Goal: Task Accomplishment & Management: Use online tool/utility

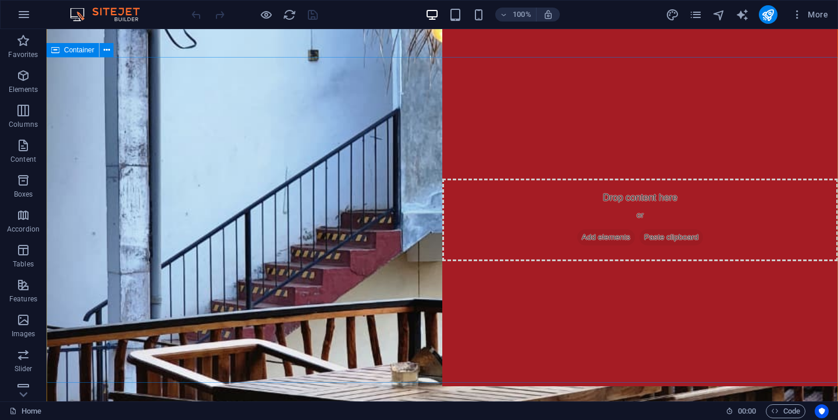
scroll to position [17, 0]
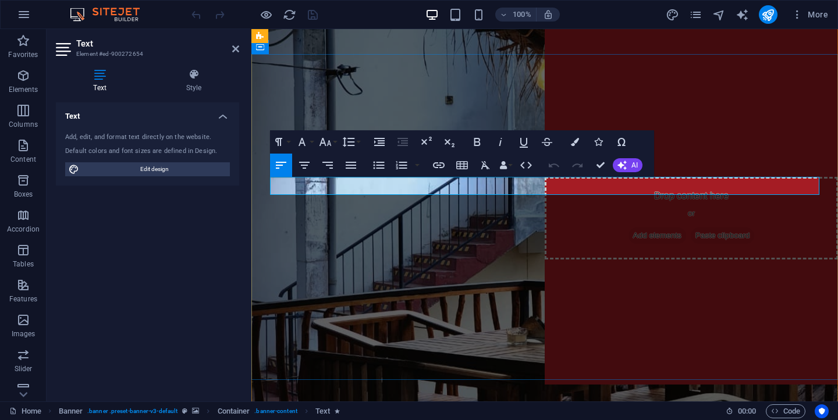
click span
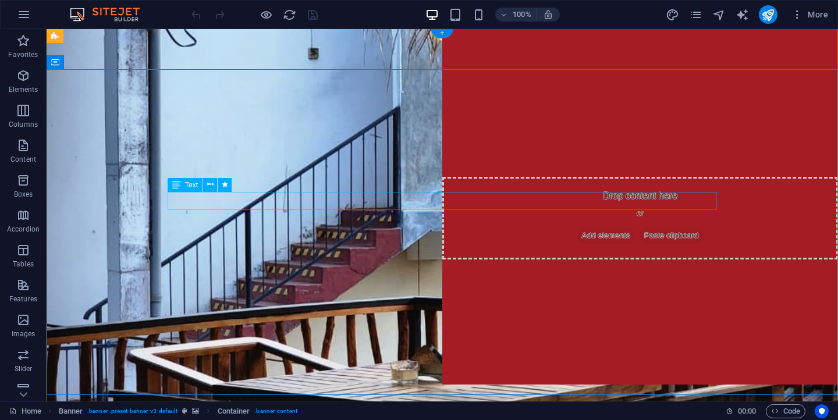
scroll to position [0, 0]
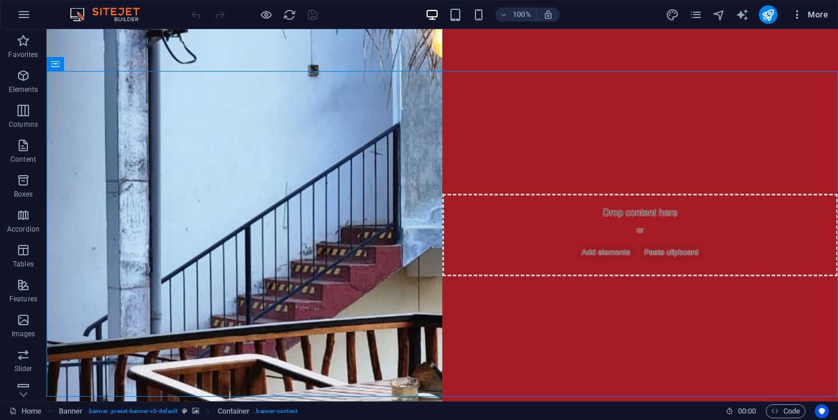
click at [802, 18] on icon "button" at bounding box center [798, 15] width 12 height 12
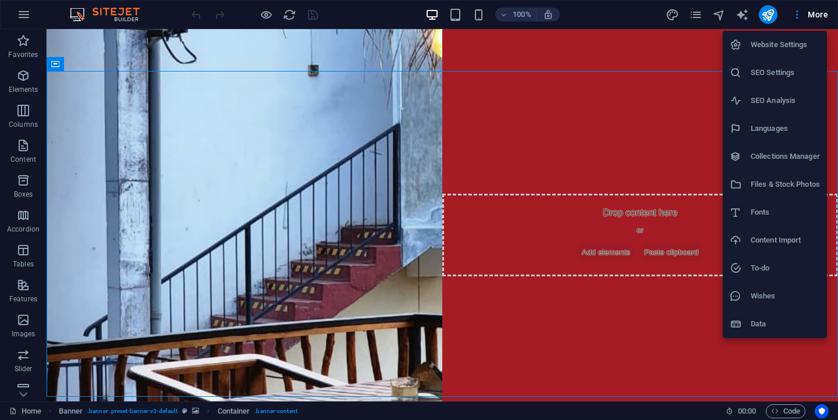
click at [714, 174] on div at bounding box center [419, 210] width 838 height 420
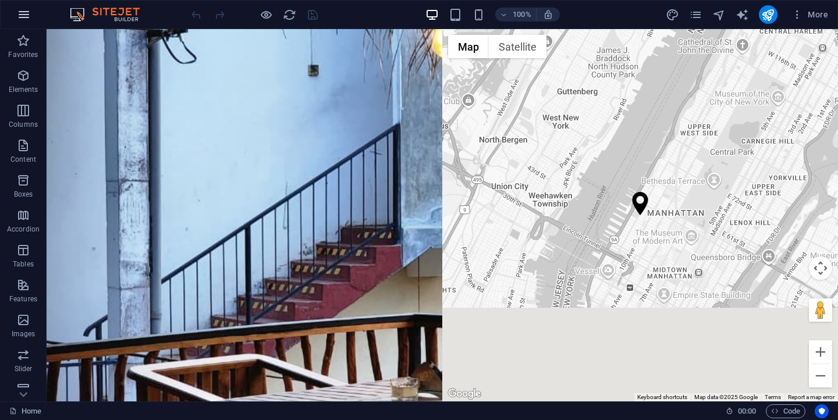
click at [20, 9] on icon "button" at bounding box center [24, 15] width 14 height 14
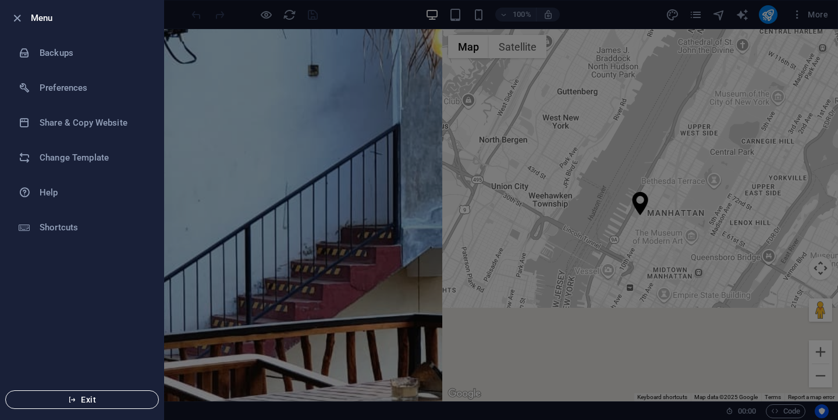
click at [121, 403] on span "Exit" at bounding box center [82, 399] width 134 height 9
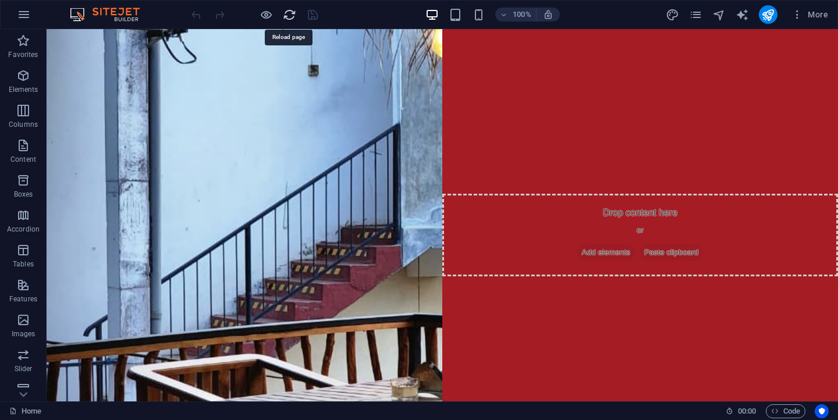
click at [288, 15] on icon "reload" at bounding box center [289, 14] width 13 height 13
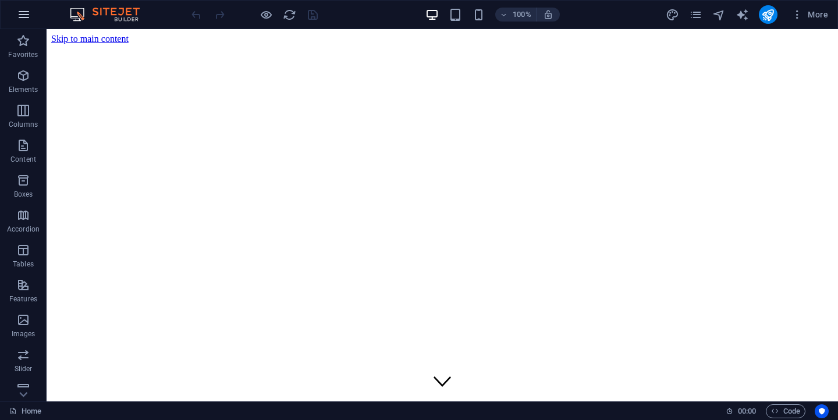
click at [22, 20] on icon "button" at bounding box center [24, 15] width 14 height 14
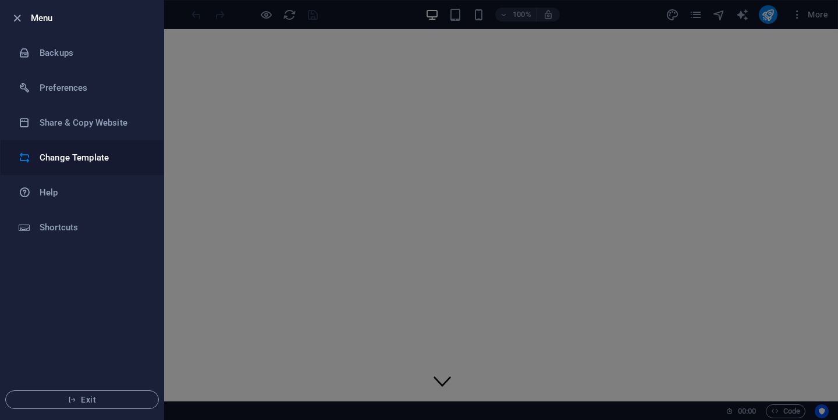
click at [113, 152] on h6 "Change Template" at bounding box center [94, 158] width 108 height 14
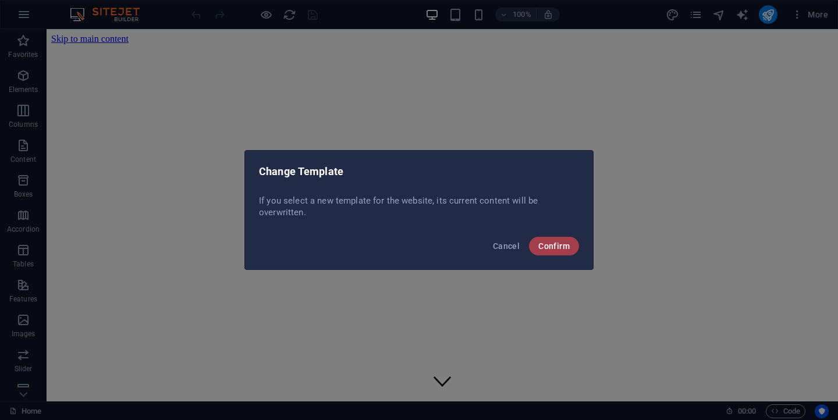
click at [570, 249] on button "Confirm" at bounding box center [554, 246] width 50 height 19
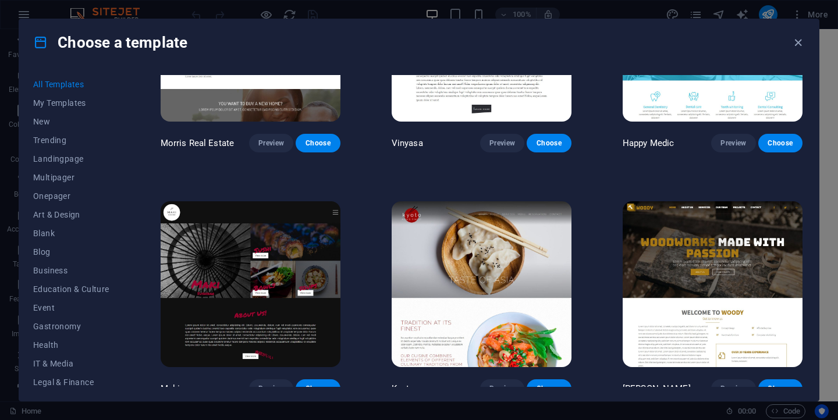
scroll to position [5285, 0]
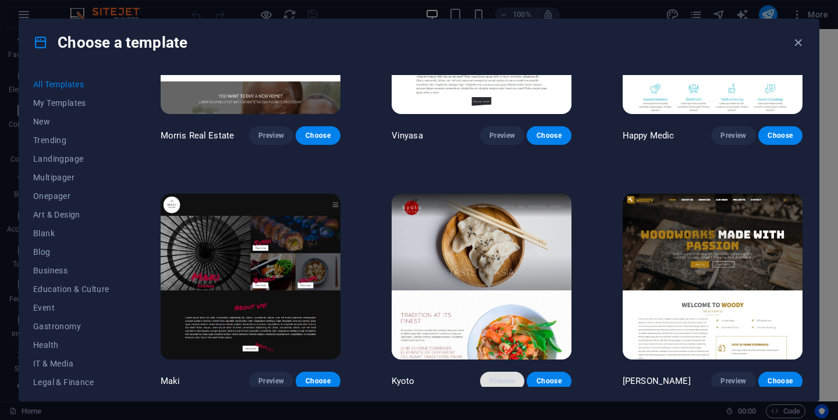
click at [506, 377] on span "Preview" at bounding box center [503, 381] width 26 height 9
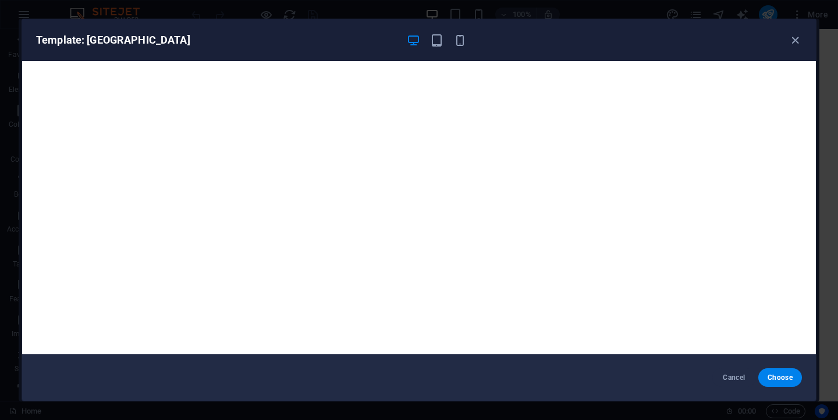
scroll to position [3, 0]
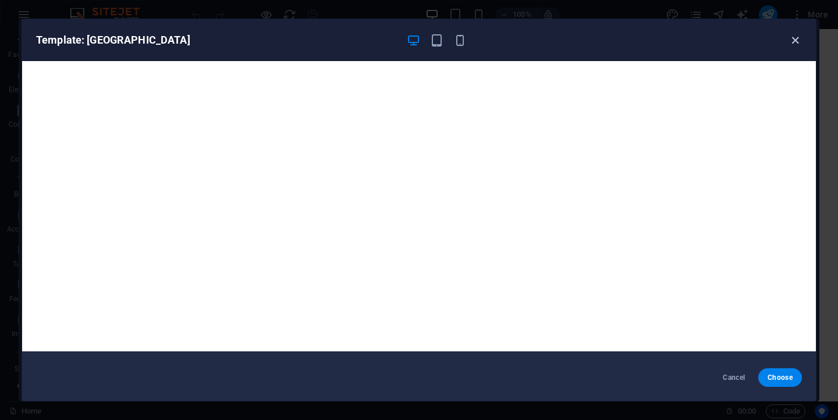
click at [798, 40] on icon "button" at bounding box center [795, 40] width 13 height 13
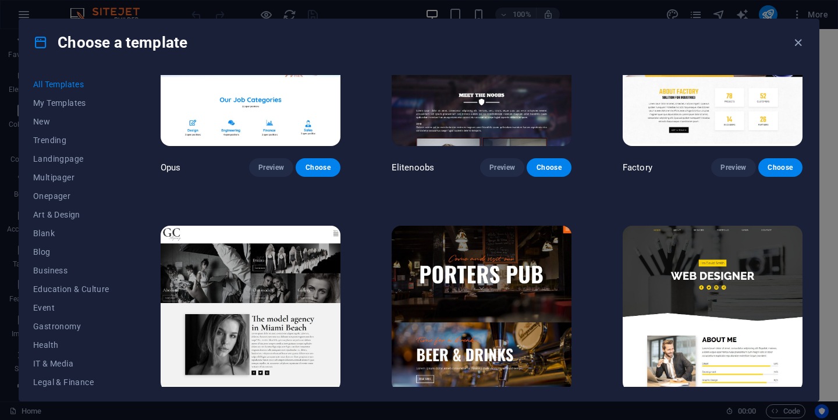
scroll to position [8699, 0]
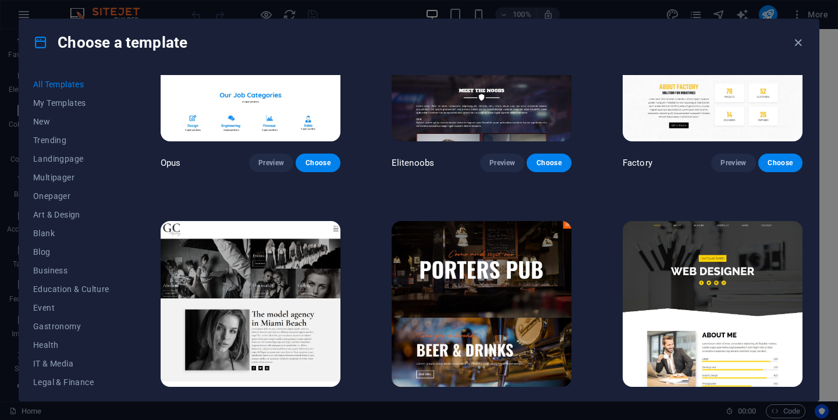
click at [505, 404] on span "Preview" at bounding box center [503, 408] width 26 height 9
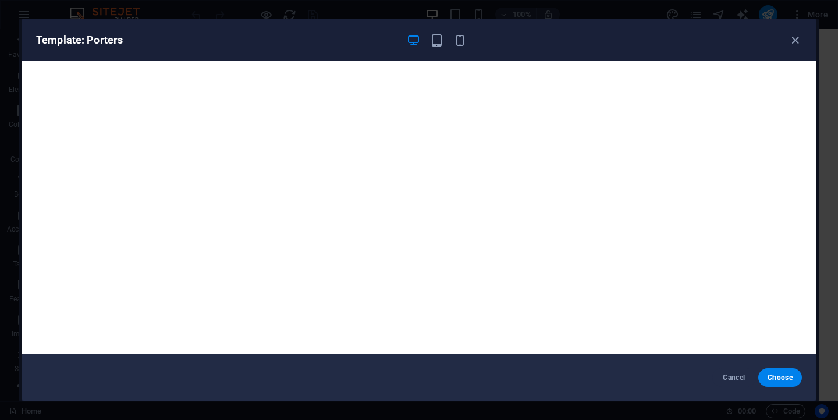
scroll to position [3, 0]
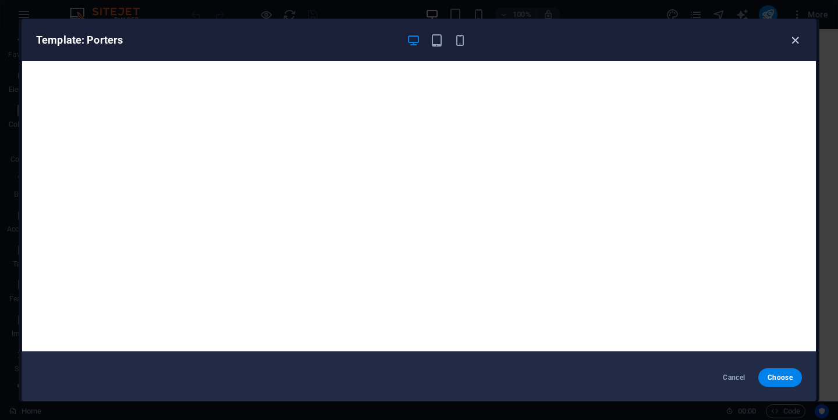
click at [794, 42] on icon "button" at bounding box center [795, 40] width 13 height 13
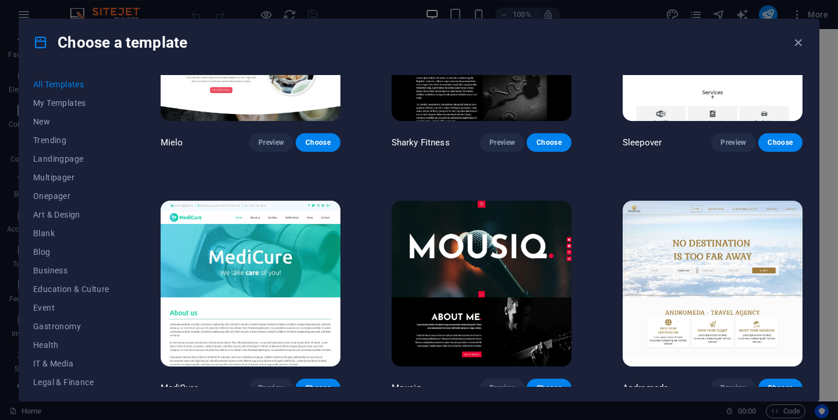
scroll to position [7721, 0]
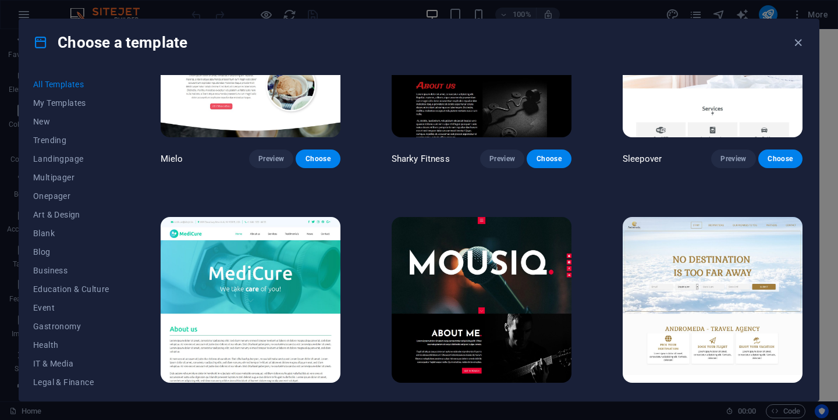
click at [503, 400] on span "Preview" at bounding box center [503, 404] width 26 height 9
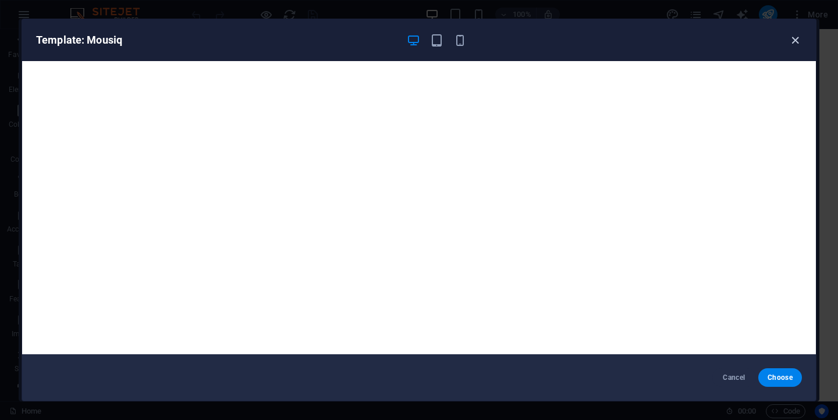
click at [796, 45] on icon "button" at bounding box center [795, 40] width 13 height 13
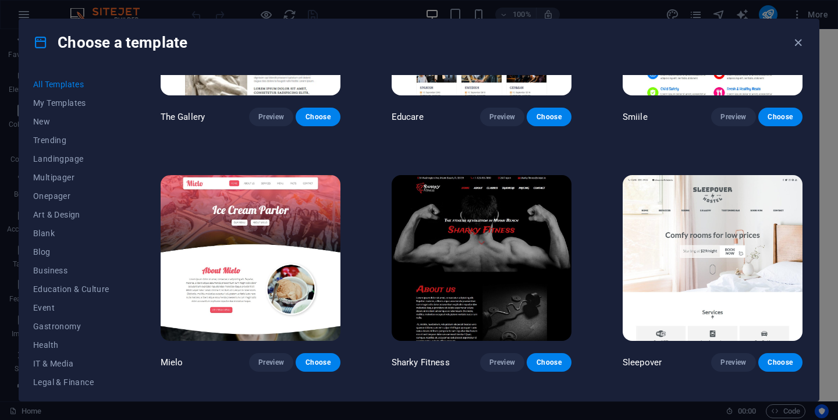
scroll to position [7508, 0]
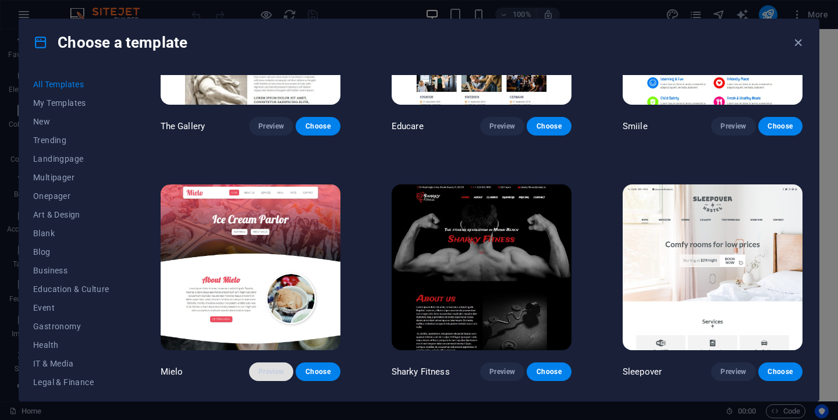
click at [281, 367] on span "Preview" at bounding box center [271, 371] width 26 height 9
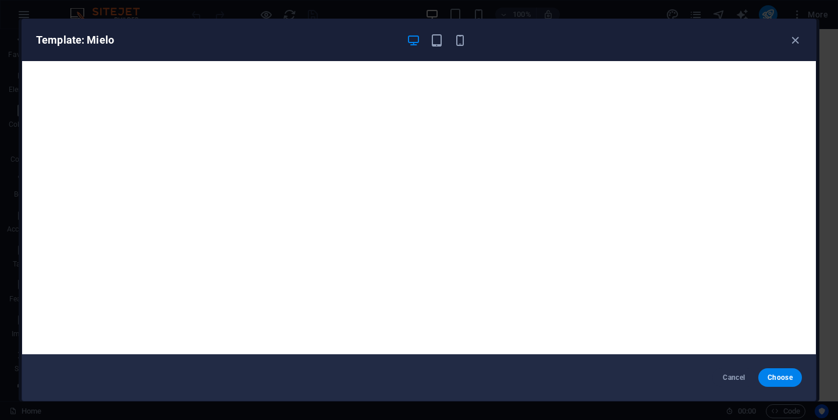
scroll to position [3, 0]
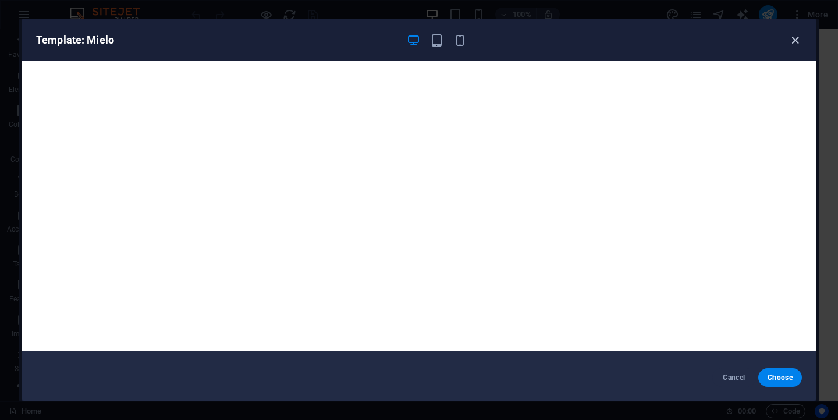
click at [797, 41] on icon "button" at bounding box center [795, 40] width 13 height 13
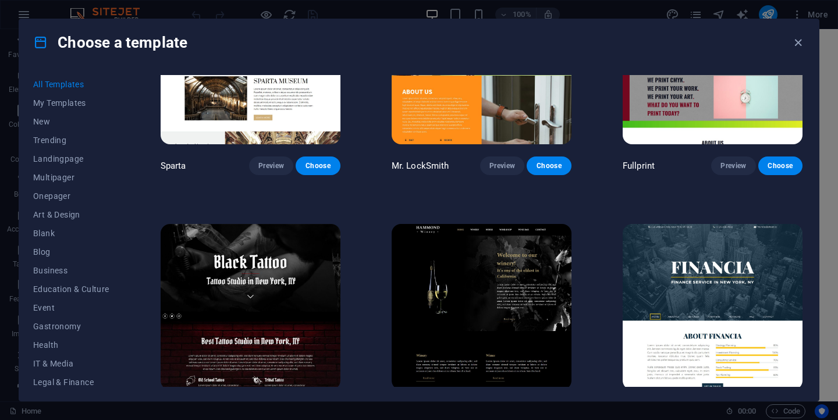
scroll to position [6730, 0]
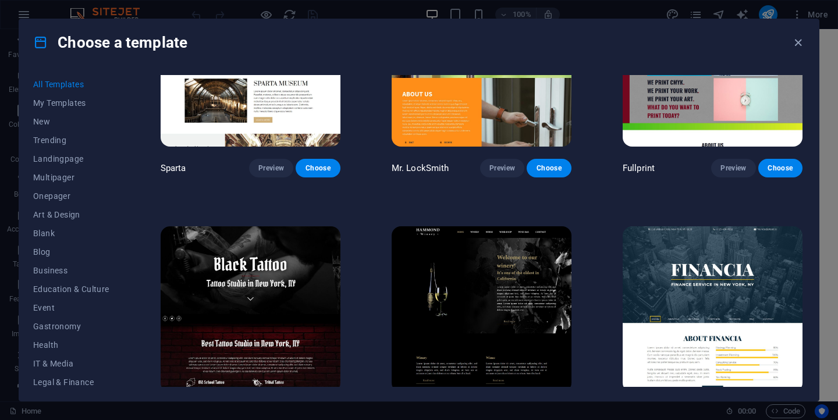
click at [505, 409] on span "Preview" at bounding box center [503, 413] width 26 height 9
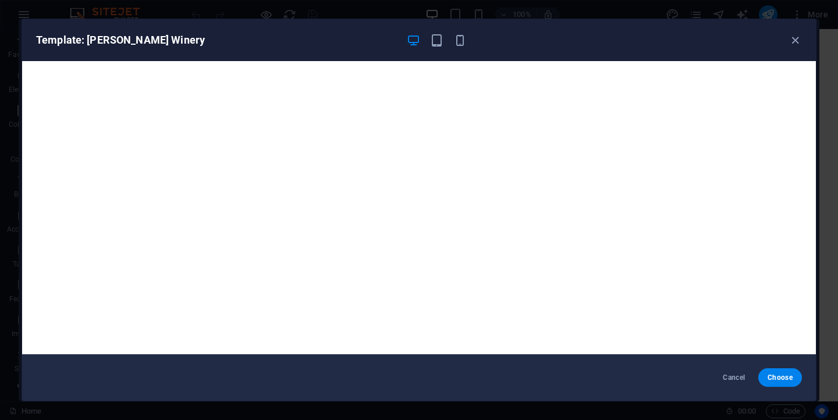
scroll to position [3, 0]
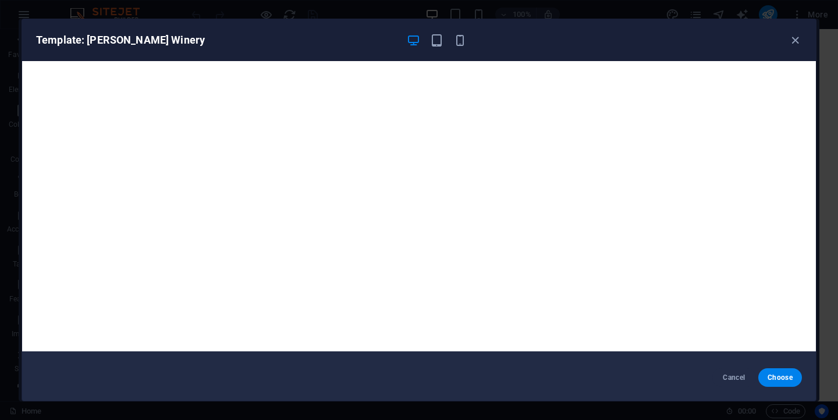
click at [723, 10] on div "Template: Hammond Winery Cancel Choose" at bounding box center [419, 210] width 838 height 420
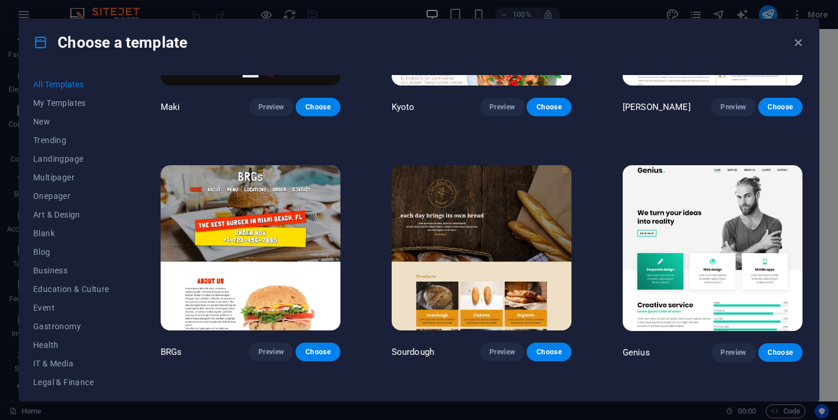
scroll to position [5545, 0]
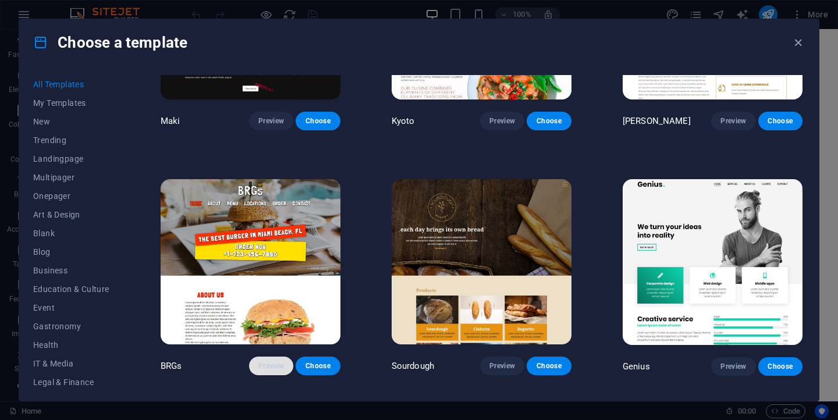
click at [279, 361] on span "Preview" at bounding box center [271, 365] width 26 height 9
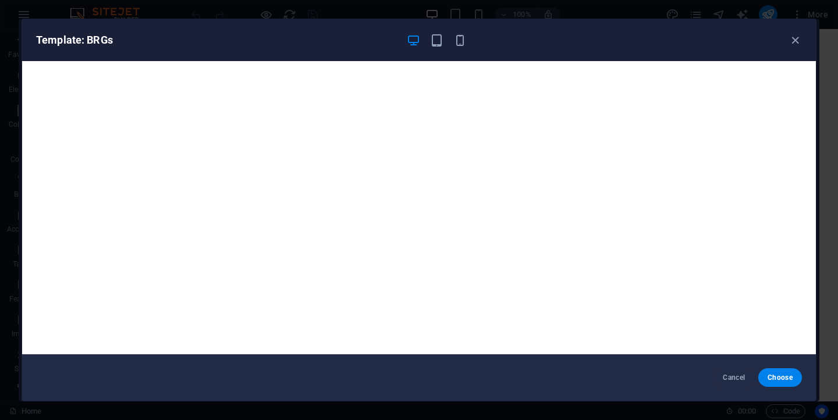
click at [690, 4] on div "Template: BRGs Cancel Choose" at bounding box center [419, 210] width 838 height 420
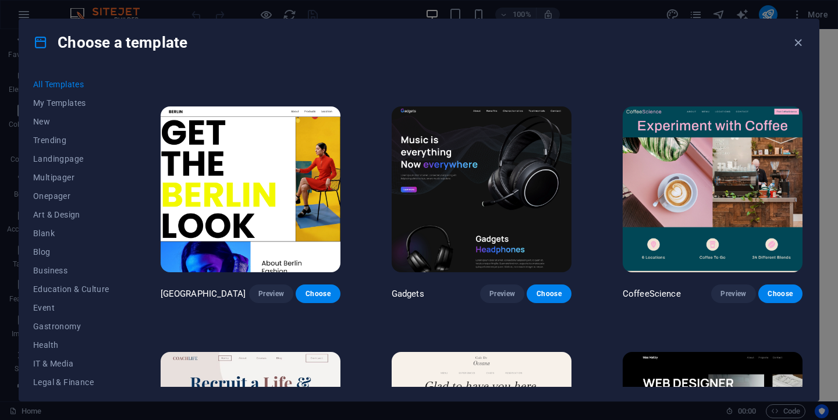
scroll to position [2671, 0]
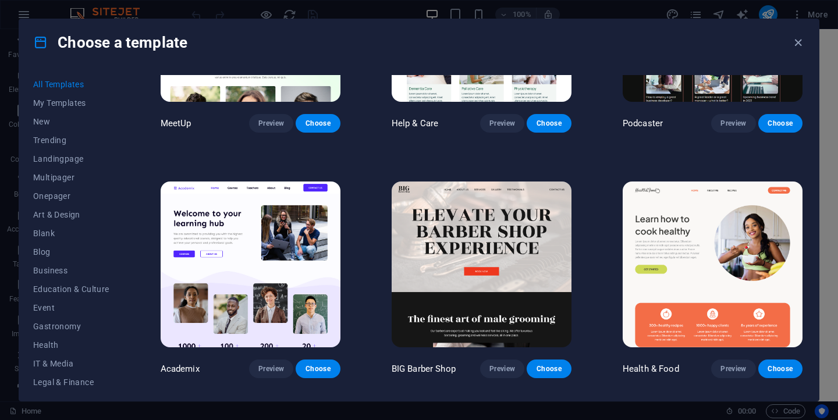
scroll to position [901, 0]
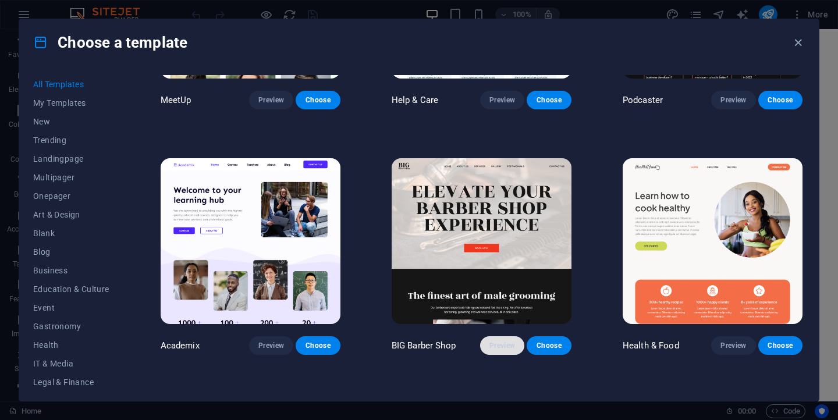
click at [509, 341] on span "Preview" at bounding box center [503, 345] width 26 height 9
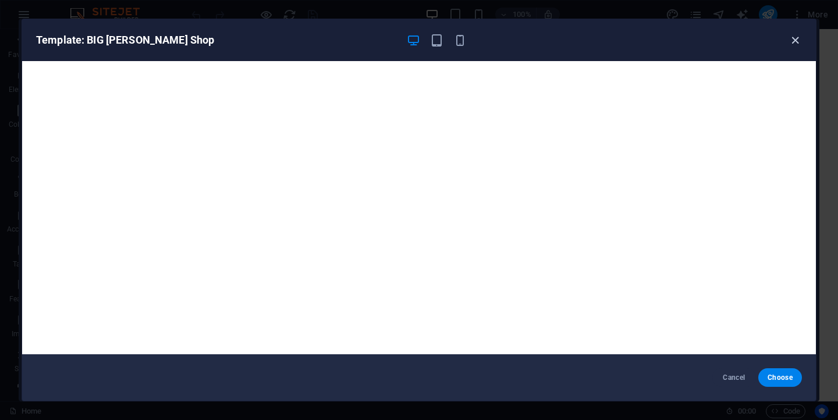
click at [795, 42] on icon "button" at bounding box center [795, 40] width 13 height 13
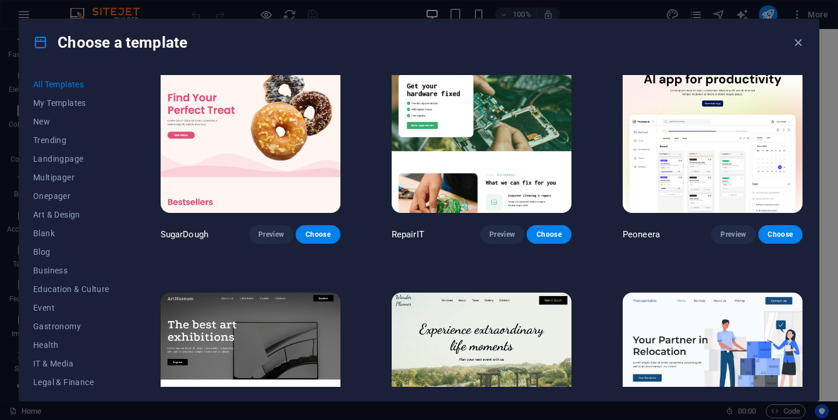
scroll to position [0, 0]
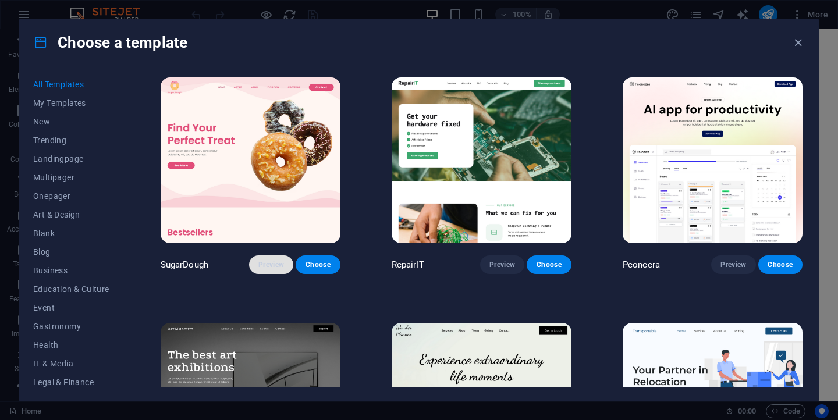
click at [273, 257] on button "Preview" at bounding box center [271, 265] width 44 height 19
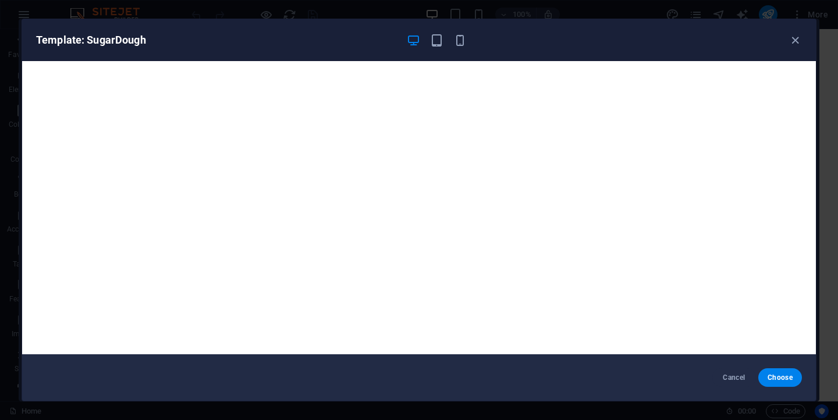
click at [715, 3] on div "Template: SugarDough Cancel Choose" at bounding box center [419, 210] width 838 height 420
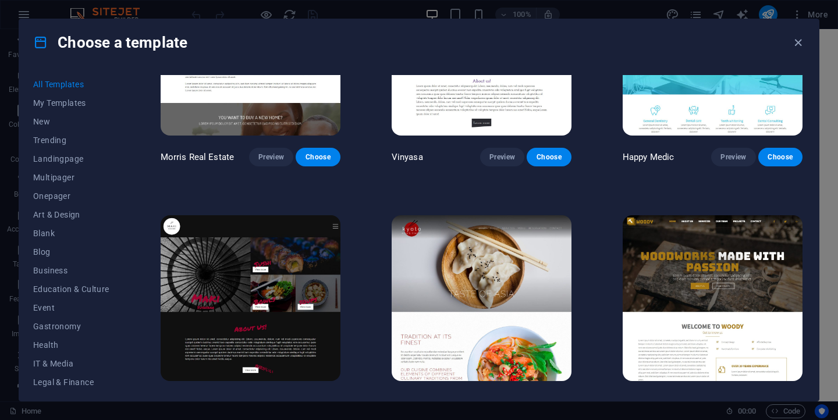
scroll to position [5294, 0]
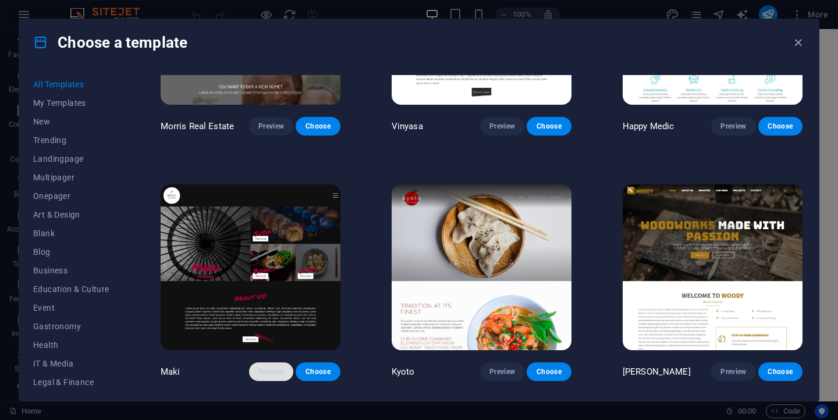
click at [275, 367] on span "Preview" at bounding box center [271, 371] width 26 height 9
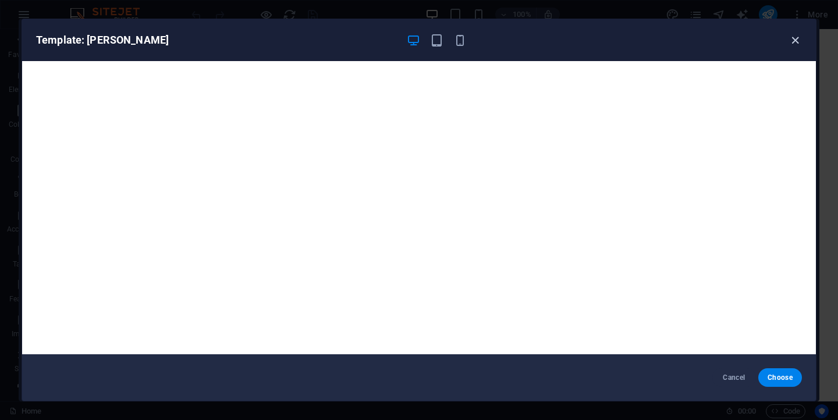
click at [797, 39] on icon "button" at bounding box center [795, 40] width 13 height 13
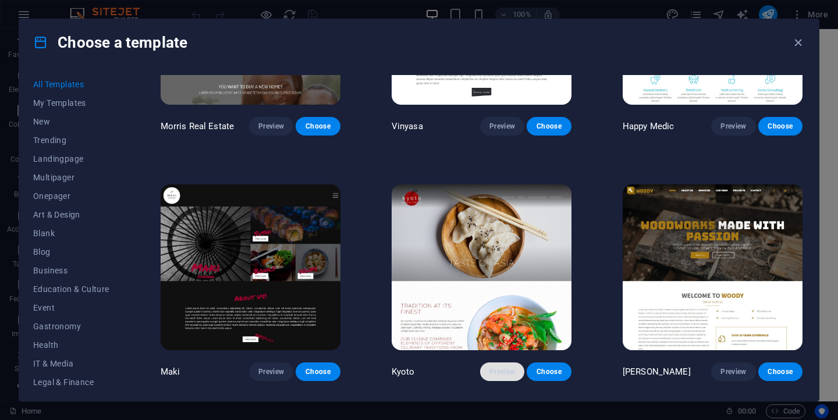
click at [499, 367] on span "Preview" at bounding box center [503, 371] width 26 height 9
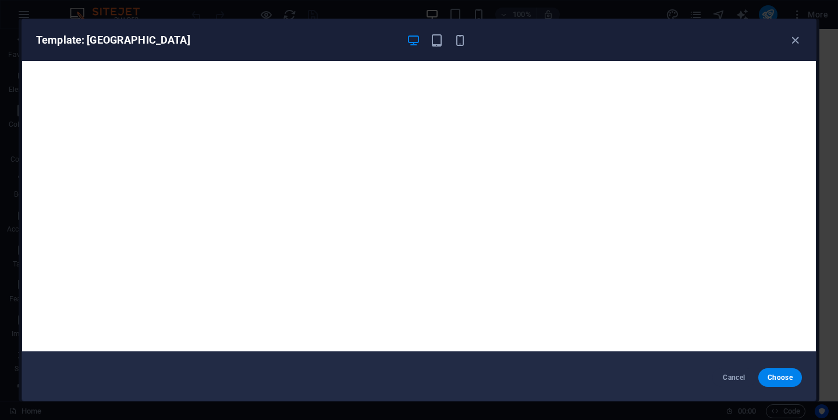
scroll to position [0, 0]
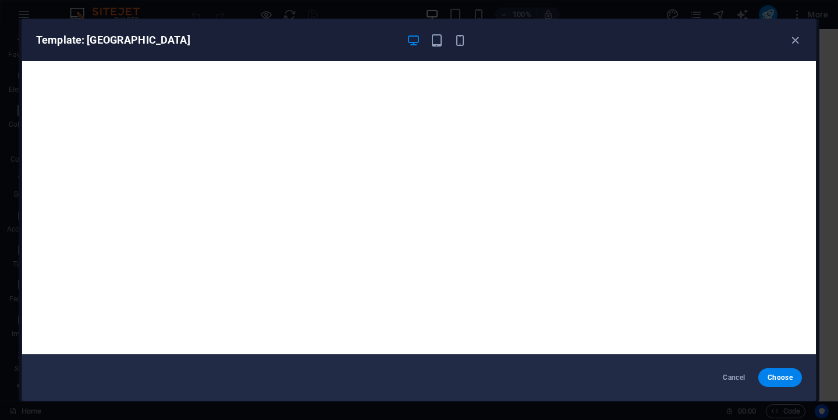
click at [686, 12] on div "Template: Kyoto Cancel Choose" at bounding box center [419, 210] width 838 height 420
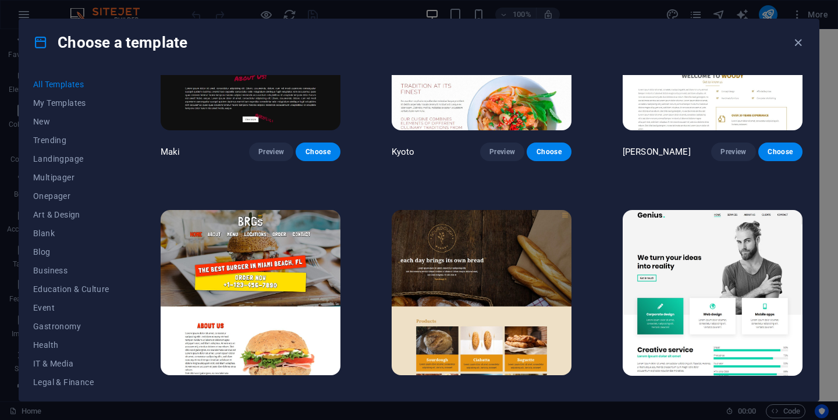
scroll to position [5522, 0]
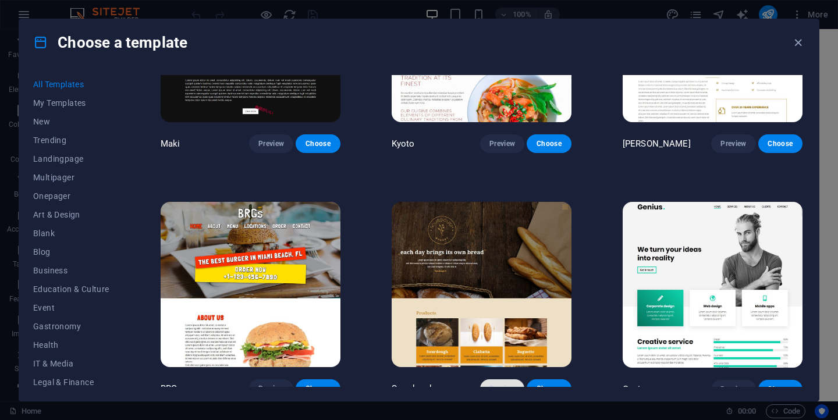
click at [502, 384] on span "Preview" at bounding box center [503, 388] width 26 height 9
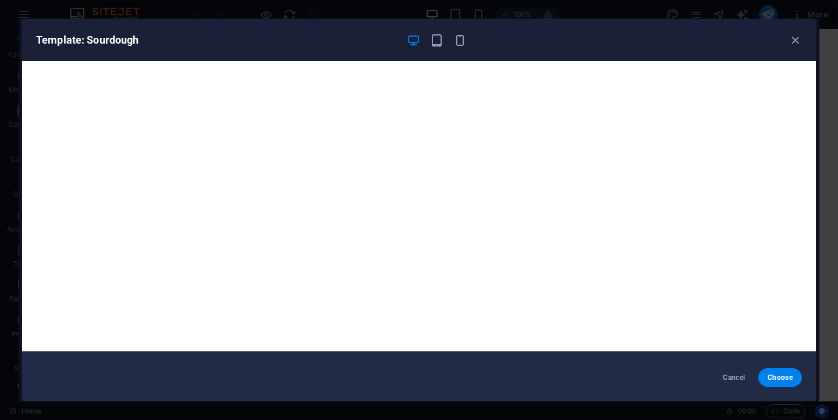
scroll to position [0, 0]
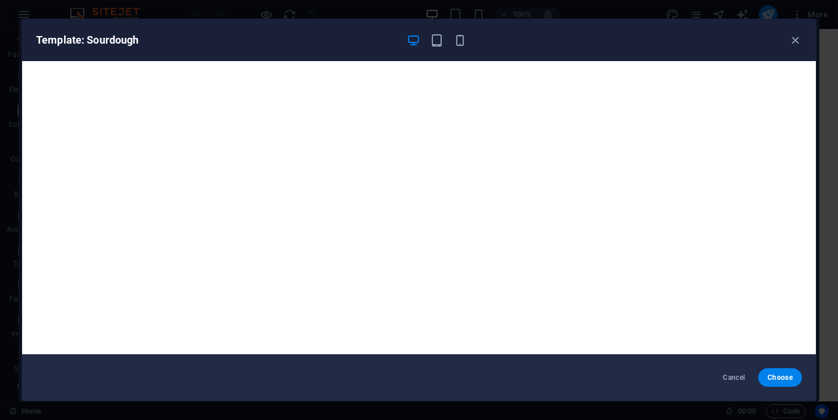
click at [793, 5] on div "Template: Sourdough Cancel Choose" at bounding box center [419, 210] width 838 height 420
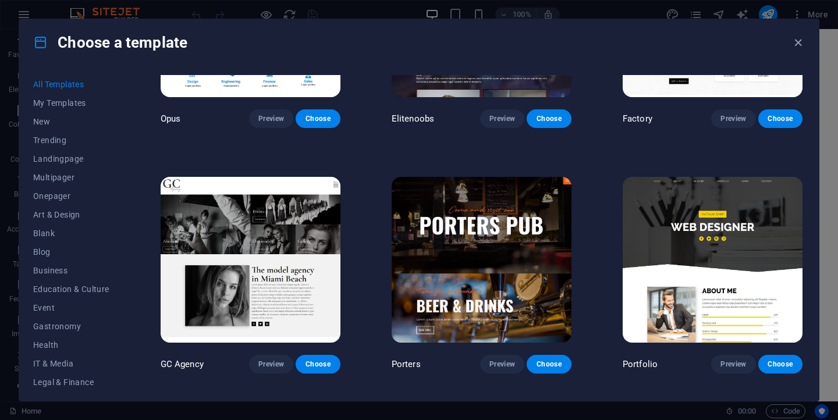
scroll to position [8746, 0]
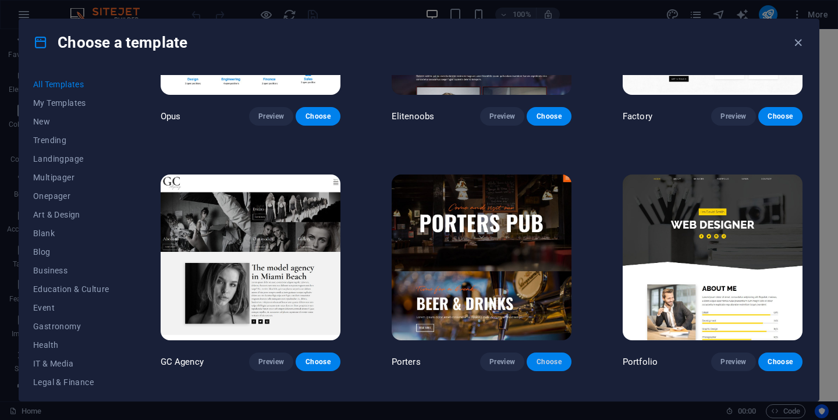
click at [539, 353] on button "Choose" at bounding box center [549, 362] width 44 height 19
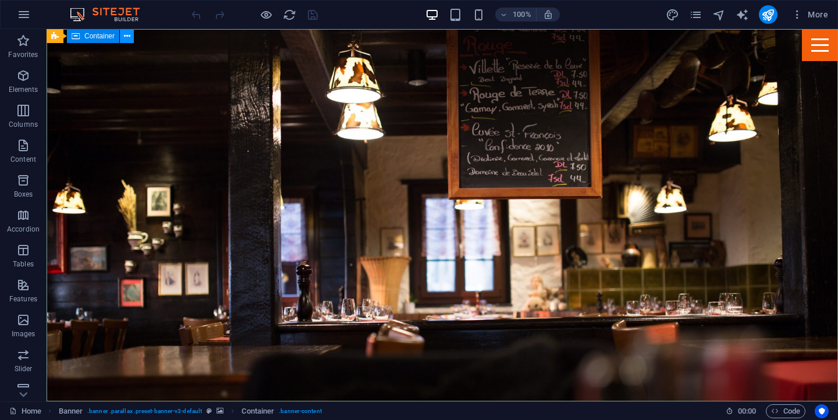
click at [124, 37] on icon at bounding box center [127, 36] width 6 height 12
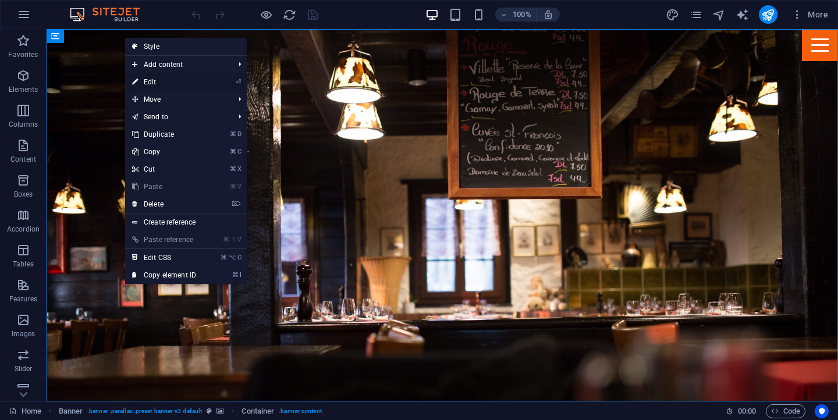
click at [165, 77] on link "⏎ Edit" at bounding box center [164, 81] width 78 height 17
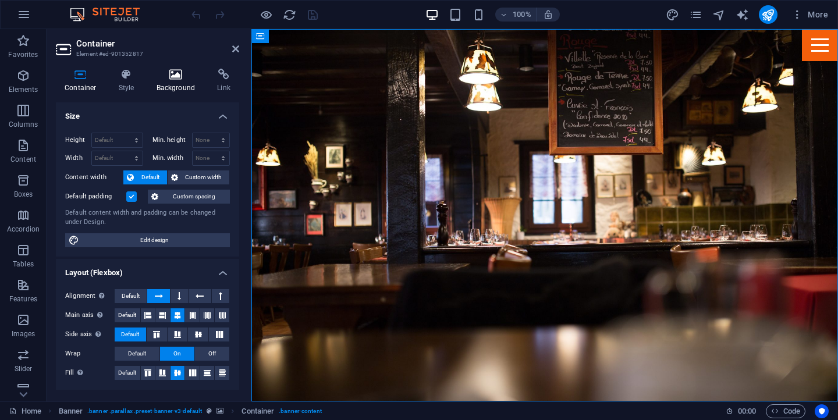
click at [173, 84] on h4 "Background" at bounding box center [178, 81] width 61 height 24
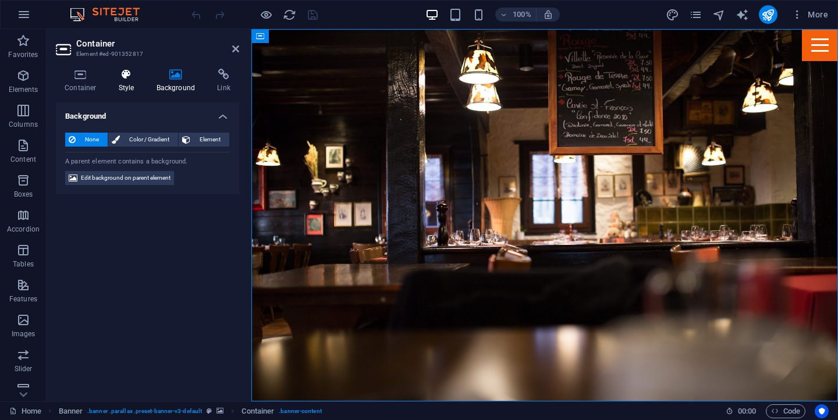
click at [130, 77] on icon at bounding box center [126, 75] width 33 height 12
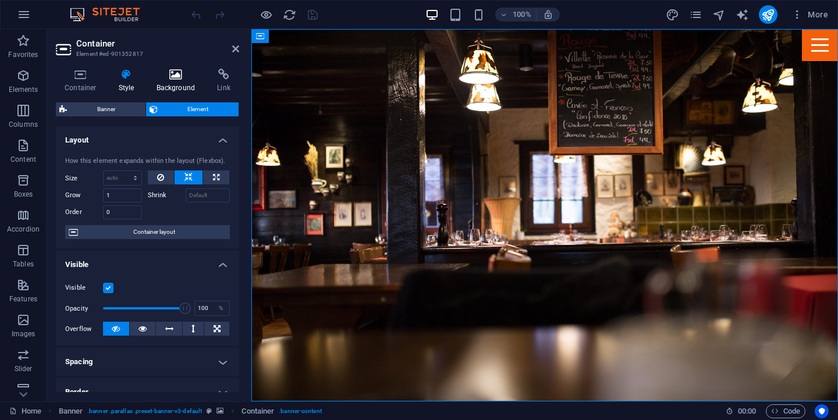
click at [178, 83] on h4 "Background" at bounding box center [178, 81] width 61 height 24
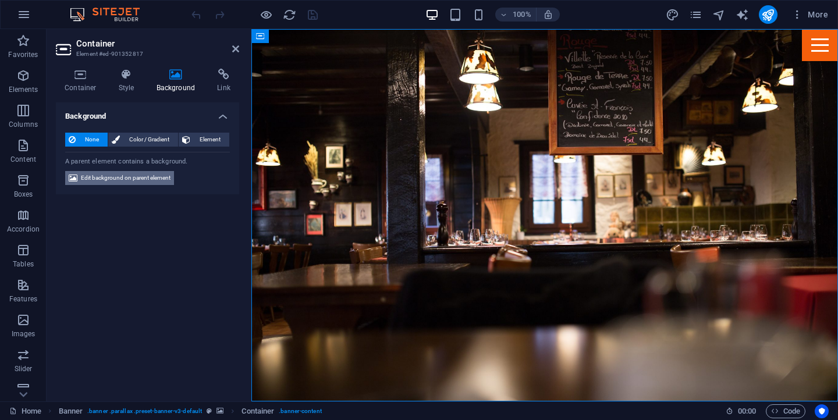
click at [162, 184] on span "Edit background on parent element" at bounding box center [126, 178] width 90 height 14
select select "%"
select select "px"
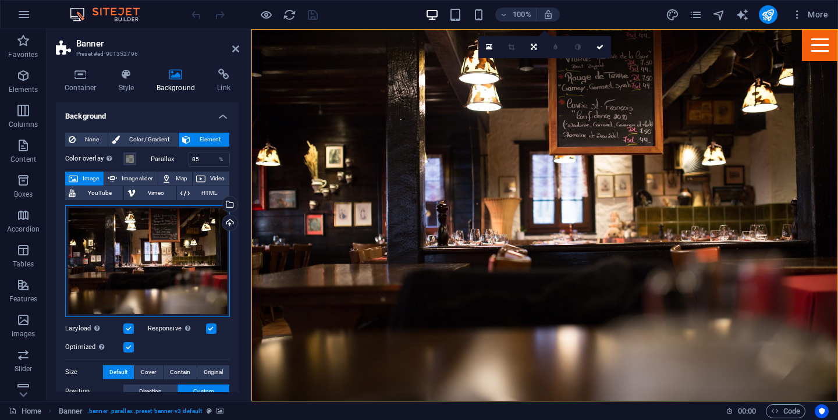
click at [159, 253] on div "Drag files here, click to choose files or select files from Files or our free s…" at bounding box center [147, 261] width 165 height 112
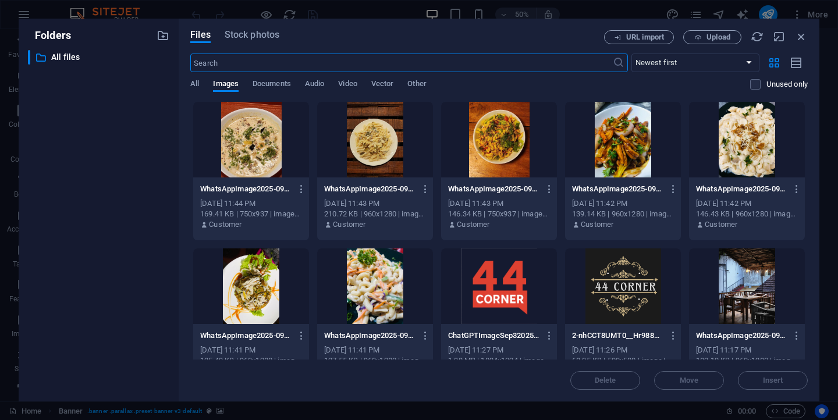
scroll to position [28, 0]
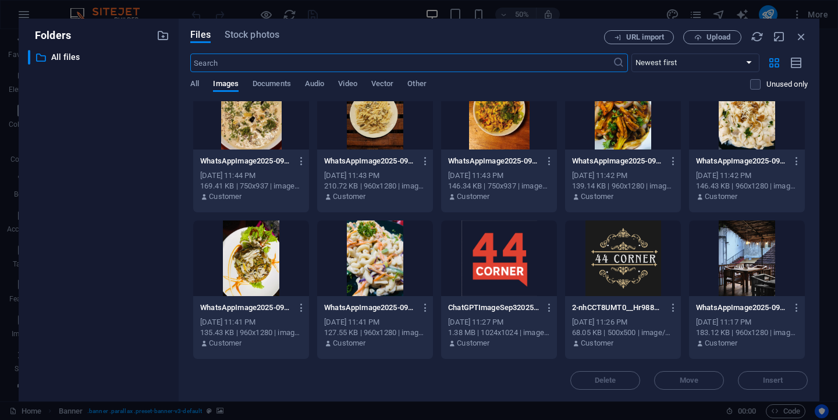
click at [761, 246] on div at bounding box center [747, 259] width 116 height 76
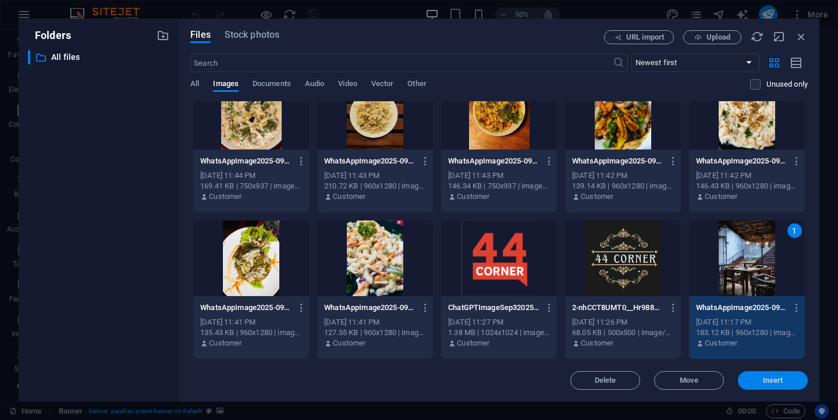
click at [769, 378] on span "Insert" at bounding box center [773, 380] width 20 height 7
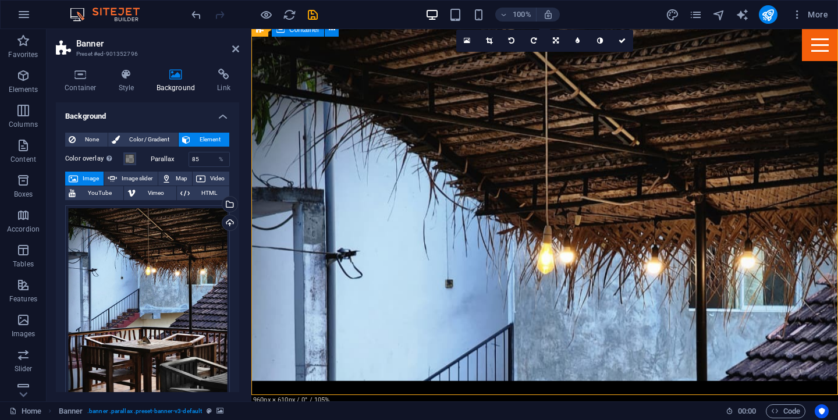
scroll to position [21, 0]
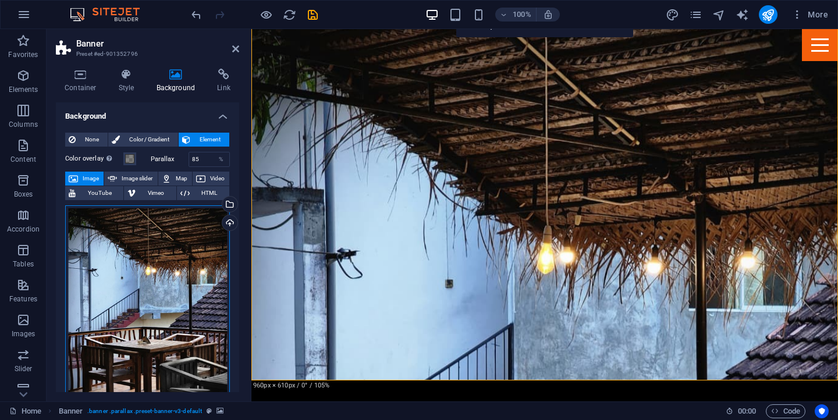
click at [110, 260] on div "Drag files here, click to choose files or select files from Files or our free s…" at bounding box center [147, 314] width 165 height 218
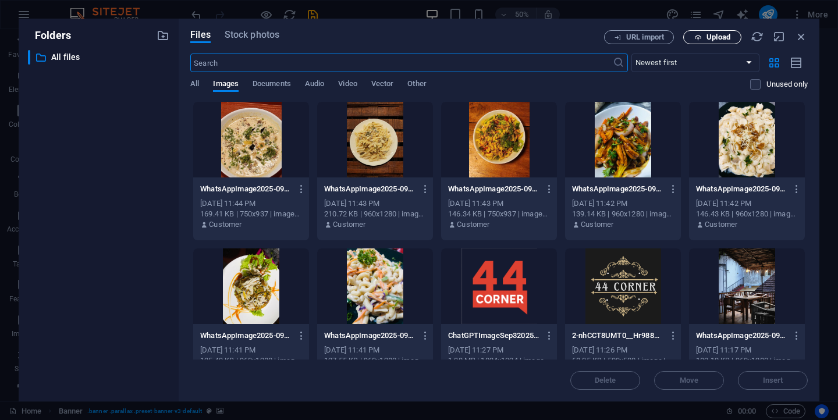
click at [698, 34] on icon "button" at bounding box center [698, 38] width 8 height 8
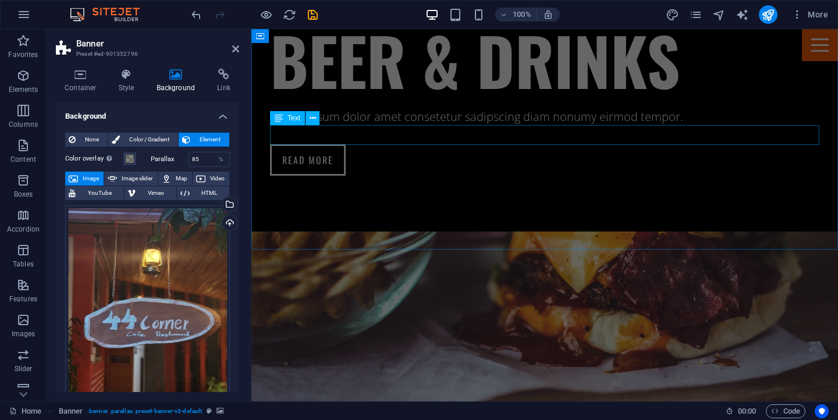
scroll to position [0, 0]
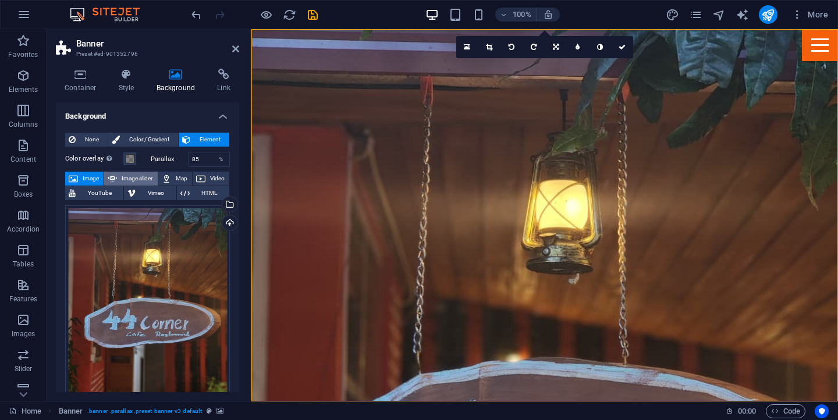
click at [133, 181] on span "Image slider" at bounding box center [136, 179] width 33 height 14
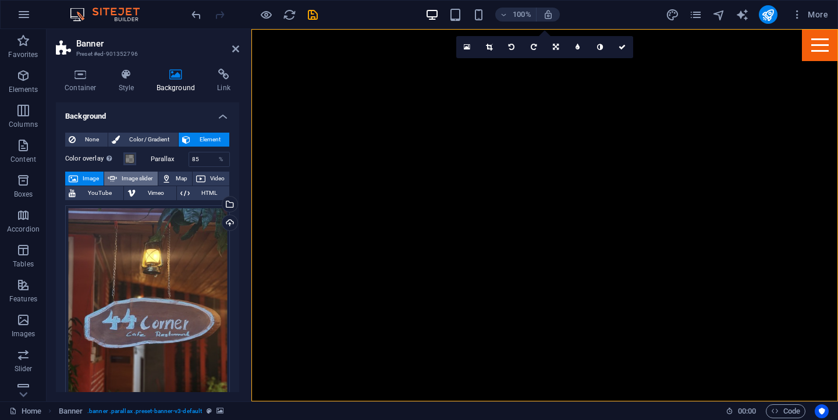
select select "ms"
select select "s"
select select "progressive"
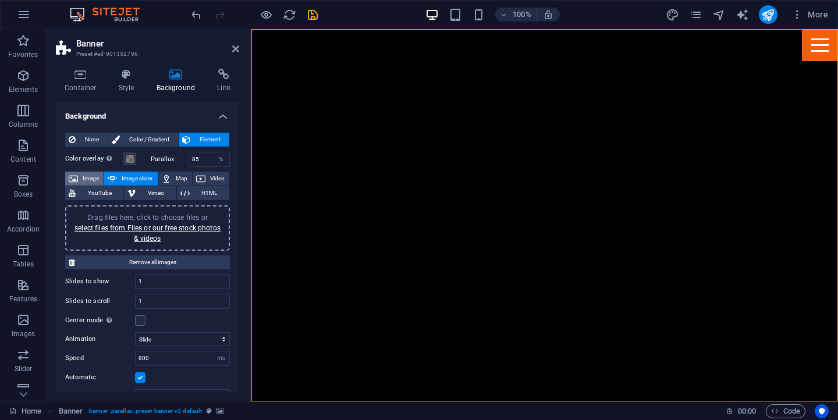
click at [94, 179] on span "Image" at bounding box center [90, 179] width 19 height 14
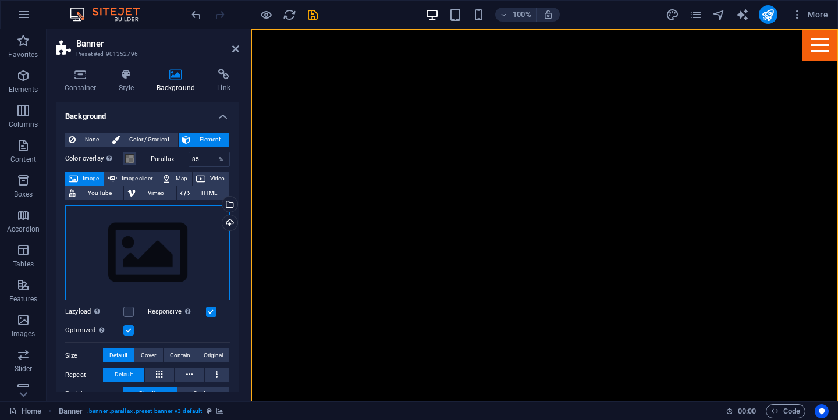
click at [181, 229] on div "Drag files here, click to choose files or select files from Files or our free s…" at bounding box center [147, 252] width 165 height 95
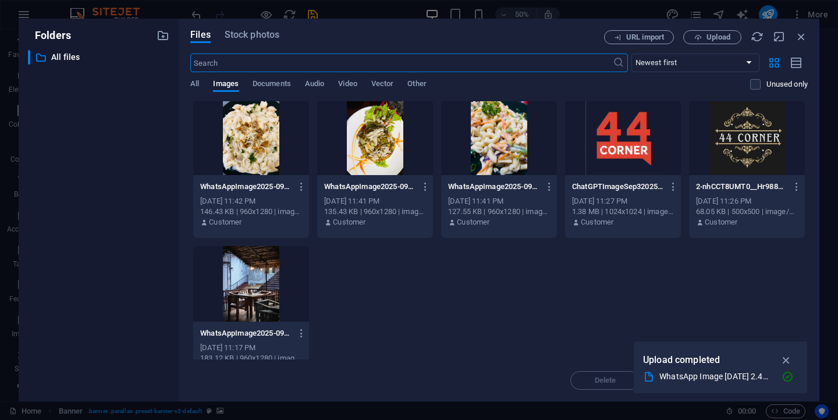
scroll to position [175, 0]
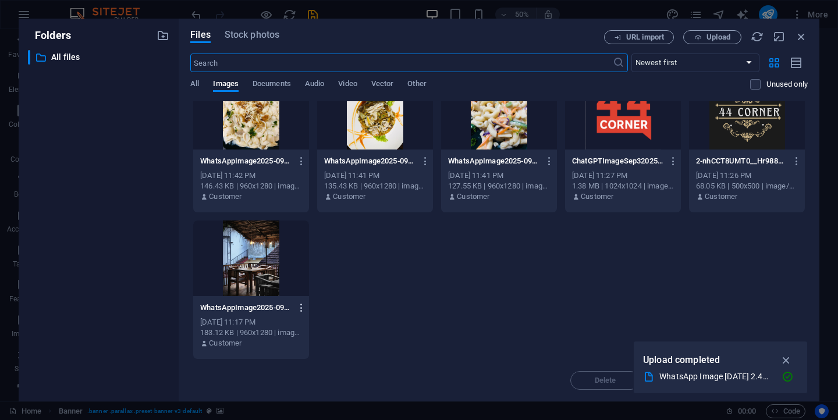
click at [304, 308] on icon "button" at bounding box center [301, 308] width 11 height 10
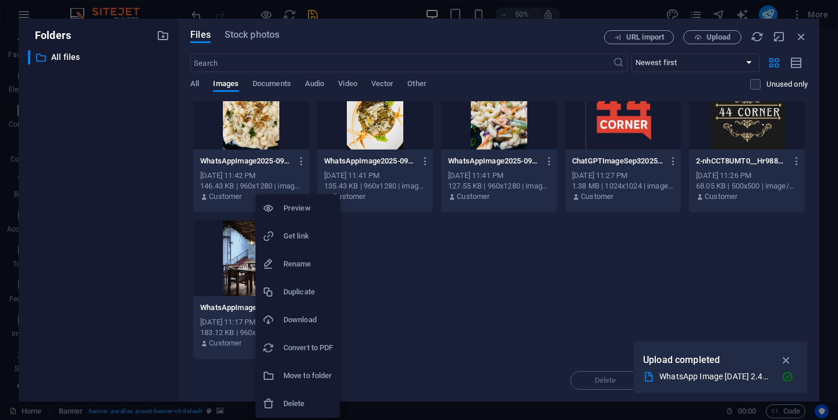
click at [363, 292] on div at bounding box center [419, 210] width 838 height 420
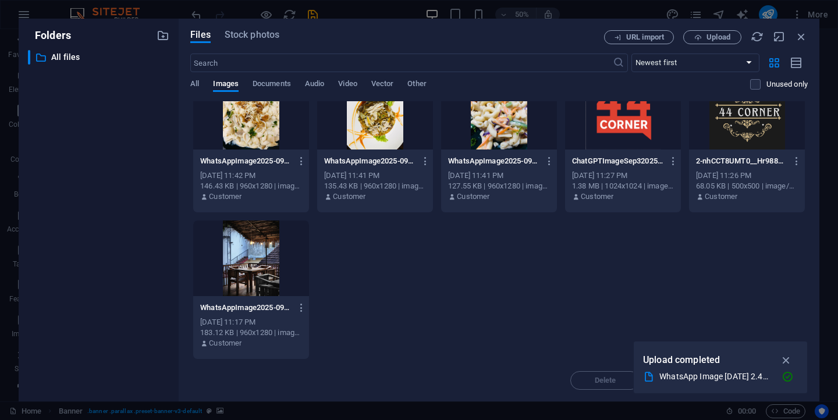
click at [233, 260] on div at bounding box center [251, 259] width 116 height 76
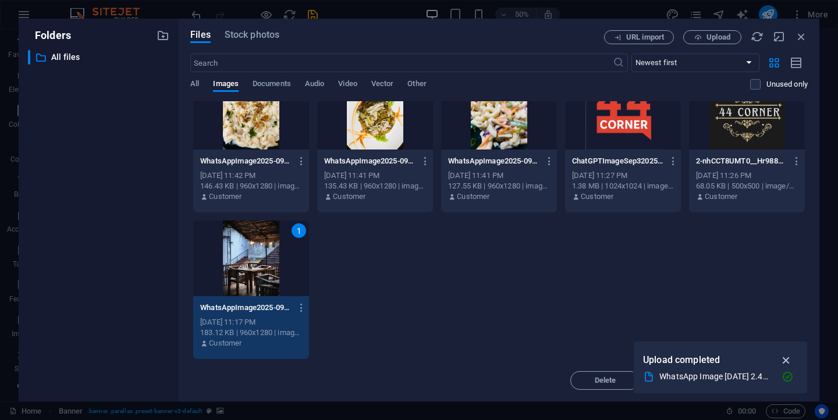
click at [789, 360] on icon "button" at bounding box center [786, 360] width 13 height 13
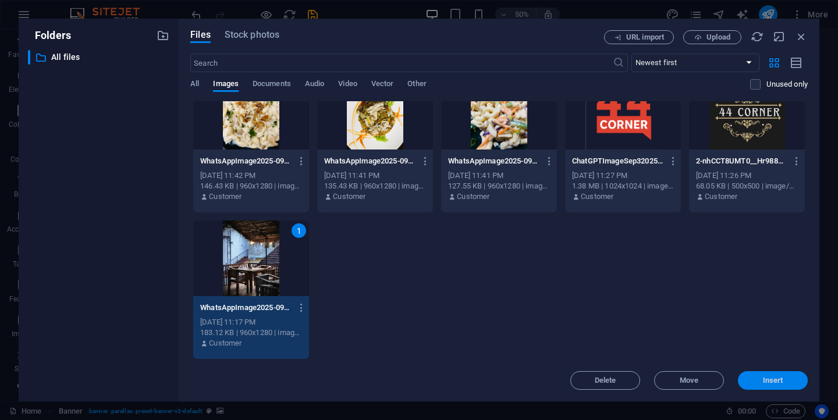
click at [781, 380] on span "Insert" at bounding box center [773, 380] width 20 height 7
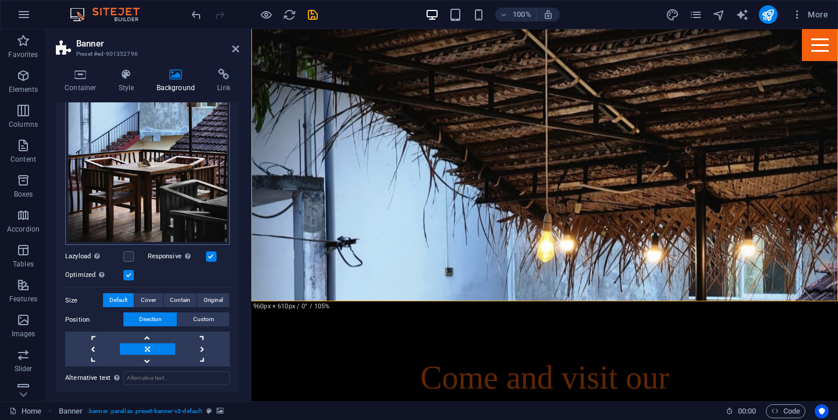
scroll to position [200, 0]
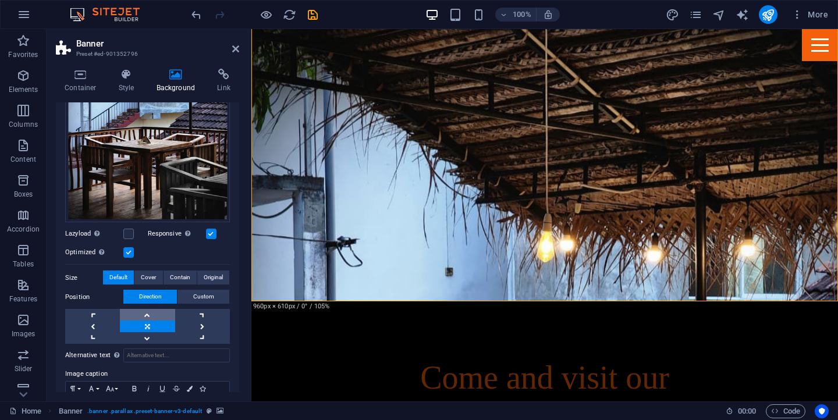
click at [151, 313] on link at bounding box center [147, 315] width 55 height 12
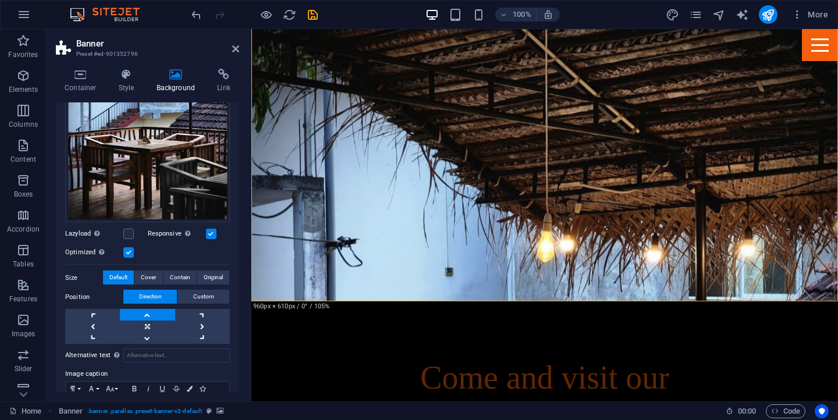
click at [151, 313] on link at bounding box center [147, 315] width 55 height 12
click at [154, 326] on link at bounding box center [147, 327] width 55 height 12
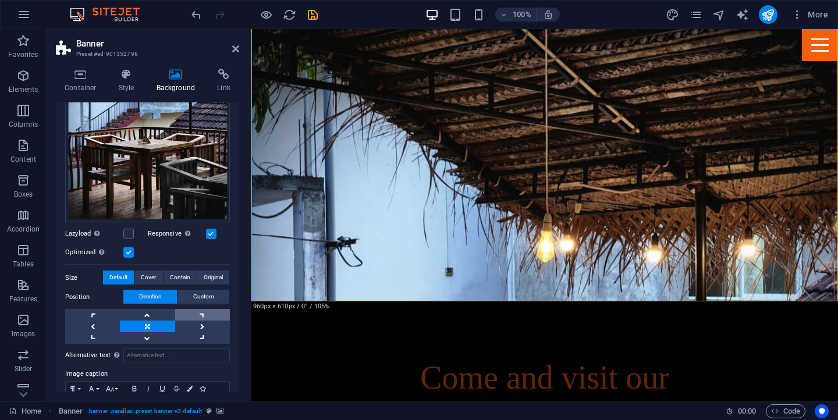
click at [199, 309] on link at bounding box center [202, 315] width 55 height 12
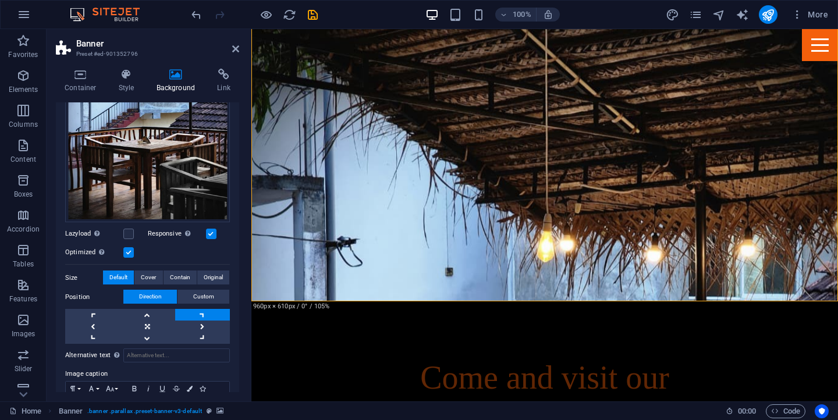
click at [199, 309] on link at bounding box center [202, 315] width 55 height 12
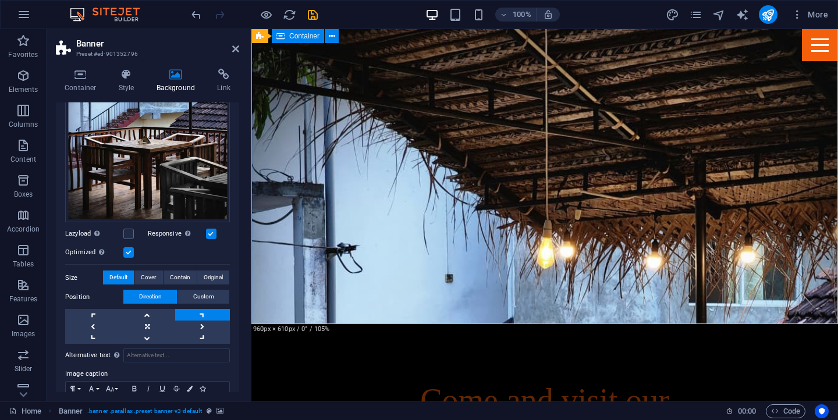
scroll to position [79, 0]
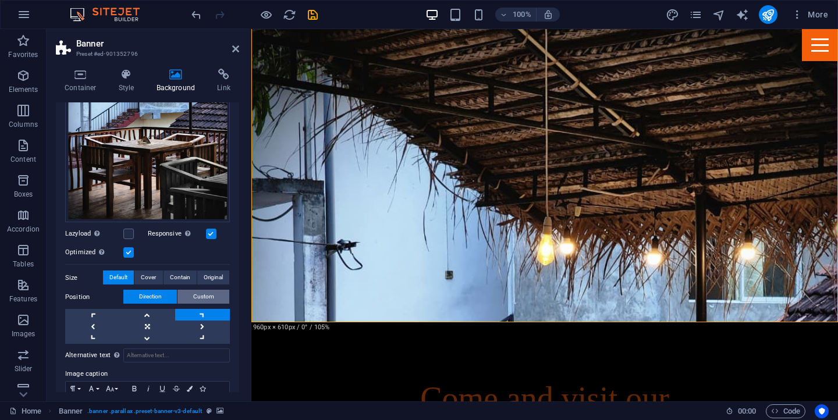
click at [191, 295] on button "Custom" at bounding box center [204, 297] width 52 height 14
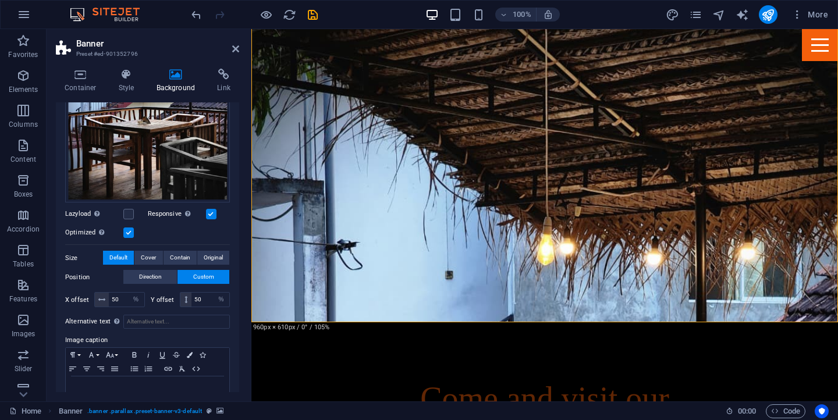
scroll to position [196, 0]
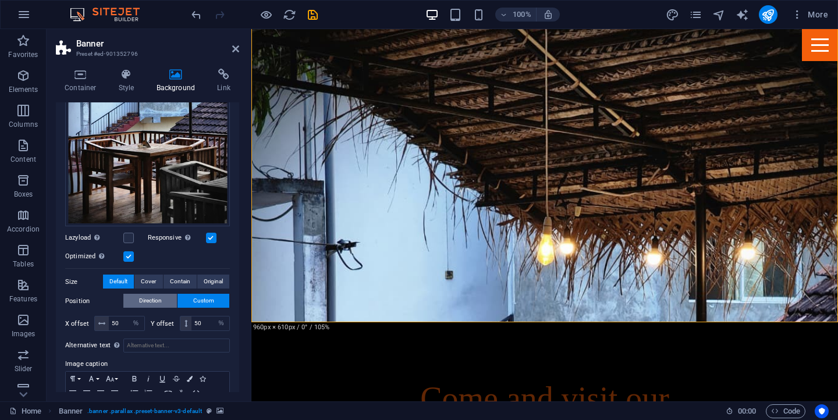
click at [160, 300] on span "Direction" at bounding box center [150, 301] width 23 height 14
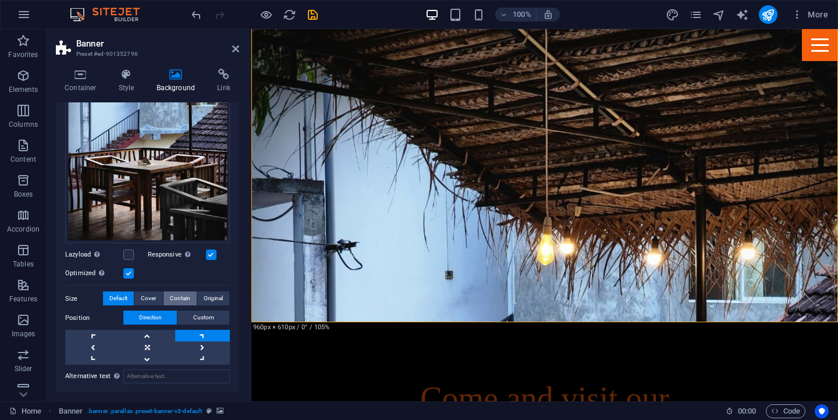
scroll to position [178, 0]
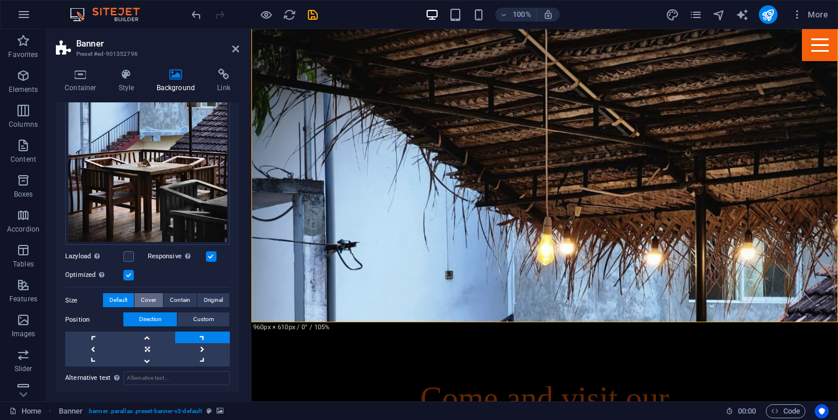
click at [154, 304] on span "Cover" at bounding box center [148, 300] width 15 height 14
click at [114, 296] on span "Default" at bounding box center [118, 300] width 18 height 14
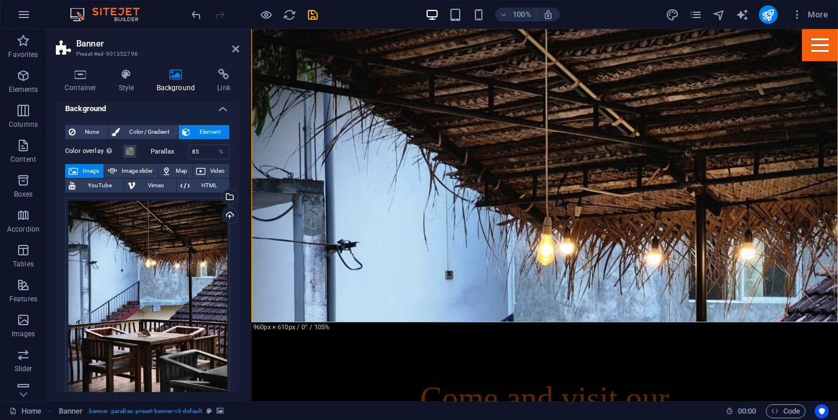
scroll to position [0, 0]
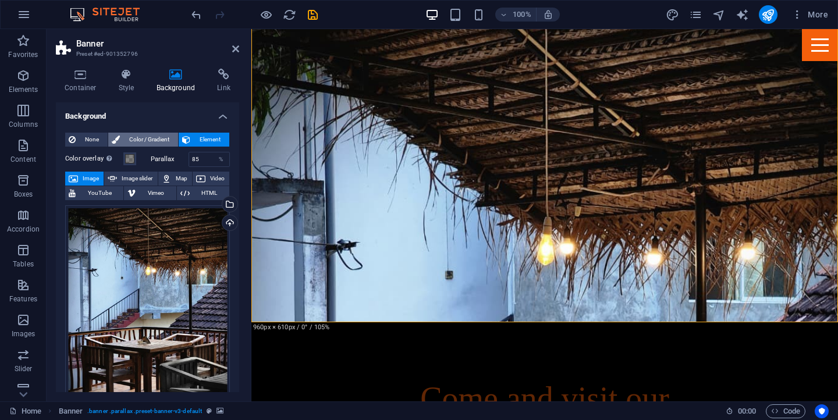
click at [141, 142] on span "Color / Gradient" at bounding box center [148, 140] width 51 height 14
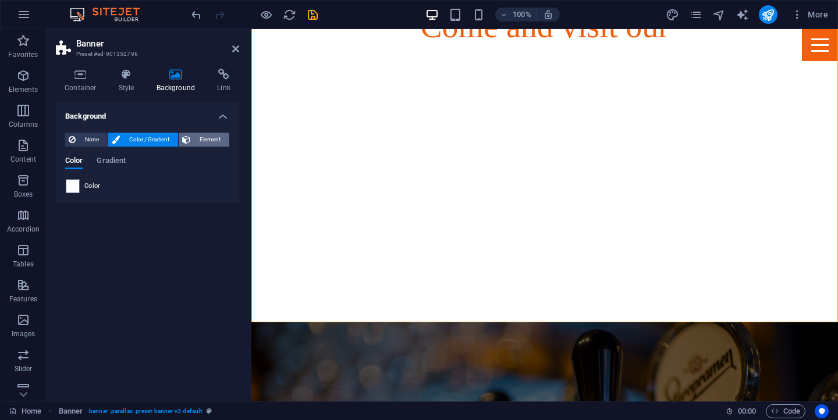
click at [195, 137] on span "Element" at bounding box center [210, 140] width 32 height 14
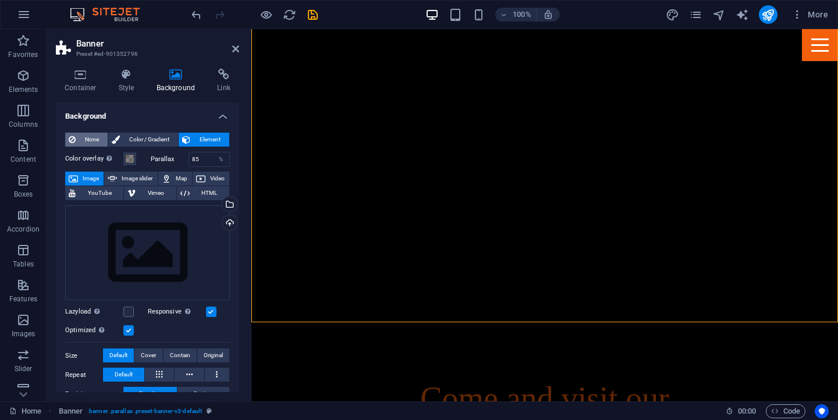
click at [87, 142] on span "None" at bounding box center [91, 140] width 25 height 14
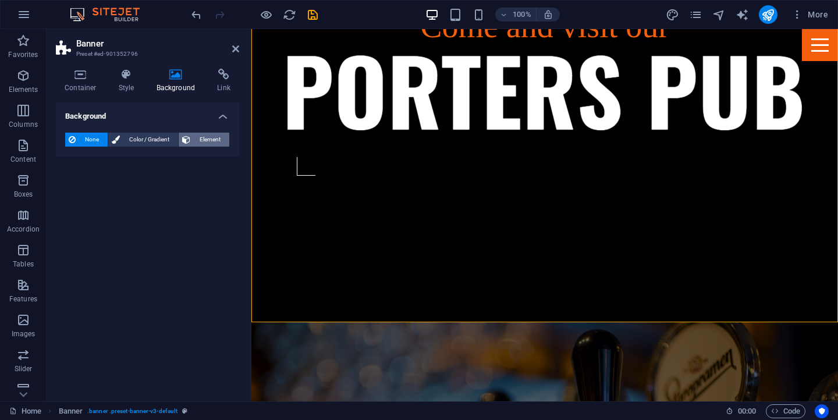
click at [215, 139] on span "Element" at bounding box center [210, 140] width 32 height 14
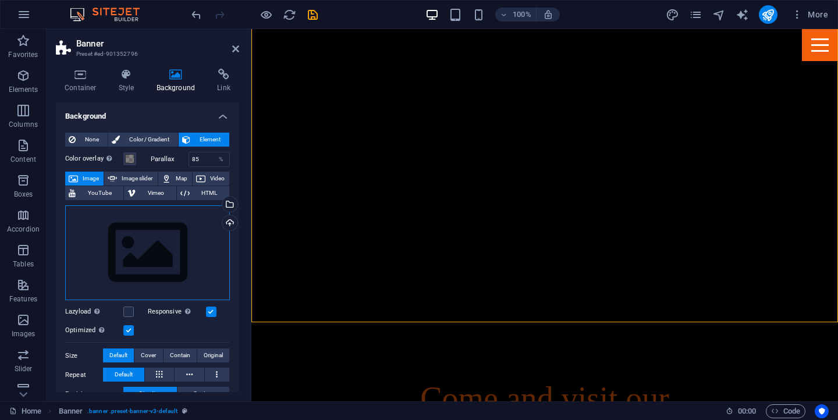
click at [178, 256] on div "Drag files here, click to choose files or select files from Files or our free s…" at bounding box center [147, 252] width 165 height 95
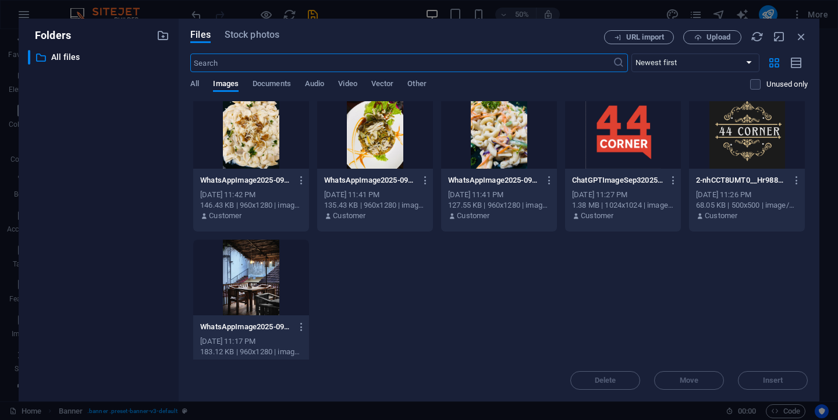
scroll to position [164, 0]
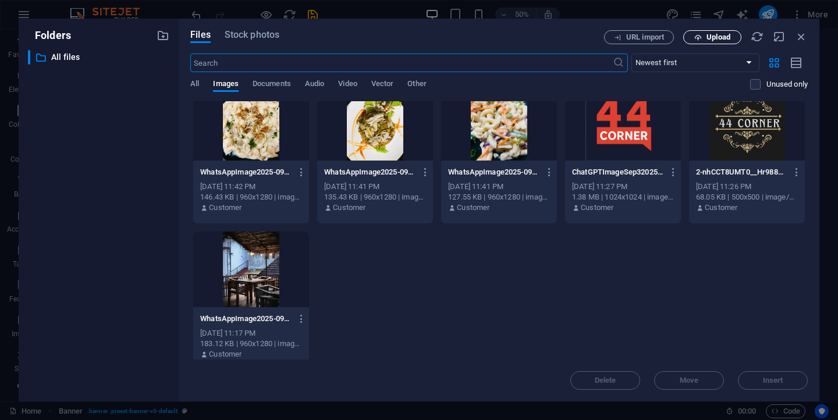
click at [693, 34] on span "Upload" at bounding box center [713, 38] width 48 height 8
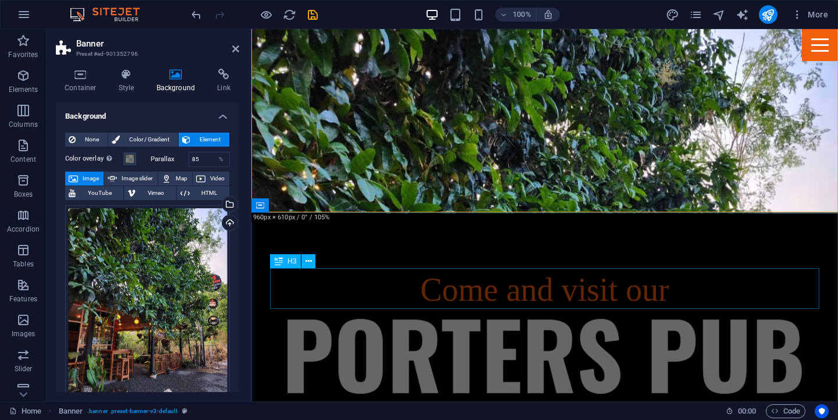
scroll to position [190, 0]
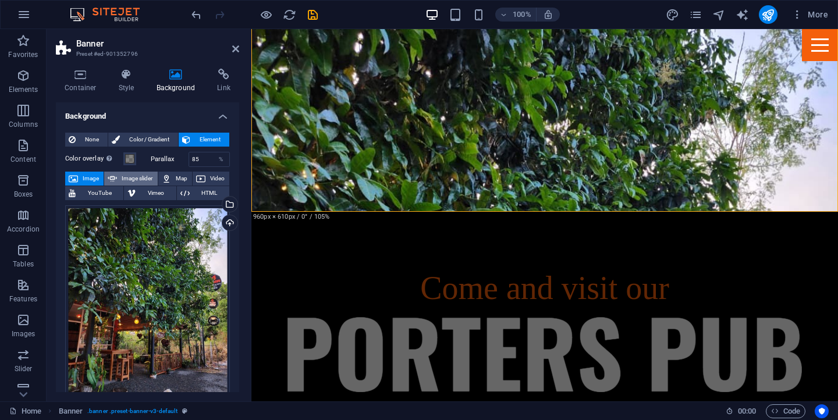
click at [147, 179] on span "Image slider" at bounding box center [136, 179] width 33 height 14
select select "ms"
select select "s"
select select "progressive"
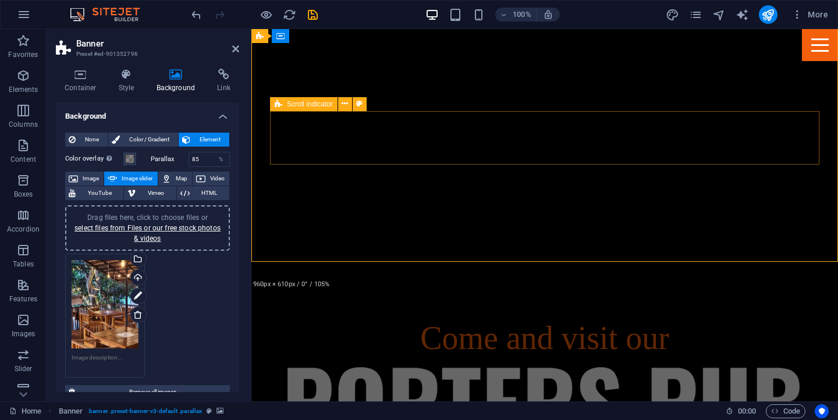
scroll to position [0, 0]
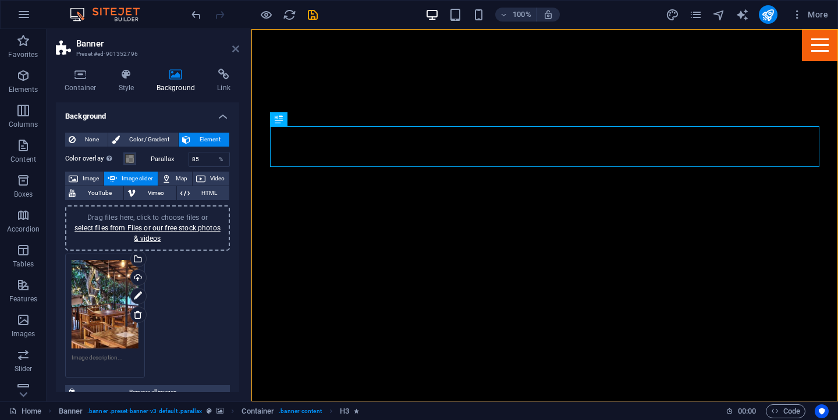
click at [233, 48] on icon at bounding box center [235, 48] width 7 height 9
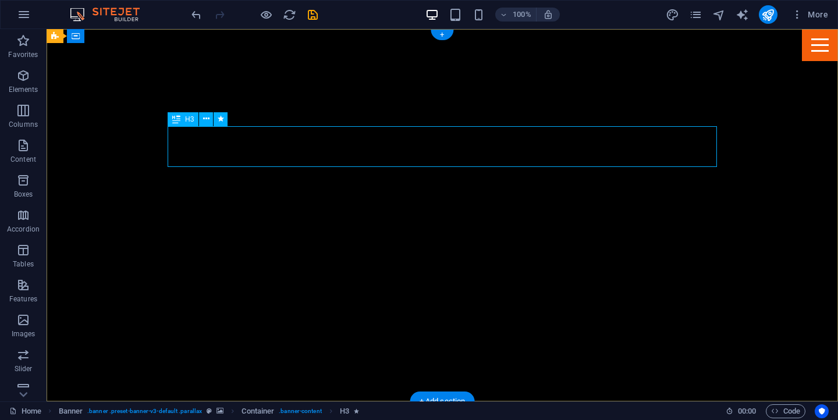
click at [204, 119] on icon at bounding box center [206, 119] width 6 height 12
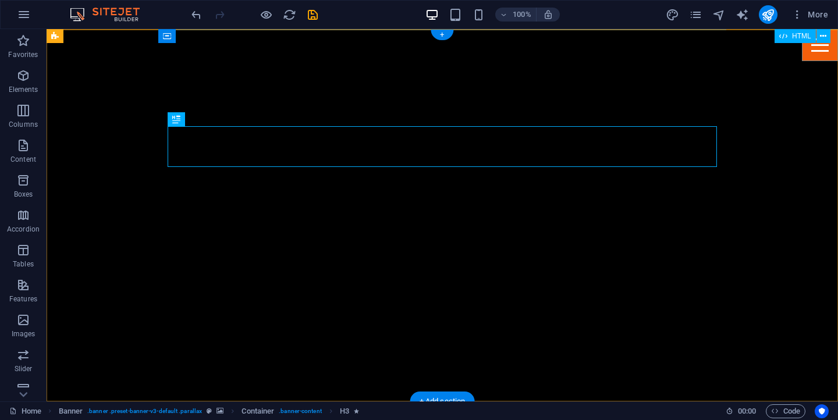
click at [810, 49] on div at bounding box center [820, 45] width 36 height 32
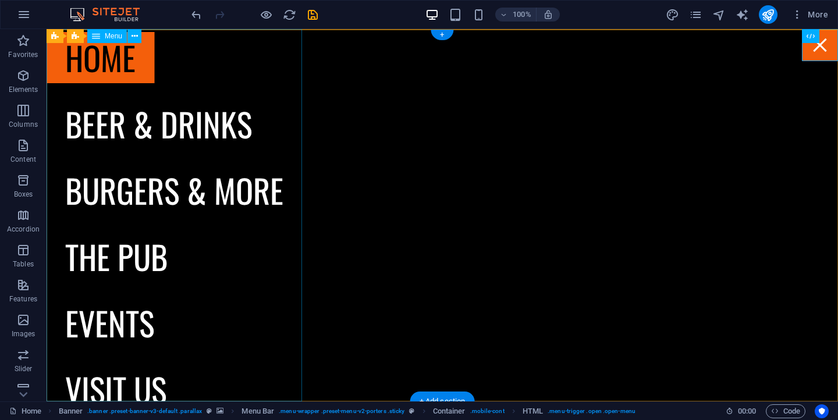
scroll to position [16, 0]
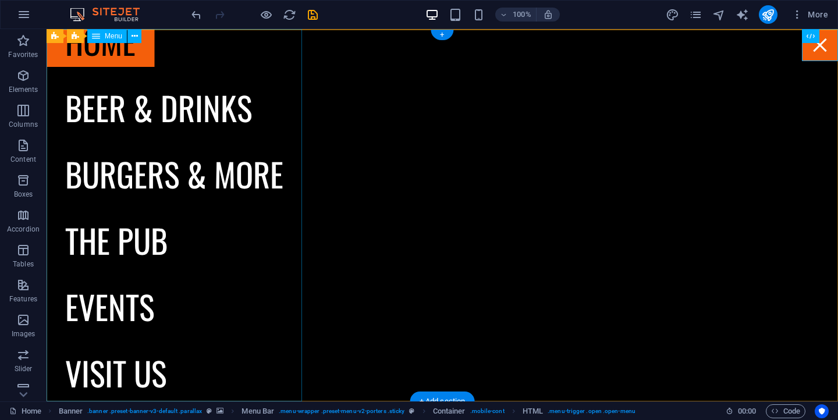
click at [203, 126] on nav "Home Beer & drinks Burgers & more The Pub Events Visit us" at bounding box center [175, 215] width 256 height 373
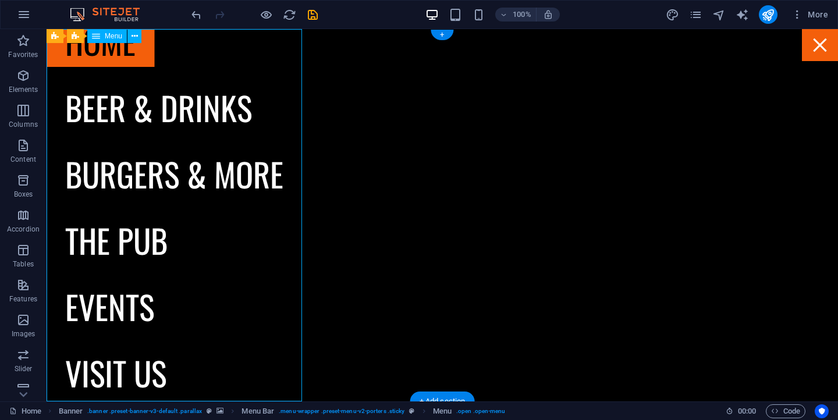
click at [205, 113] on nav "Home Beer & drinks Burgers & more The Pub Events Visit us" at bounding box center [175, 215] width 256 height 373
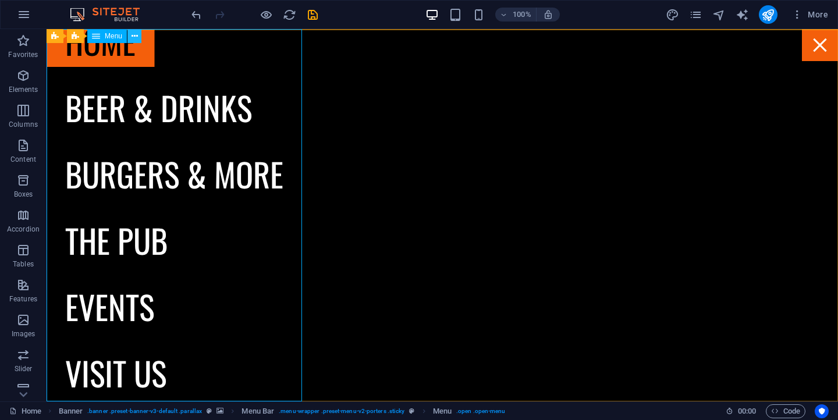
click at [135, 37] on icon at bounding box center [135, 36] width 6 height 12
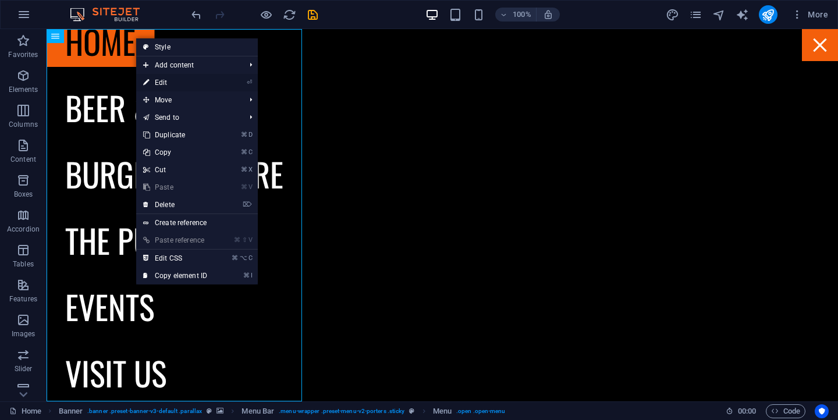
click at [169, 86] on link "⏎ Edit" at bounding box center [175, 82] width 78 height 17
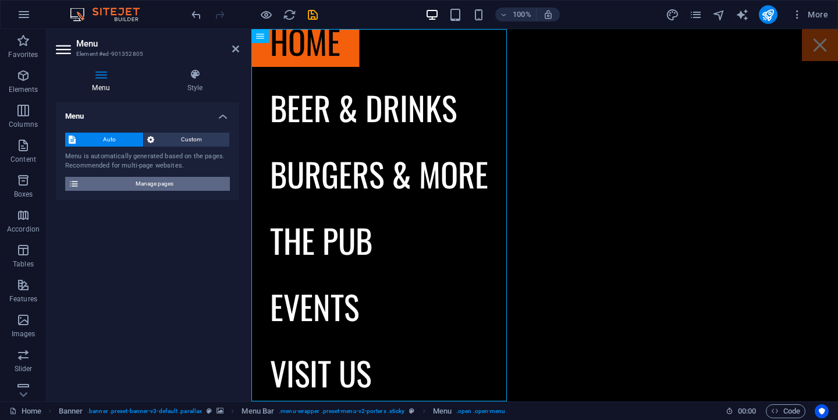
click at [211, 182] on span "Manage pages" at bounding box center [155, 184] width 144 height 14
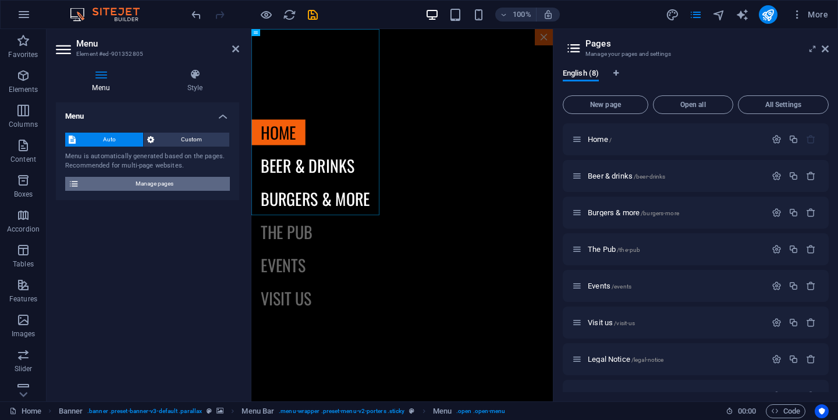
scroll to position [0, 0]
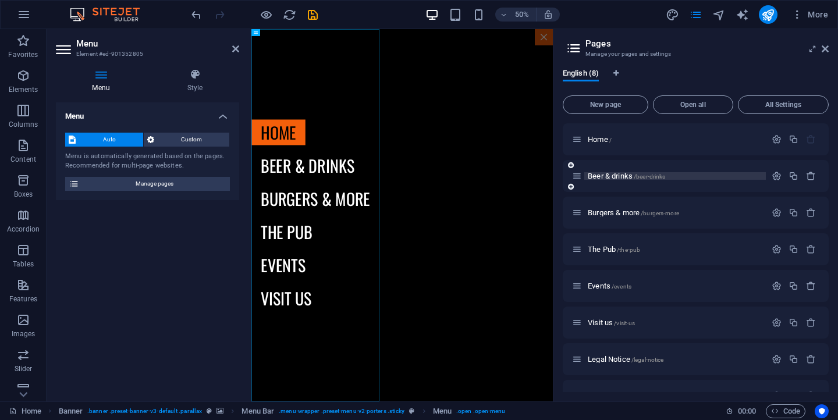
click at [672, 175] on p "Beer & drinks /beer-drinks" at bounding box center [675, 176] width 175 height 8
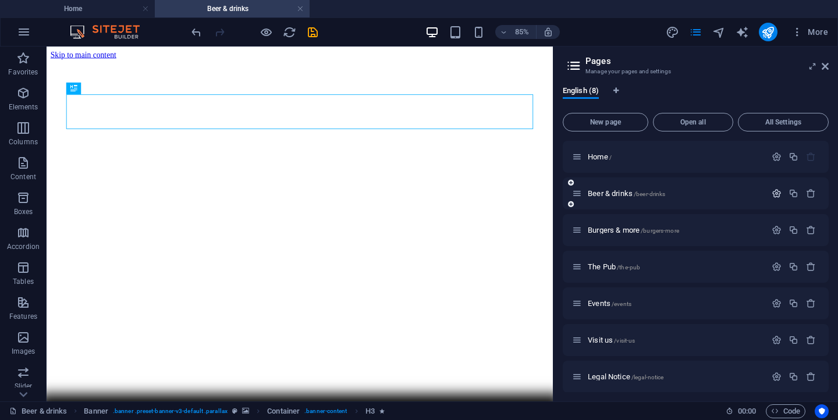
click at [772, 196] on icon "button" at bounding box center [777, 194] width 10 height 10
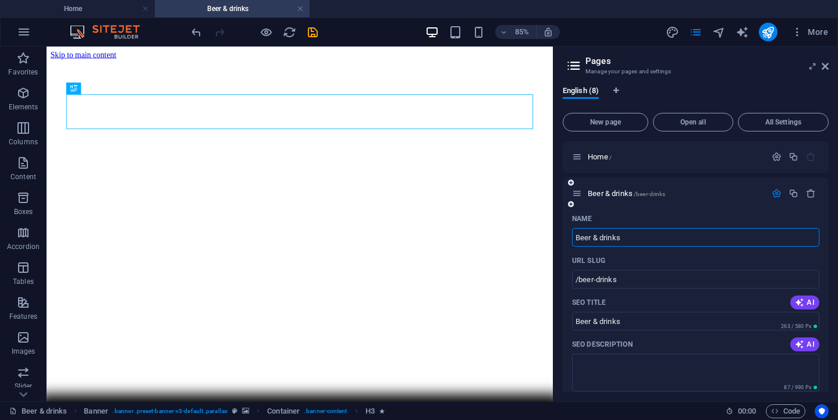
click at [708, 237] on input "Beer & drinks" at bounding box center [695, 237] width 247 height 19
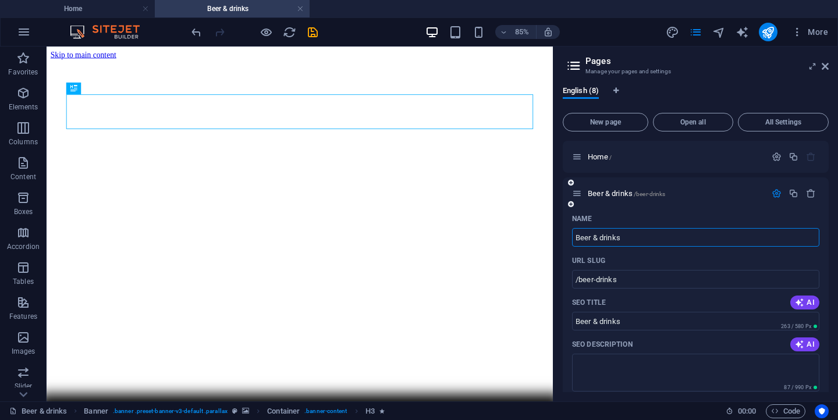
click at [708, 237] on input "Beer & drinks" at bounding box center [695, 237] width 247 height 19
click at [635, 240] on input "Beer & drinks" at bounding box center [695, 237] width 247 height 19
type input "Ri"
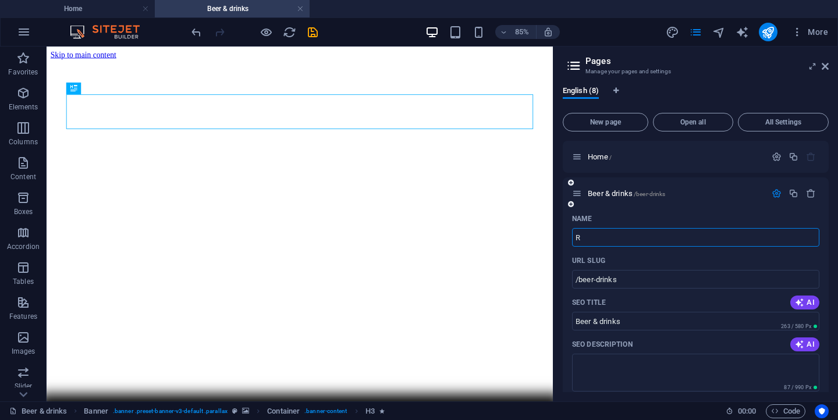
type input "/r"
type input "R"
type input "Rice"
type input "/rice"
type input "Rice"
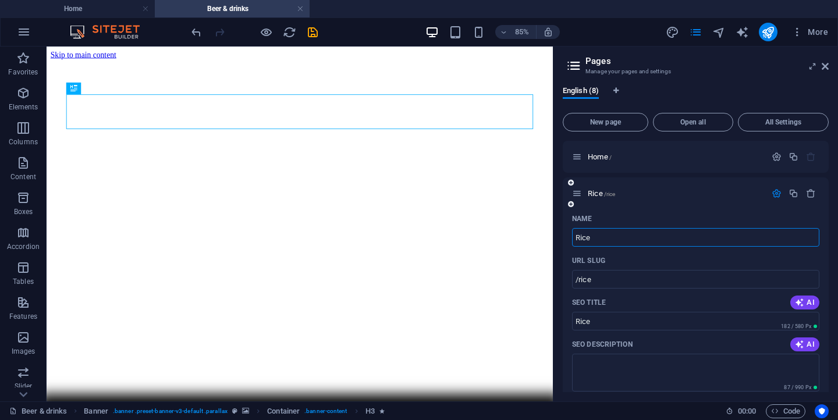
type input "Rice"
type input "Rice and"
type input "/rice-and"
type input "Rice and"
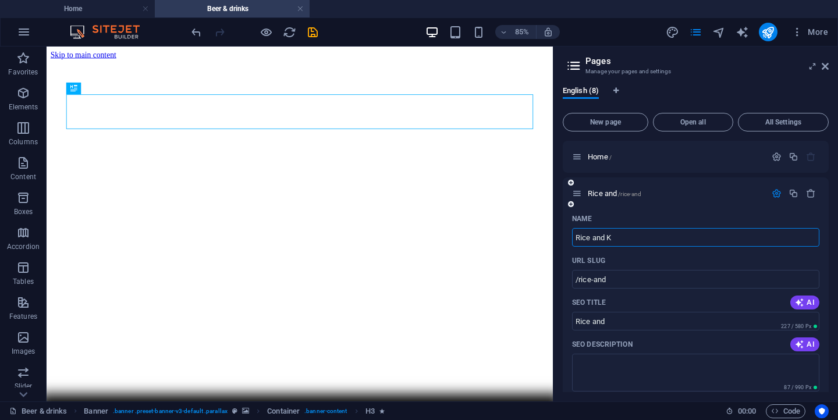
type input "Rice and Ko"
type input "/rice-and-k"
type input "Rice and K"
type input "Rice and Kottu"
type input "/rice-and-kottu"
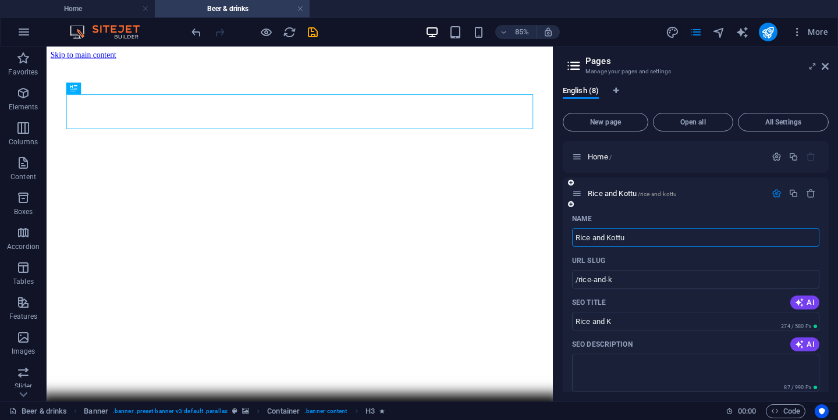
type input "Rice and Kottu"
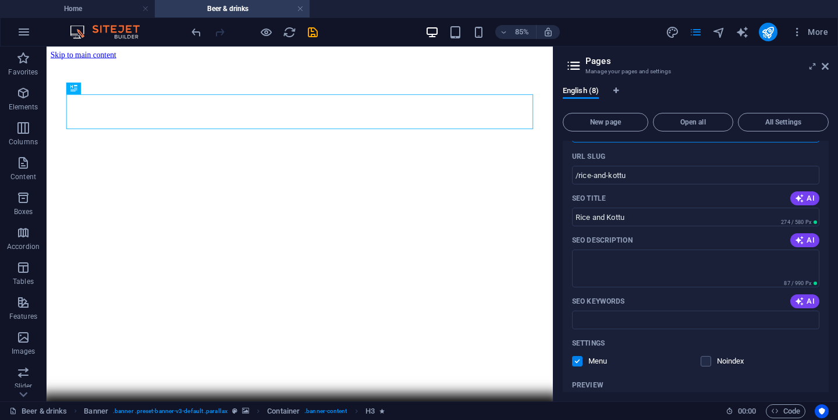
scroll to position [107, 0]
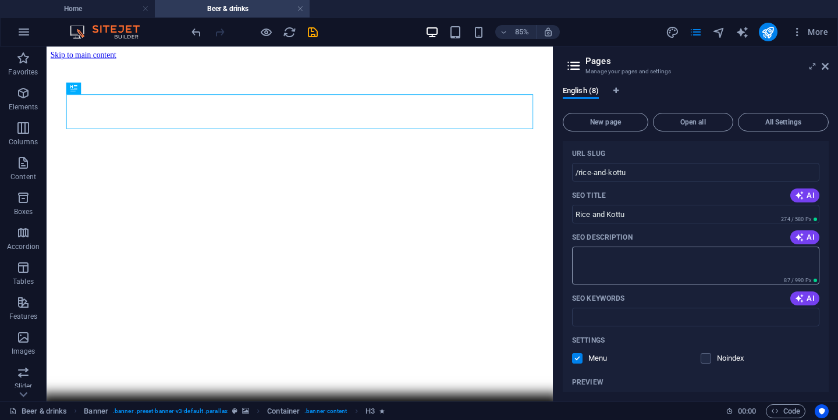
type input "Rice and Kottu"
click at [672, 271] on textarea "SEO Description" at bounding box center [695, 266] width 247 height 38
drag, startPoint x: 636, startPoint y: 263, endPoint x: 629, endPoint y: 261, distance: 6.6
click at [629, 261] on textarea "Sri Lankan kottu" at bounding box center [695, 266] width 247 height 38
click at [633, 260] on textarea "Sri Lankan kottu" at bounding box center [695, 266] width 247 height 38
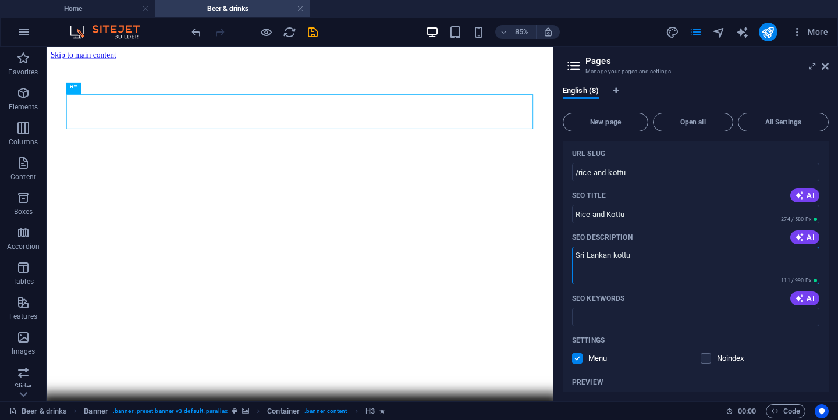
click at [633, 258] on textarea "Sri Lankan kottu" at bounding box center [695, 266] width 247 height 38
click at [663, 255] on textarea "Sri Lankan kottu and friedrice" at bounding box center [695, 266] width 247 height 38
click at [683, 257] on textarea "Sri Lankan kottu and fried rice" at bounding box center [695, 266] width 247 height 38
click at [679, 257] on textarea "Sri Lankan kottu and fried rice" at bounding box center [695, 266] width 247 height 38
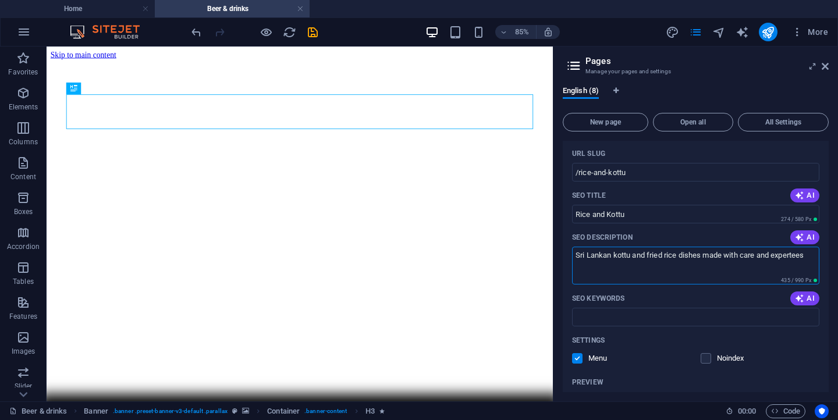
drag, startPoint x: 811, startPoint y: 259, endPoint x: 775, endPoint y: 255, distance: 36.9
click at [775, 255] on textarea "Sri Lankan kottu and fried rice dishes made with care and expertees" at bounding box center [695, 266] width 247 height 38
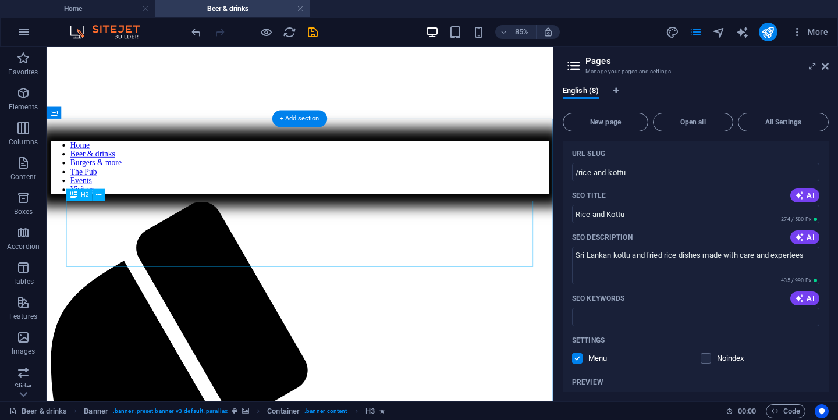
scroll to position [0, 0]
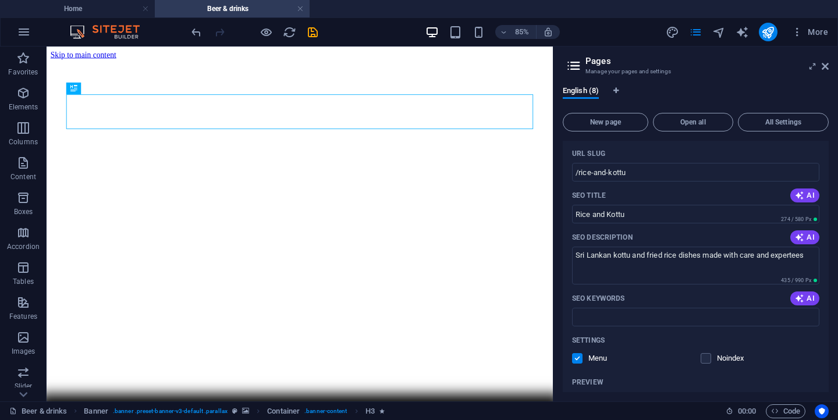
drag, startPoint x: 810, startPoint y: 261, endPoint x: 426, endPoint y: 11, distance: 458.0
drag, startPoint x: 811, startPoint y: 258, endPoint x: 799, endPoint y: 258, distance: 12.2
click at [799, 258] on textarea "Sri Lankan kottu and fried rice dishes made with care and expertees" at bounding box center [695, 266] width 247 height 38
click at [812, 258] on textarea "Sri Lankan kottu and fried rice dishes made with care and expertees" at bounding box center [695, 266] width 247 height 38
drag, startPoint x: 812, startPoint y: 258, endPoint x: 803, endPoint y: 258, distance: 8.8
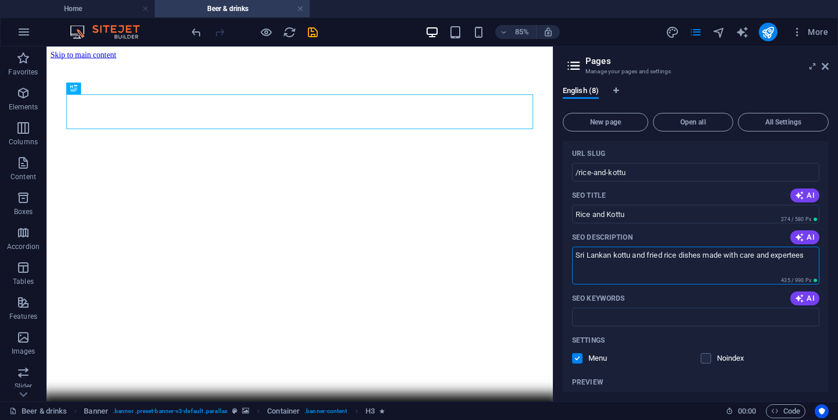
click at [803, 258] on textarea "Sri Lankan kottu and fried rice dishes made with care and expertees" at bounding box center [695, 266] width 247 height 38
click at [813, 263] on textarea "Sri Lankan kottu and fried rice dishes made with care and expertees" at bounding box center [695, 266] width 247 height 38
drag, startPoint x: 798, startPoint y: 262, endPoint x: 804, endPoint y: 261, distance: 6.5
click at [804, 261] on textarea "Sri Lankan kottu and fried rice dishes made with care and expertees" at bounding box center [695, 266] width 247 height 38
drag, startPoint x: 808, startPoint y: 257, endPoint x: 799, endPoint y: 257, distance: 9.3
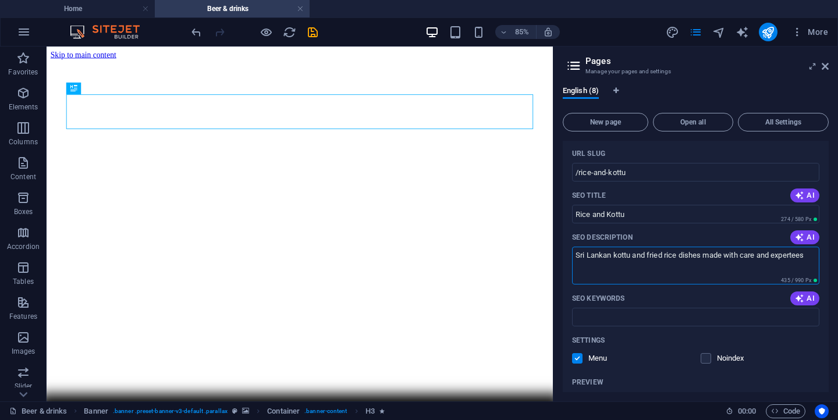
click at [798, 257] on textarea "Sri Lankan kottu and fried rice dishes made with care and expertees" at bounding box center [695, 266] width 247 height 38
type textarea "Sri Lankan kottu and fried rice dishes made with care and expertise"
click at [767, 313] on input "SEO Keywords" at bounding box center [695, 317] width 247 height 19
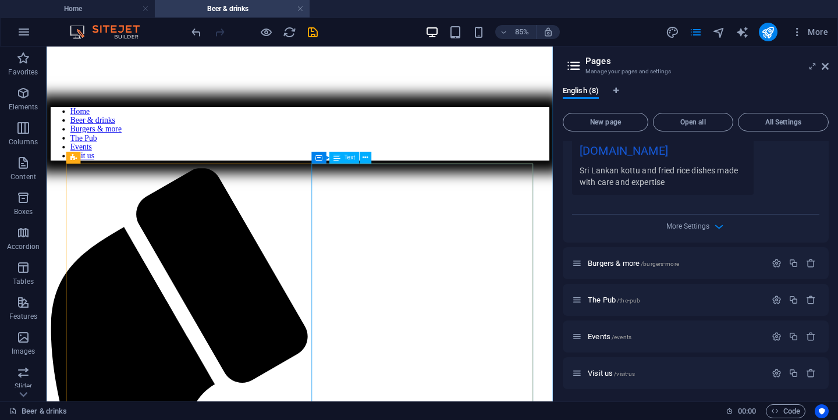
scroll to position [383, 0]
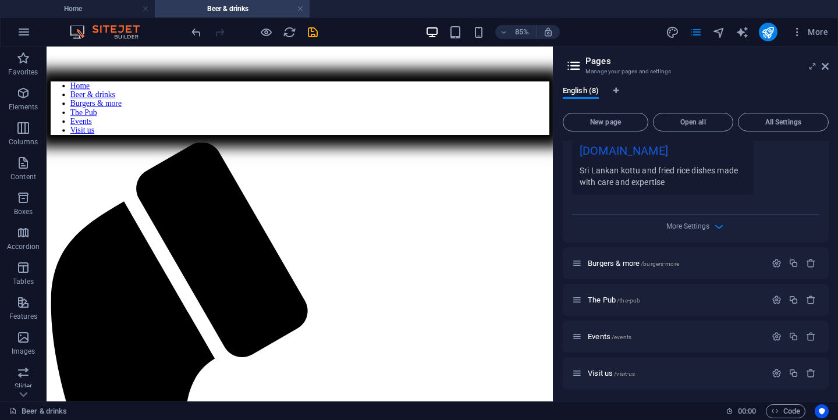
type input "kottu, rice"
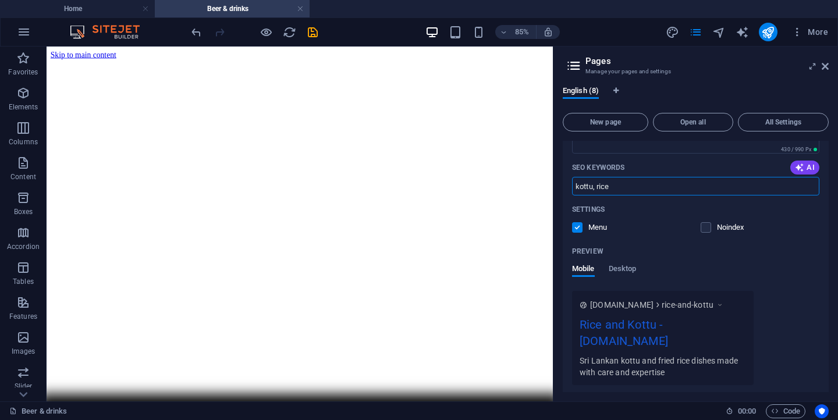
scroll to position [0, 0]
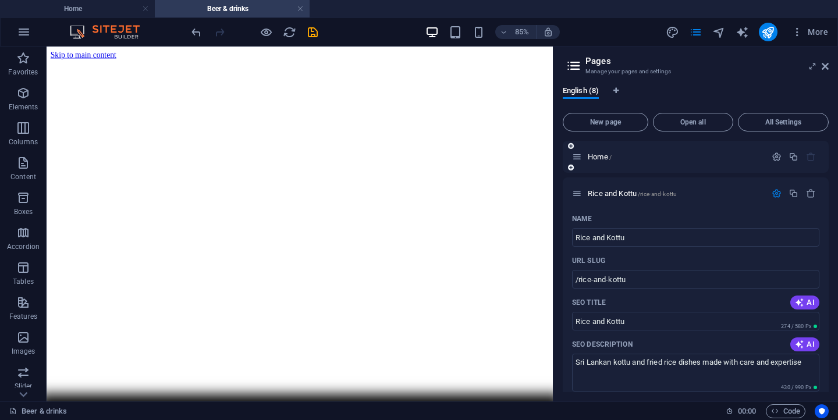
click at [647, 166] on div "Home /" at bounding box center [696, 157] width 266 height 32
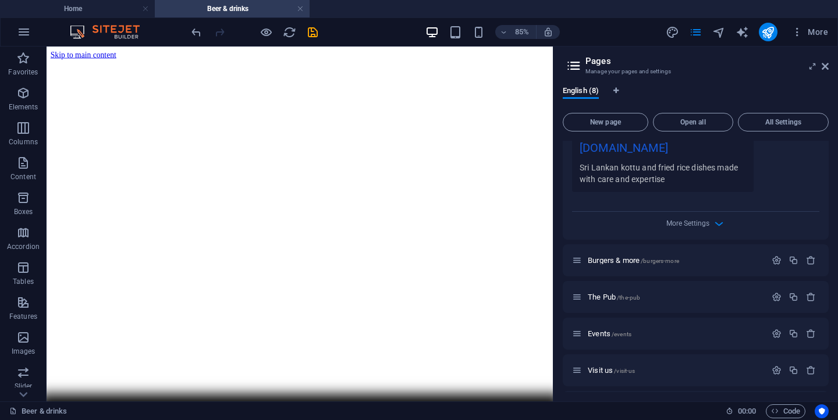
scroll to position [442, 0]
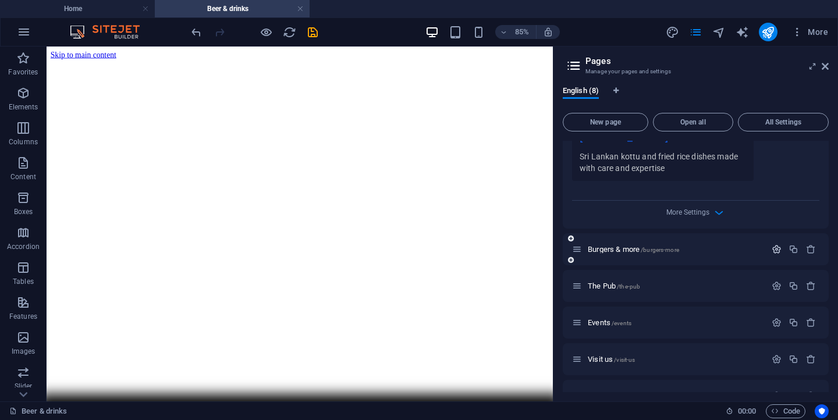
click at [779, 244] on button "button" at bounding box center [776, 249] width 17 height 10
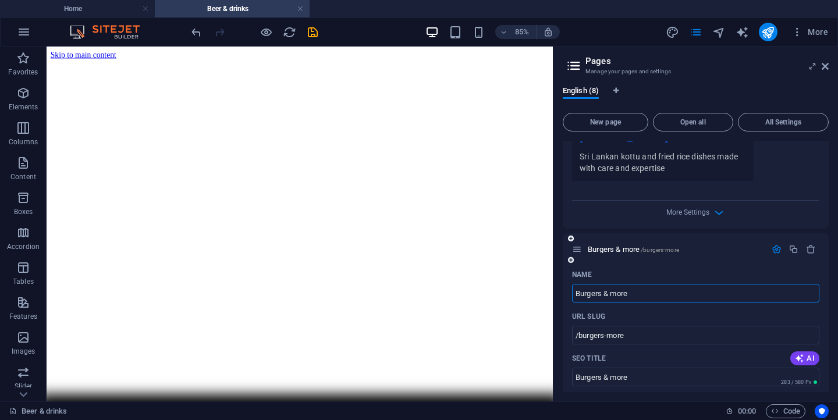
click at [703, 284] on input "Burgers & more" at bounding box center [695, 293] width 247 height 19
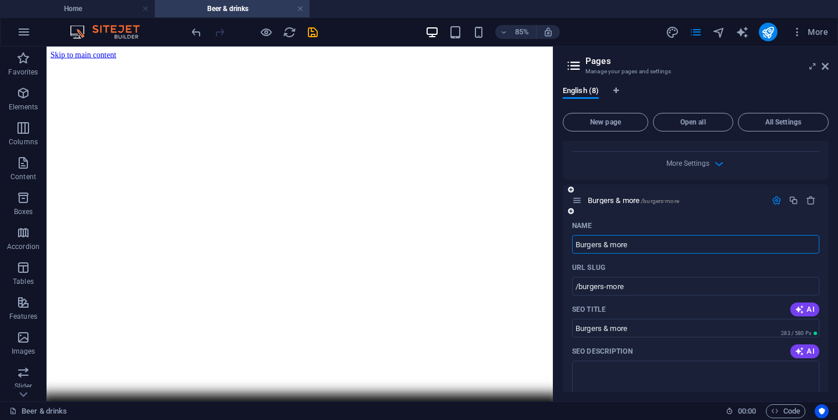
scroll to position [509, 0]
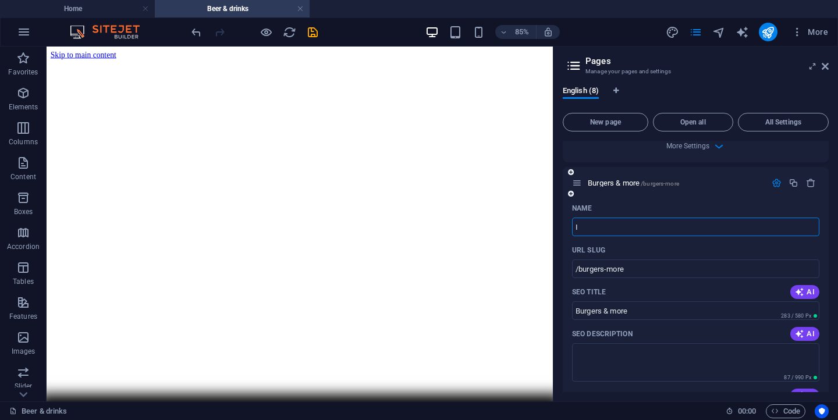
type input "It"
type input "/i"
type input "I"
type input "Itak"
type input "/itak"
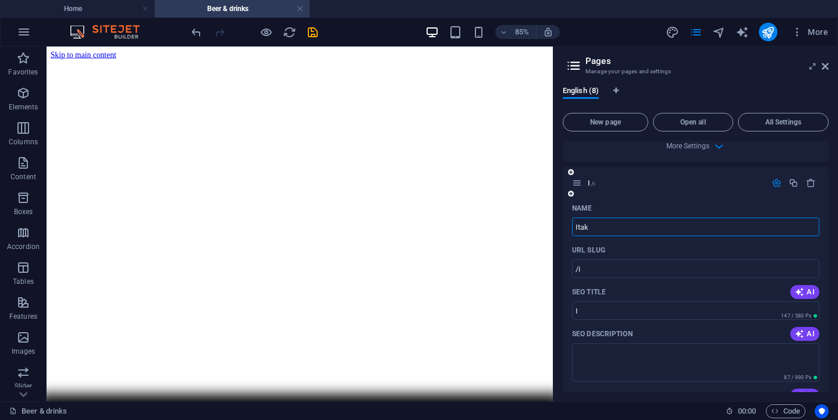
type input "Itak"
drag, startPoint x: 606, startPoint y: 212, endPoint x: 584, endPoint y: 212, distance: 21.5
click at [584, 218] on input "Itak" at bounding box center [695, 227] width 247 height 19
type input "Italia"
type input "/itali"
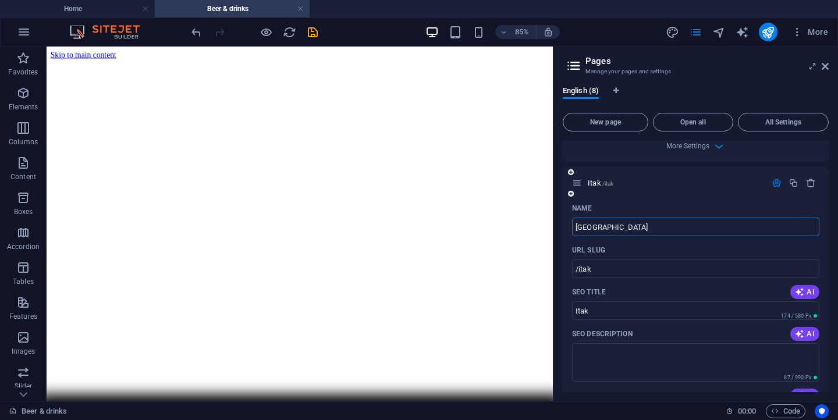
type input "Itali"
type input "Italian"
type input "/italian"
type input "Italian"
type input "Italian Pa"
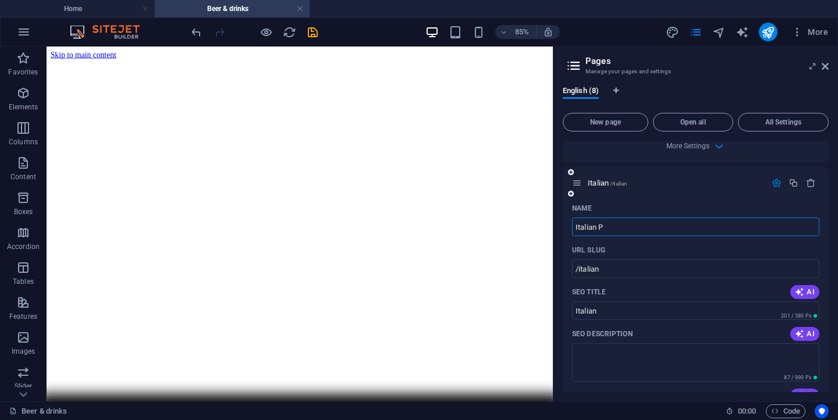
type input "/italian-p"
type input "Italian P"
type input "Italian Pasta"
type input "/italian-pasta"
type input "Italian Pasta"
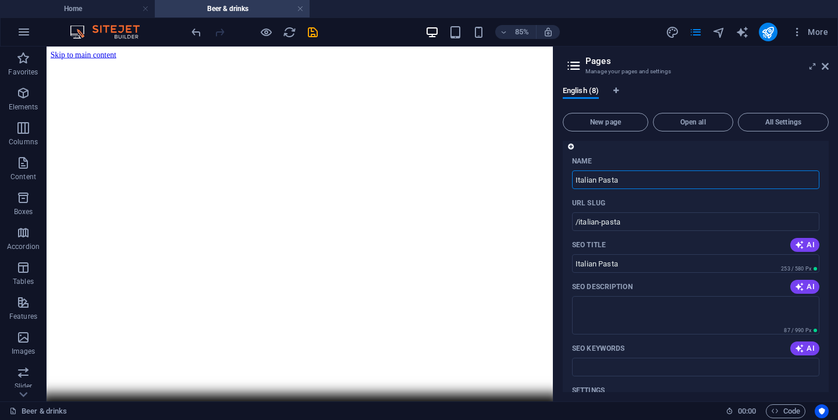
scroll to position [559, 0]
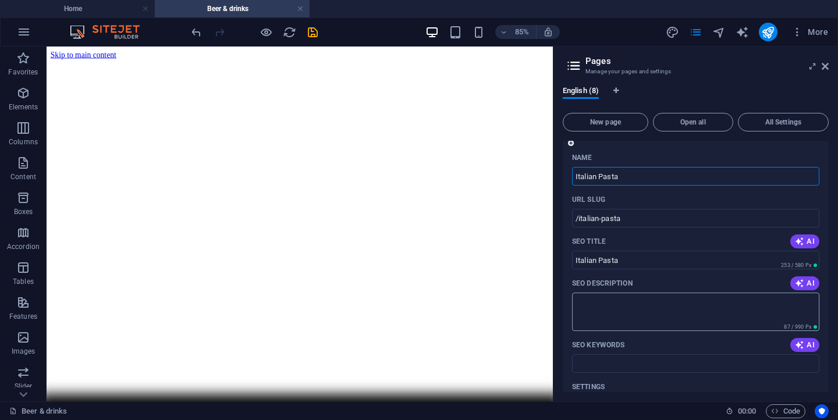
type input "Italian Pasta"
click at [607, 293] on textarea "SEO Description" at bounding box center [695, 312] width 247 height 38
drag, startPoint x: 681, startPoint y: 286, endPoint x: 672, endPoint y: 286, distance: 8.7
click at [672, 293] on textarea "Creamy and delicious plates fo pasta" at bounding box center [695, 312] width 247 height 38
click at [710, 293] on textarea "Creamy and delicious plates of pasta" at bounding box center [695, 312] width 247 height 38
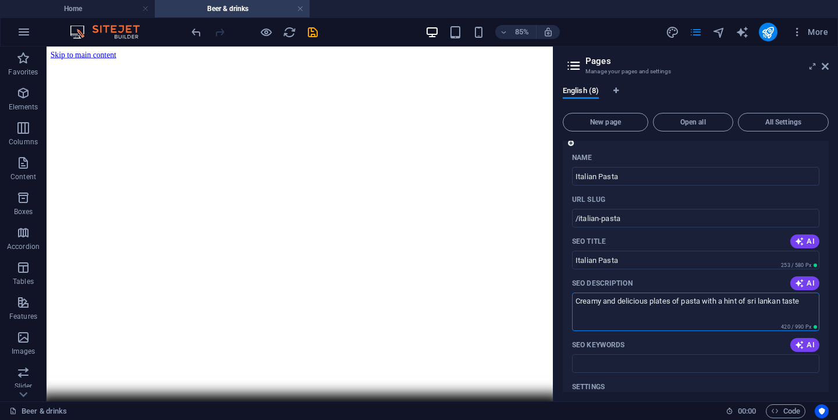
click at [684, 293] on textarea "Creamy and delicious plates of pasta with a hint of sri lankan taste" at bounding box center [695, 312] width 247 height 38
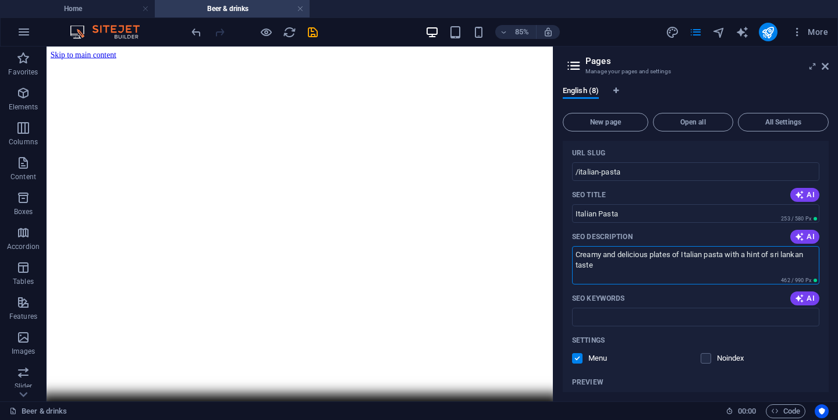
scroll to position [614, 0]
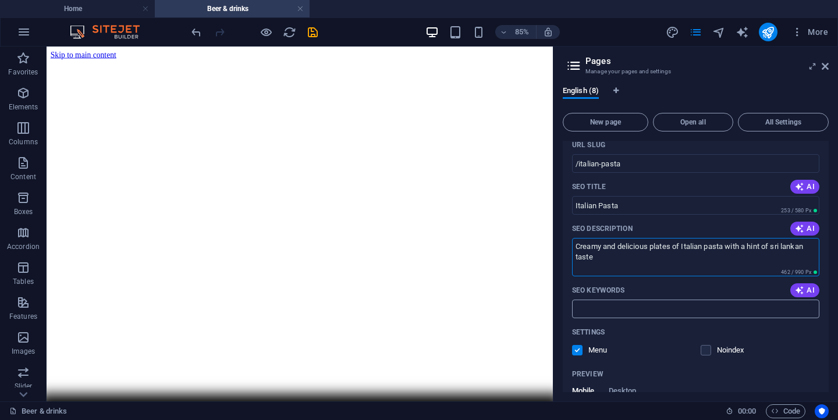
type textarea "Creamy and delicious plates of Italian pasta with a hint of sri lankan taste"
click at [733, 300] on input "SEO Keywords" at bounding box center [695, 309] width 247 height 19
click at [649, 300] on input "pata , italian , italian a" at bounding box center [695, 309] width 247 height 19
click at [647, 300] on input "pata , italian , italian a" at bounding box center [695, 309] width 247 height 19
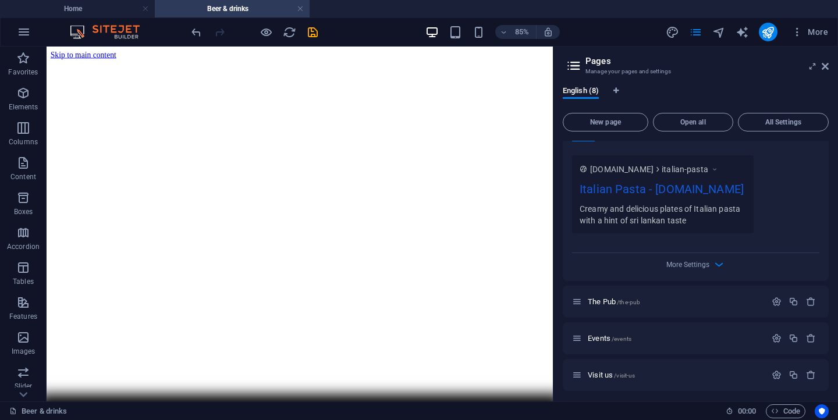
scroll to position [880, 0]
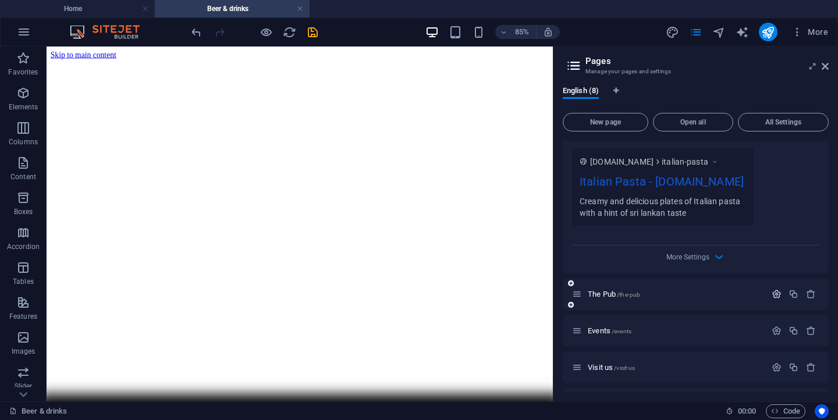
type input "pata , italian , italian pasta"
click at [777, 289] on icon "button" at bounding box center [777, 294] width 10 height 10
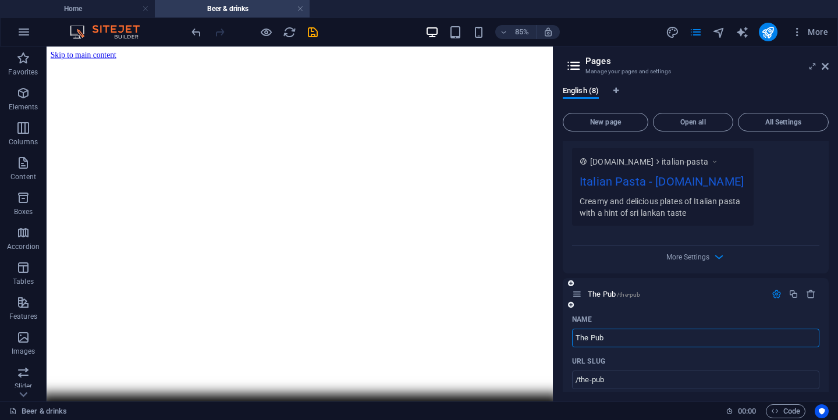
drag, startPoint x: 659, startPoint y: 328, endPoint x: 593, endPoint y: 322, distance: 66.6
click at [585, 329] on input "The Pub" at bounding box center [695, 338] width 247 height 19
drag, startPoint x: 600, startPoint y: 322, endPoint x: 575, endPoint y: 322, distance: 24.4
click at [575, 329] on input "The Pub" at bounding box center [695, 338] width 247 height 19
drag, startPoint x: 611, startPoint y: 320, endPoint x: 576, endPoint y: 321, distance: 35.5
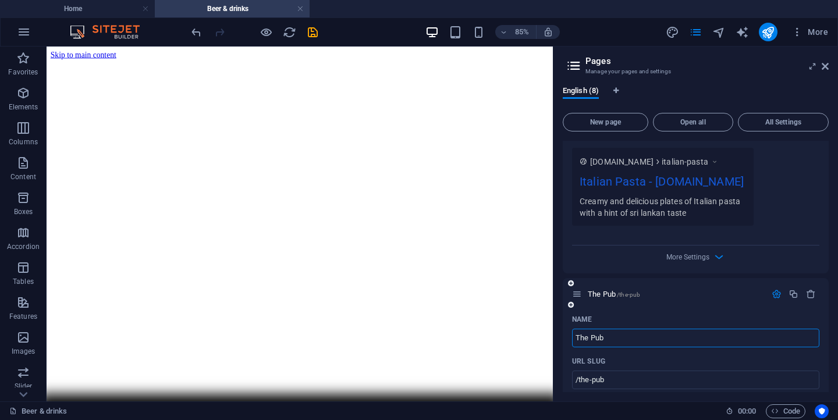
click at [576, 329] on input "The Pub" at bounding box center [695, 338] width 247 height 19
type input "De"
type input "/d"
type input "D"
type input "De"
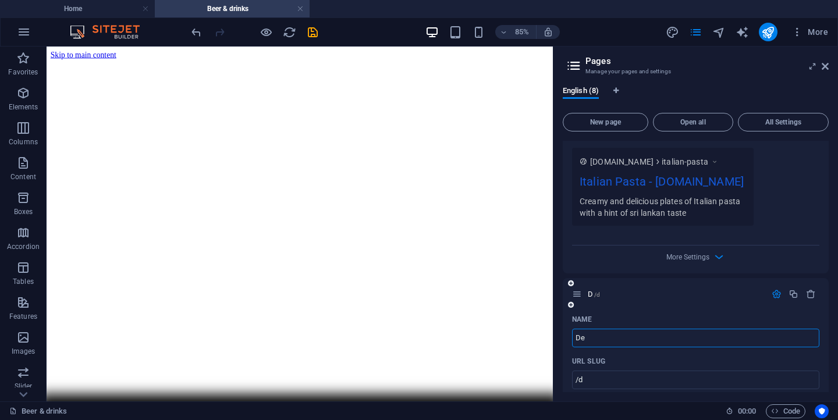
type input "/de"
type input "De"
drag, startPoint x: 587, startPoint y: 326, endPoint x: 576, endPoint y: 326, distance: 11.1
click at [576, 329] on input "De" at bounding box center [695, 338] width 247 height 19
drag, startPoint x: 586, startPoint y: 320, endPoint x: 576, endPoint y: 320, distance: 9.3
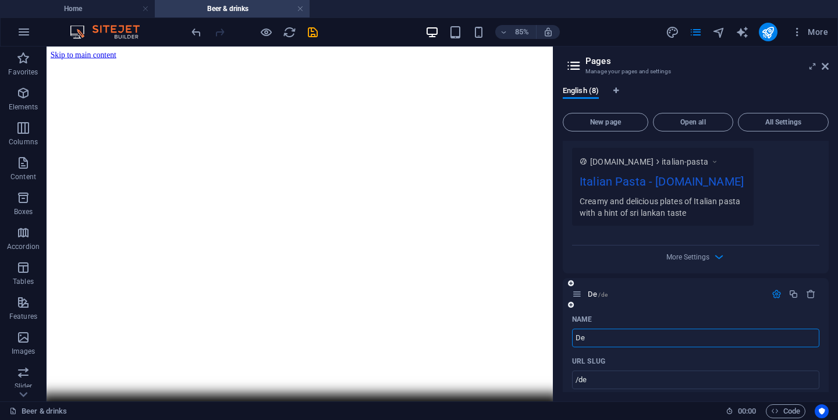
click at [577, 329] on input "De" at bounding box center [695, 338] width 247 height 19
type input "Spi"
type input "/s"
type input "S"
type input "Spicy"
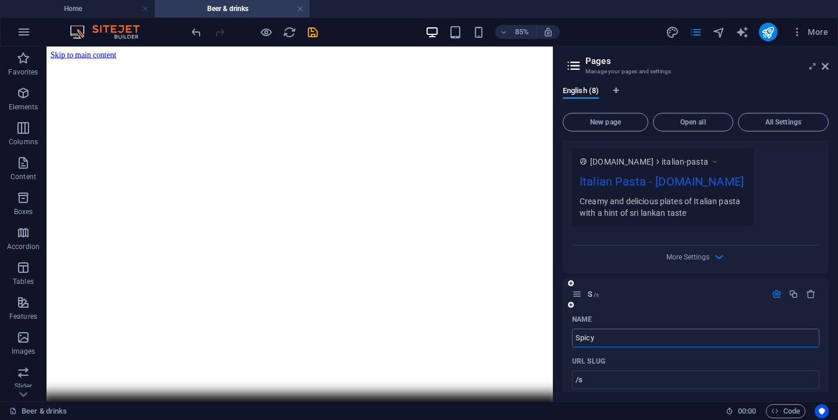
type input "/spicy"
type input "Spicy"
type input "Spicy Si"
type input "/spicy-s"
type input "Spicy S"
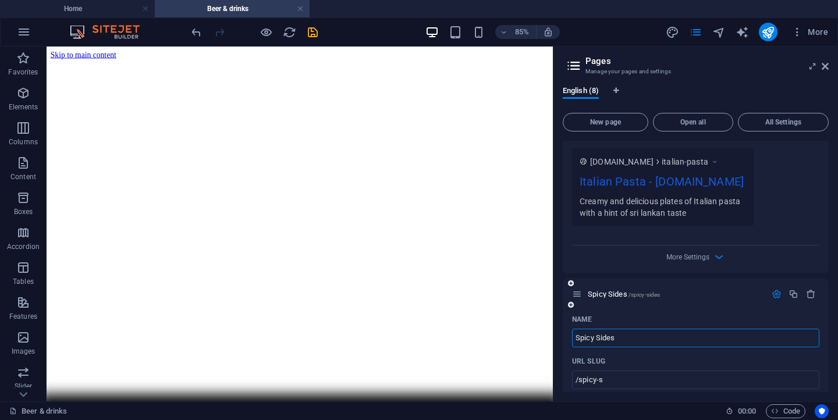
type input "Spicy Sides"
type input "/spicy-sides"
type input "Spicy Sides"
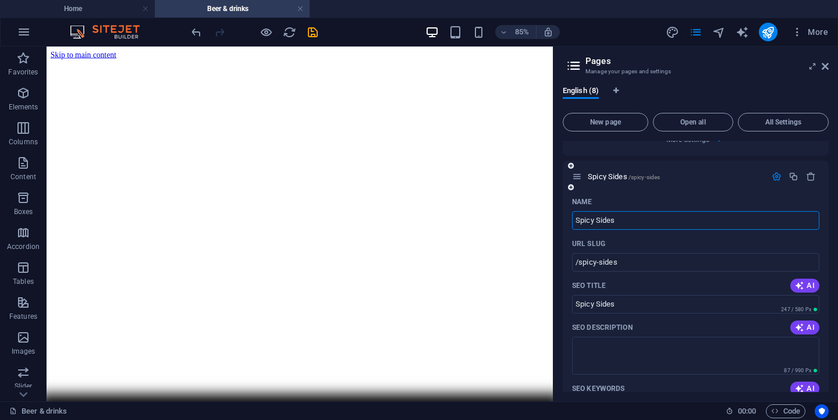
scroll to position [1012, 0]
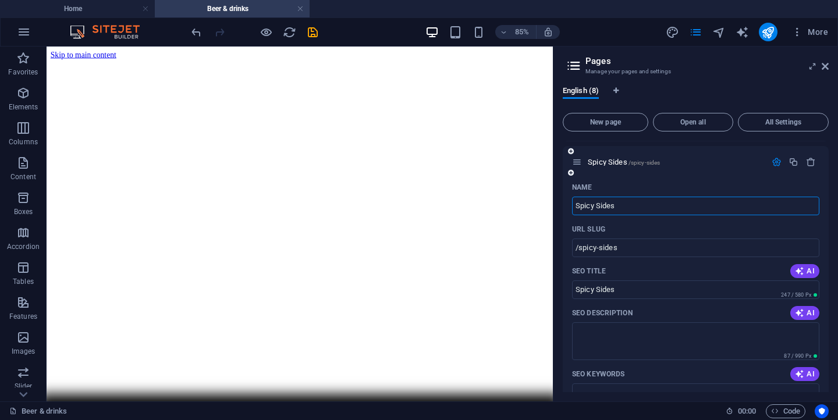
type input "Spicy Sides"
click at [604, 332] on textarea "SEO Description" at bounding box center [695, 341] width 247 height 38
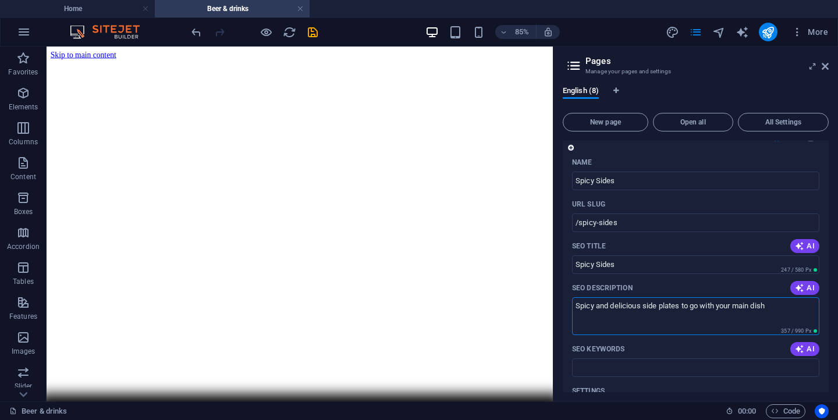
scroll to position [1041, 0]
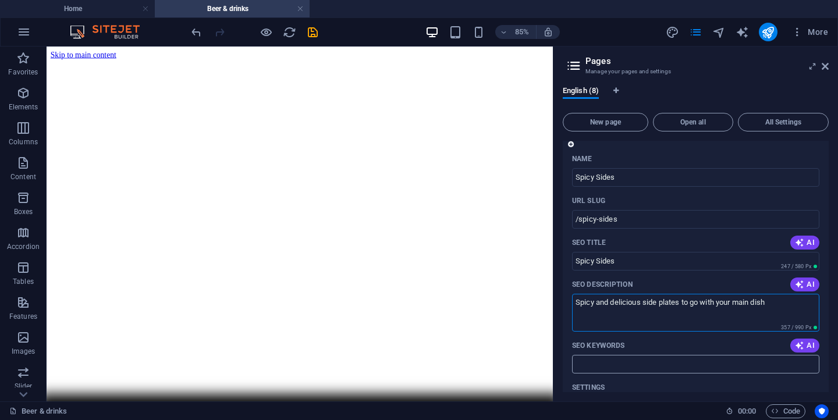
type textarea "Spicy and delicious side plates to go with your main dish"
click at [664, 355] on input "SEO Keywords" at bounding box center [695, 364] width 247 height 19
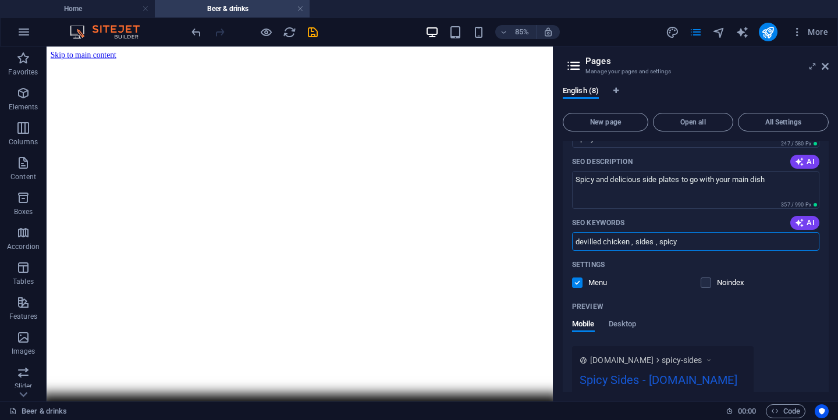
scroll to position [1165, 0]
click at [593, 231] on input "devilled chicken , sides , spicy" at bounding box center [695, 240] width 247 height 19
click at [589, 231] on input "devilled chicken , sides , spicy" at bounding box center [695, 240] width 247 height 19
click at [590, 231] on input "devilled chicken , sides , spicy" at bounding box center [695, 240] width 247 height 19
click at [705, 231] on input "deviled chicken , sides , spicy" at bounding box center [695, 240] width 247 height 19
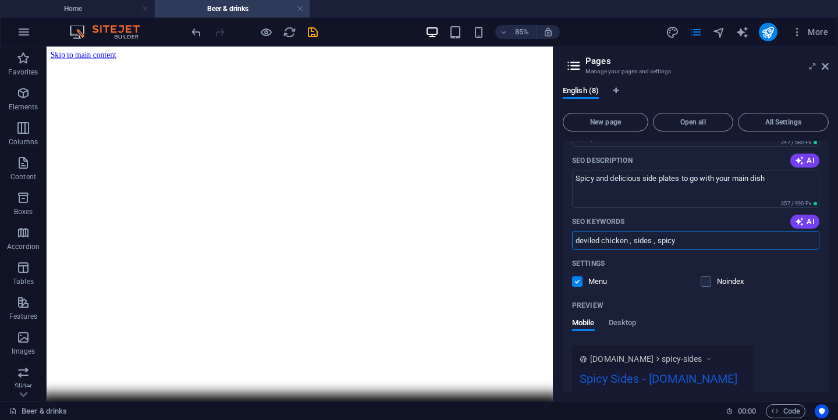
type input "deviled chicken , sides , spicy"
click at [675, 276] on div "Menu" at bounding box center [631, 281] width 119 height 10
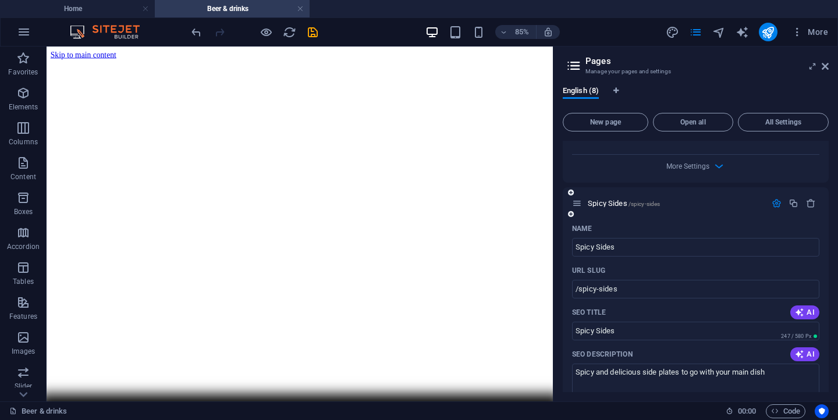
scroll to position [967, 0]
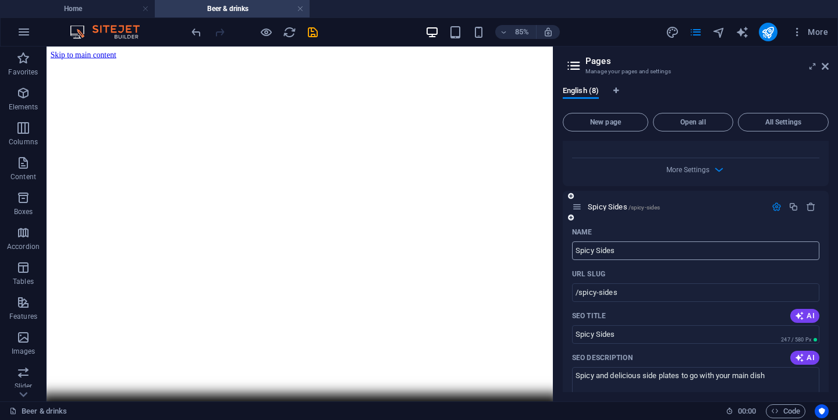
click at [627, 242] on input "Spicy Sides" at bounding box center [695, 251] width 247 height 19
click at [597, 242] on input "Spicy Sides" at bounding box center [695, 251] width 247 height 19
drag, startPoint x: 600, startPoint y: 237, endPoint x: 570, endPoint y: 237, distance: 29.7
click at [606, 242] on input "Sides" at bounding box center [695, 251] width 247 height 19
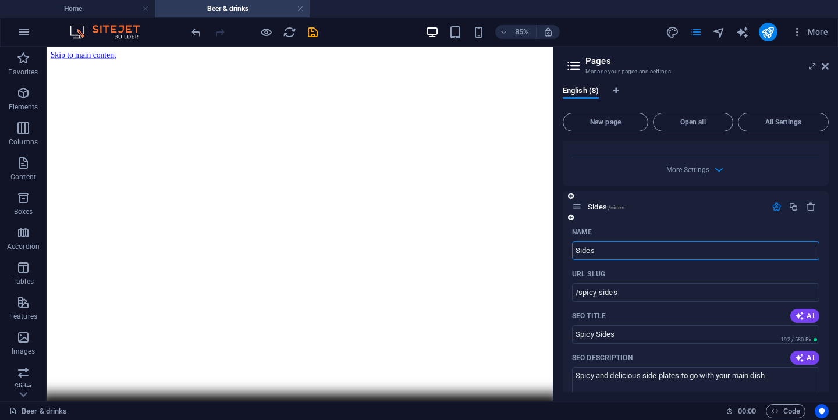
type input "Sides"
type input "/sides"
type input "Sides"
click at [605, 242] on input "Sides" at bounding box center [695, 251] width 247 height 19
type input "Sides"
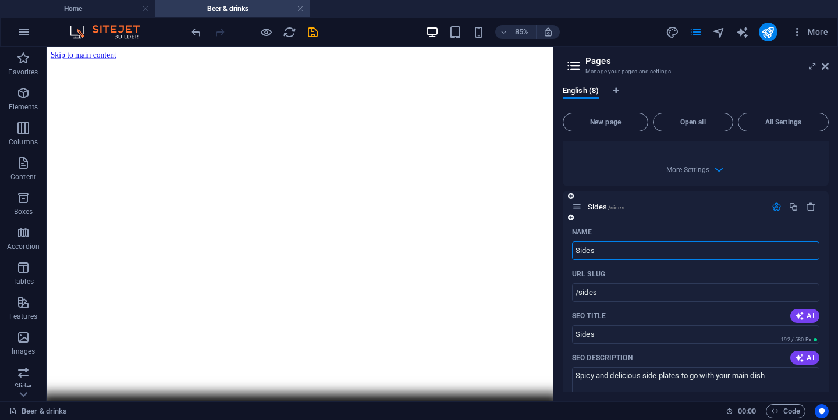
type input "Sides"
type input "Sides and"
type input "/sides-and"
type input "Sides and"
type input "Sides and Des"
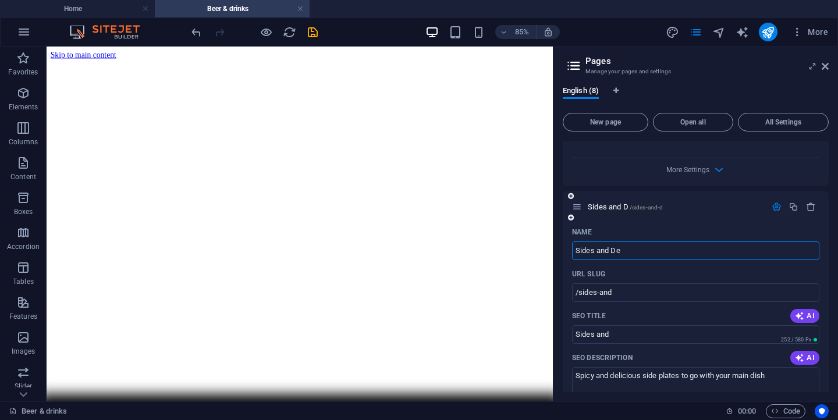
type input "/sides-and-d"
type input "Sides and D"
type input "Sides and Des"
type input "/sides-and-des"
type input "Sides and Des"
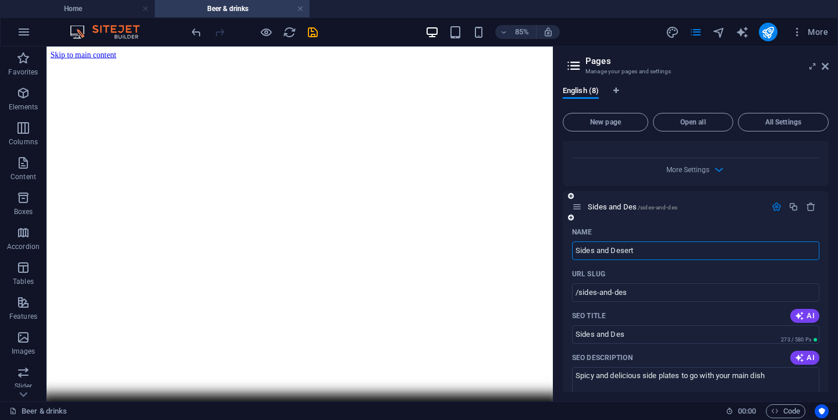
type input "Sides and Deserts"
type input "/sides-and-dese"
type input "Sides and Dese"
type input "Sides and Deserts"
type input "/sides-and-deserts"
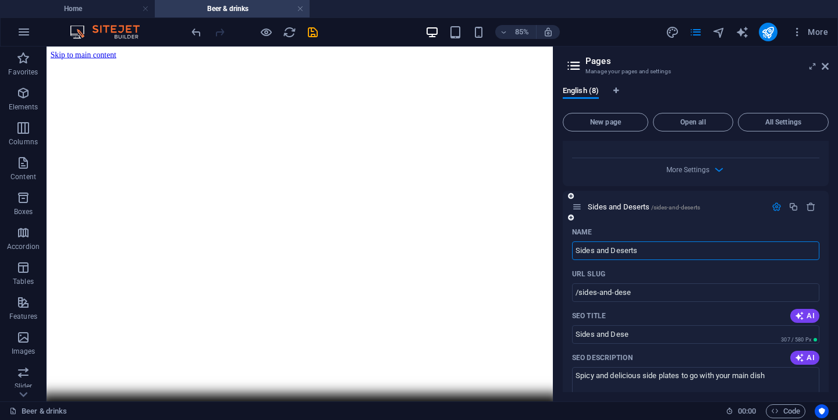
type input "Sides and Deserts"
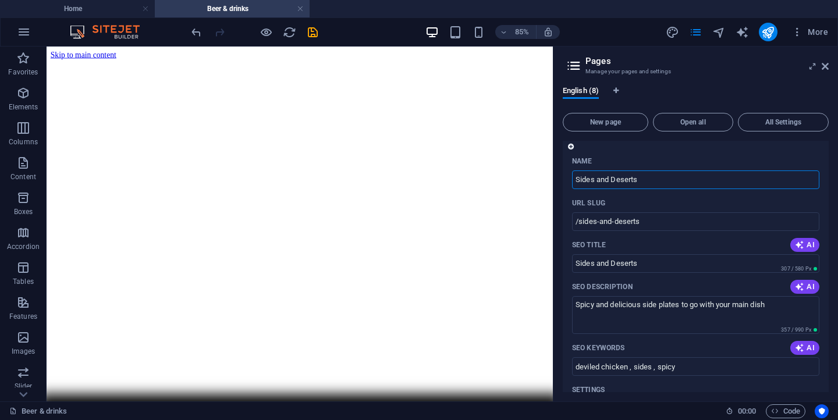
scroll to position [1048, 0]
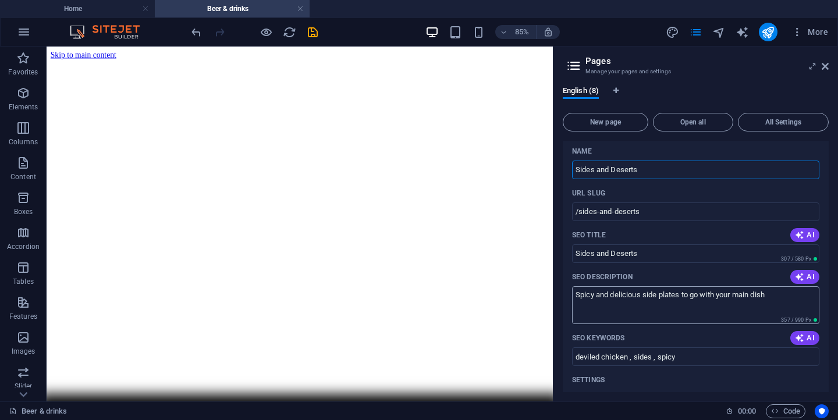
type input "Sides and Deserts"
click at [613, 286] on textarea "Spicy and delicious side plates to go with your main dish" at bounding box center [695, 305] width 247 height 38
click at [643, 286] on textarea "Spicy and delicious side plates to go with your main dish" at bounding box center [695, 305] width 247 height 38
click at [642, 286] on textarea "Spicy and delicious side plates to go with your main dish" at bounding box center [695, 305] width 247 height 38
drag, startPoint x: 641, startPoint y: 281, endPoint x: 613, endPoint y: 281, distance: 28.5
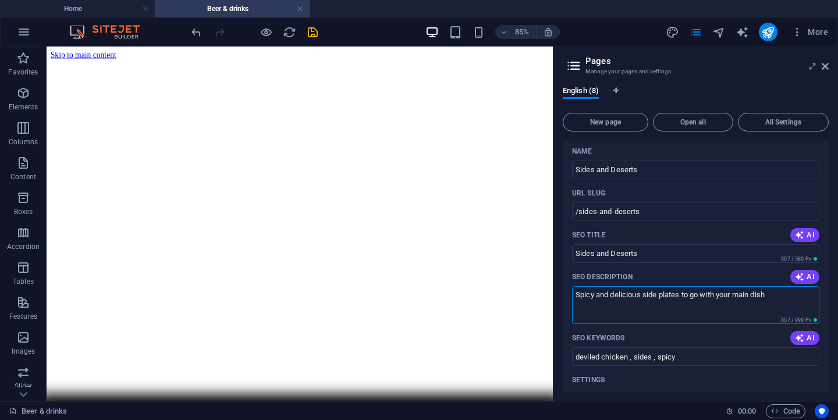
click at [613, 286] on textarea "Spicy and delicious side plates to go with your main dish" at bounding box center [695, 305] width 247 height 38
click at [676, 286] on textarea "Spicy and Sweet side plates to go with your main dish" at bounding box center [695, 305] width 247 height 38
click at [675, 286] on textarea "Spicy and Sweet side plates to go with your main dish" at bounding box center [695, 305] width 247 height 38
click at [673, 286] on textarea "Spicy and Sweet side plates to go with your main dish" at bounding box center [695, 305] width 247 height 38
click at [801, 286] on textarea "Spicy and Sweet side plates or deserts to go with your main dish" at bounding box center [695, 305] width 247 height 38
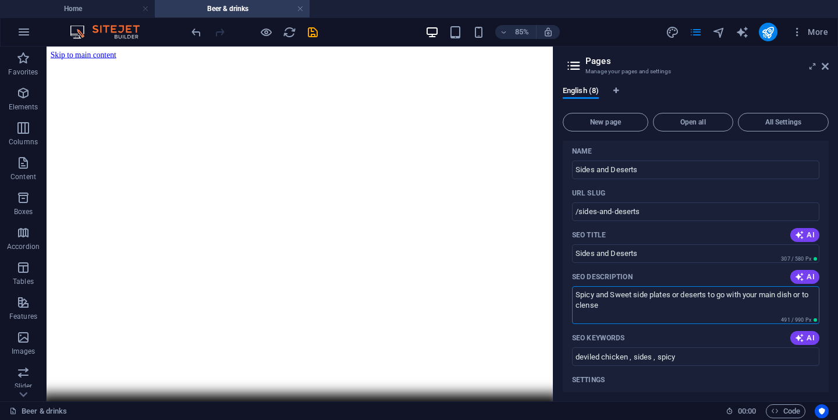
click at [599, 295] on textarea "Spicy and Sweet side plates or deserts to go with your main dish or to clense" at bounding box center [695, 305] width 247 height 38
click at [602, 289] on textarea "Spicy and Sweet side plates or deserts to go with your main dish or to clense" at bounding box center [695, 305] width 247 height 38
click at [599, 290] on textarea "Spicy and Sweet side plates or deserts to go with your main dish or to clense" at bounding box center [695, 305] width 247 height 38
click at [612, 295] on textarea "Spicy and Sweet side plates or deserts to go with your main dish or to clence" at bounding box center [695, 305] width 247 height 38
click at [672, 329] on div "SEO Keywords AI" at bounding box center [695, 338] width 247 height 19
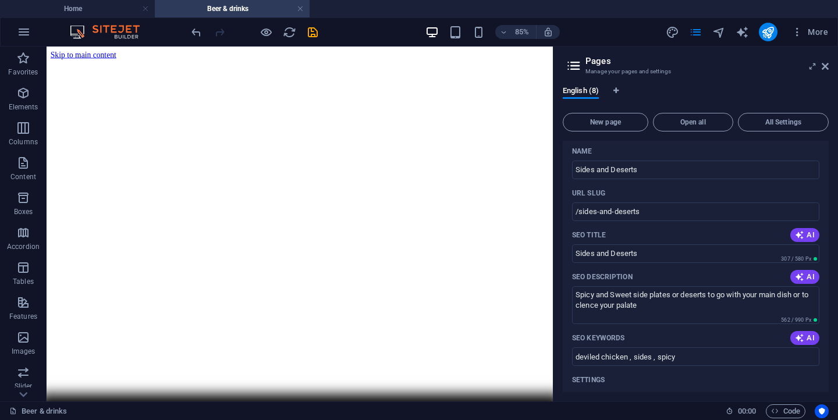
click at [672, 329] on div "SEO Keywords AI" at bounding box center [695, 338] width 247 height 19
click at [595, 293] on textarea "Spicy and Sweet side plates or deserts to go with your main dish or to clence y…" at bounding box center [695, 305] width 247 height 38
click at [684, 329] on div "SEO Keywords AI" at bounding box center [695, 338] width 247 height 19
click at [606, 289] on textarea "Spicy and Sweet side plates or deserts to go with your main dish or to cleance …" at bounding box center [695, 305] width 247 height 38
drag, startPoint x: 613, startPoint y: 291, endPoint x: 604, endPoint y: 291, distance: 9.3
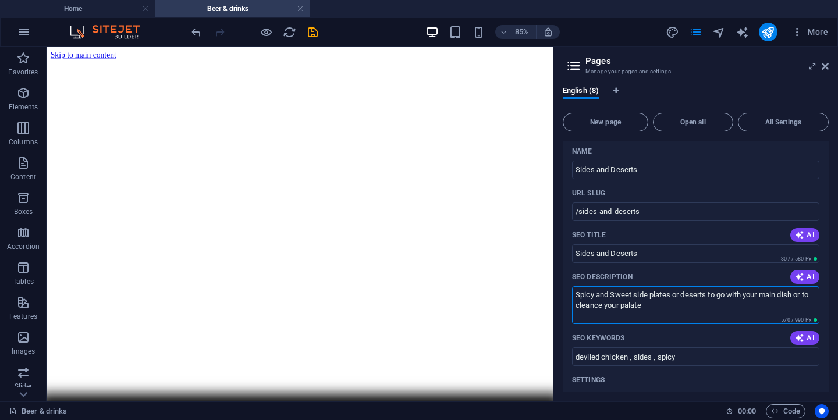
click at [604, 291] on textarea "Spicy and Sweet side plates or deserts to go with your main dish or to cleance …" at bounding box center [695, 305] width 247 height 38
click at [608, 289] on textarea "Spicy and Sweet side plates or deserts to go with your main dish or to cleans y…" at bounding box center [695, 305] width 247 height 38
type textarea "Spicy and Sweet side plates or deserts to go with your main dish or to cleans y…"
click at [650, 308] on div "Name Sides and Deserts ​ URL SLUG /sides-and-deserts ​ SEO Title AI Sides and D…" at bounding box center [696, 373] width 266 height 462
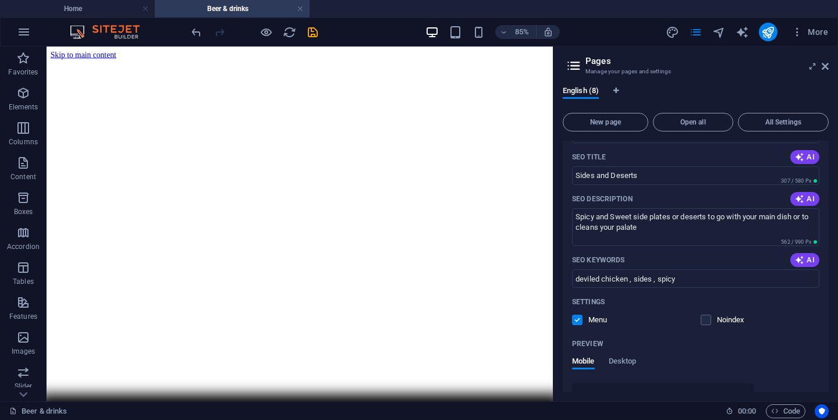
scroll to position [1129, 0]
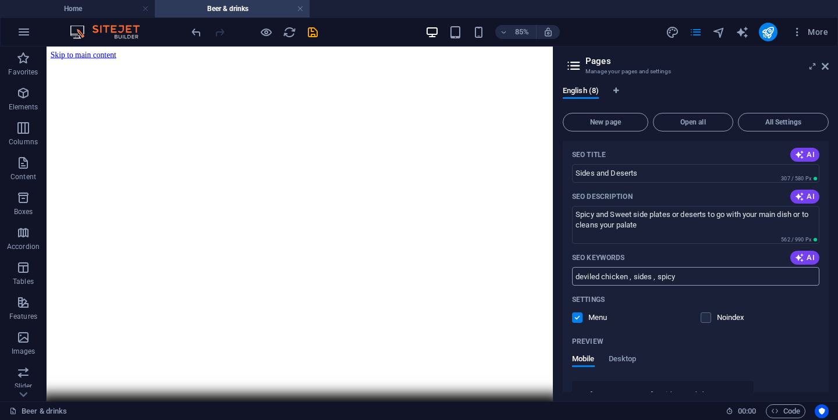
click at [684, 267] on input "deviled chicken , sides , spicy" at bounding box center [695, 276] width 247 height 19
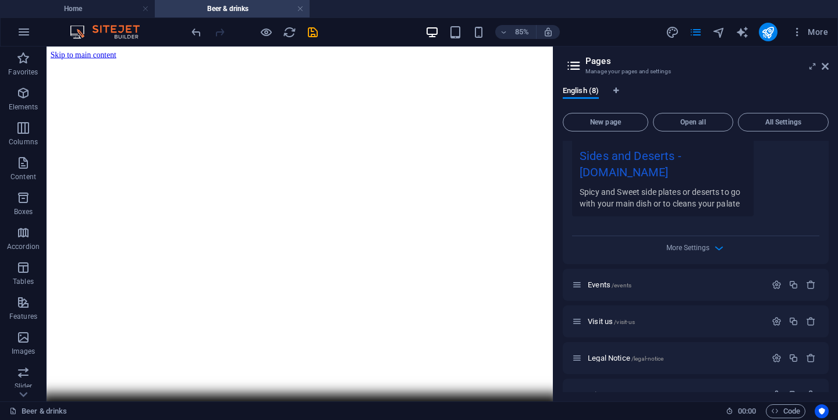
scroll to position [1394, 0]
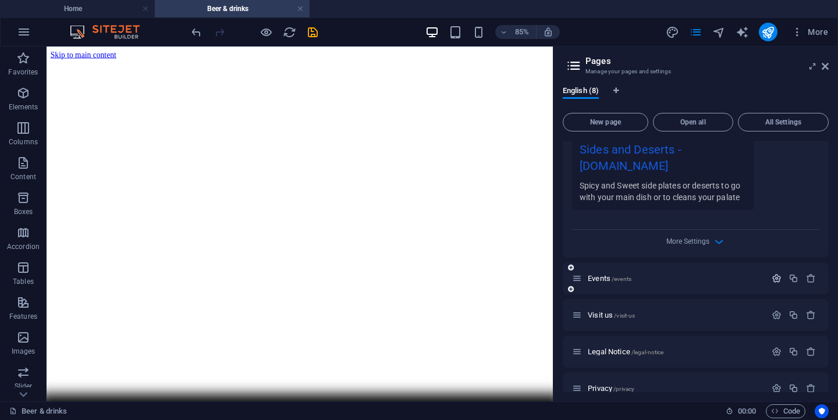
type input "deviled chicken , sides , spicy , icecream , desert , sweet"
click at [776, 274] on icon "button" at bounding box center [777, 279] width 10 height 10
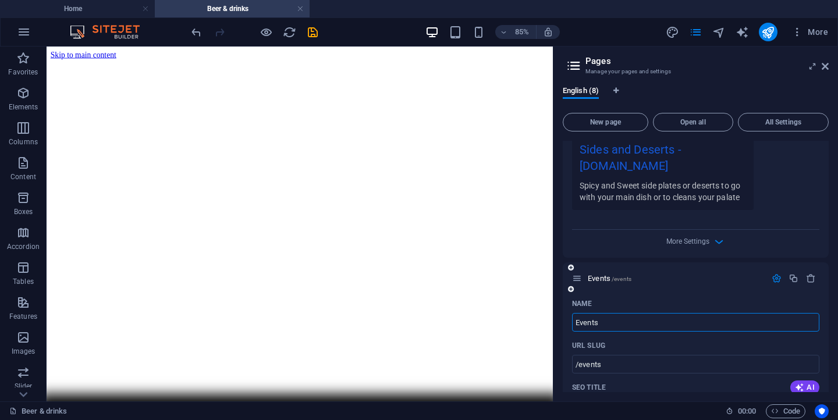
drag, startPoint x: 669, startPoint y: 310, endPoint x: 574, endPoint y: 310, distance: 95.5
click at [574, 313] on input "Events" at bounding box center [695, 322] width 247 height 19
type input "Be"
type input "/b"
type input "B"
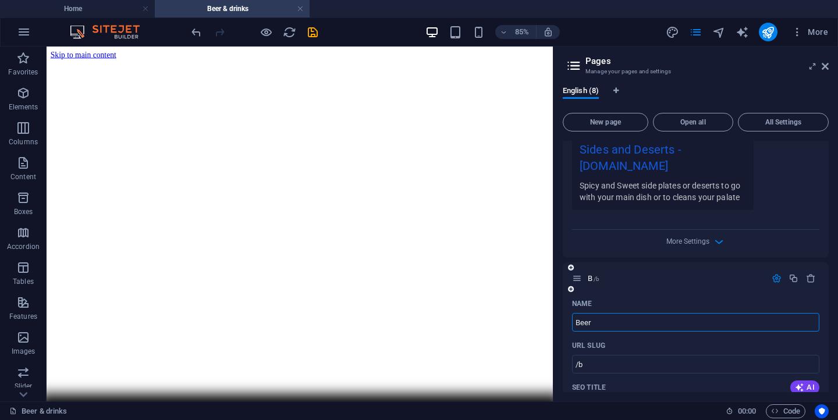
type input "Beers"
type input "/beer"
type input "Beer"
type input "Beers"
type input "/beers"
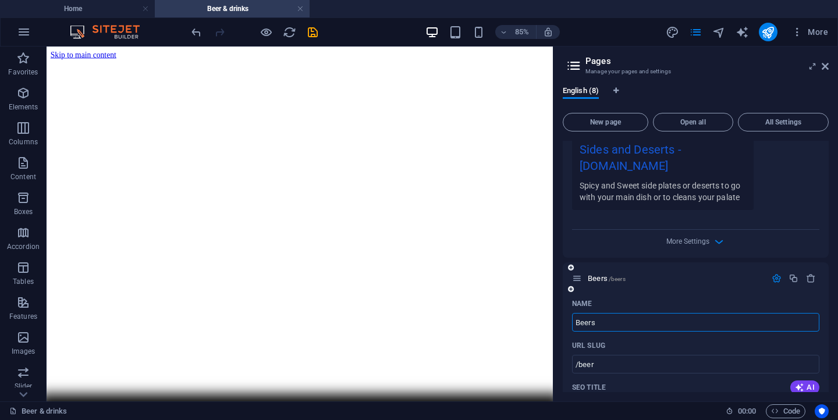
type input "Beers"
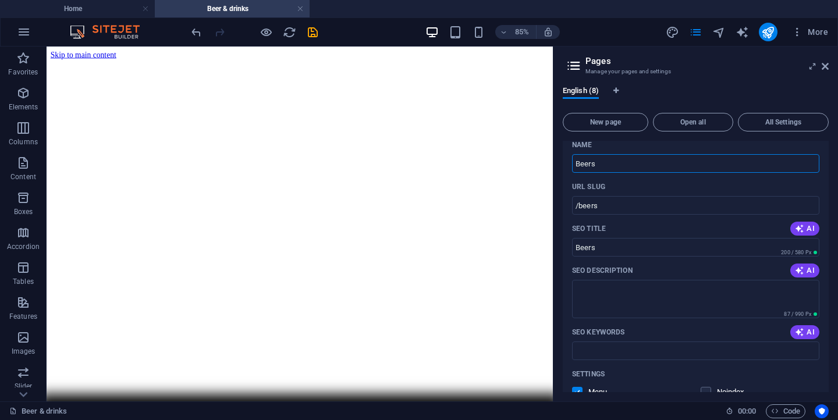
scroll to position [1564, 0]
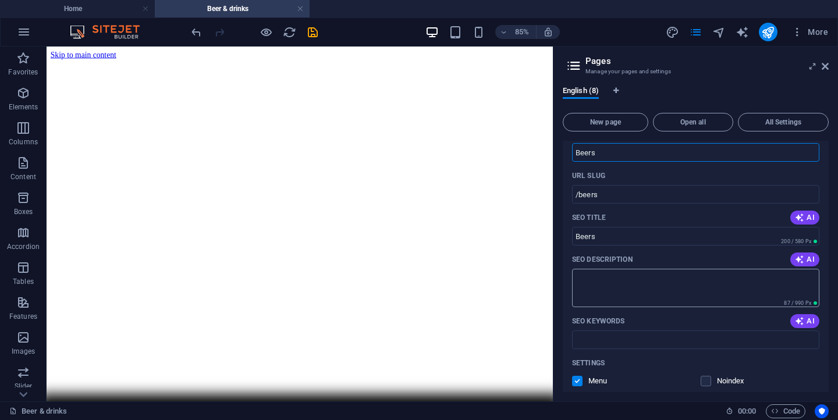
type input "Beers"
click at [658, 269] on textarea "SEO Description" at bounding box center [695, 288] width 247 height 38
paste textarea "Variety"
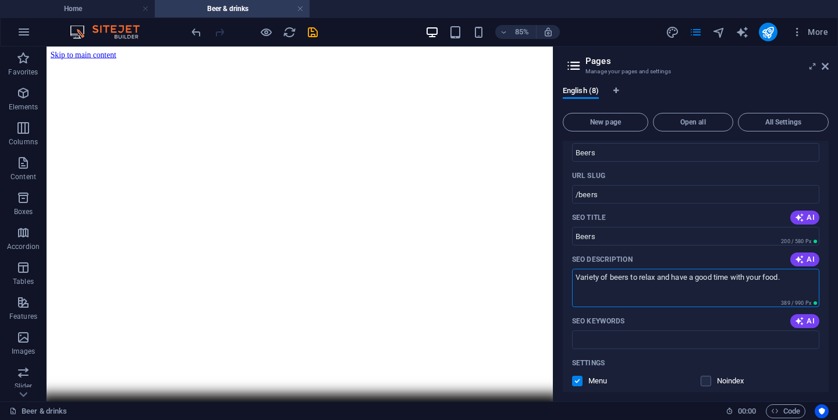
scroll to position [1605, 0]
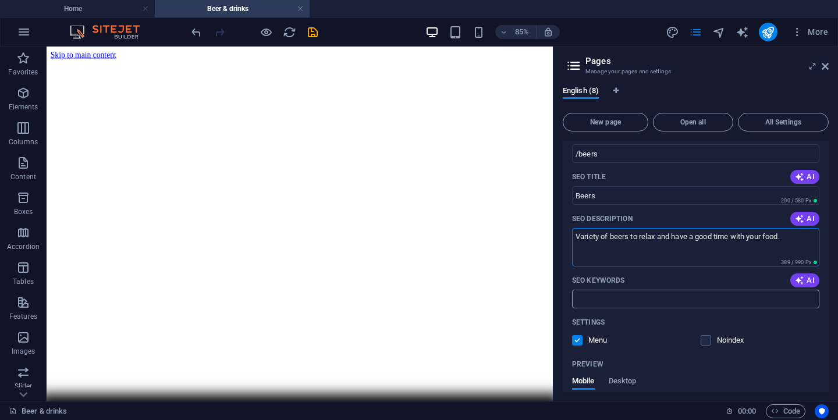
type textarea "Variety of beers to relax and have a good time with your food."
click at [631, 290] on input "SEO Keywords" at bounding box center [695, 299] width 247 height 19
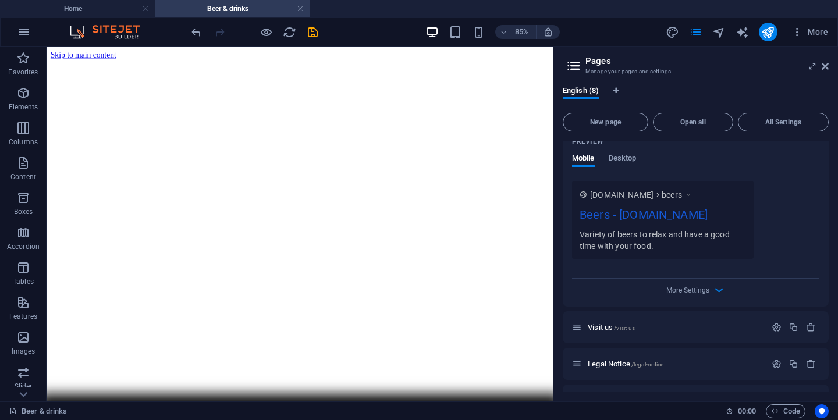
scroll to position [1840, 0]
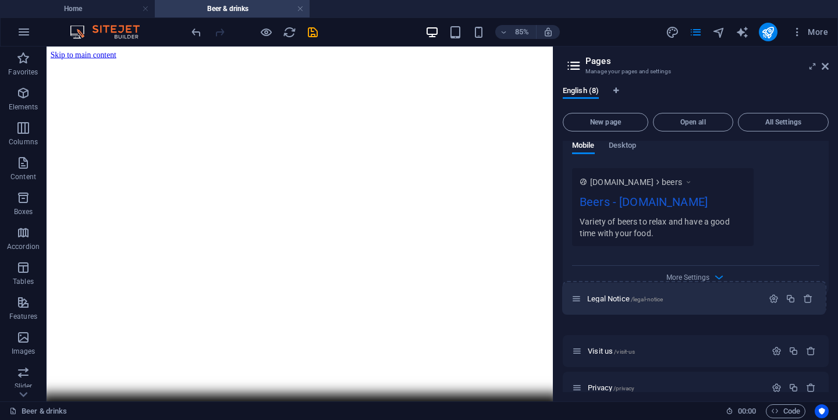
drag, startPoint x: 580, startPoint y: 335, endPoint x: 579, endPoint y: 293, distance: 42.5
type input "pub , beers , drinks"
click at [773, 300] on icon "button" at bounding box center [774, 298] width 10 height 10
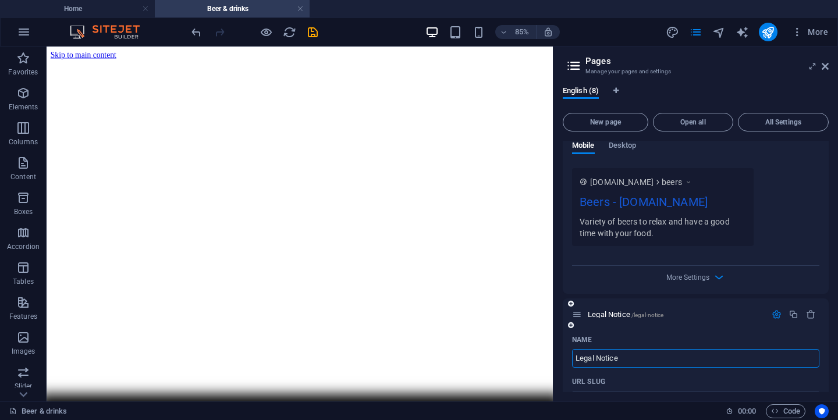
click at [691, 349] on input "Legal Notice" at bounding box center [695, 358] width 247 height 19
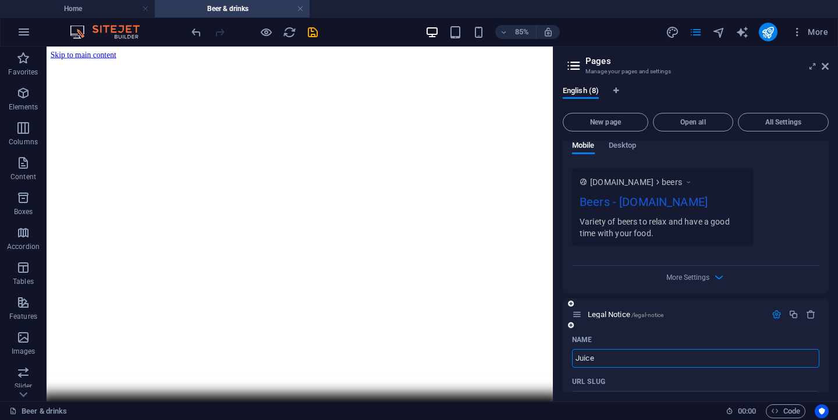
type input "Juices"
type input "/j"
type input "J"
type input "Juices"
type input "/juices"
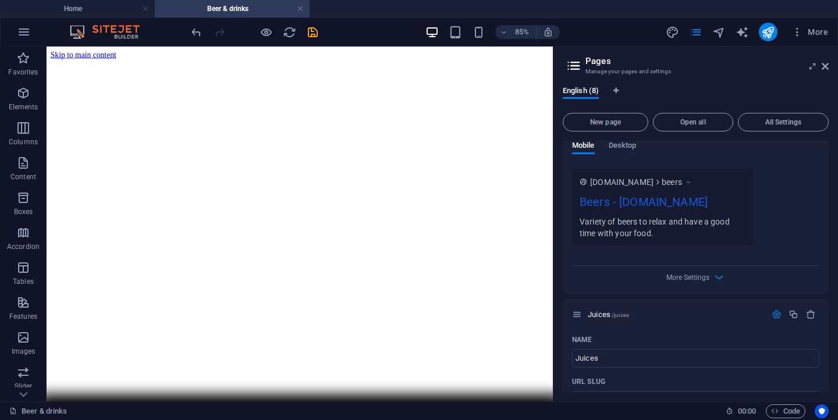
type input "Juices"
click at [583, 349] on input "Juices" at bounding box center [695, 358] width 247 height 19
click at [582, 349] on input "Juices" at bounding box center [695, 358] width 247 height 19
click at [580, 349] on input "Juices" at bounding box center [695, 358] width 247 height 19
click at [576, 349] on input "Juices" at bounding box center [695, 358] width 247 height 19
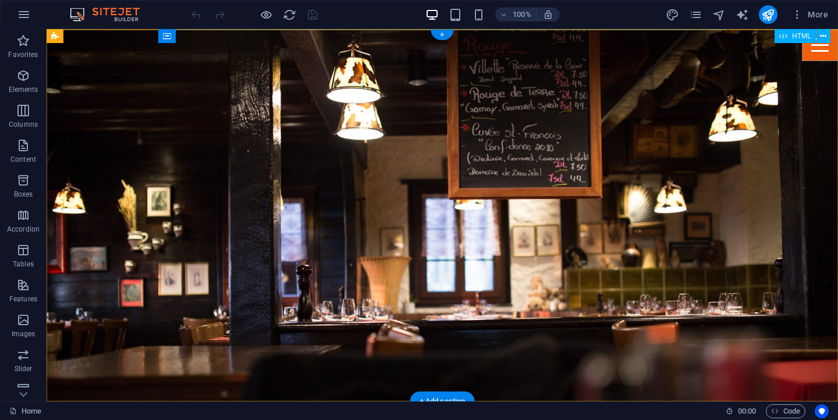
click at [813, 45] on div at bounding box center [820, 45] width 36 height 32
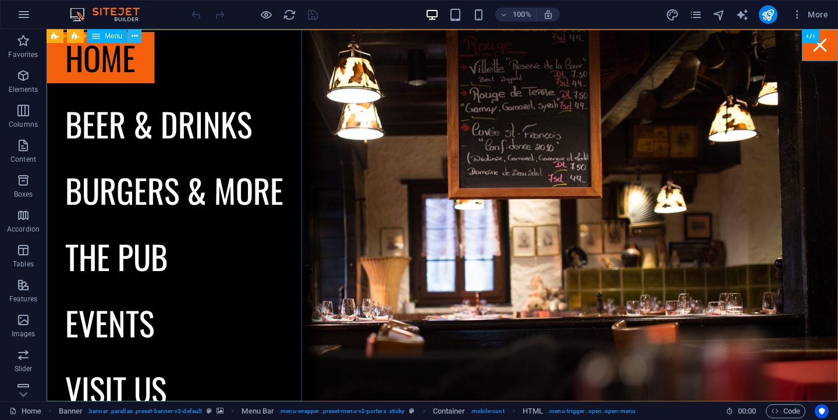
click at [133, 37] on icon at bounding box center [135, 36] width 6 height 12
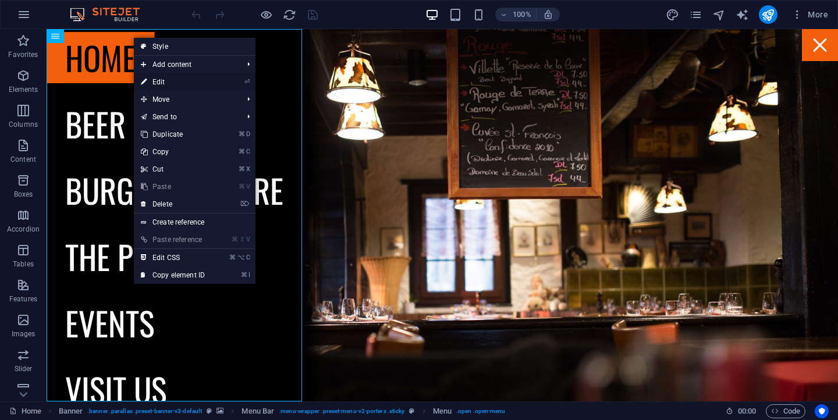
click at [165, 84] on link "⏎ Edit" at bounding box center [173, 81] width 78 height 17
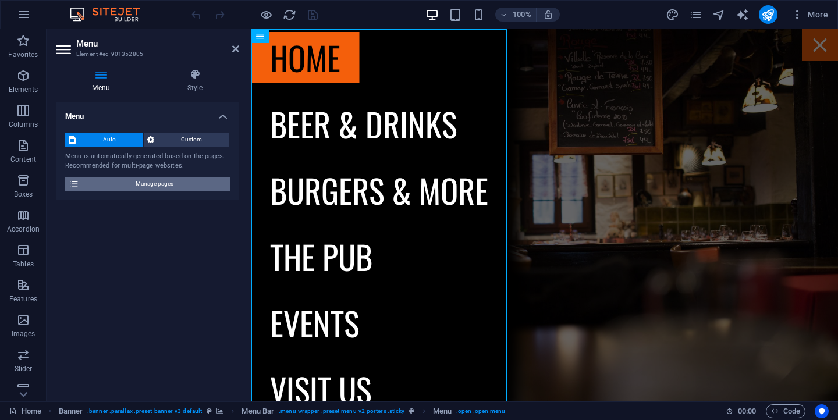
click at [212, 183] on span "Manage pages" at bounding box center [155, 184] width 144 height 14
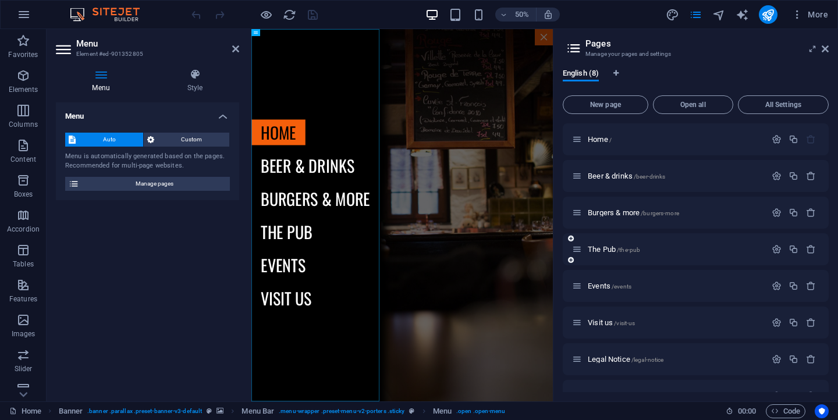
scroll to position [24, 0]
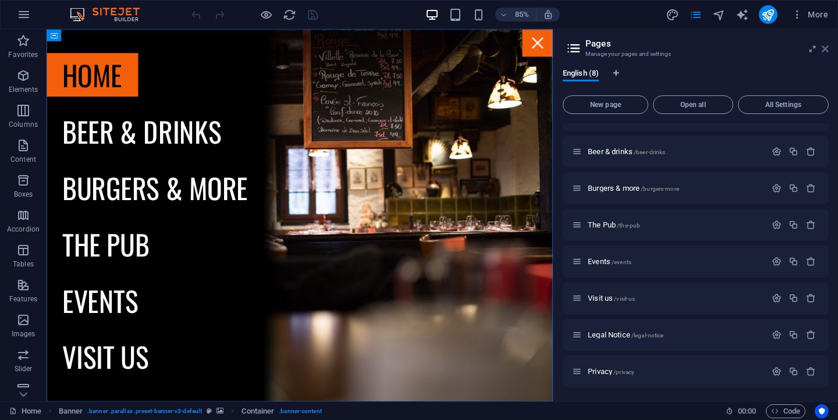
click at [828, 49] on icon at bounding box center [825, 48] width 7 height 9
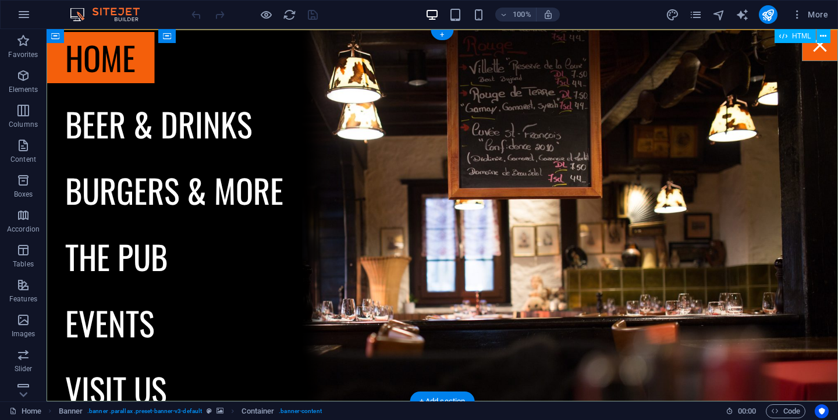
click at [828, 45] on div at bounding box center [820, 45] width 36 height 32
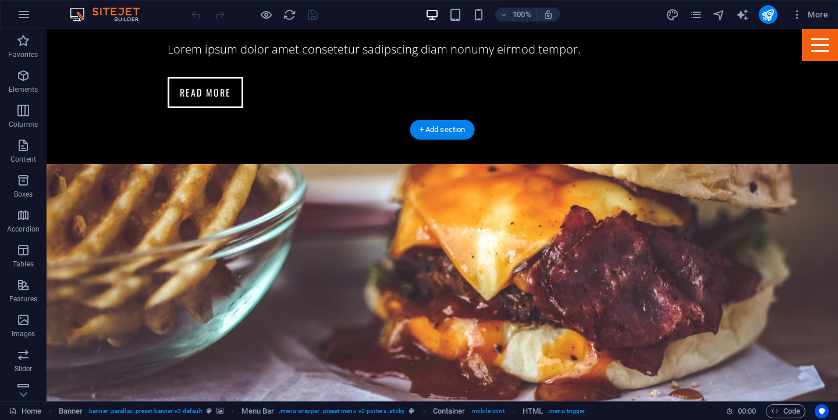
scroll to position [1324, 0]
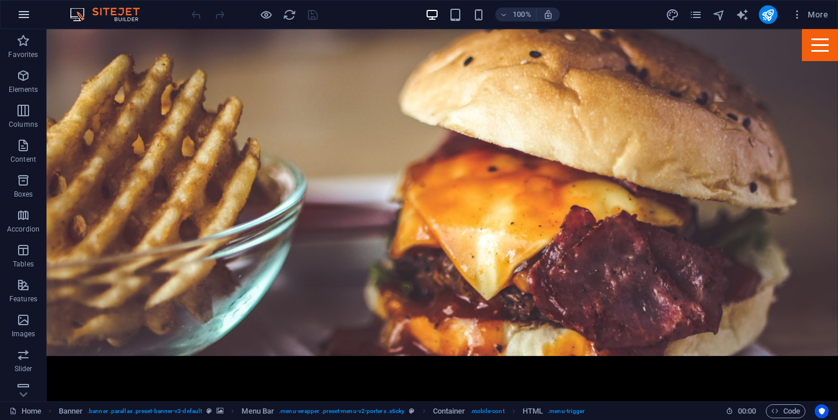
click at [21, 9] on icon "button" at bounding box center [24, 15] width 14 height 14
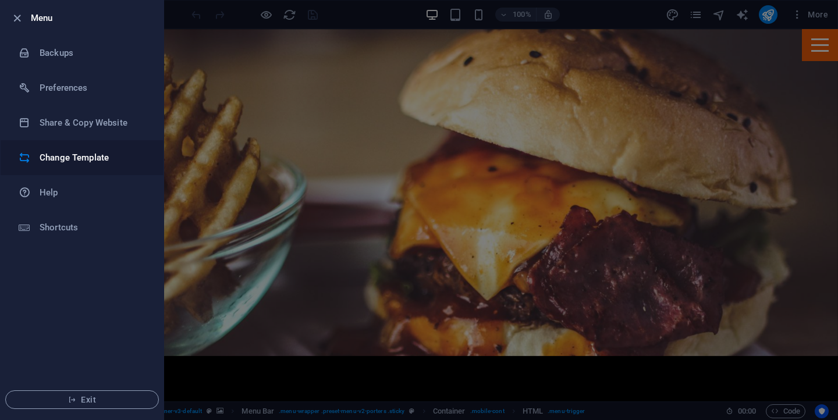
click at [74, 164] on h6 "Change Template" at bounding box center [94, 158] width 108 height 14
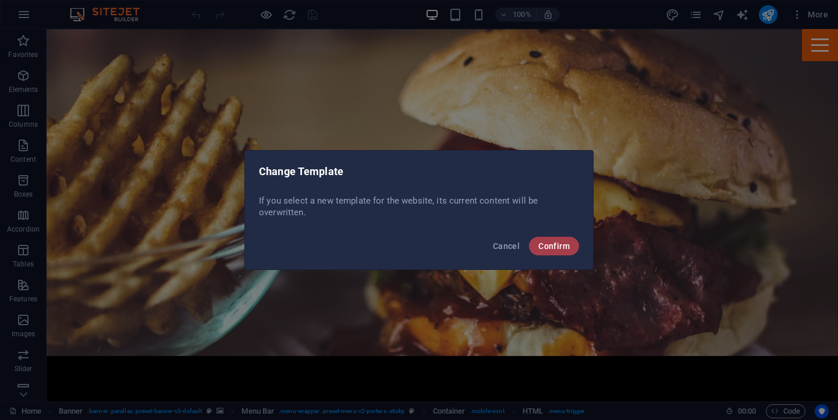
click at [574, 248] on button "Confirm" at bounding box center [554, 246] width 50 height 19
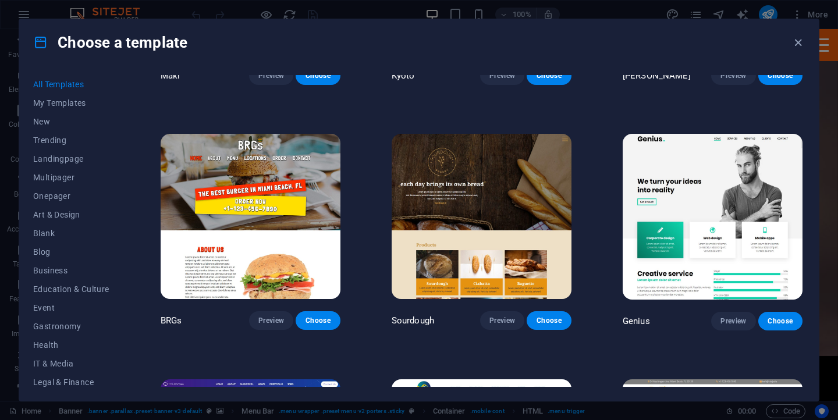
scroll to position [5593, 0]
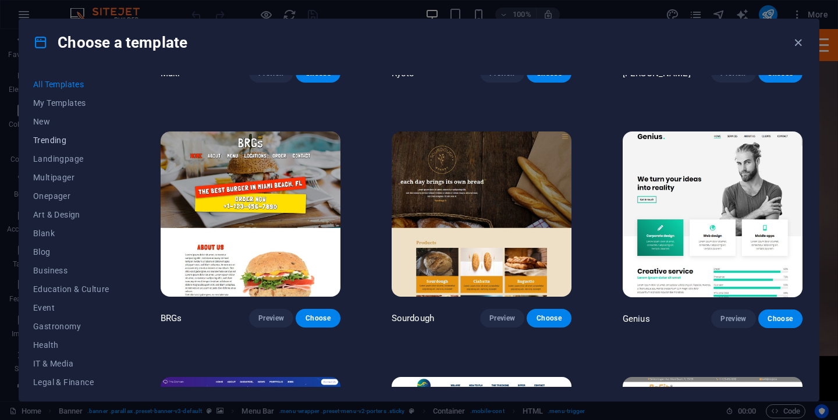
click at [56, 138] on span "Trending" at bounding box center [71, 140] width 76 height 9
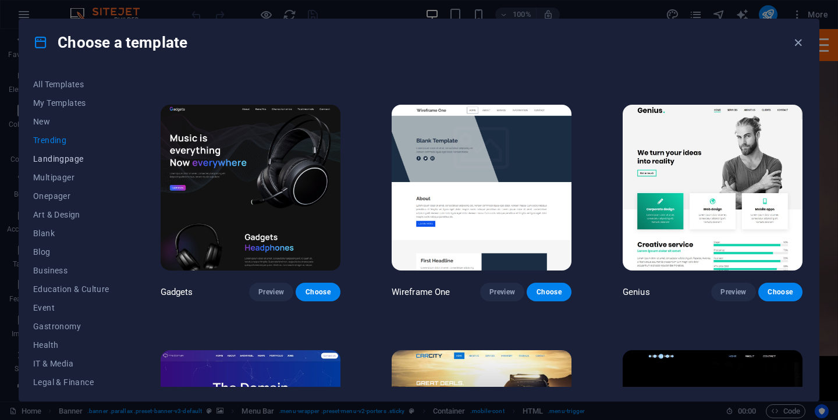
click at [61, 161] on span "Landingpage" at bounding box center [71, 158] width 76 height 9
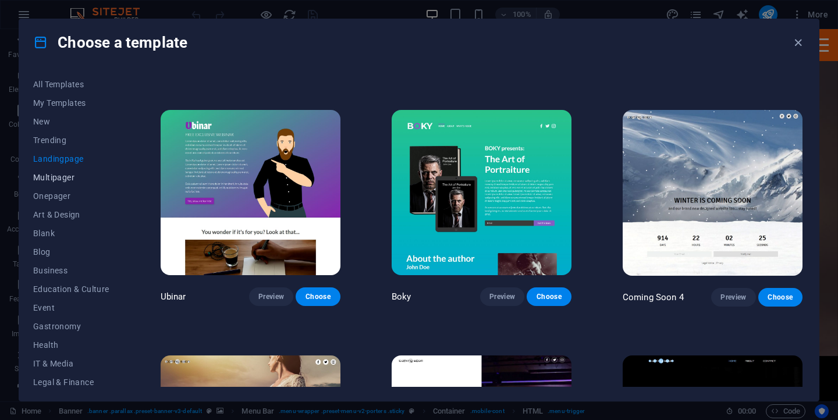
click at [63, 177] on span "Multipager" at bounding box center [71, 177] width 76 height 9
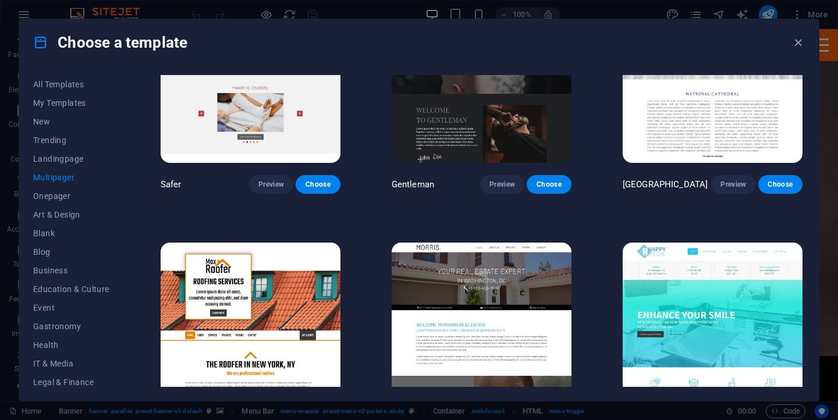
scroll to position [2789, 0]
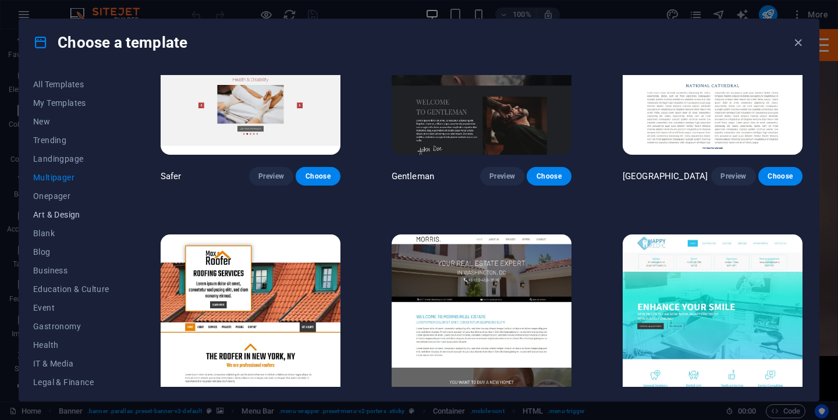
click at [68, 214] on span "Art & Design" at bounding box center [71, 214] width 76 height 9
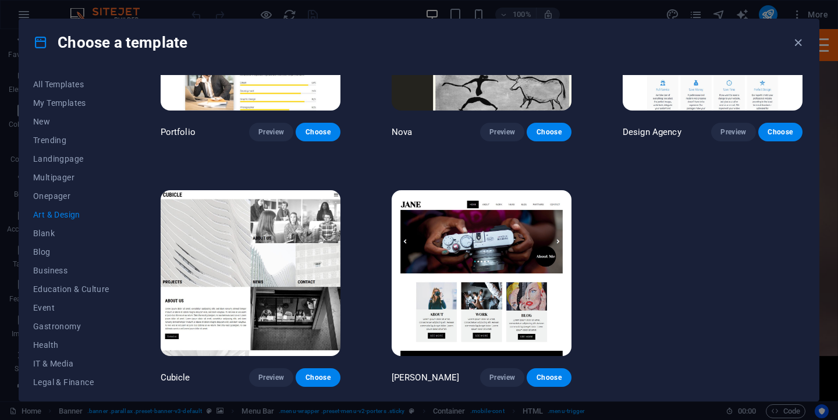
scroll to position [863, 0]
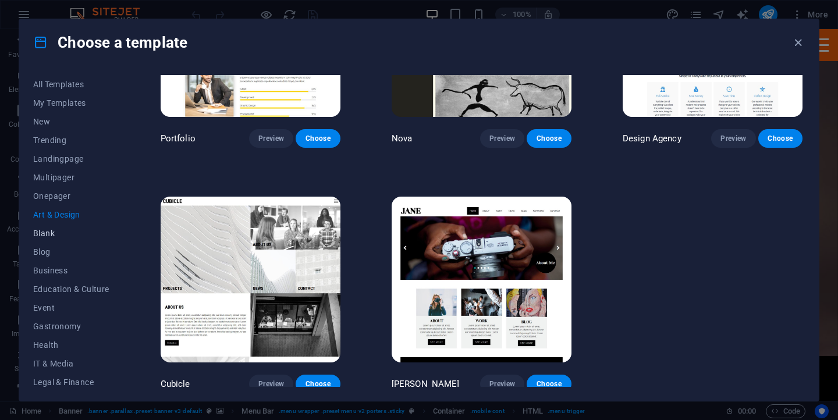
click at [51, 232] on span "Blank" at bounding box center [71, 233] width 76 height 9
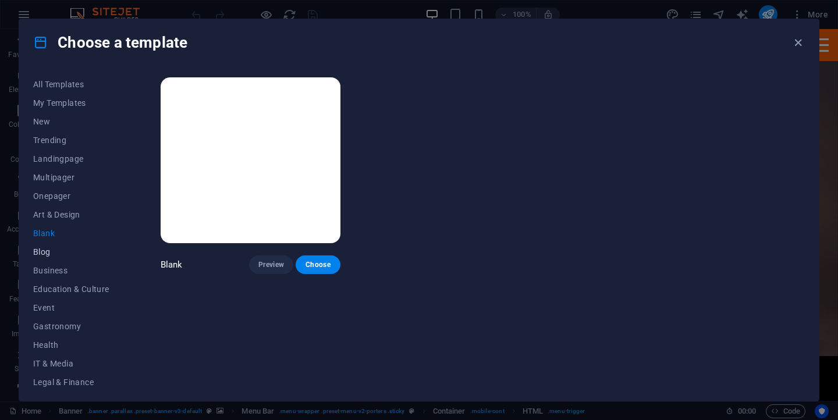
click at [45, 258] on button "Blog" at bounding box center [71, 252] width 76 height 19
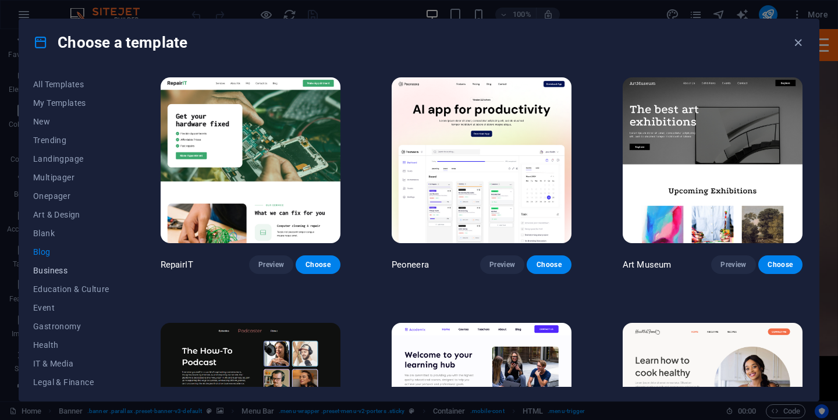
click at [53, 275] on span "Business" at bounding box center [71, 270] width 76 height 9
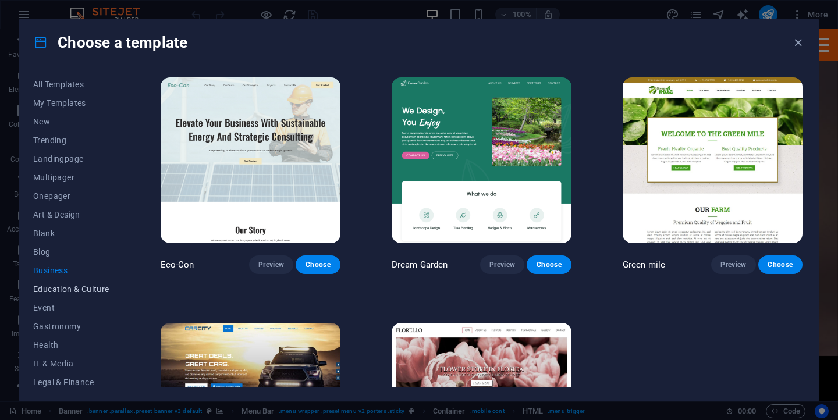
click at [67, 294] on button "Education & Culture" at bounding box center [71, 289] width 76 height 19
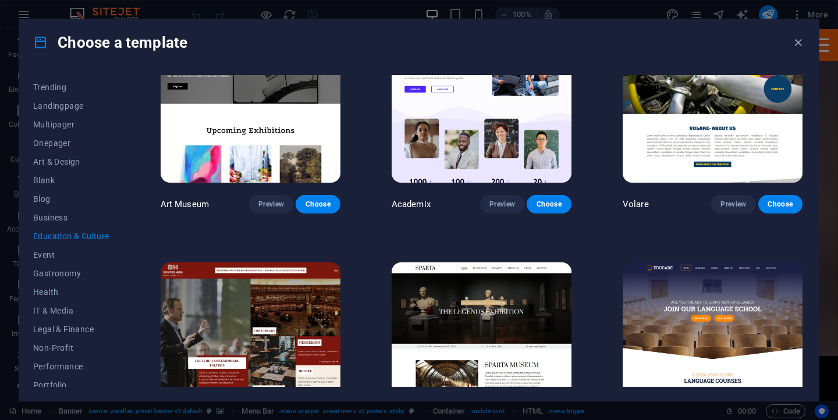
scroll to position [56, 0]
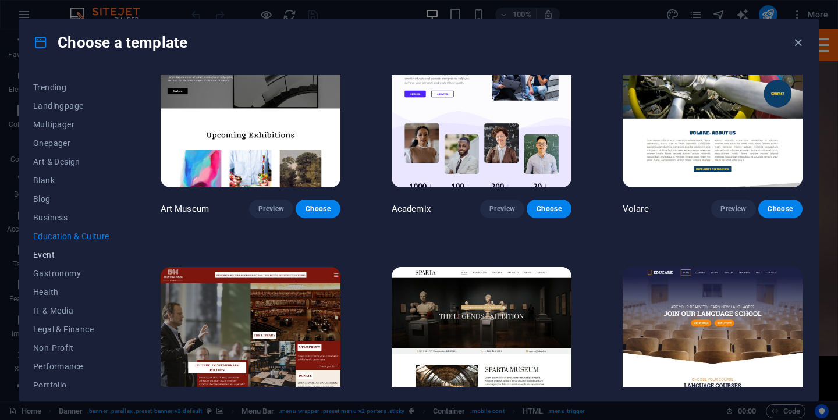
click at [47, 256] on span "Event" at bounding box center [71, 254] width 76 height 9
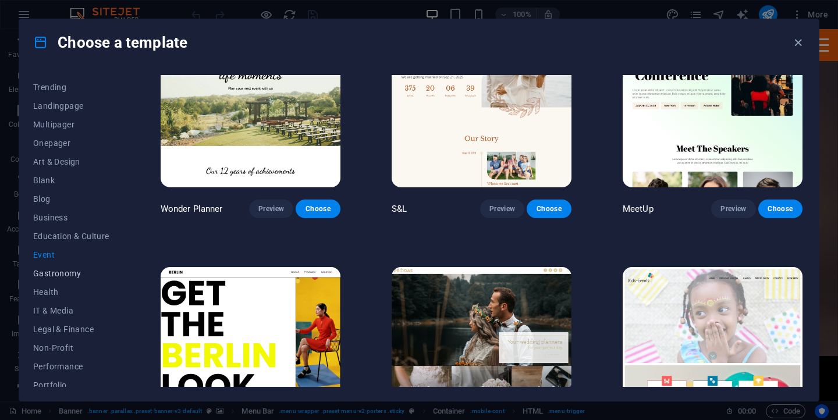
click at [63, 278] on button "Gastronomy" at bounding box center [71, 273] width 76 height 19
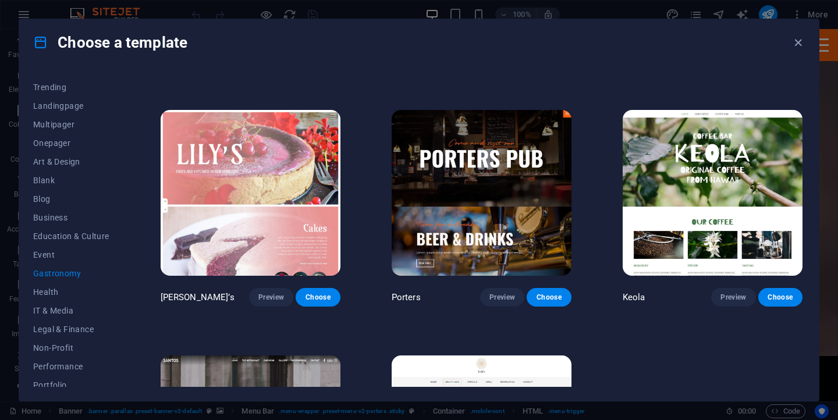
scroll to position [950, 0]
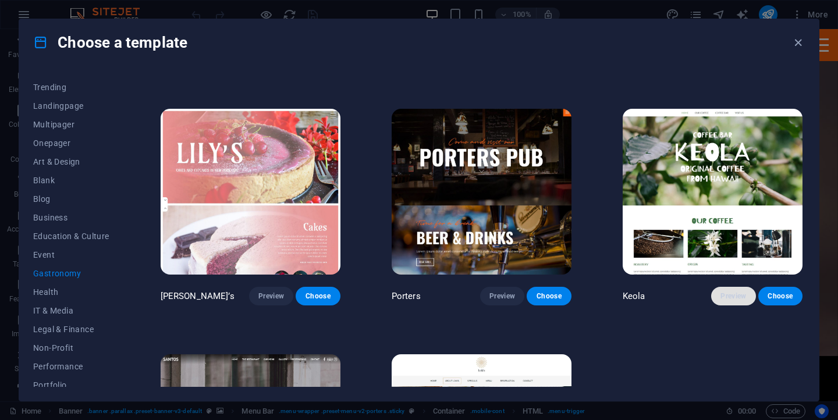
click at [736, 297] on button "Preview" at bounding box center [733, 296] width 44 height 19
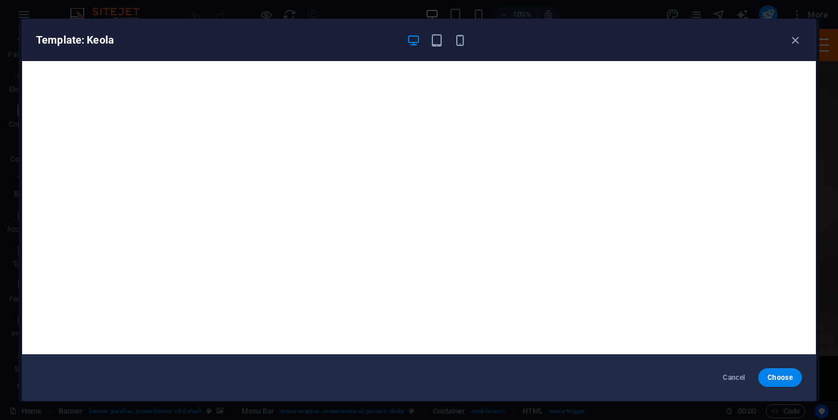
click at [701, 15] on div "Template: Keola Cancel Choose" at bounding box center [419, 210] width 838 height 420
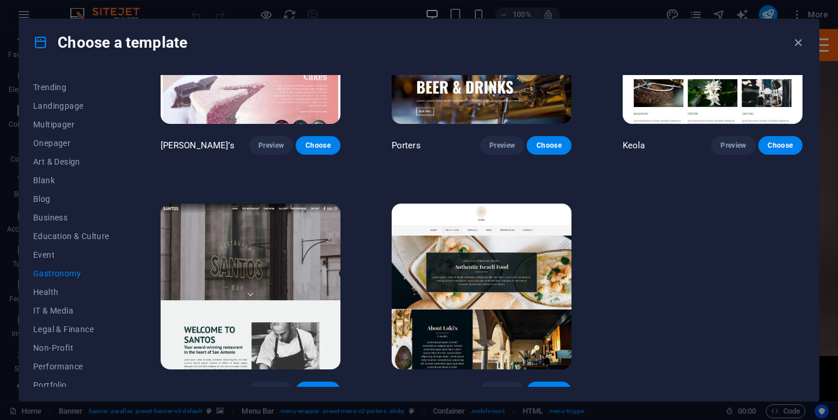
scroll to position [1106, 0]
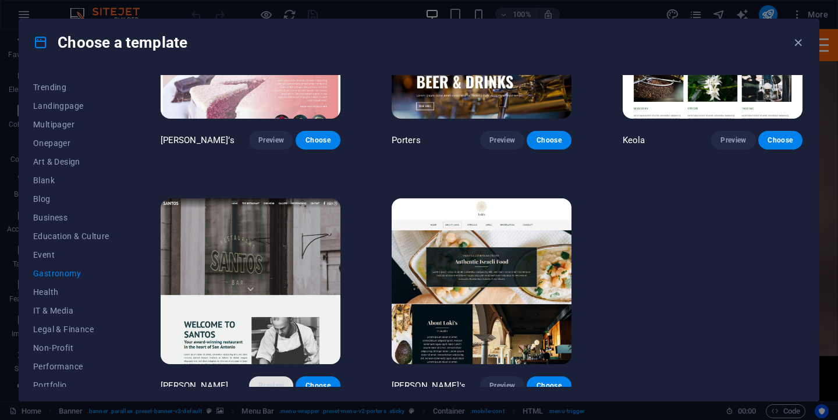
click at [278, 381] on span "Preview" at bounding box center [271, 385] width 26 height 9
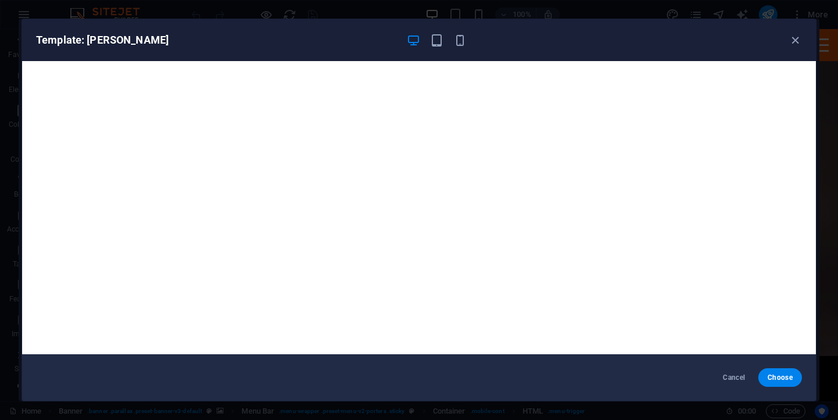
click at [559, 13] on div "Template: Santos Cancel Choose" at bounding box center [419, 210] width 838 height 420
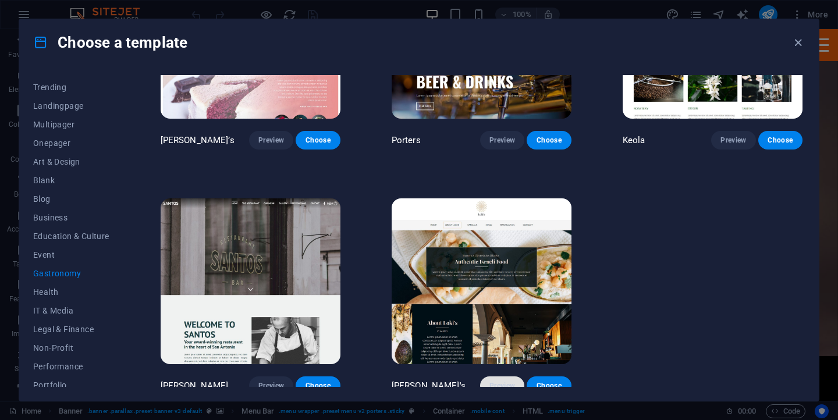
click at [502, 382] on span "Preview" at bounding box center [503, 385] width 26 height 9
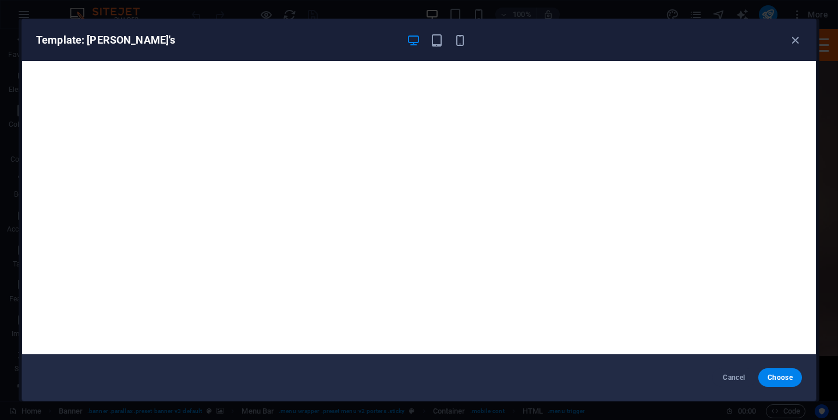
click at [466, 14] on div "Template: Loki's Cancel Choose" at bounding box center [419, 210] width 838 height 420
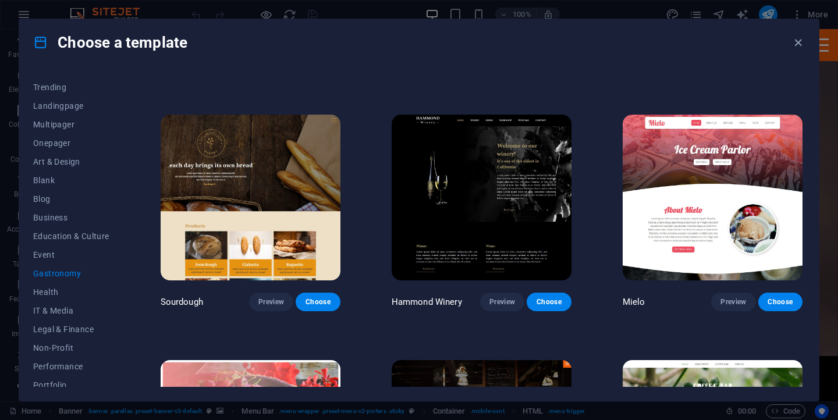
scroll to position [696, 0]
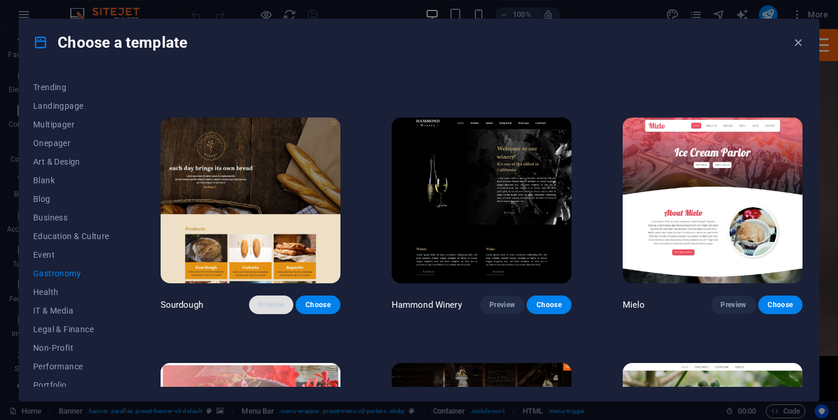
click at [276, 300] on span "Preview" at bounding box center [271, 304] width 26 height 9
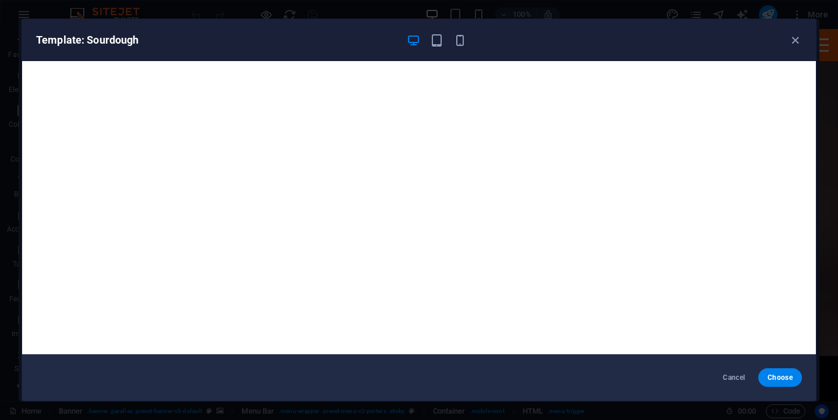
scroll to position [3, 0]
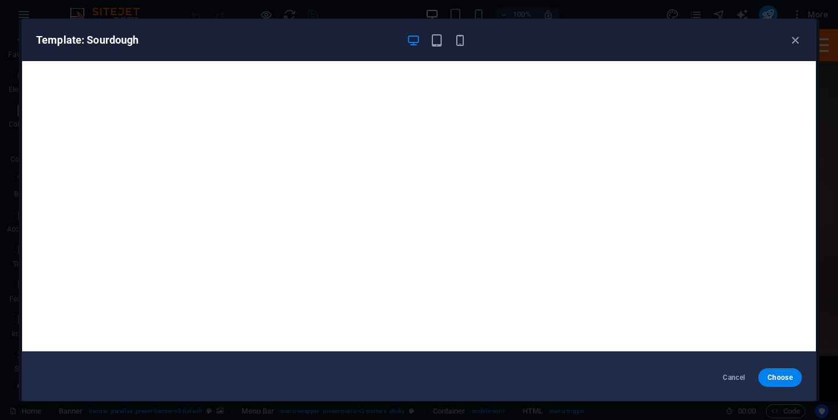
click at [735, 15] on div "Template: Sourdough Cancel Choose" at bounding box center [419, 210] width 838 height 420
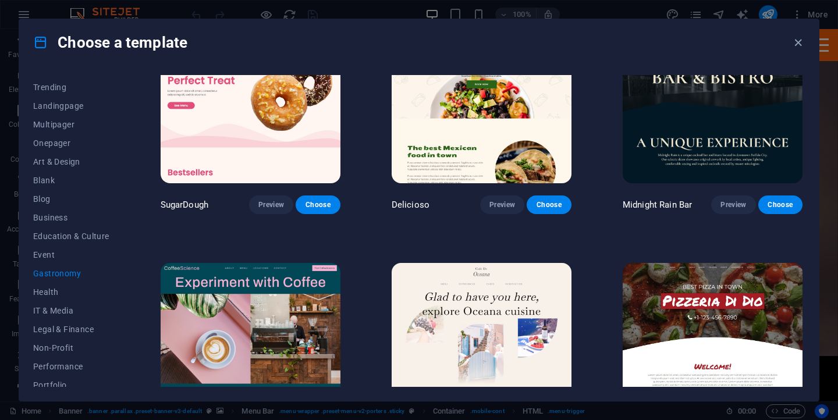
scroll to position [0, 0]
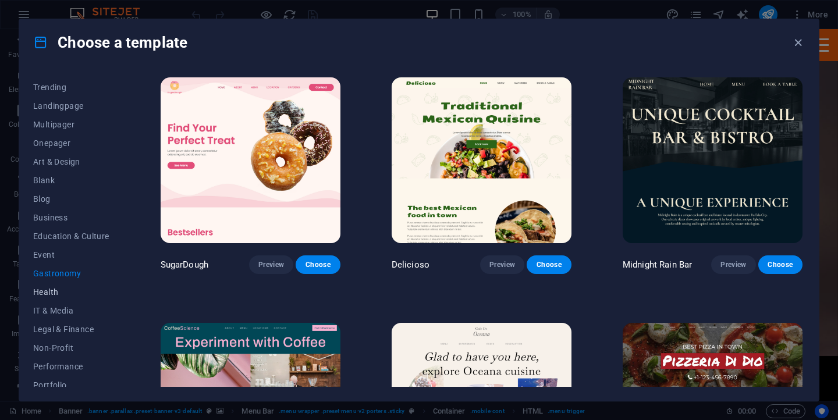
click at [52, 292] on span "Health" at bounding box center [71, 292] width 76 height 9
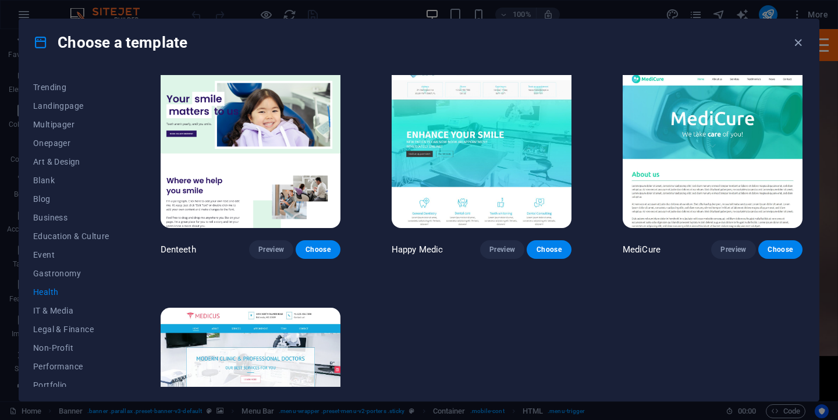
scroll to position [374, 0]
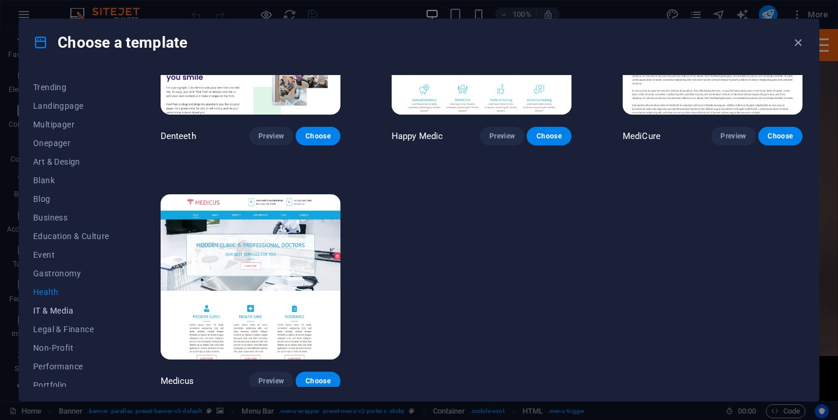
click at [65, 304] on button "IT & Media" at bounding box center [71, 311] width 76 height 19
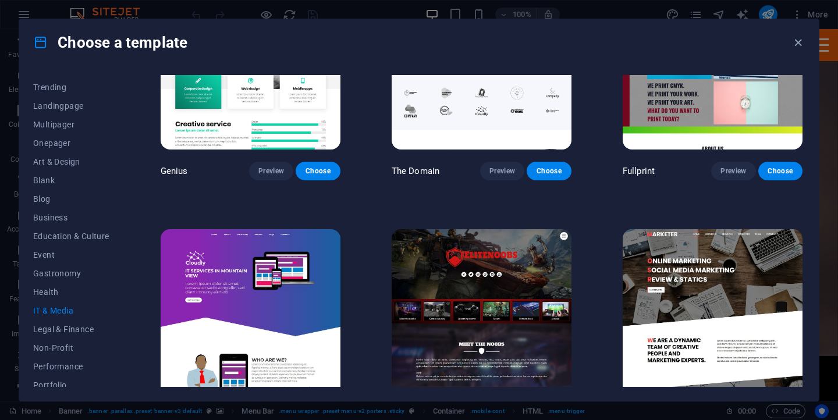
scroll to position [618, 0]
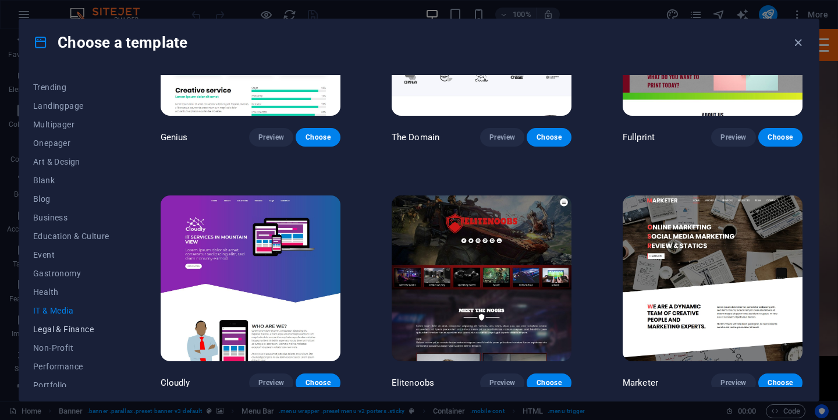
click at [84, 335] on button "Legal & Finance" at bounding box center [71, 329] width 76 height 19
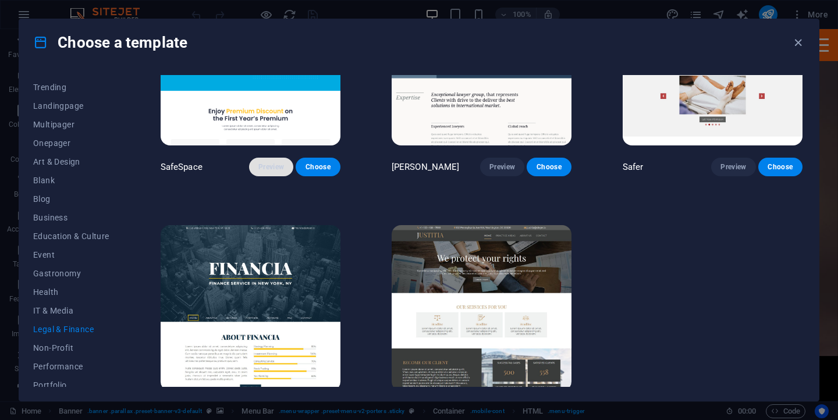
scroll to position [130, 0]
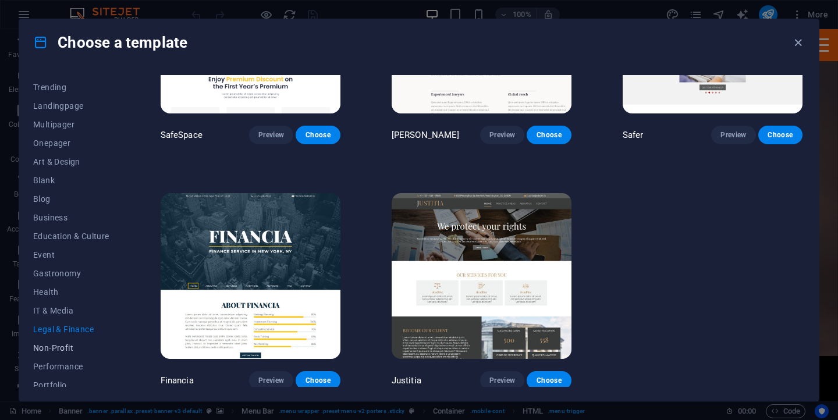
click at [59, 347] on span "Non-Profit" at bounding box center [71, 347] width 76 height 9
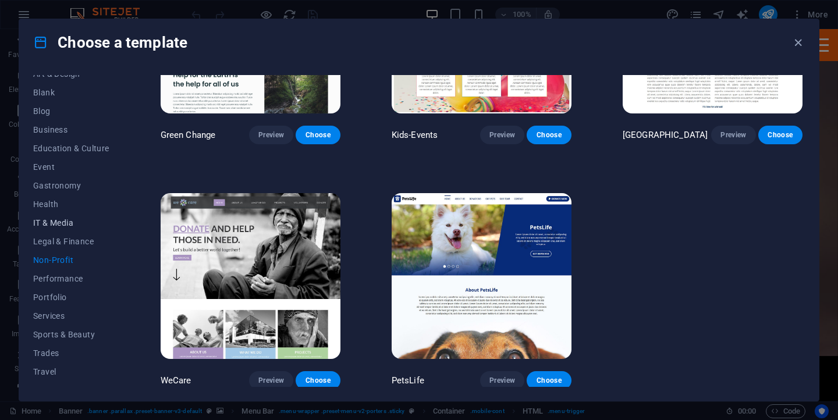
scroll to position [144, 0]
click at [67, 277] on span "Performance" at bounding box center [71, 275] width 76 height 9
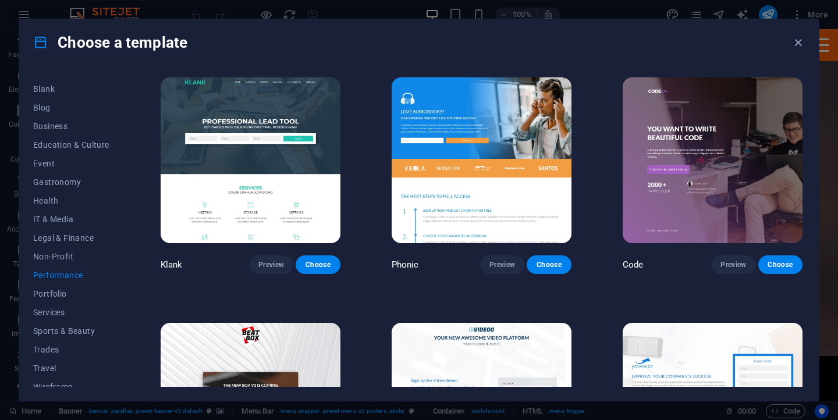
scroll to position [61, 0]
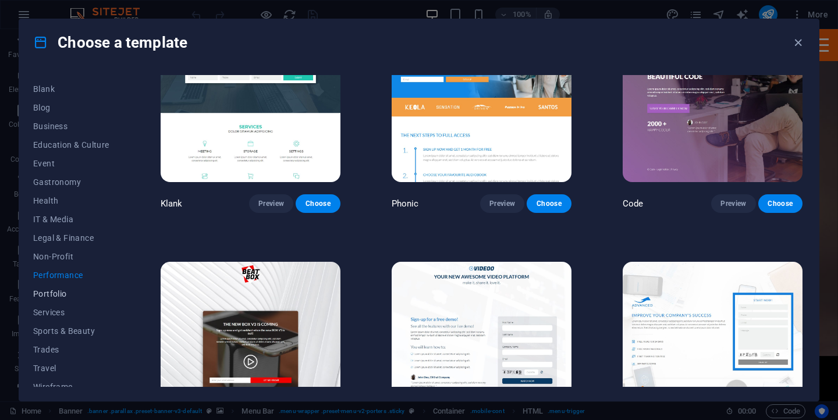
click at [60, 295] on span "Portfolio" at bounding box center [71, 293] width 76 height 9
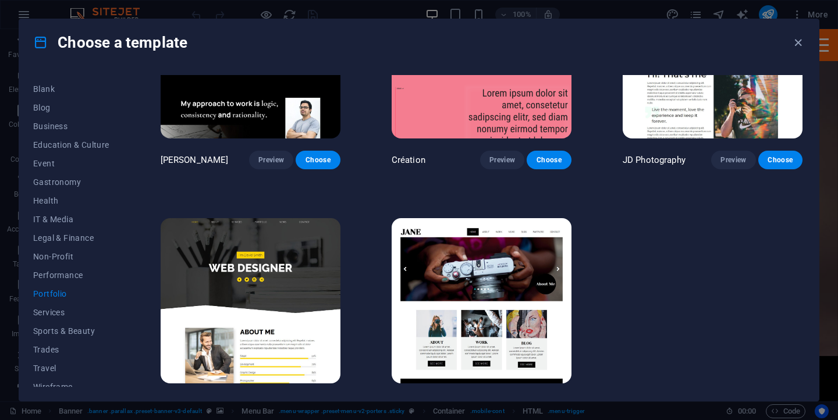
scroll to position [374, 0]
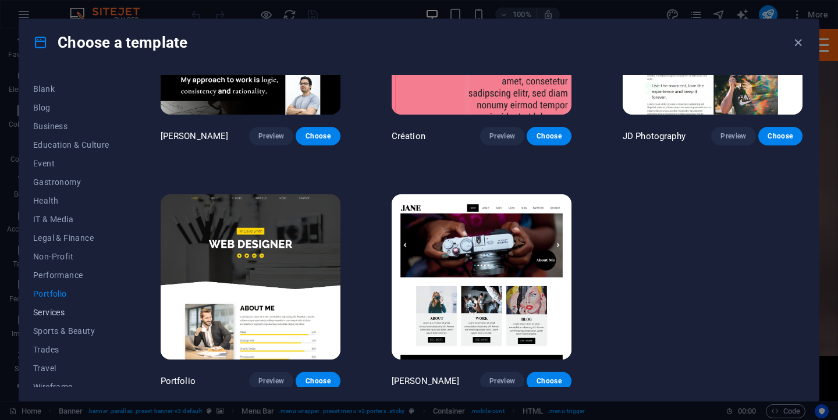
click at [44, 313] on span "Services" at bounding box center [71, 312] width 76 height 9
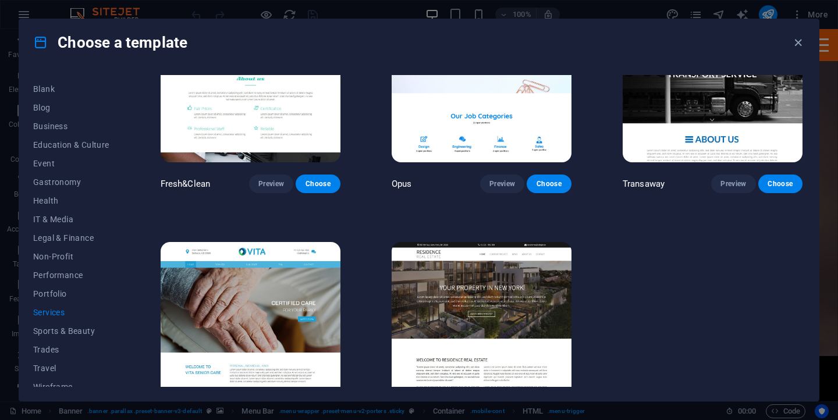
scroll to position [1351, 0]
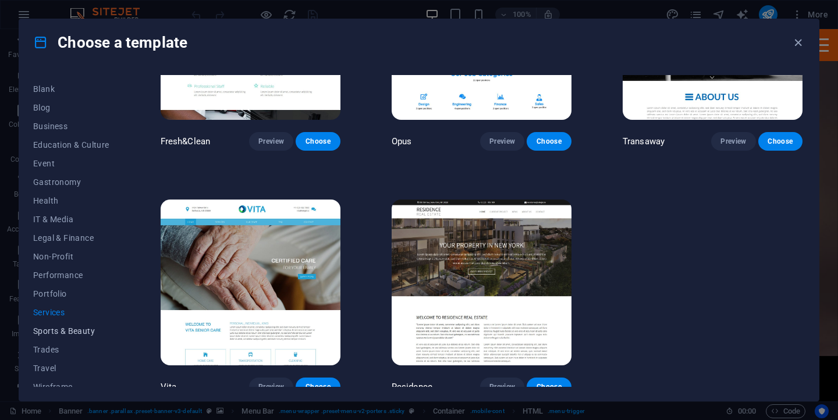
click at [80, 336] on button "Sports & Beauty" at bounding box center [71, 331] width 76 height 19
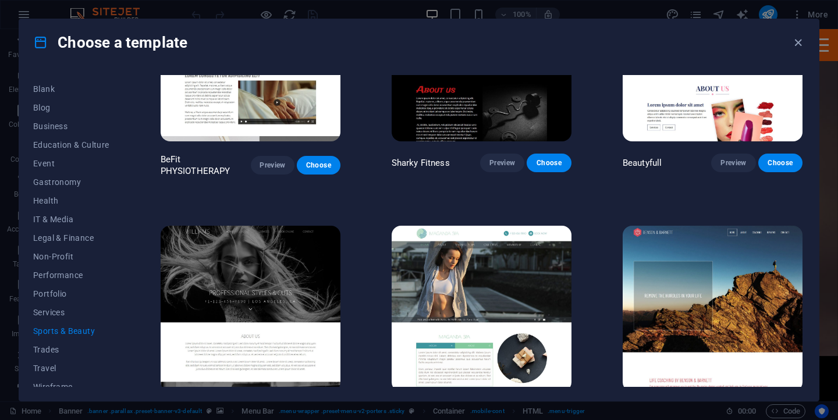
scroll to position [867, 0]
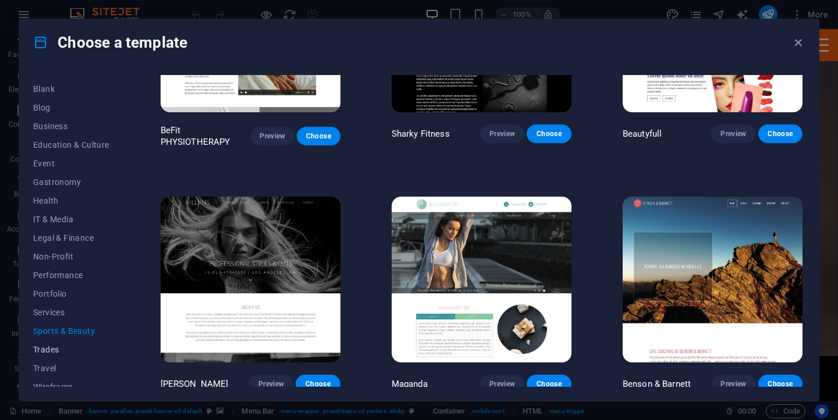
click at [48, 350] on span "Trades" at bounding box center [71, 349] width 76 height 9
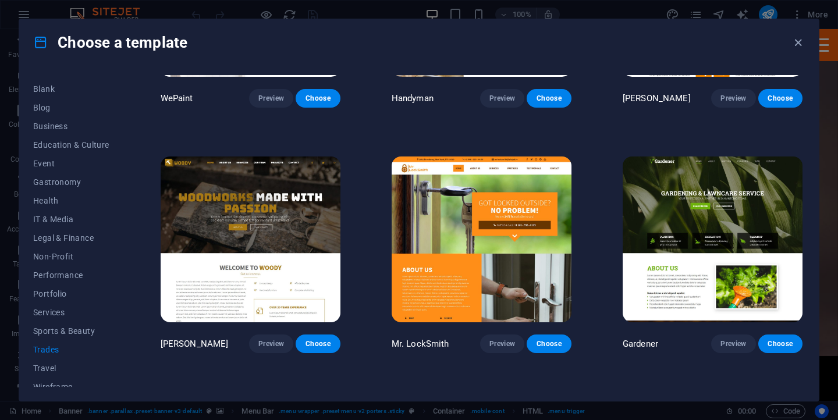
scroll to position [169, 0]
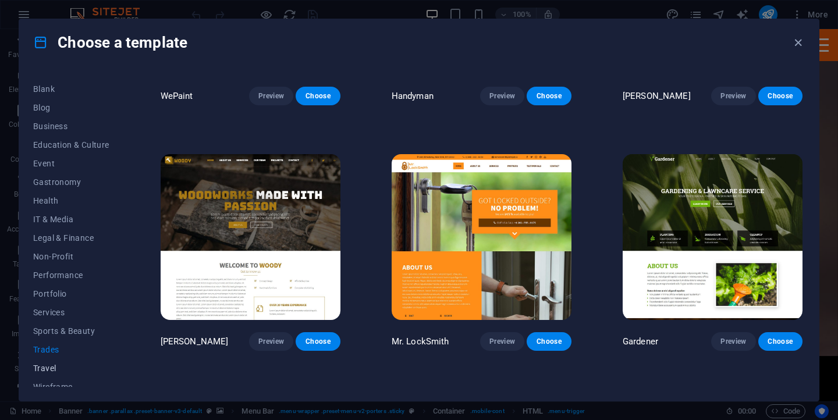
click at [54, 367] on span "Travel" at bounding box center [71, 368] width 76 height 9
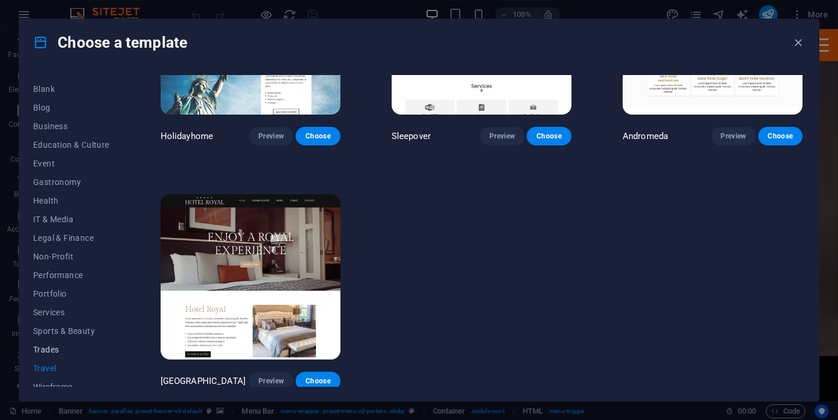
scroll to position [154, 0]
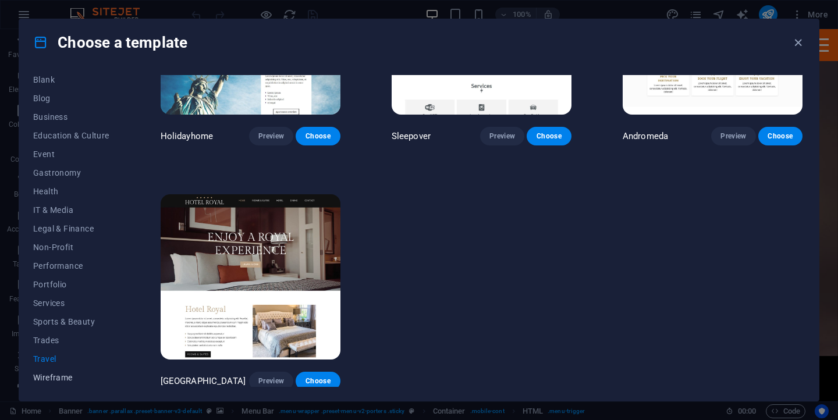
click at [47, 374] on span "Wireframe" at bounding box center [71, 377] width 76 height 9
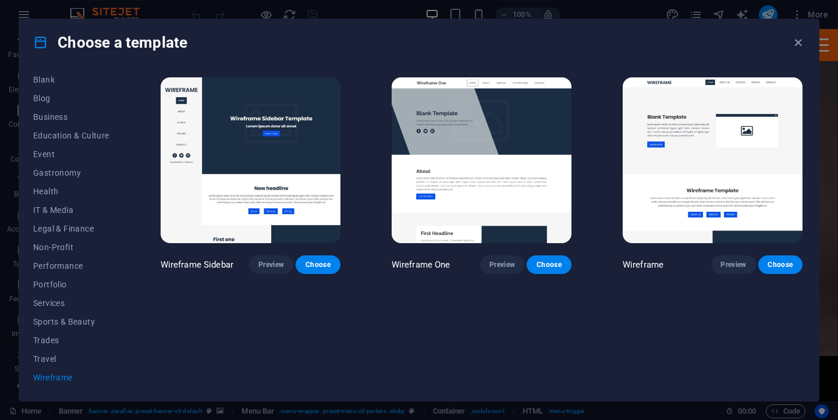
scroll to position [0, 0]
click at [56, 308] on button "Services" at bounding box center [71, 303] width 76 height 19
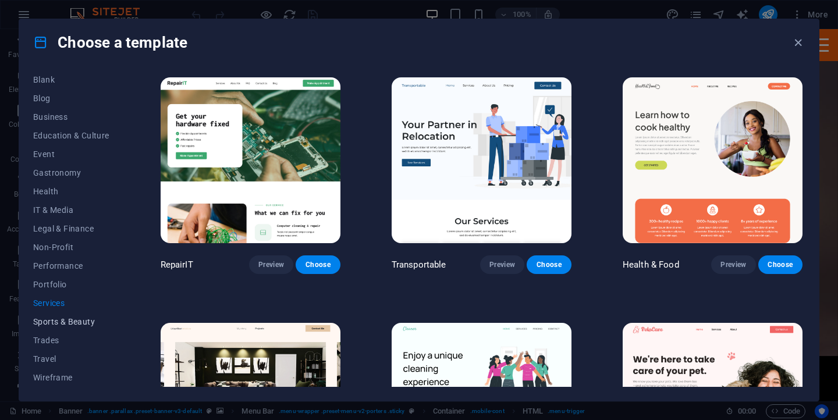
click at [63, 324] on span "Sports & Beauty" at bounding box center [71, 321] width 76 height 9
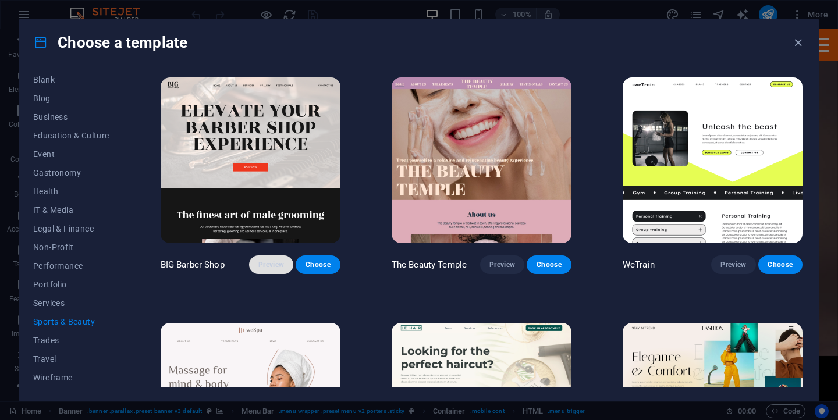
click at [271, 267] on span "Preview" at bounding box center [271, 264] width 26 height 9
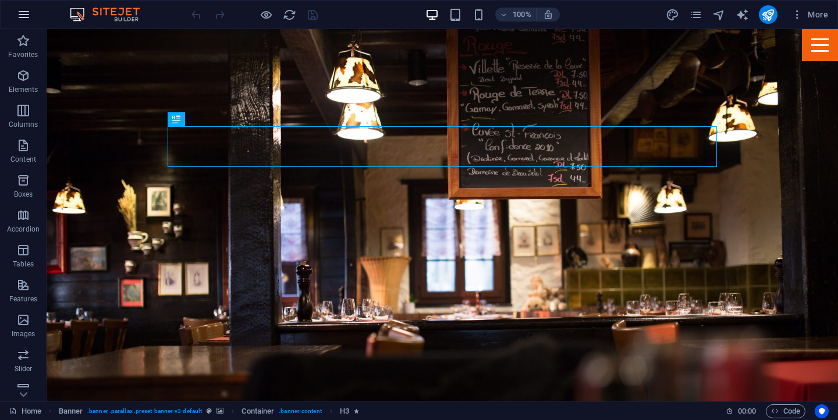
click at [29, 17] on icon "button" at bounding box center [24, 15] width 14 height 14
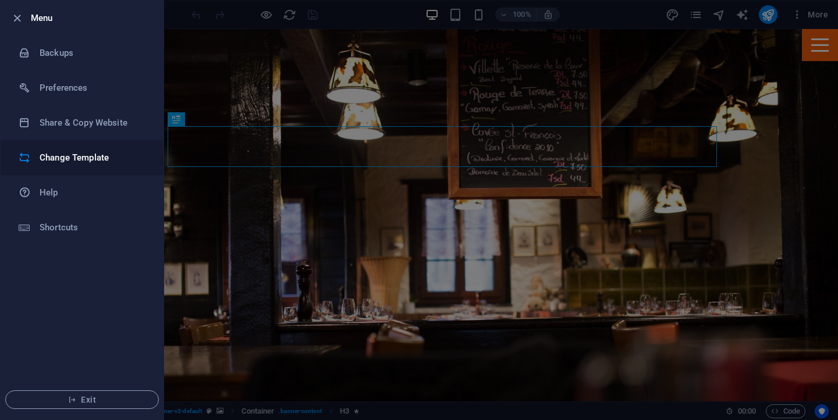
click at [91, 155] on h6 "Change Template" at bounding box center [94, 158] width 108 height 14
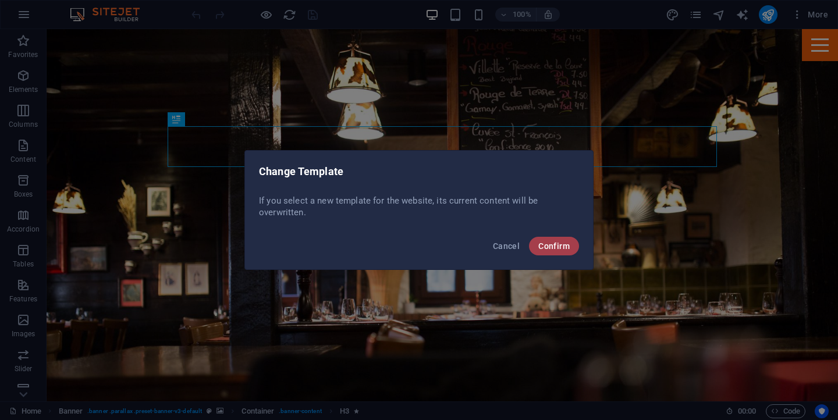
click at [558, 252] on button "Confirm" at bounding box center [554, 246] width 50 height 19
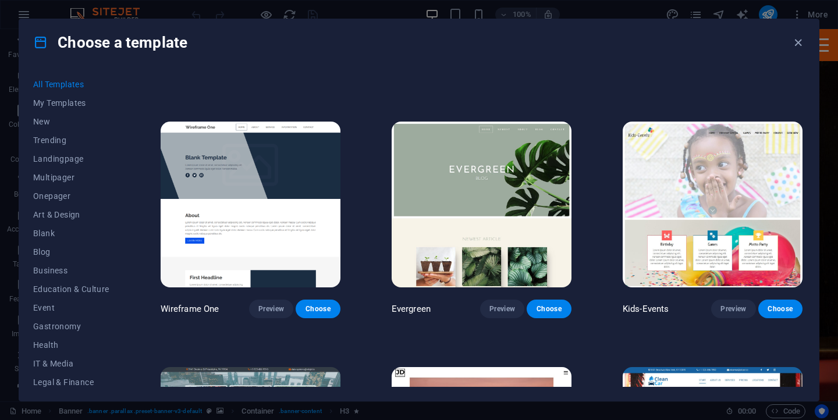
scroll to position [4128, 0]
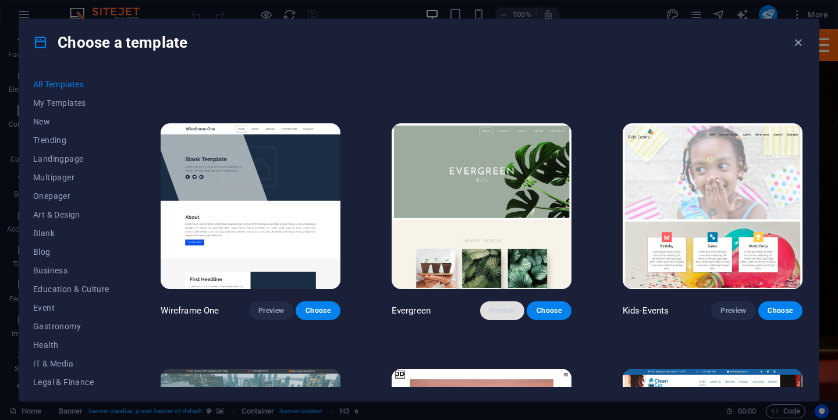
click at [492, 306] on span "Preview" at bounding box center [503, 310] width 26 height 9
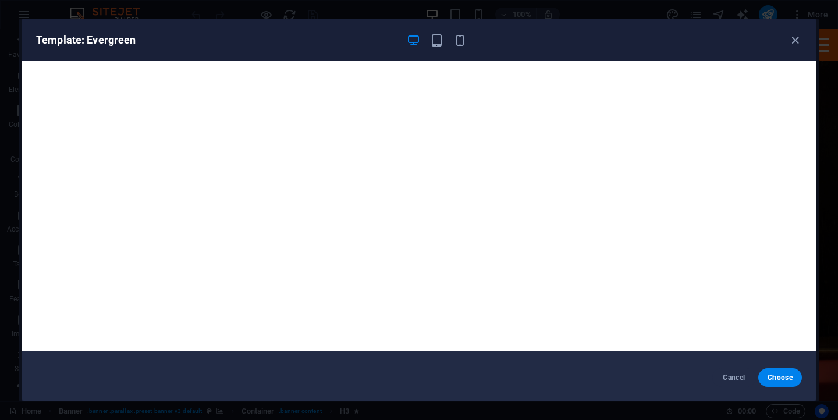
scroll to position [0, 0]
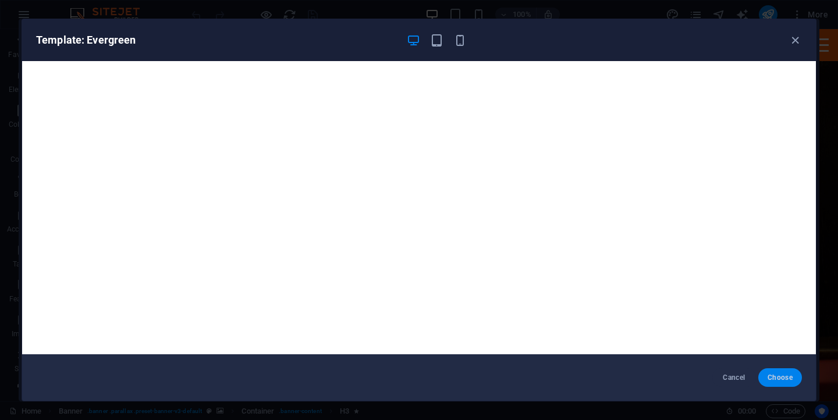
click at [781, 386] on button "Choose" at bounding box center [780, 377] width 44 height 19
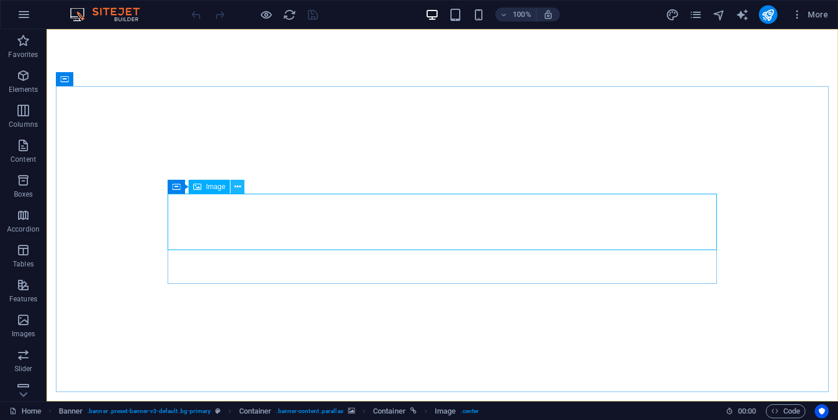
click at [236, 189] on icon at bounding box center [238, 187] width 6 height 12
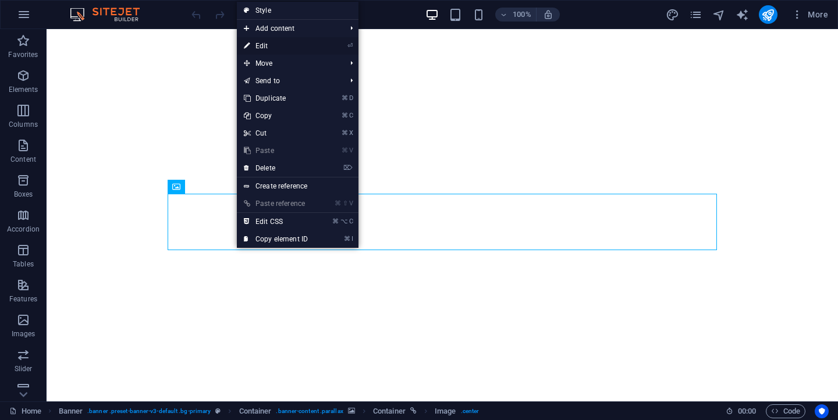
click at [289, 47] on link "⏎ Edit" at bounding box center [276, 45] width 78 height 17
select select "px"
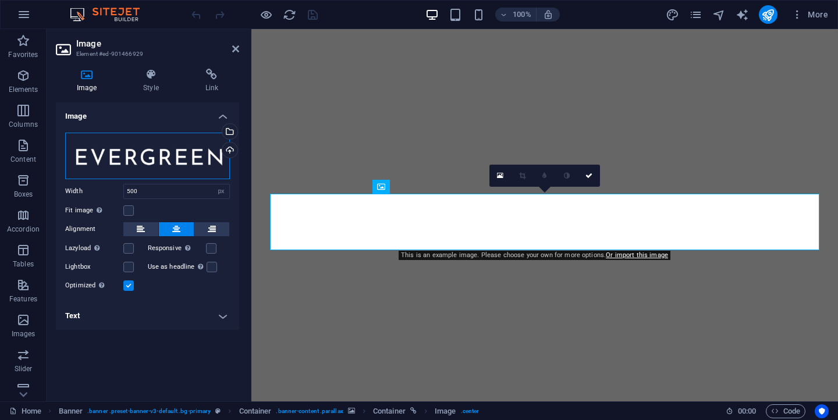
click at [187, 158] on div "Drag files here, click to choose files or select files from Files or our free s…" at bounding box center [147, 156] width 165 height 47
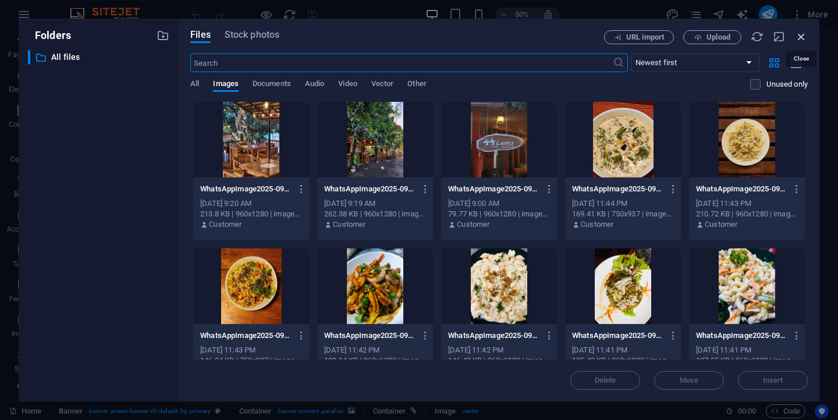
click at [800, 40] on icon "button" at bounding box center [801, 36] width 13 height 13
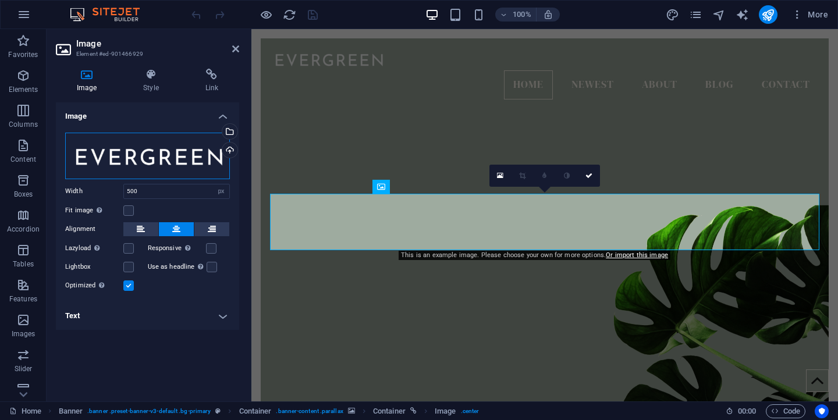
click at [209, 159] on div "Drag files here, click to choose files or select files from Files or our free s…" at bounding box center [147, 156] width 165 height 47
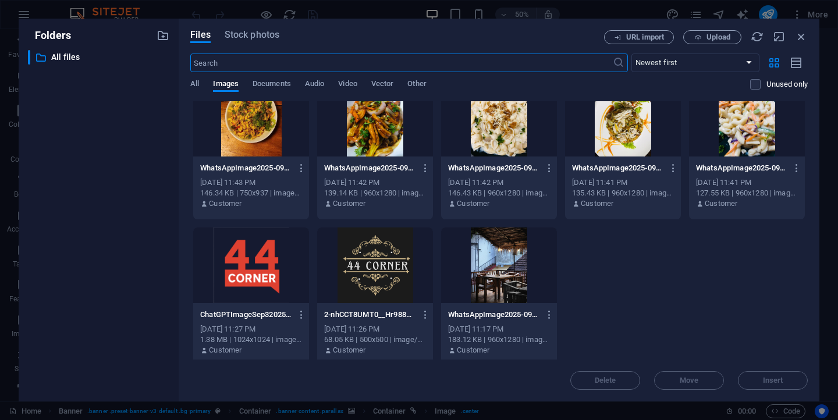
scroll to position [175, 0]
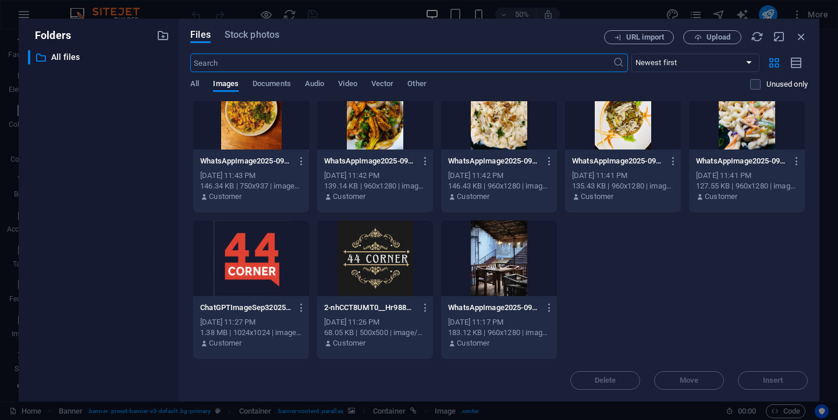
click at [260, 265] on div at bounding box center [251, 259] width 116 height 76
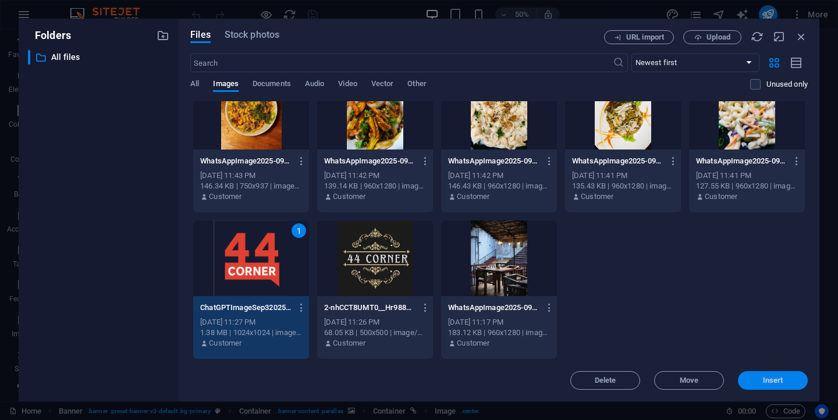
click at [748, 384] on span "Insert" at bounding box center [773, 380] width 61 height 7
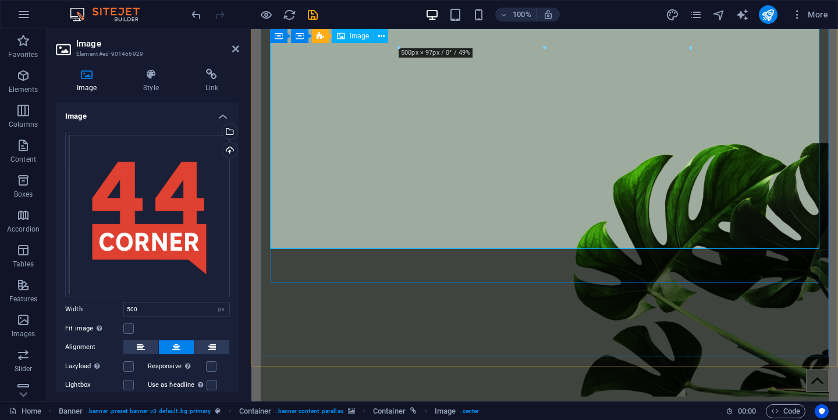
scroll to position [181, 0]
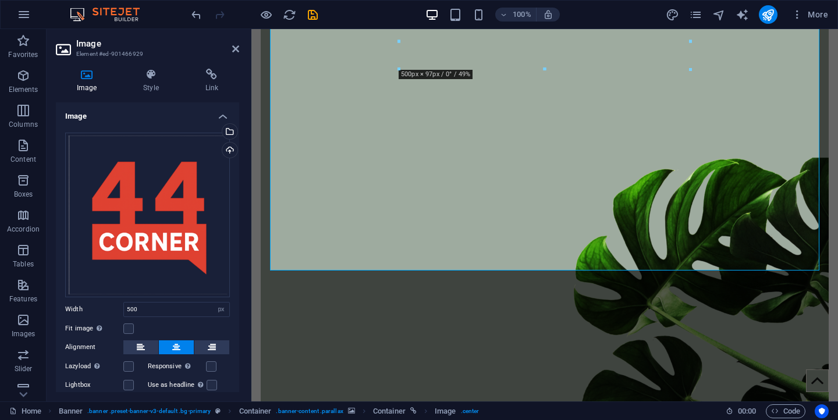
click at [566, 325] on figure at bounding box center [545, 194] width 568 height 434
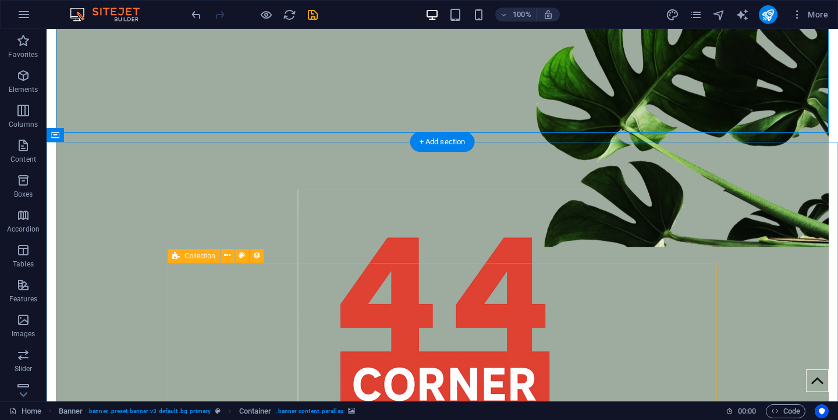
scroll to position [338, 0]
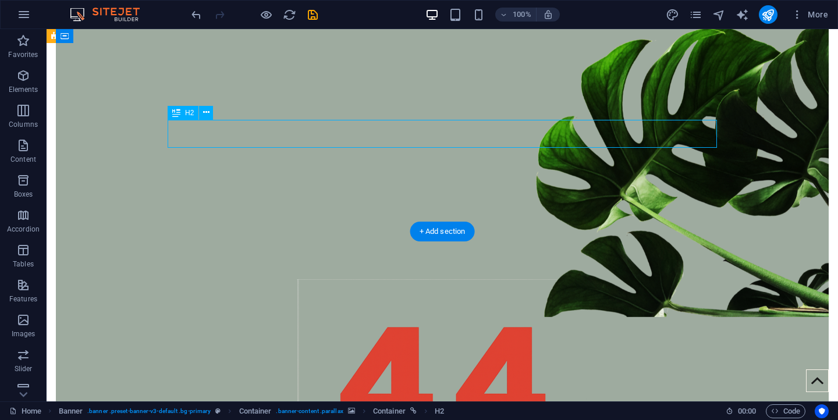
click at [207, 112] on icon at bounding box center [206, 113] width 6 height 12
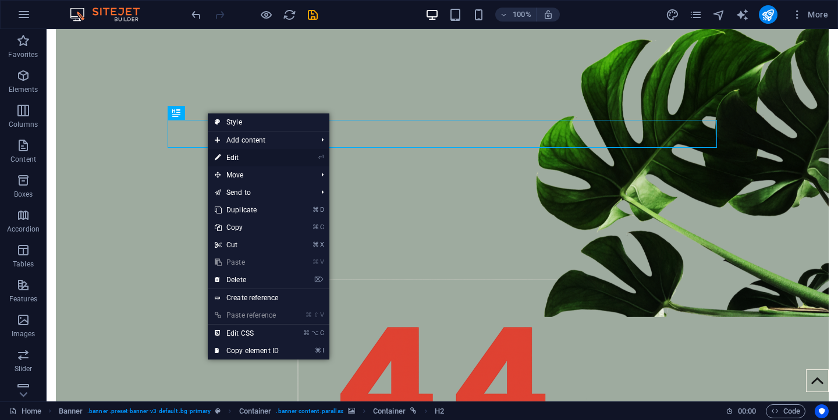
click at [240, 157] on link "⏎ Edit" at bounding box center [247, 157] width 78 height 17
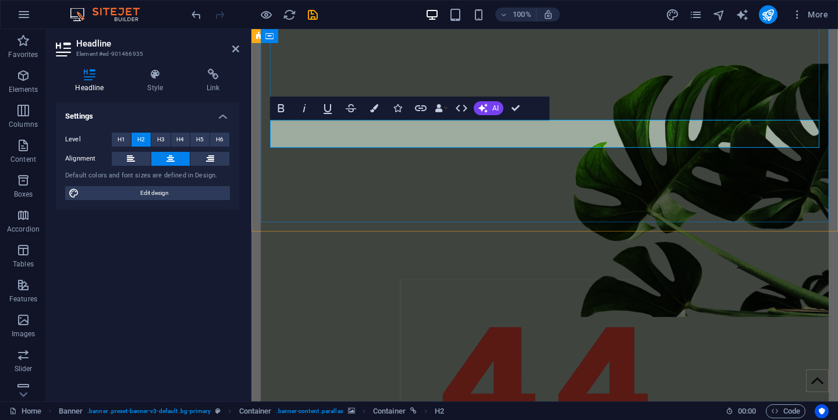
drag, startPoint x: 538, startPoint y: 133, endPoint x: 452, endPoint y: 136, distance: 86.2
click at [645, 198] on figure at bounding box center [545, 101] width 568 height 434
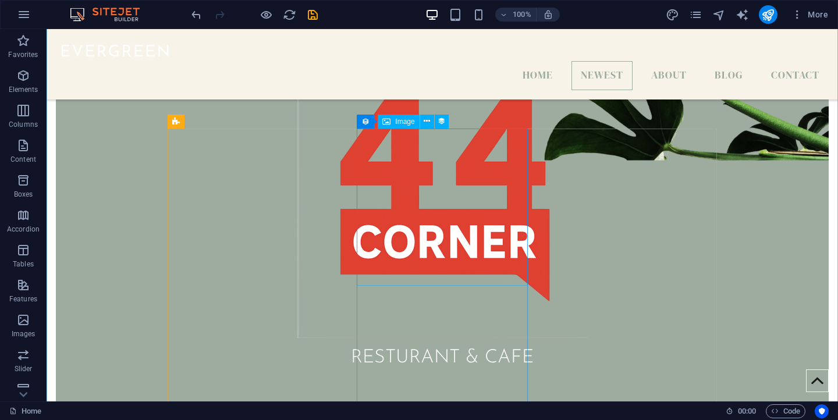
scroll to position [562, 0]
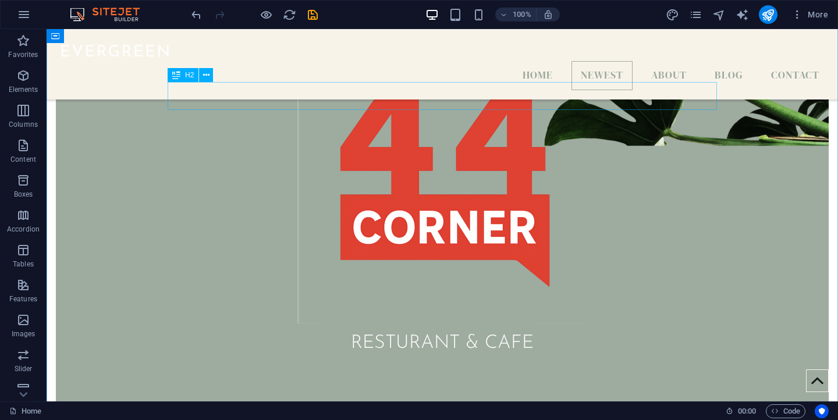
click at [206, 76] on icon at bounding box center [206, 75] width 6 height 12
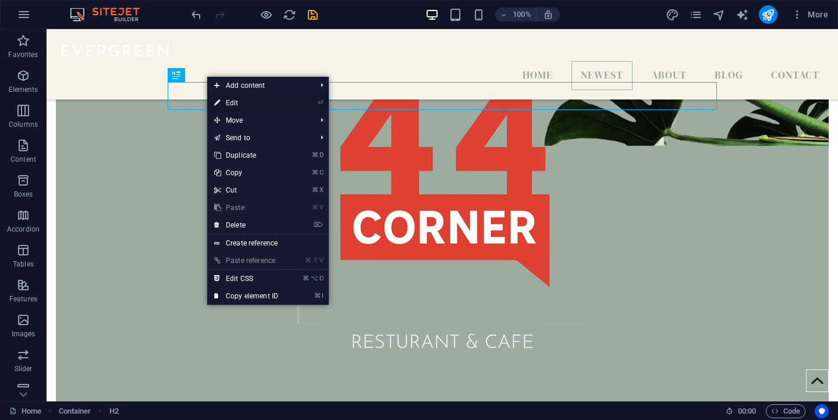
click at [237, 108] on link "⏎ Edit" at bounding box center [246, 102] width 78 height 17
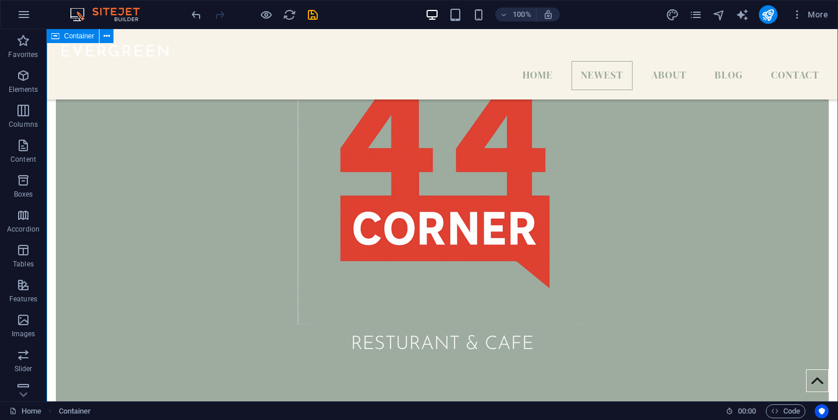
scroll to position [588, 0]
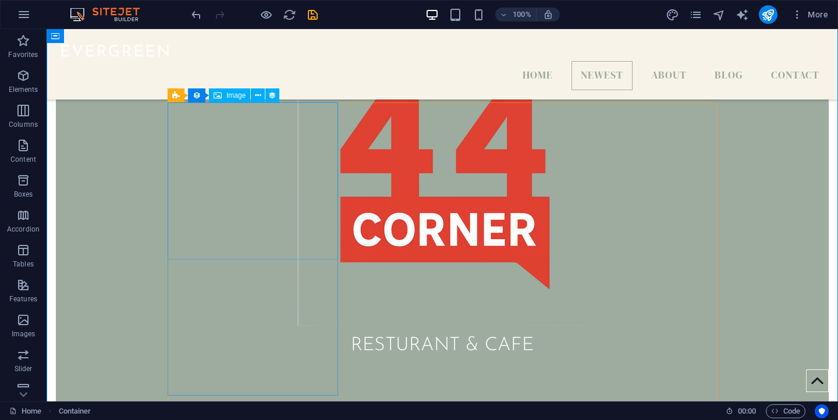
click at [234, 97] on span "Image" at bounding box center [235, 95] width 19 height 7
click at [258, 96] on icon at bounding box center [258, 96] width 6 height 12
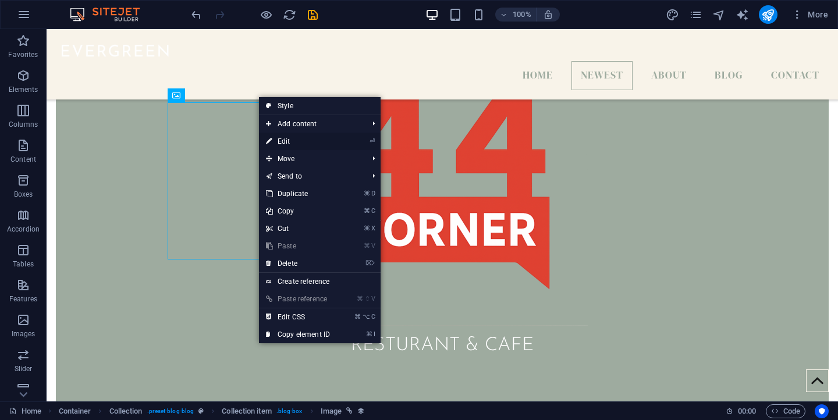
click at [286, 143] on link "⏎ Edit" at bounding box center [298, 141] width 78 height 17
select select "%"
select select "px"
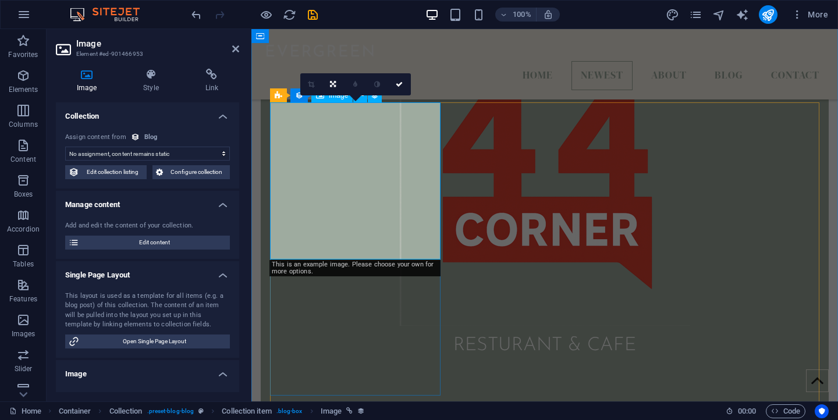
select select "image"
click at [172, 154] on select "No assignment, content remains static Created at (Date) Updated at (Date) Name …" at bounding box center [147, 154] width 165 height 14
click at [65, 147] on select "No assignment, content remains static Created at (Date) Updated at (Date) Name …" at bounding box center [147, 154] width 165 height 14
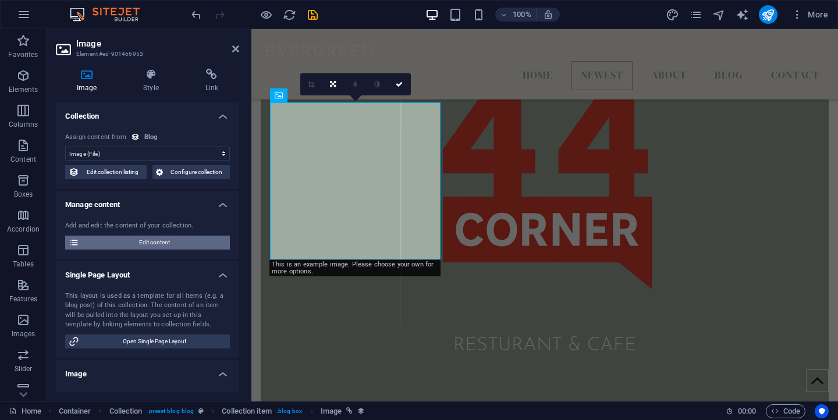
click at [165, 244] on span "Edit content" at bounding box center [155, 243] width 144 height 14
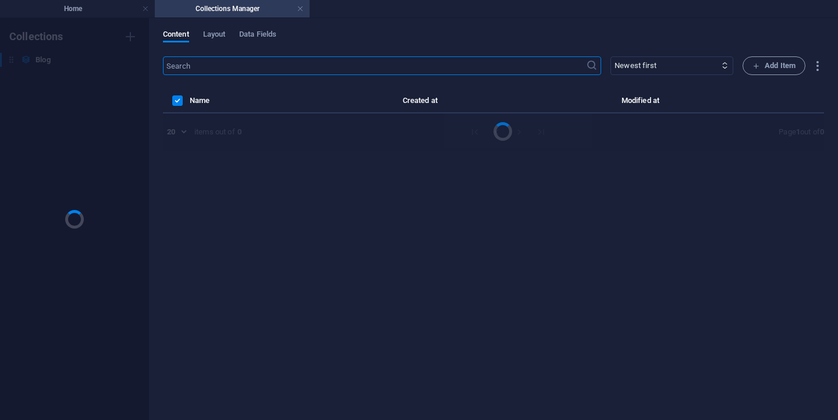
scroll to position [0, 0]
select select "Category 2"
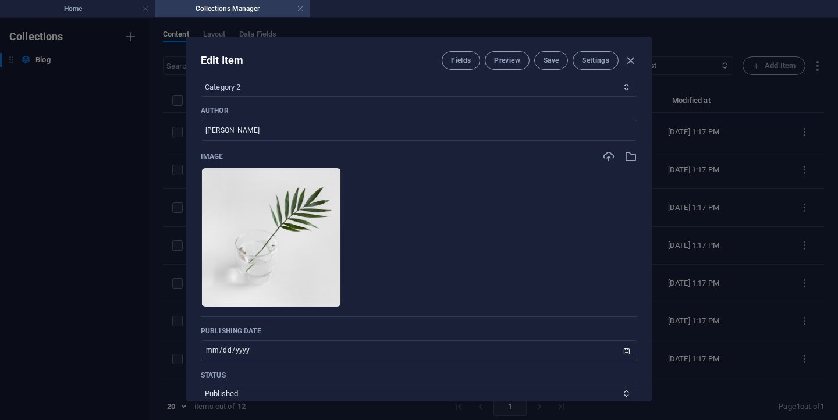
scroll to position [340, 0]
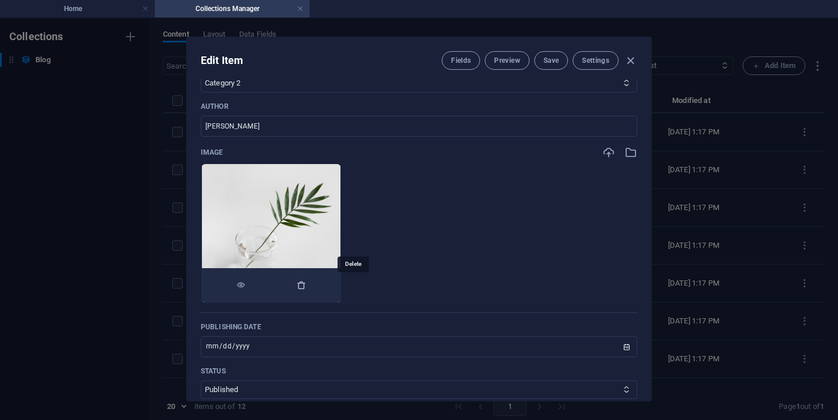
click at [306, 288] on icon "button" at bounding box center [301, 285] width 9 height 9
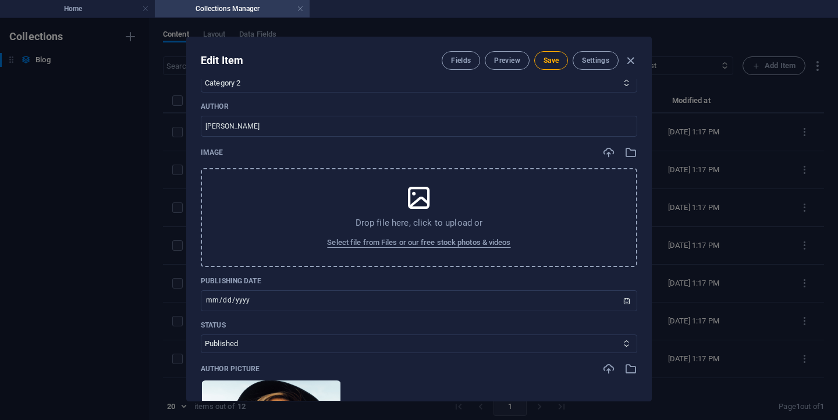
click at [378, 227] on p "Drop file here, click to upload or" at bounding box center [419, 223] width 127 height 12
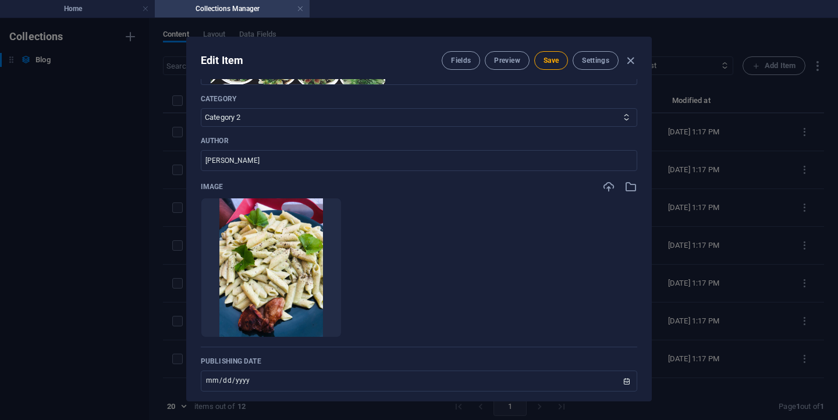
scroll to position [344, 0]
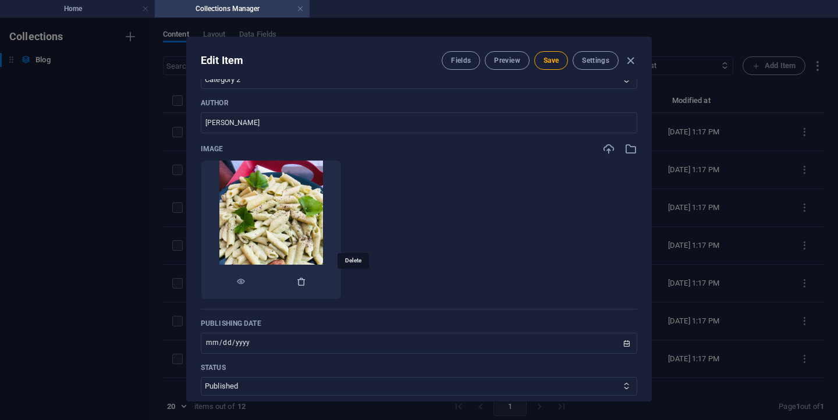
click at [306, 279] on icon "button" at bounding box center [301, 281] width 9 height 9
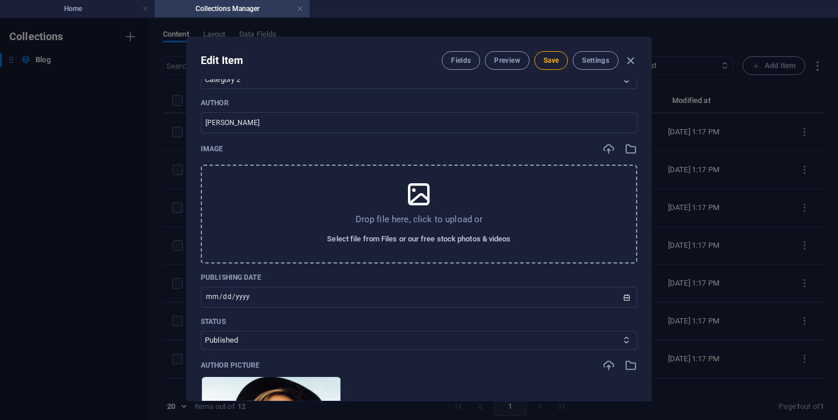
click at [378, 236] on span "Select file from Files or our free stock photos & videos" at bounding box center [418, 239] width 183 height 14
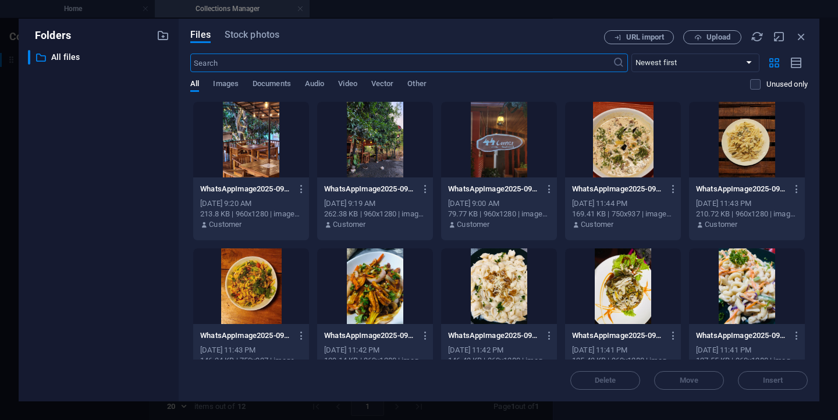
click at [498, 292] on div at bounding box center [499, 287] width 116 height 76
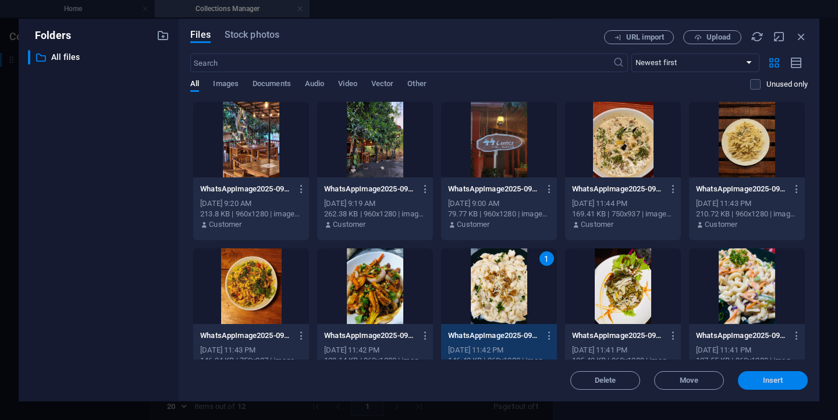
click at [746, 378] on span "Insert" at bounding box center [773, 380] width 61 height 7
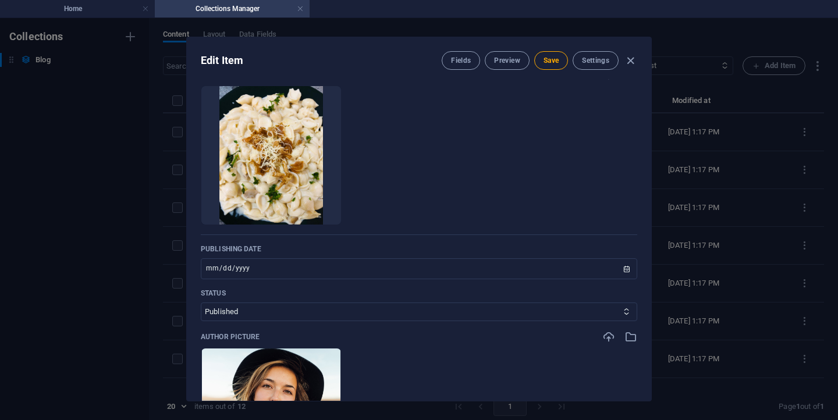
scroll to position [419, 0]
click at [560, 265] on input "2021-03-25" at bounding box center [419, 268] width 437 height 21
click at [582, 271] on input "2021-03-25" at bounding box center [419, 268] width 437 height 21
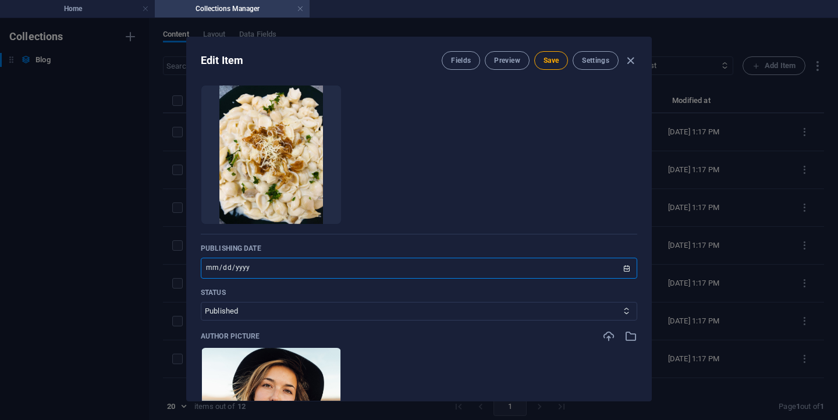
click at [582, 271] on input "2021-03-25" at bounding box center [419, 268] width 437 height 21
click at [335, 271] on input "2021-03-25" at bounding box center [419, 268] width 437 height 21
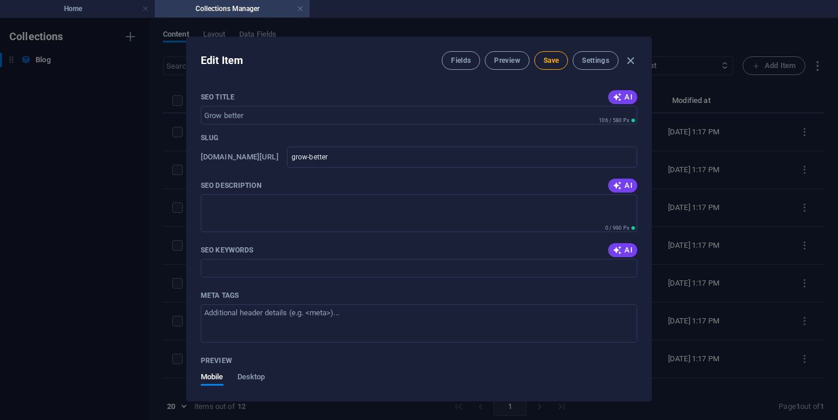
scroll to position [921, 0]
click at [460, 66] on button "Fields" at bounding box center [461, 60] width 38 height 19
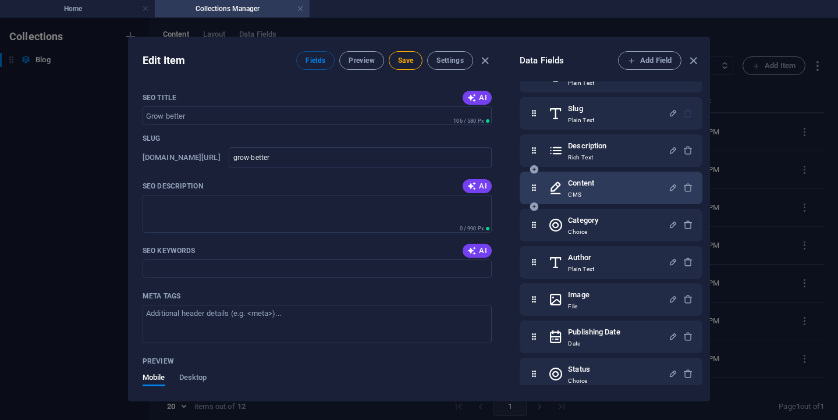
scroll to position [29, 0]
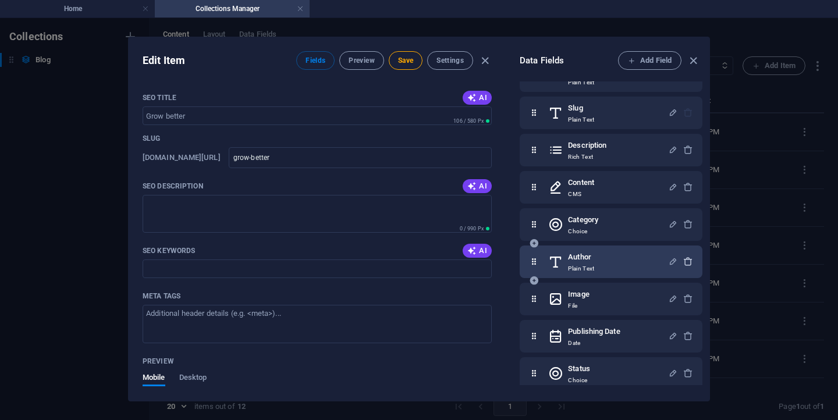
click at [683, 263] on icon "button" at bounding box center [688, 262] width 10 height 10
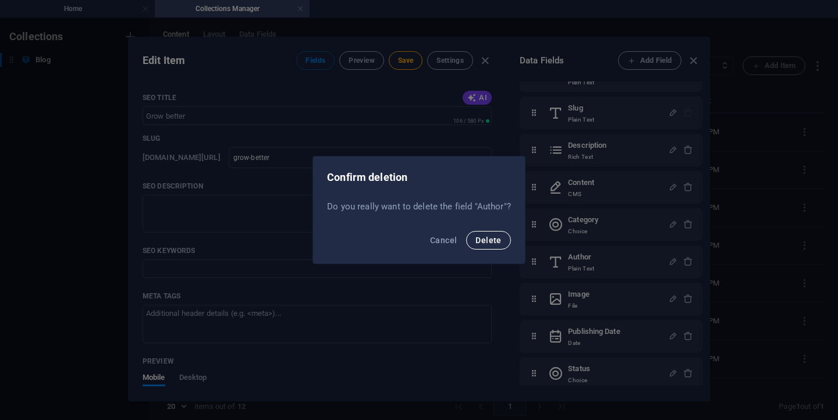
click at [485, 239] on span "Delete" at bounding box center [489, 240] width 26 height 9
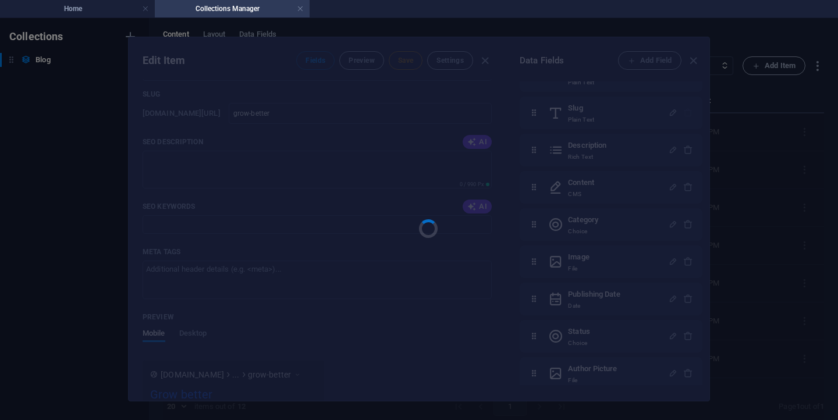
scroll to position [895, 0]
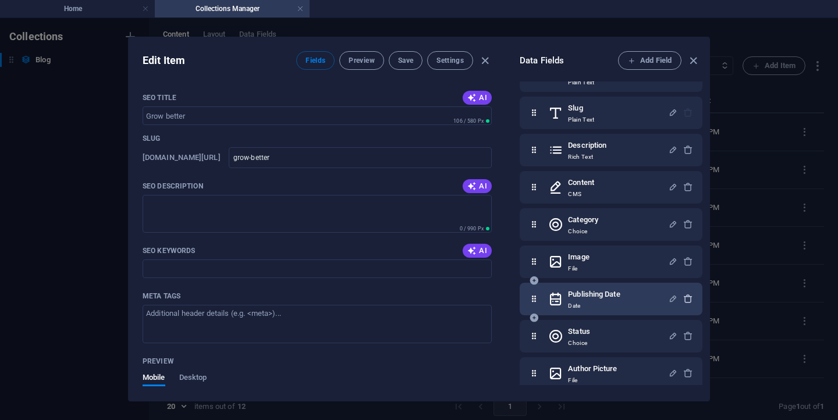
click at [687, 300] on icon "button" at bounding box center [688, 299] width 10 height 10
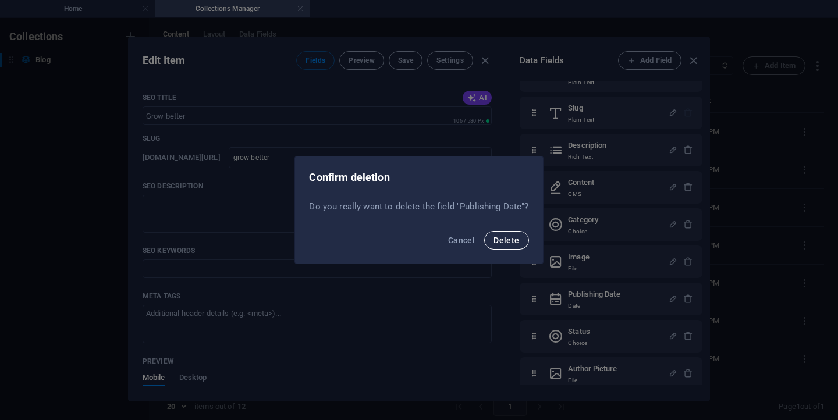
click at [517, 243] on span "Delete" at bounding box center [507, 240] width 26 height 9
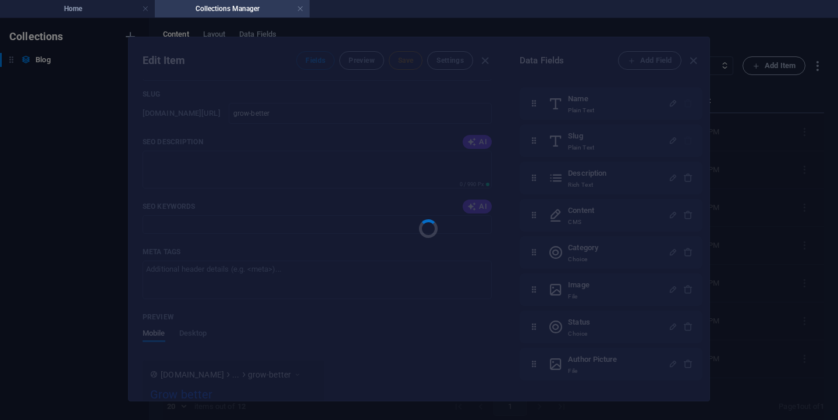
scroll to position [1, 0]
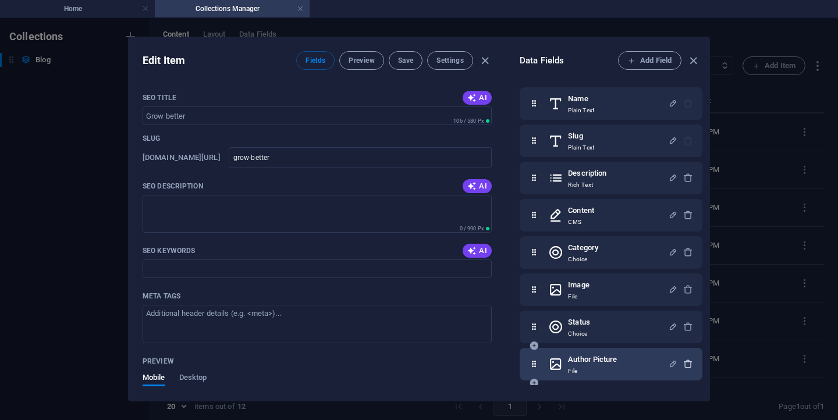
click at [683, 364] on icon "button" at bounding box center [688, 364] width 10 height 10
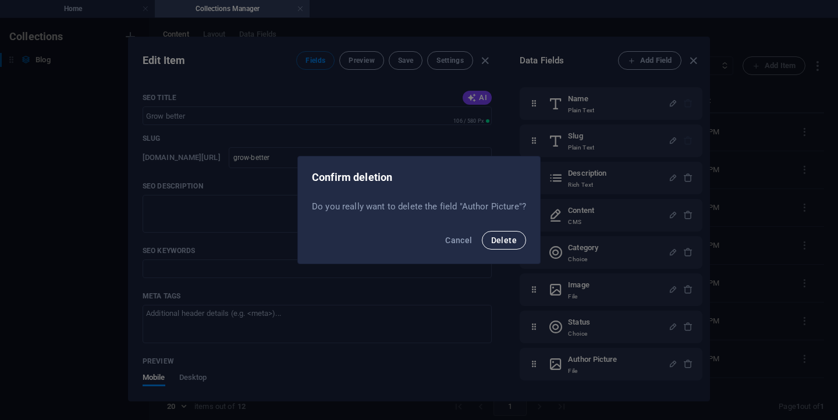
click at [503, 240] on span "Delete" at bounding box center [504, 240] width 26 height 9
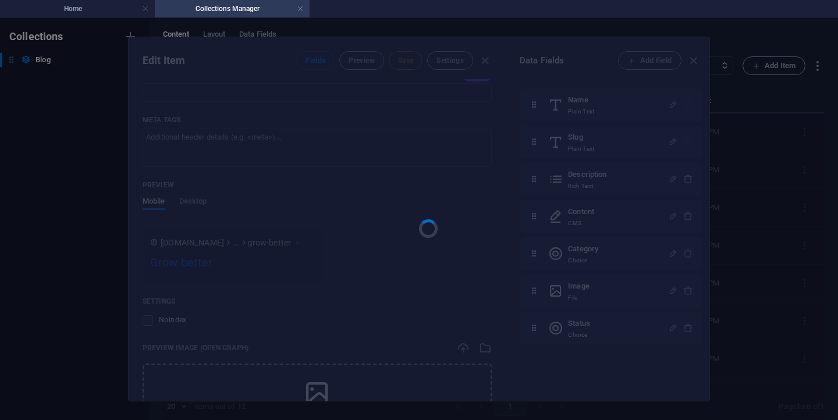
scroll to position [0, 0]
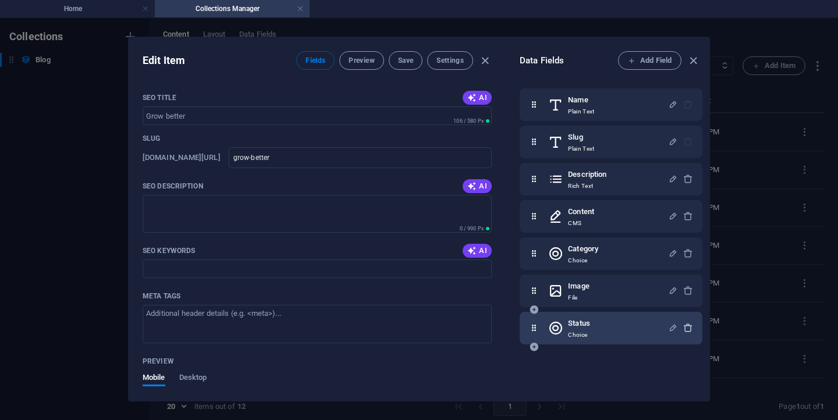
click at [685, 331] on icon "button" at bounding box center [688, 328] width 10 height 10
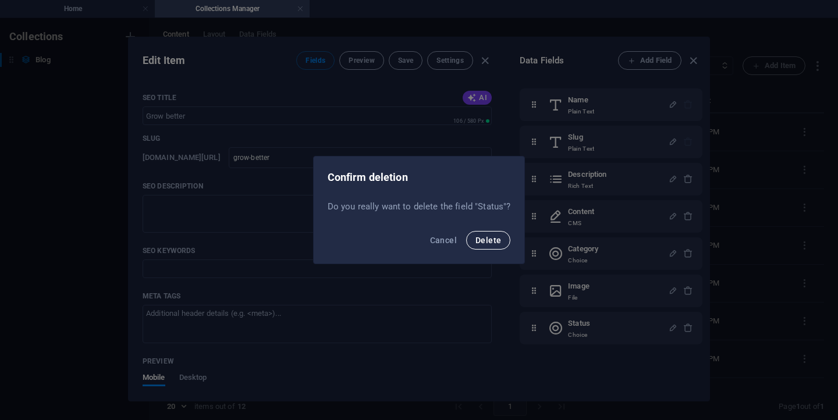
click at [489, 242] on span "Delete" at bounding box center [489, 240] width 26 height 9
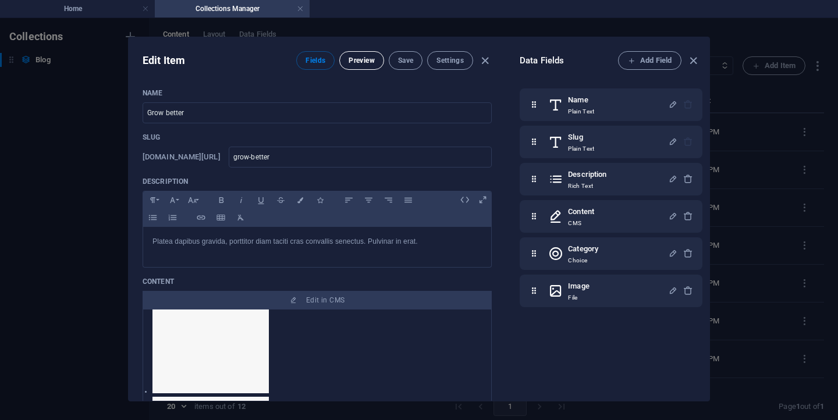
click at [359, 64] on span "Preview" at bounding box center [362, 60] width 26 height 9
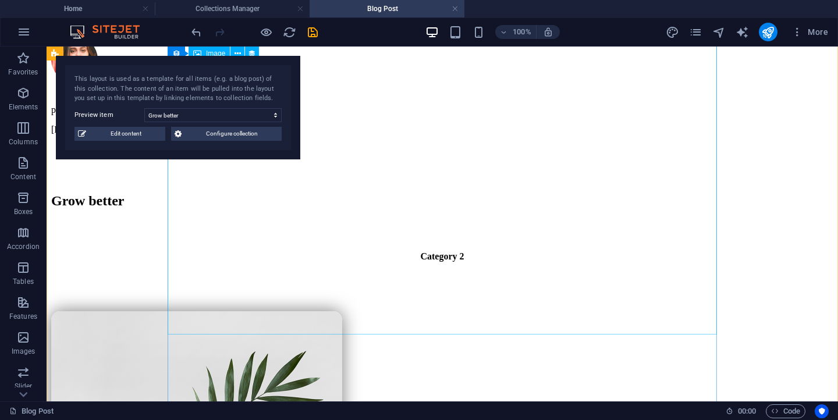
scroll to position [571, 0]
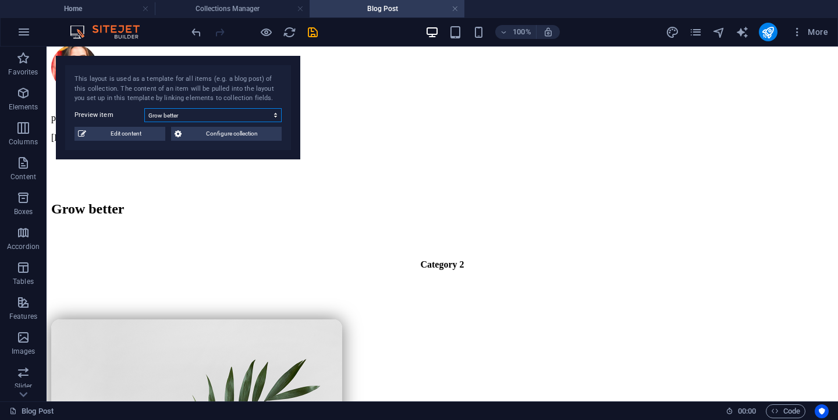
click at [254, 121] on select "Happy Greens Houseplants for Advanced Houseplants for Beginners British Greens …" at bounding box center [212, 115] width 137 height 14
click at [144, 108] on select "Happy Greens Houseplants for Advanced Houseplants for Beginners British Greens …" at bounding box center [212, 115] width 137 height 14
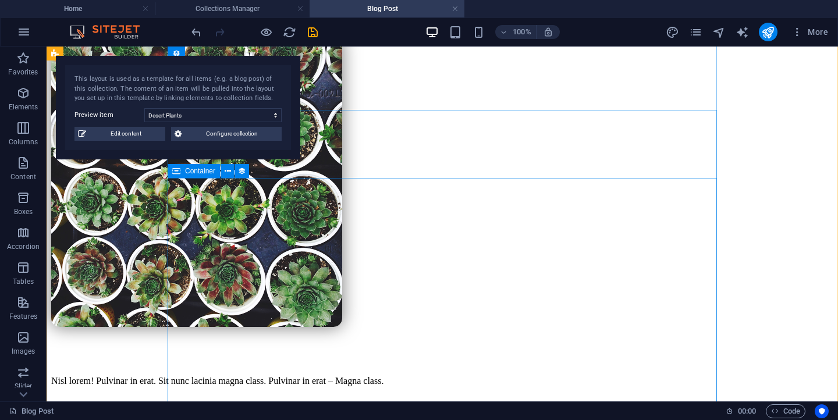
scroll to position [857, 0]
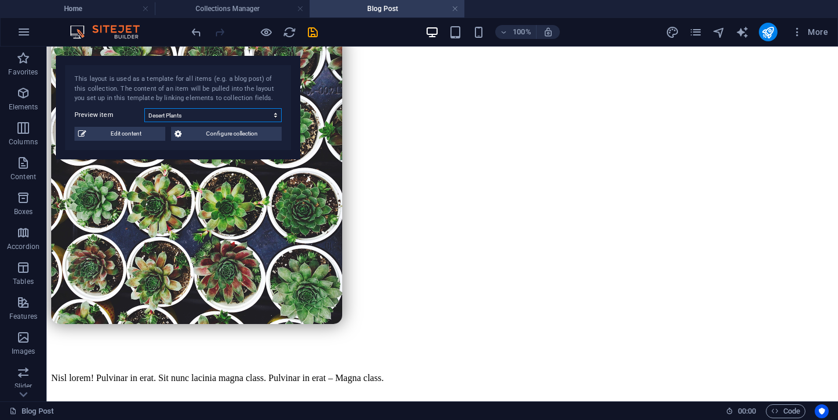
click at [267, 118] on select "Happy Greens Houseplants for Advanced Houseplants for Beginners British Greens …" at bounding box center [212, 115] width 137 height 14
select select "68b7f2987f925ca8f704b6bd"
click at [144, 108] on select "Happy Greens Houseplants for Advanced Houseplants for Beginners British Greens …" at bounding box center [212, 115] width 137 height 14
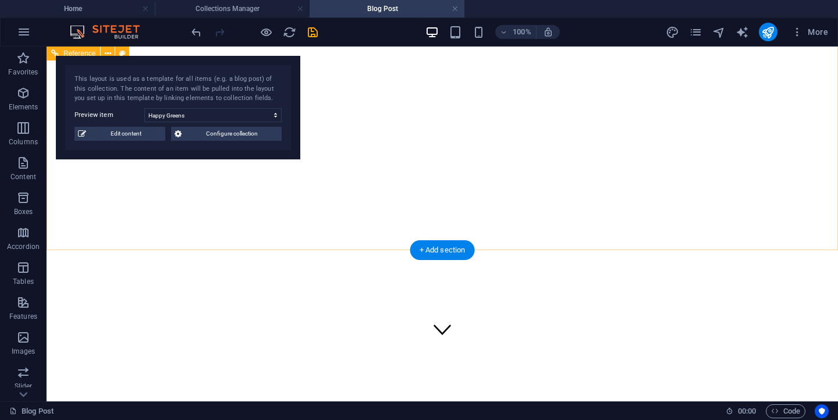
scroll to position [0, 0]
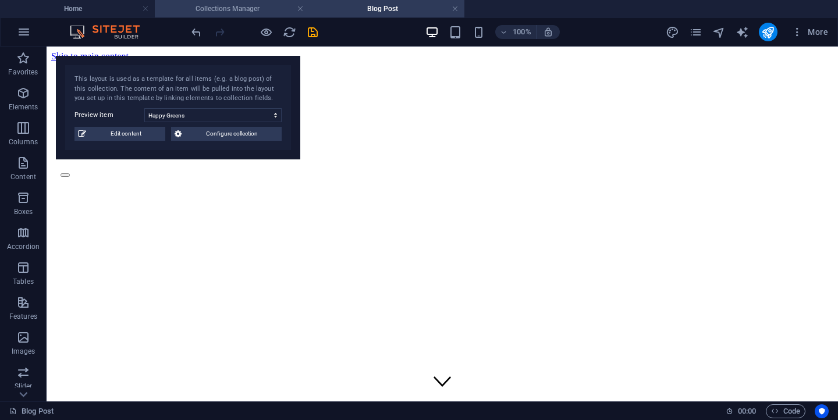
click at [280, 11] on h4 "Collections Manager" at bounding box center [232, 8] width 155 height 13
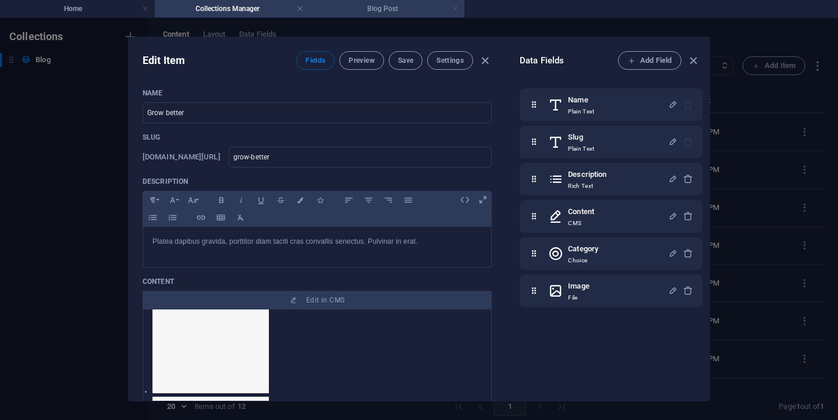
click at [455, 9] on link at bounding box center [455, 8] width 7 height 11
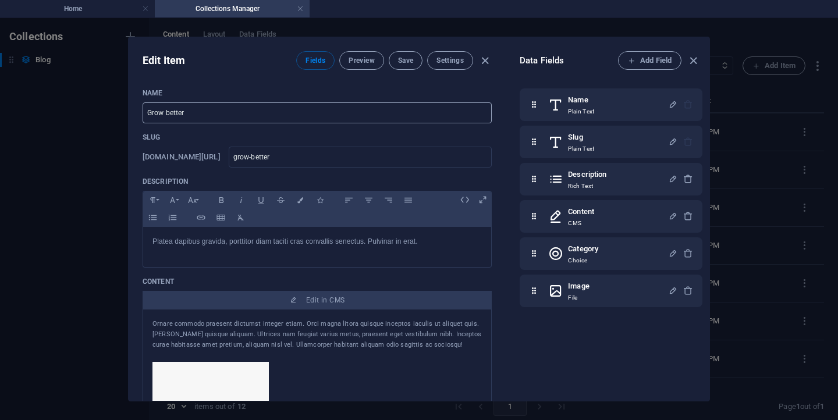
click at [274, 113] on input "Grow better" at bounding box center [317, 112] width 349 height 21
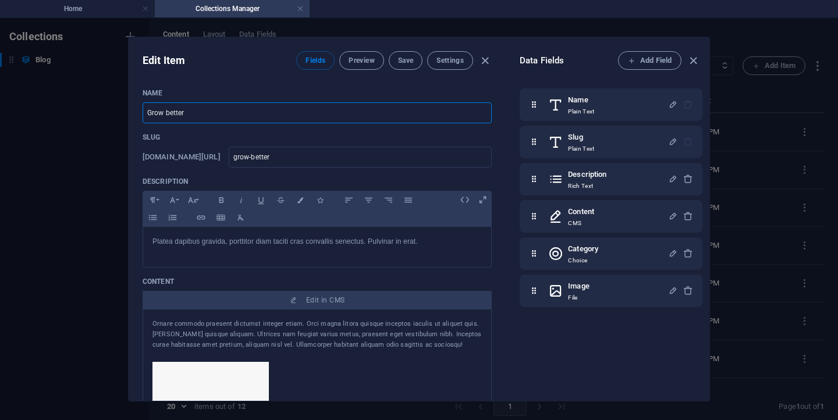
click at [274, 113] on input "Grow better" at bounding box center [317, 112] width 349 height 21
type input "I"
type input "i"
type input "It"
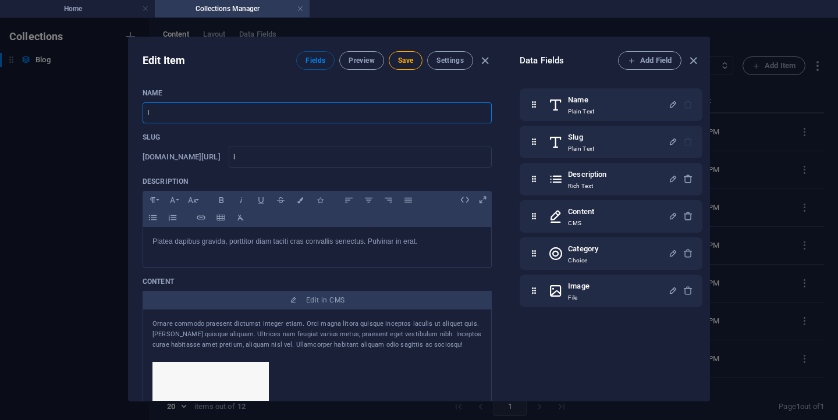
type input "it"
type input "Ita"
type input "ita"
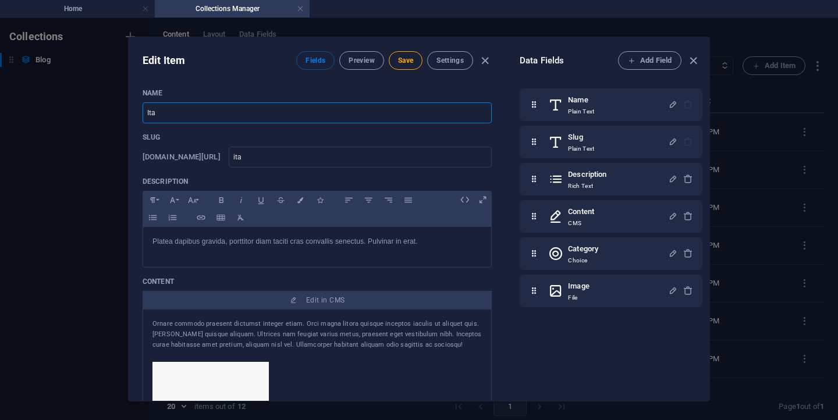
type input "Ital"
type input "ital"
type input "Itali"
type input "itali"
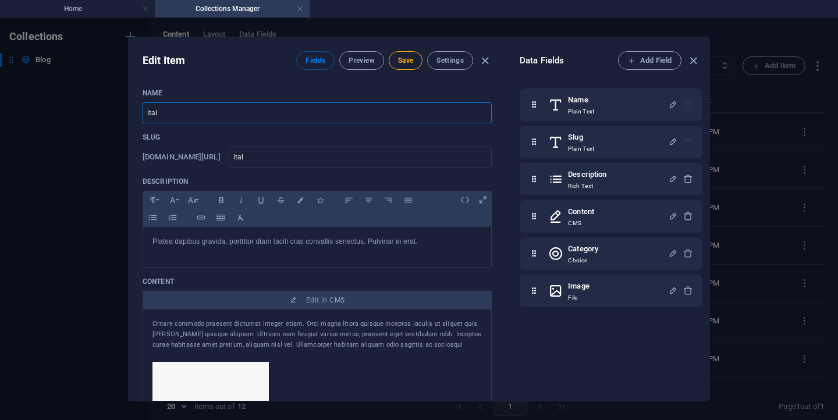
type input "itali"
type input "Italia"
type input "italia"
type input "Italian"
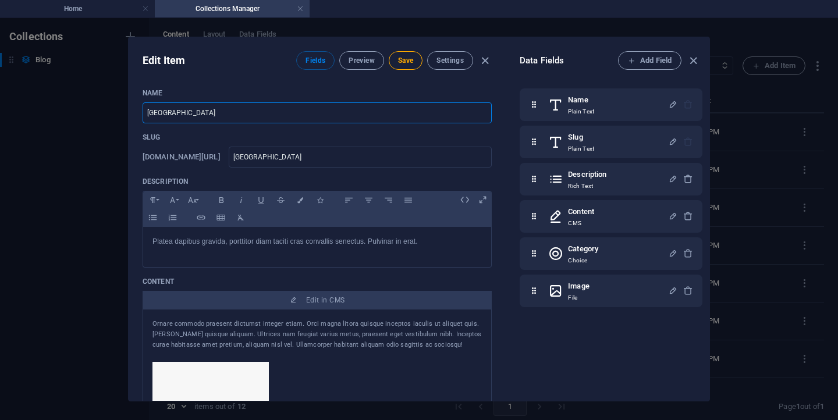
type input "italian"
type input "Italian P"
type input "italian-p"
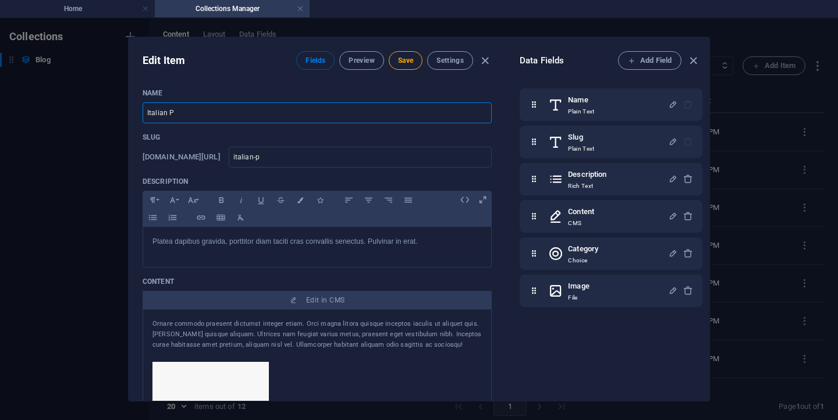
type input "Italian Pa"
type input "italian-pa"
type input "Italian Pas"
type input "italian-pas"
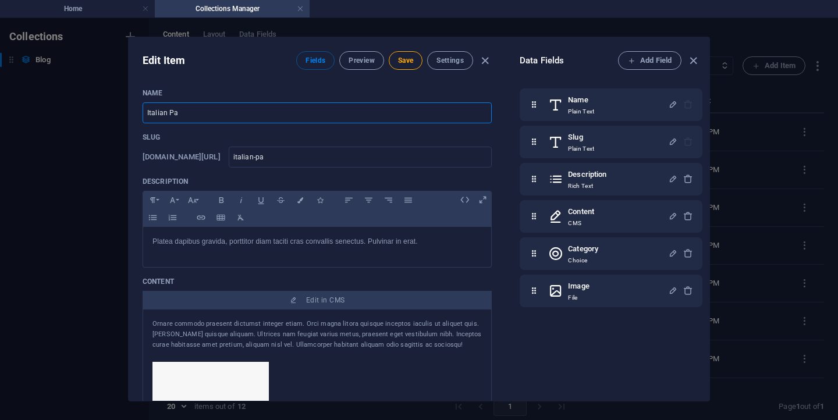
type input "italian-pas"
type input "Italian Past"
type input "italian-past"
type input "Italian Pasta"
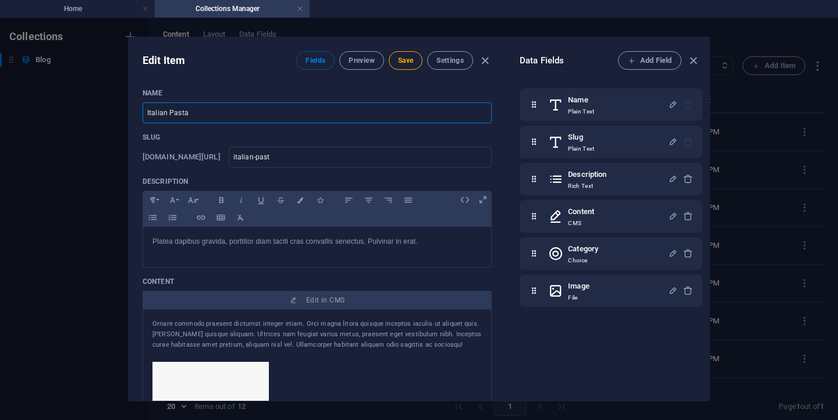
type input "italian-pasta"
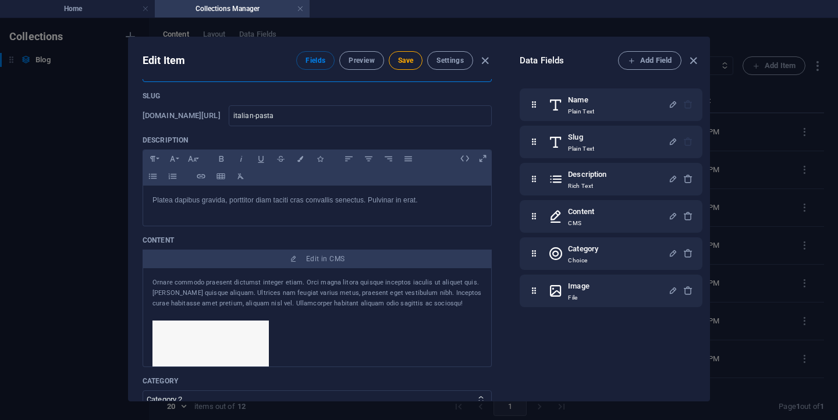
scroll to position [47, 0]
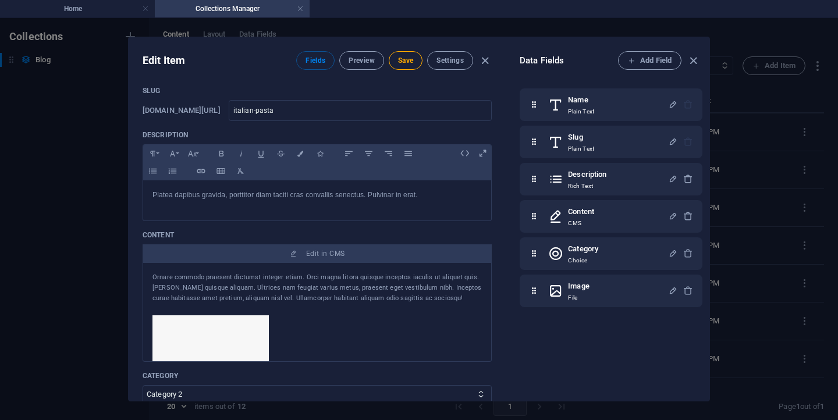
type input "Italian Pasta"
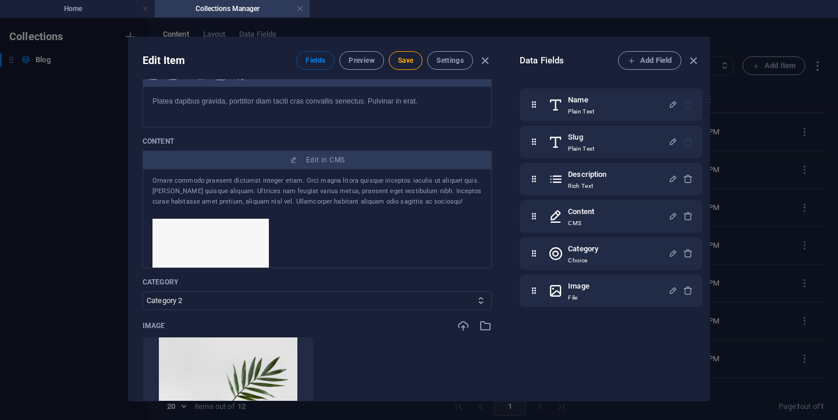
scroll to position [1, 0]
click at [320, 205] on div "Ornare commodo praesent dictumst integer etiam. Orci magna litora quisque incep…" at bounding box center [316, 193] width 329 height 31
click at [373, 197] on div "Ornare commodo praesent dictumst integer etiam. Orci magna litora quisque incep…" at bounding box center [316, 193] width 329 height 31
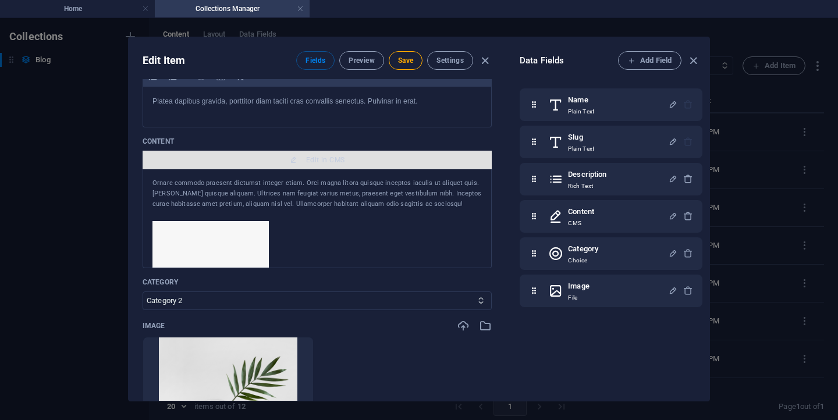
click at [331, 157] on span "Edit in CMS" at bounding box center [325, 159] width 38 height 9
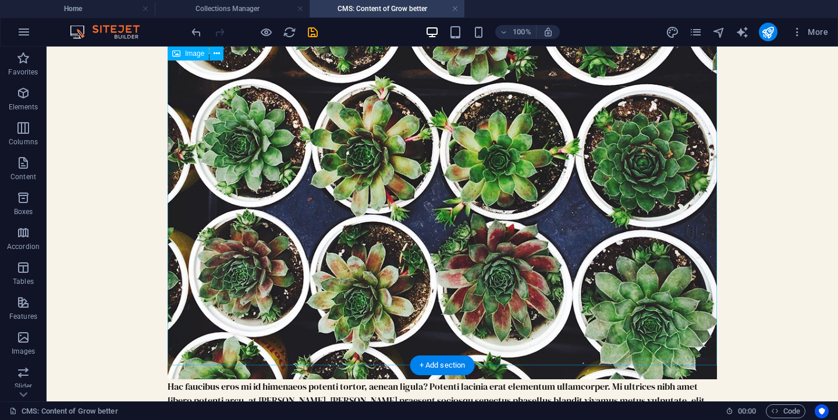
scroll to position [671, 0]
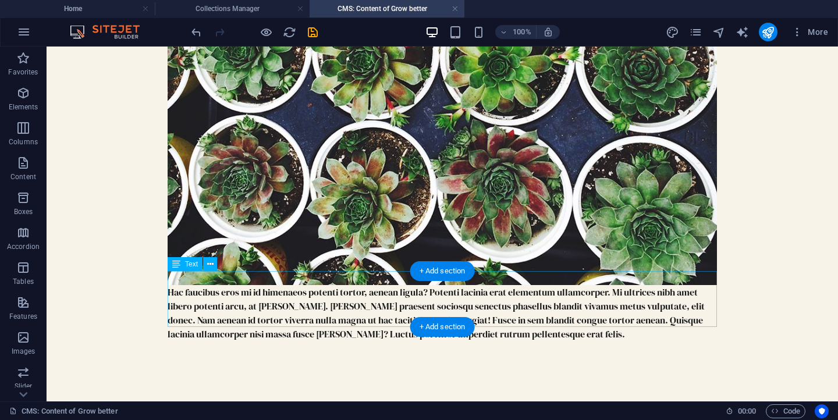
click at [443, 306] on div "Hac faucibus eros mi id himenaeos potenti tortor, aenean ligula? Potenti lacini…" at bounding box center [442, 313] width 549 height 56
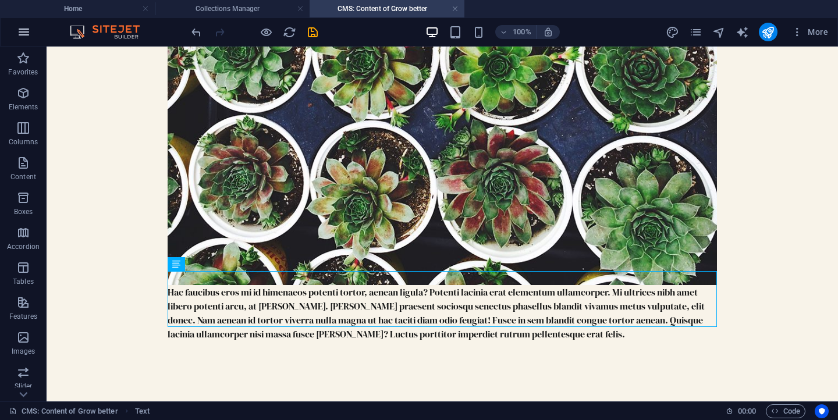
click at [23, 36] on icon "button" at bounding box center [24, 32] width 14 height 14
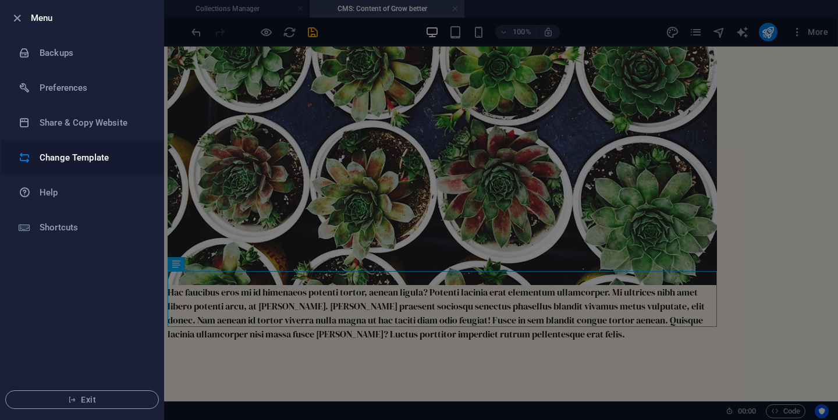
click at [68, 149] on li "Change Template" at bounding box center [82, 157] width 163 height 35
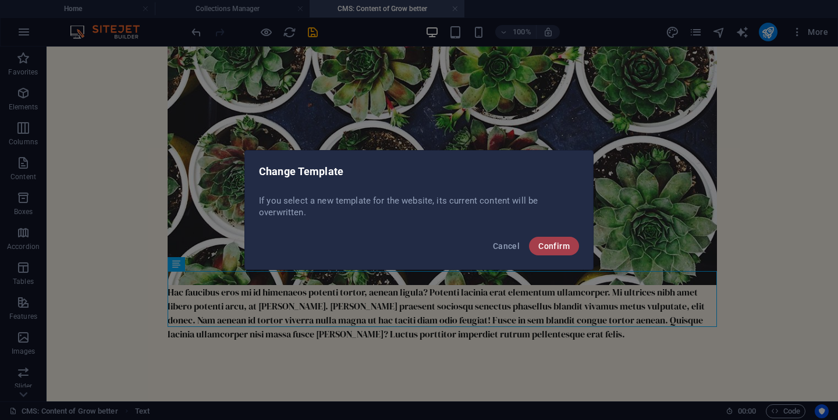
click at [556, 253] on button "Confirm" at bounding box center [554, 246] width 50 height 19
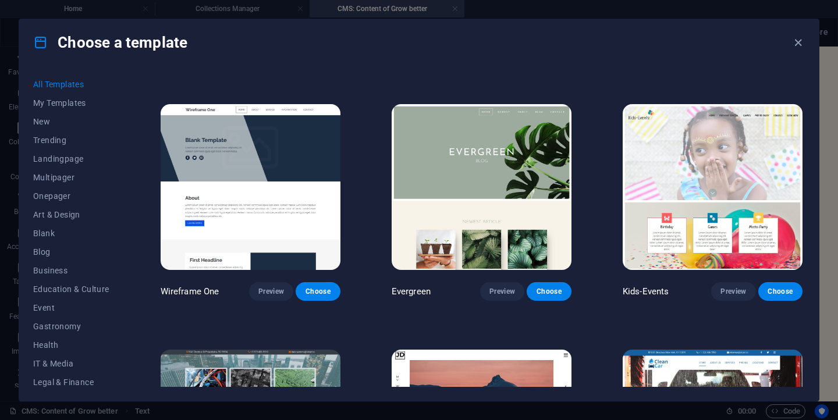
scroll to position [4195, 0]
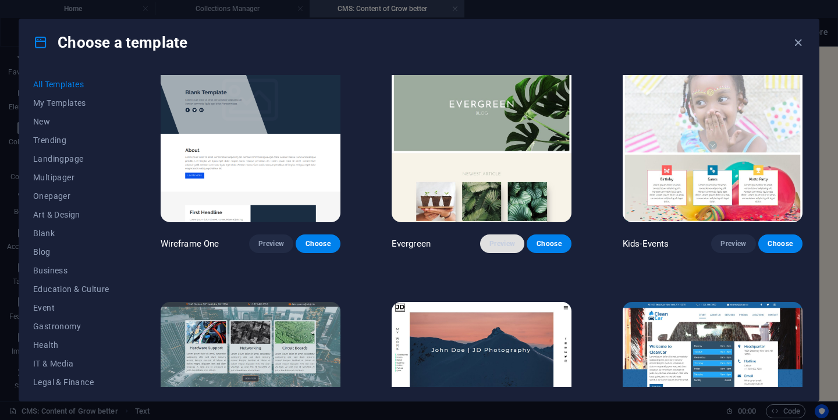
click at [505, 239] on span "Preview" at bounding box center [503, 243] width 26 height 9
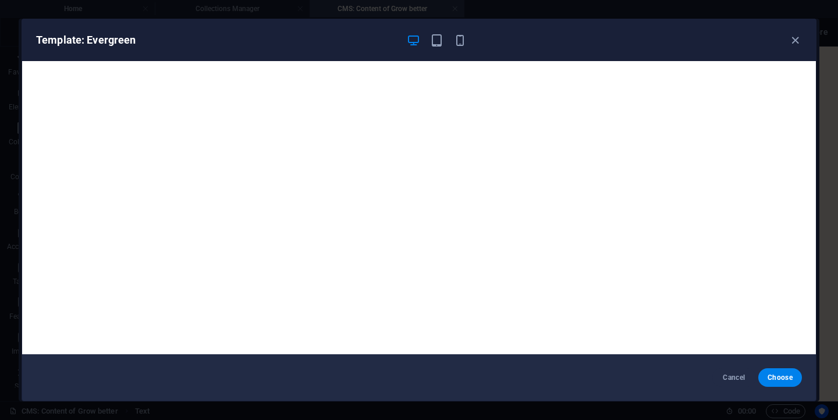
scroll to position [3, 0]
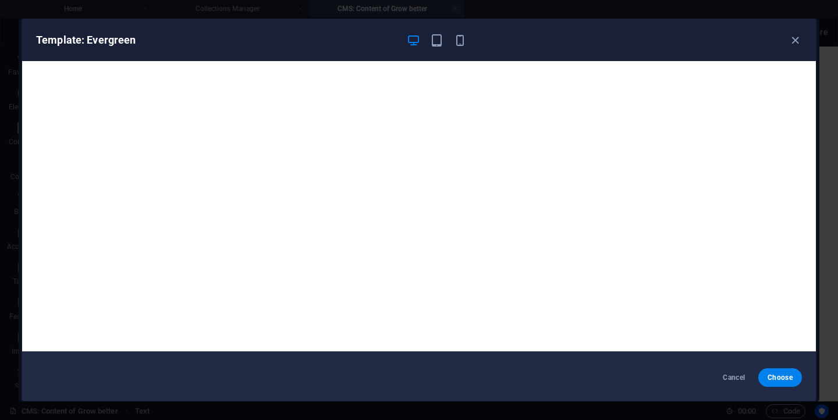
click at [758, 2] on div "Template: Evergreen Cancel Choose" at bounding box center [419, 210] width 838 height 420
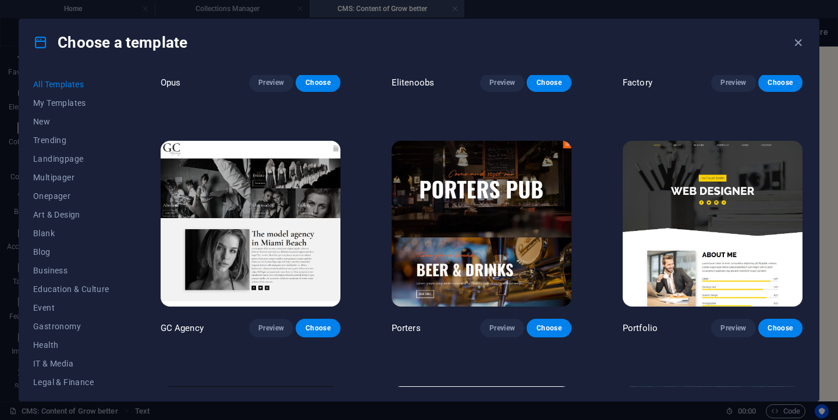
scroll to position [8753, 0]
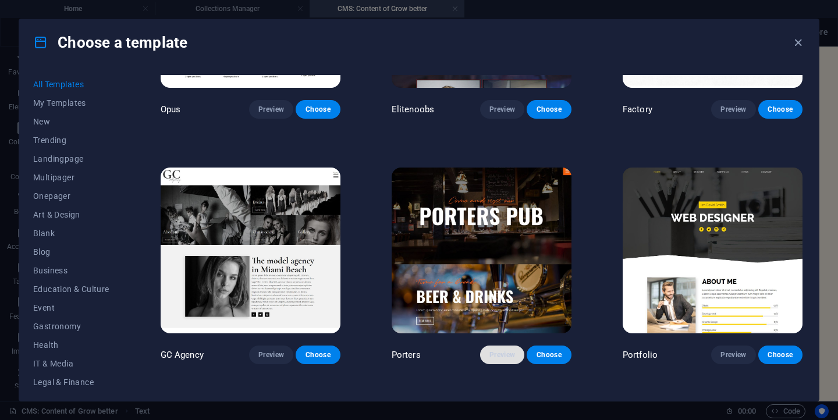
click at [510, 350] on span "Preview" at bounding box center [503, 354] width 26 height 9
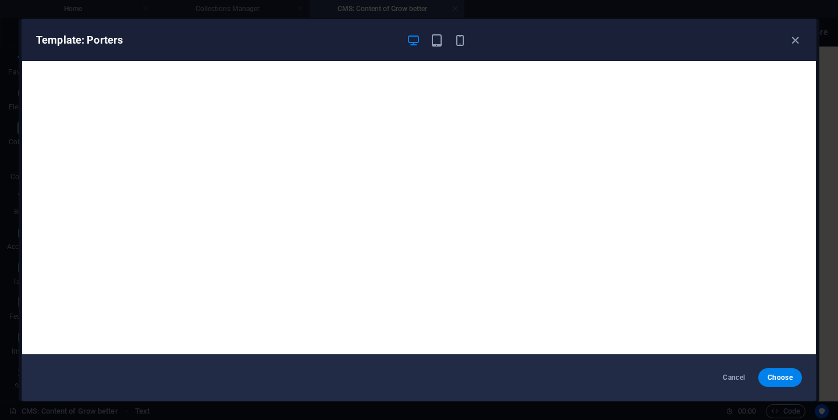
scroll to position [3, 0]
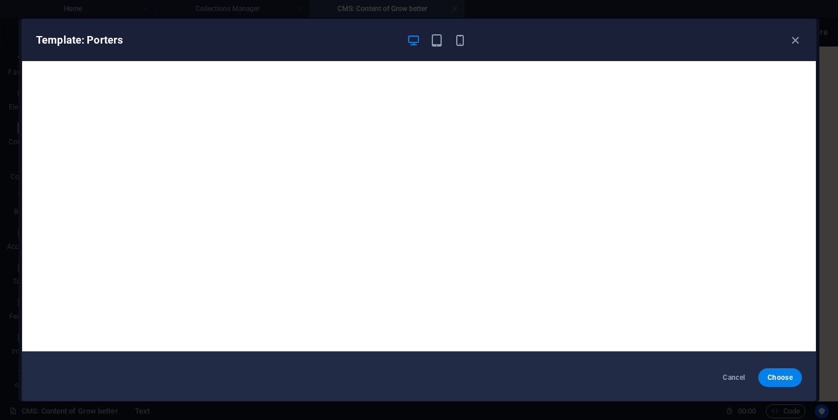
click at [760, 19] on div "Template: Porters Cancel Choose" at bounding box center [419, 210] width 795 height 383
click at [744, 9] on div "Template: Porters Cancel Choose" at bounding box center [419, 210] width 838 height 420
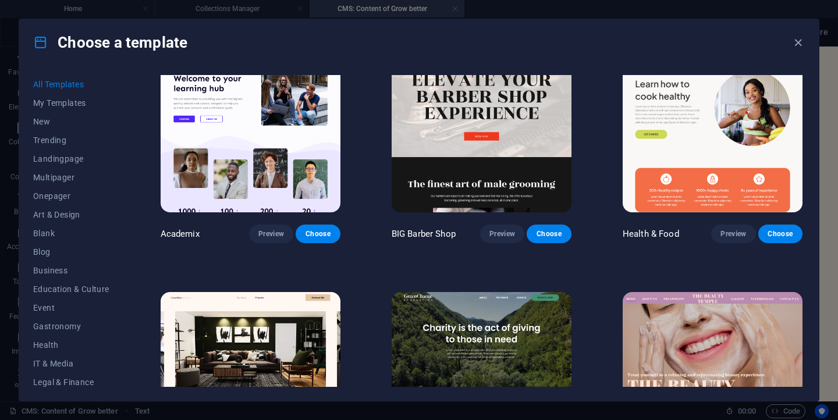
scroll to position [995, 0]
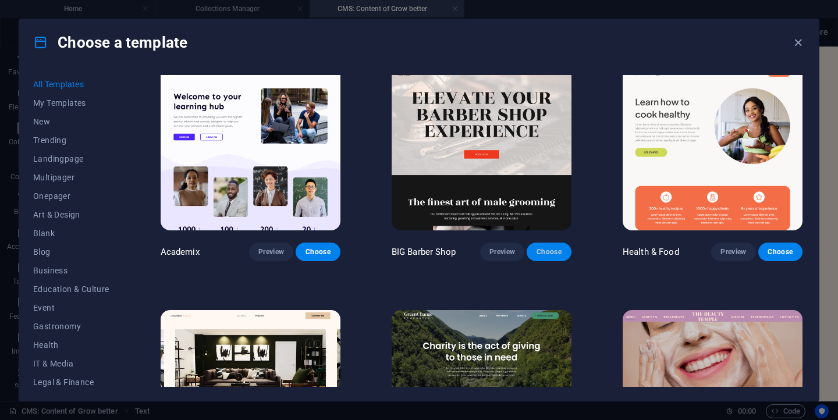
click at [542, 247] on span "Choose" at bounding box center [549, 251] width 26 height 9
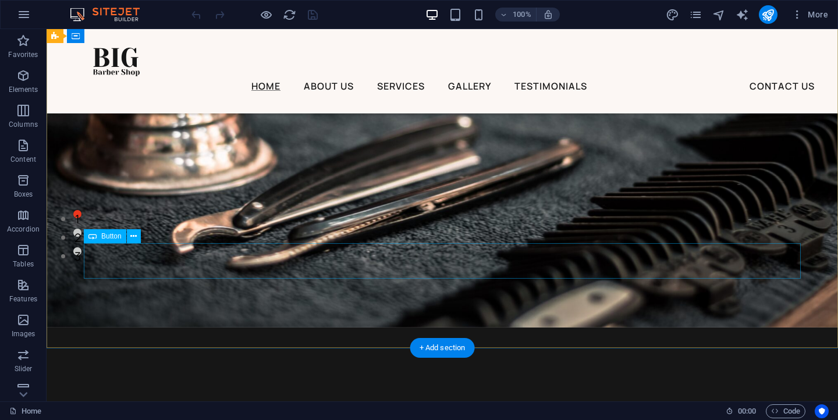
scroll to position [176, 0]
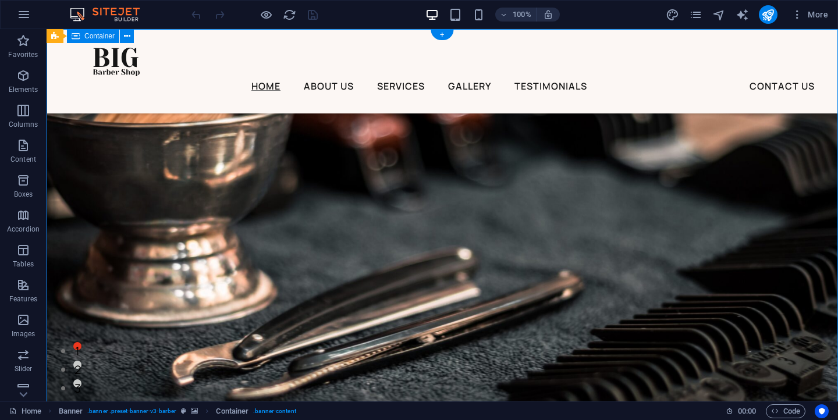
scroll to position [0, 0]
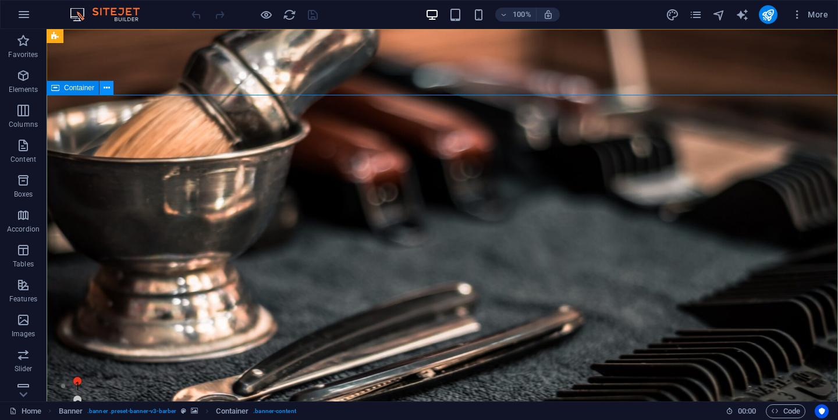
click at [109, 93] on icon at bounding box center [107, 88] width 6 height 12
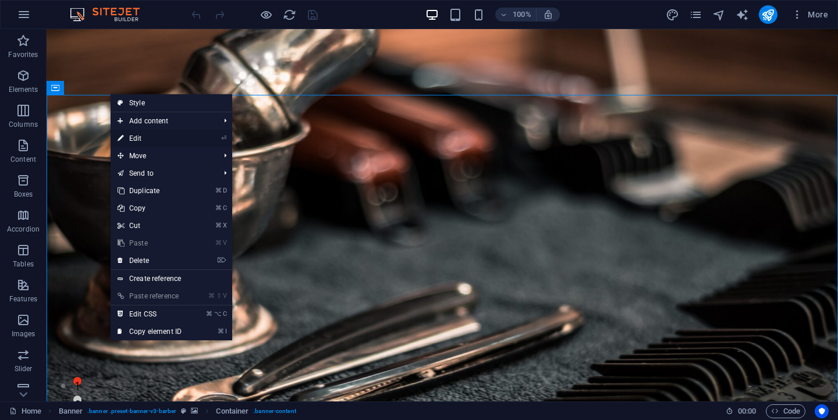
click at [138, 136] on link "⏎ Edit" at bounding box center [150, 138] width 78 height 17
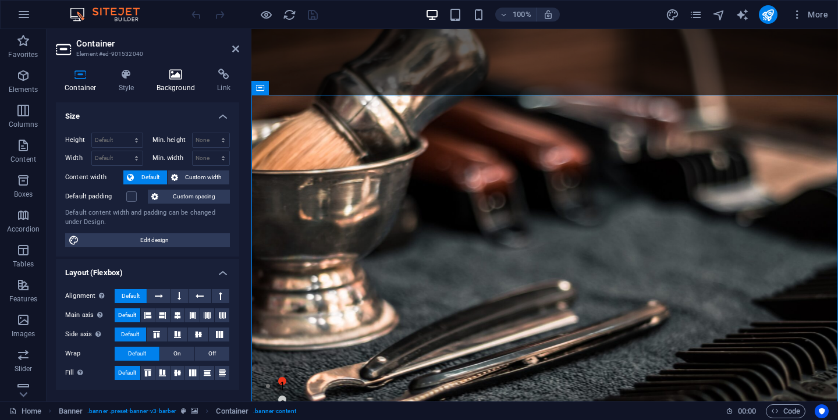
click at [177, 85] on h4 "Background" at bounding box center [178, 81] width 61 height 24
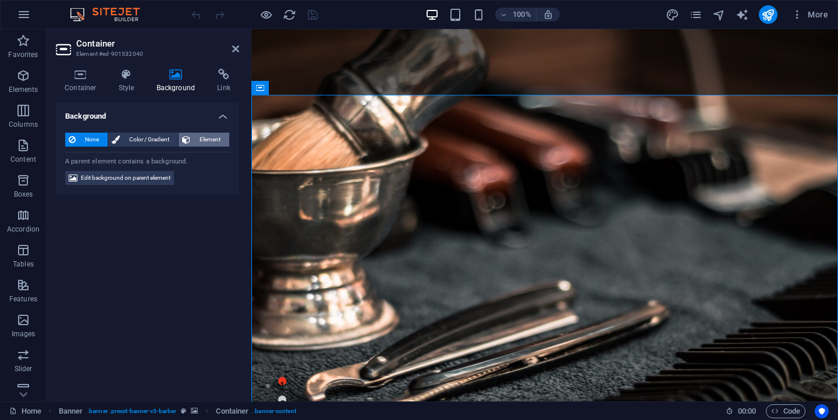
click at [192, 134] on button "Element" at bounding box center [204, 140] width 51 height 14
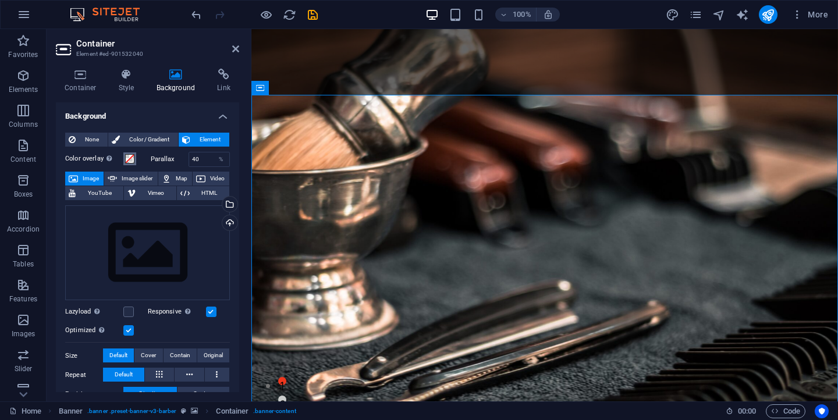
click at [133, 159] on span at bounding box center [129, 158] width 9 height 9
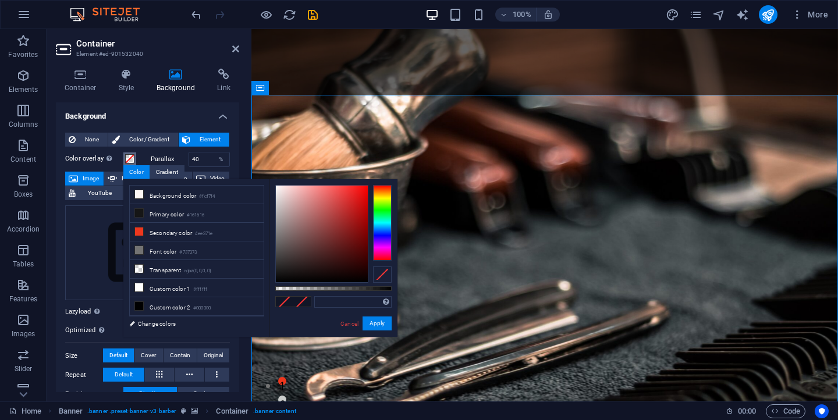
click at [133, 159] on span at bounding box center [129, 158] width 9 height 9
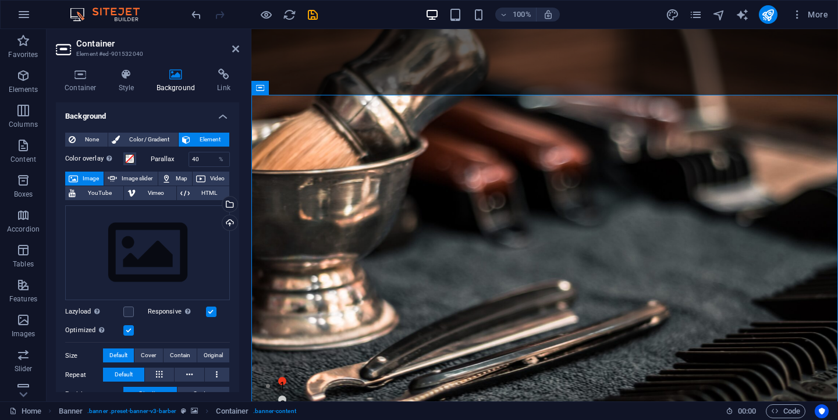
click at [166, 162] on label "Parallax" at bounding box center [170, 159] width 38 height 6
click at [170, 237] on div "Drag files here, click to choose files or select files from Files or our free s…" at bounding box center [147, 252] width 165 height 95
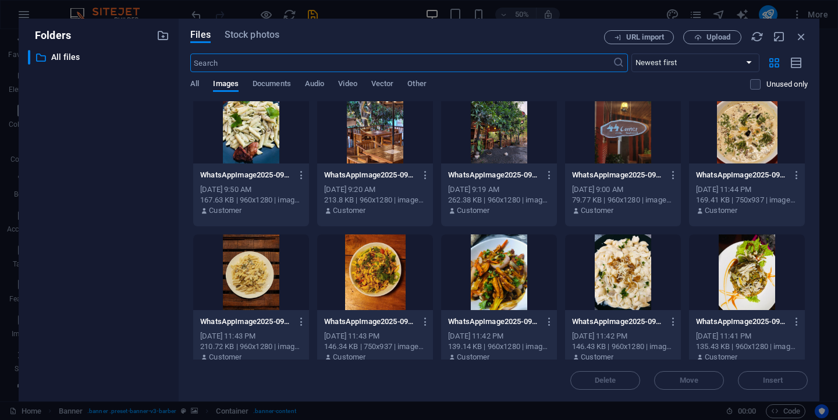
scroll to position [17, 0]
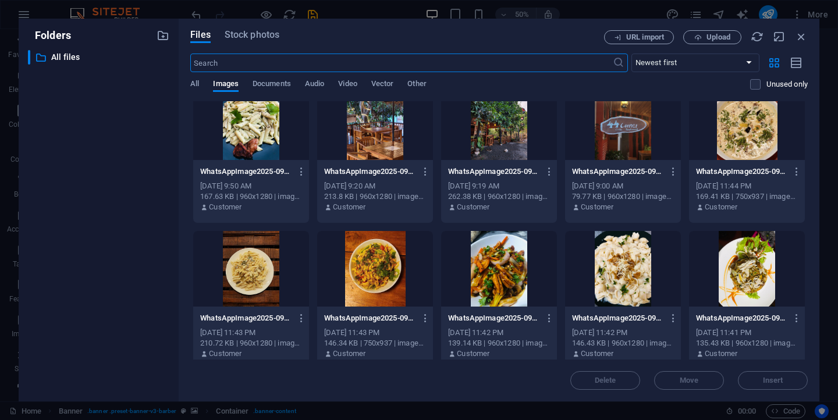
click at [633, 258] on div at bounding box center [623, 269] width 116 height 76
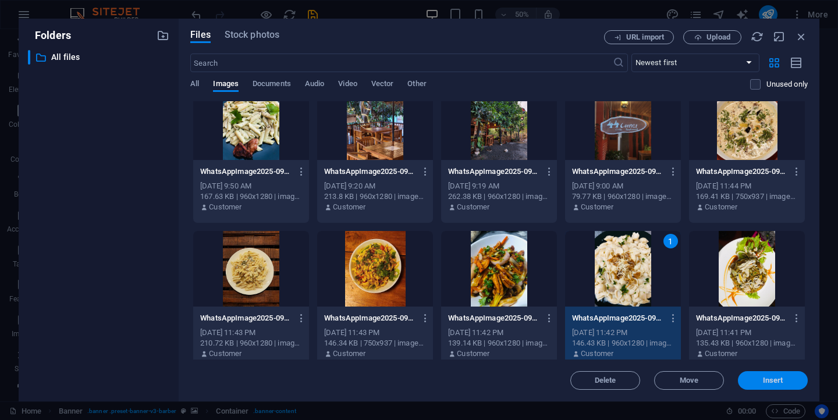
click at [765, 385] on button "Insert" at bounding box center [773, 380] width 70 height 19
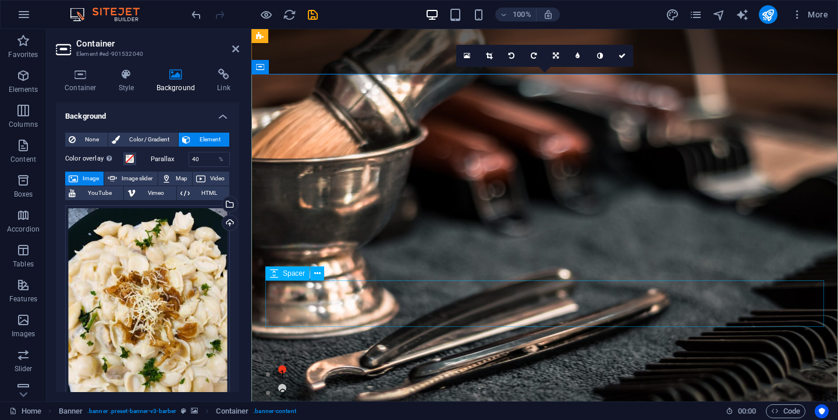
scroll to position [0, 0]
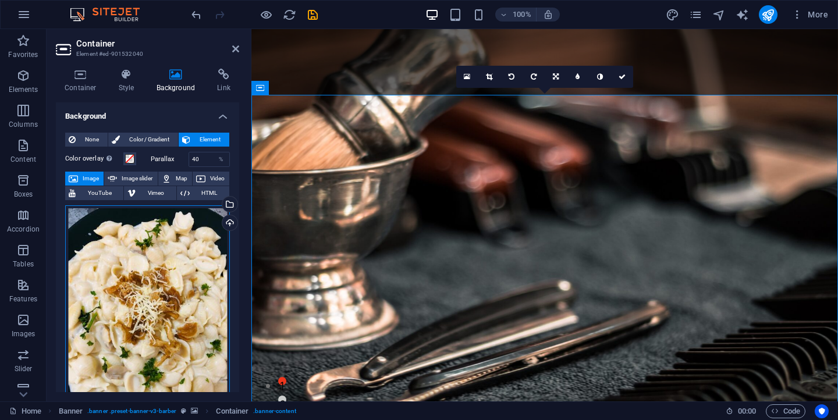
click at [196, 258] on div "Drag files here, click to choose files or select files from Files or our free s…" at bounding box center [147, 314] width 165 height 218
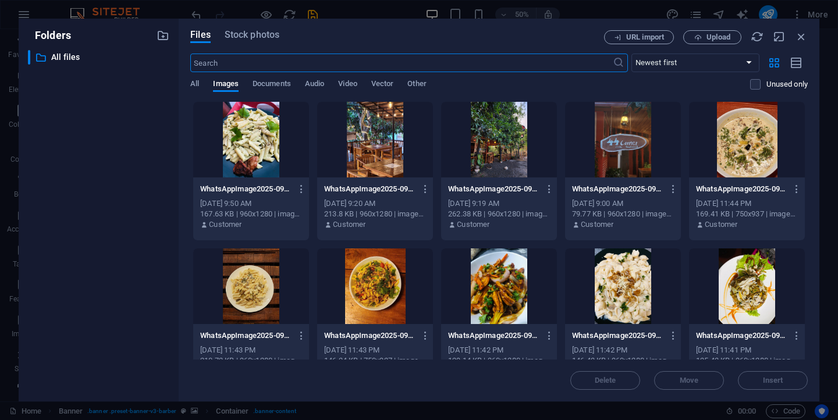
click at [606, 120] on div at bounding box center [623, 140] width 116 height 76
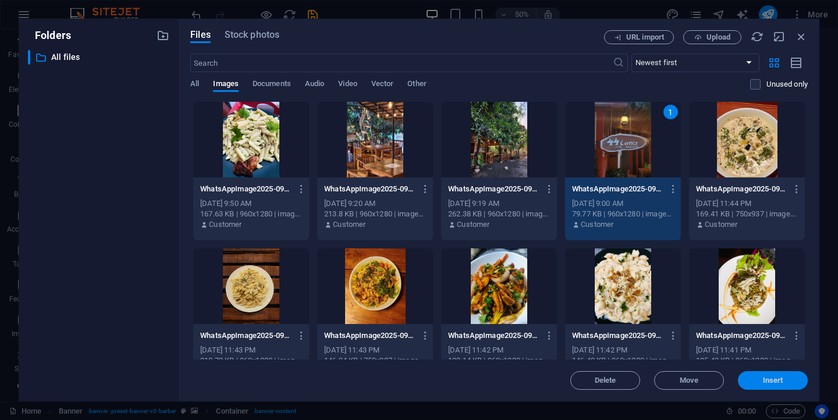
click at [788, 386] on button "Insert" at bounding box center [773, 380] width 70 height 19
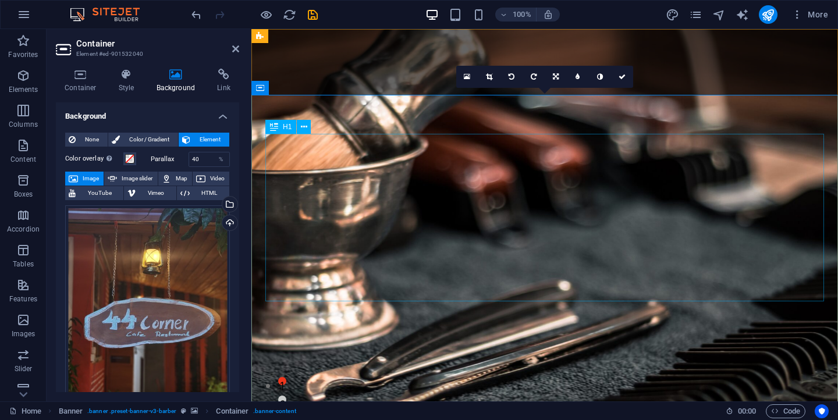
click at [304, 127] on icon at bounding box center [304, 127] width 6 height 12
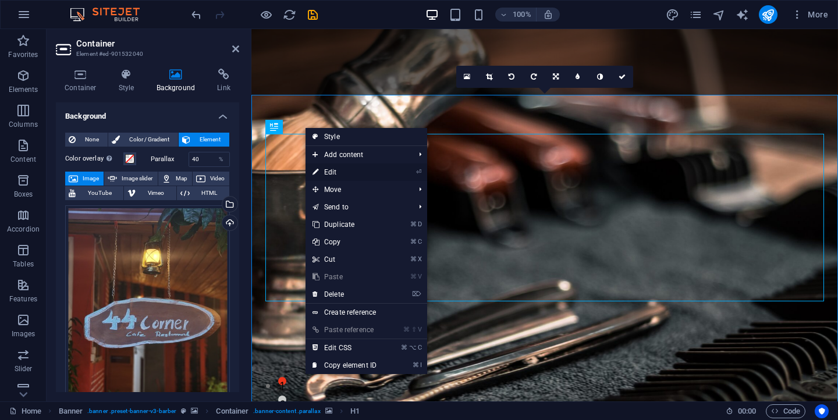
click at [338, 169] on link "⏎ Edit" at bounding box center [345, 172] width 78 height 17
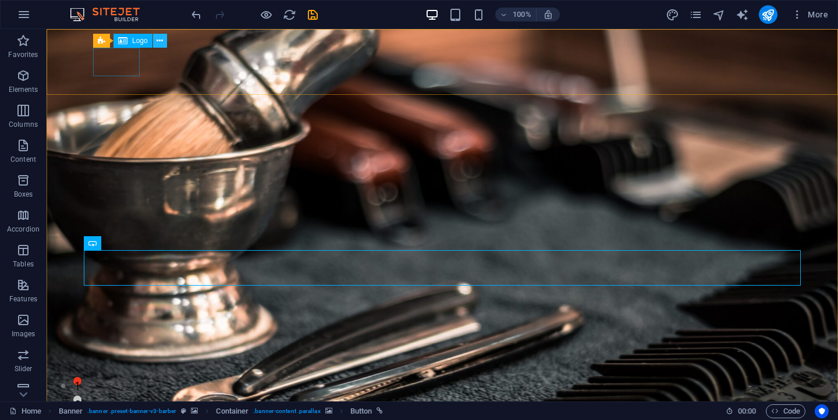
click at [164, 40] on button at bounding box center [160, 41] width 14 height 14
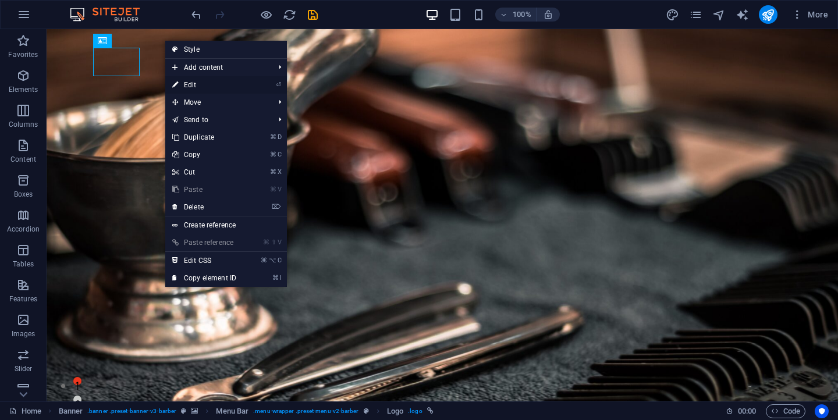
click at [183, 89] on link "⏎ Edit" at bounding box center [204, 84] width 78 height 17
select select "px"
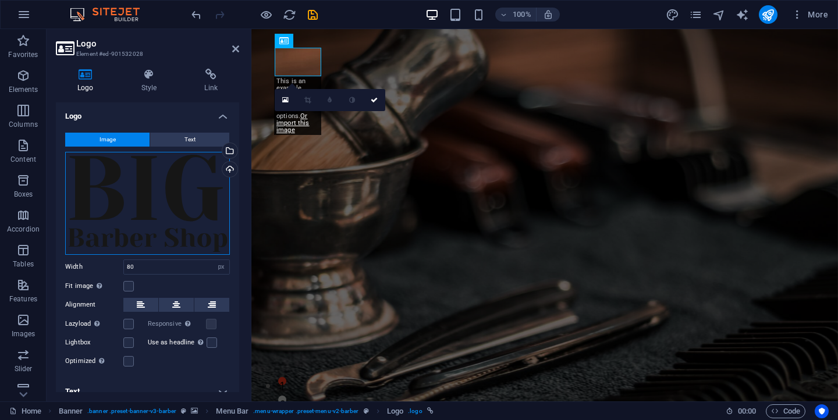
click at [203, 183] on div "Drag files here, click to choose files or select files from Files or our free s…" at bounding box center [147, 203] width 165 height 103
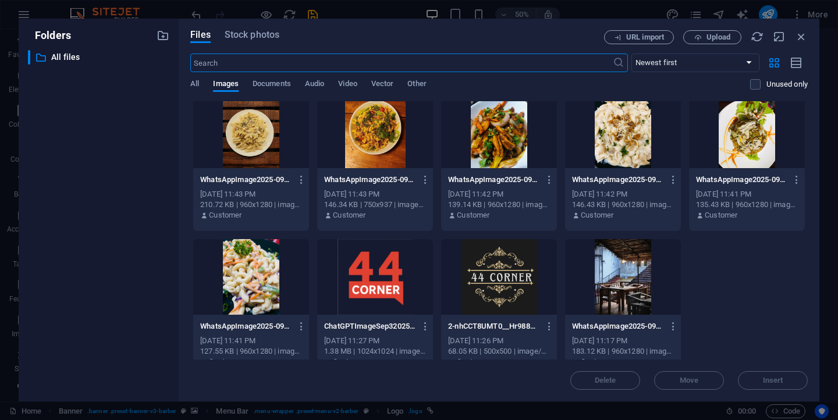
scroll to position [175, 0]
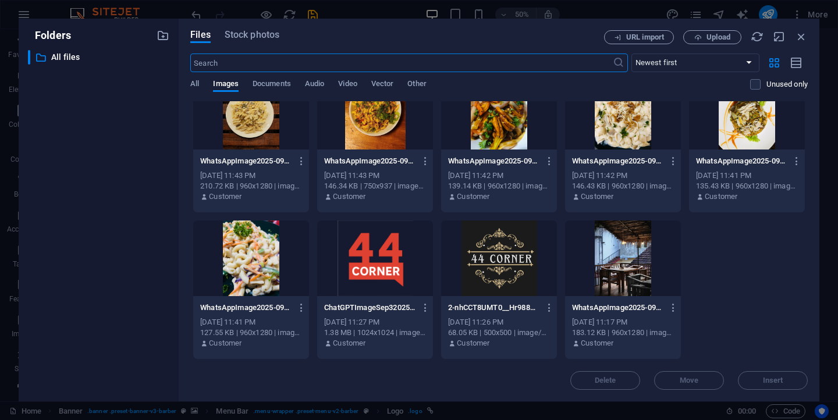
click at [361, 264] on div at bounding box center [375, 259] width 116 height 76
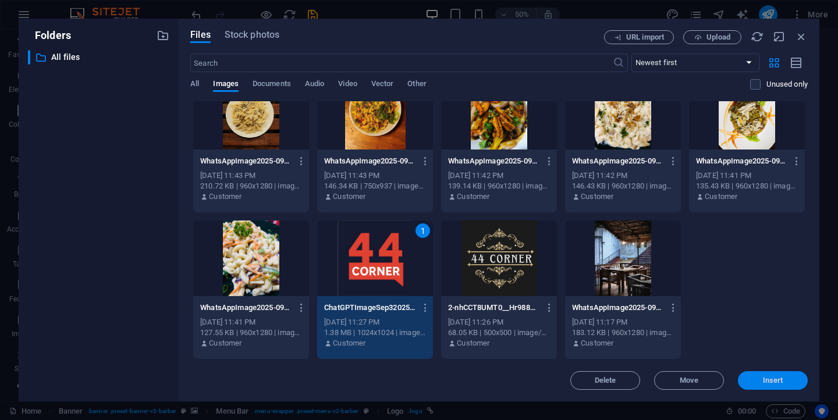
click at [754, 381] on span "Insert" at bounding box center [773, 380] width 61 height 7
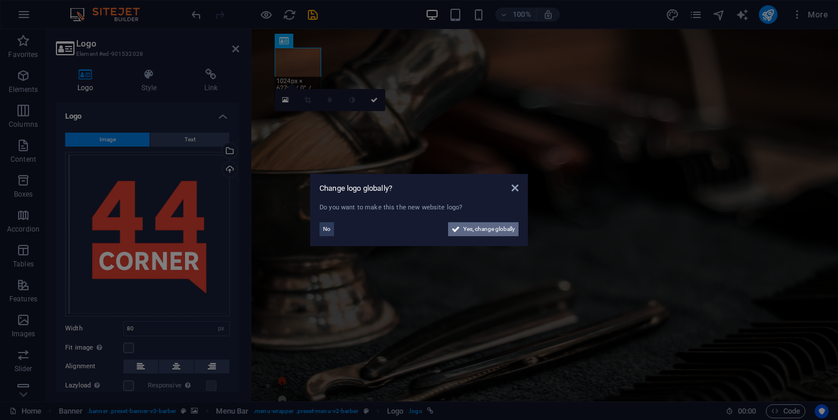
click at [498, 230] on span "Yes, change globally" at bounding box center [489, 229] width 52 height 14
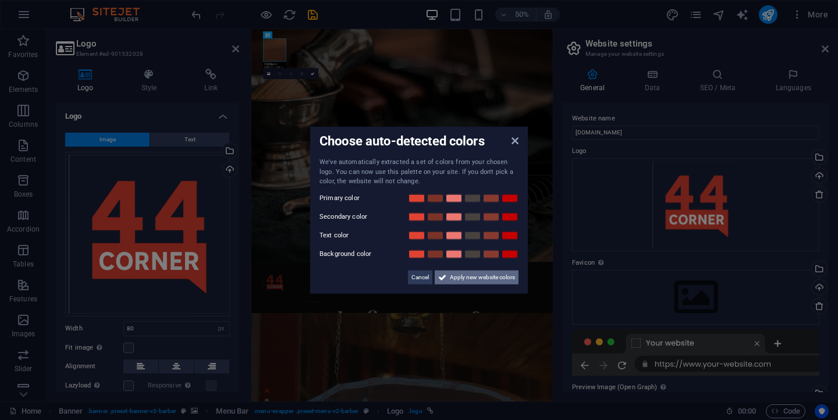
click at [502, 279] on span "Apply new website colors" at bounding box center [482, 277] width 65 height 14
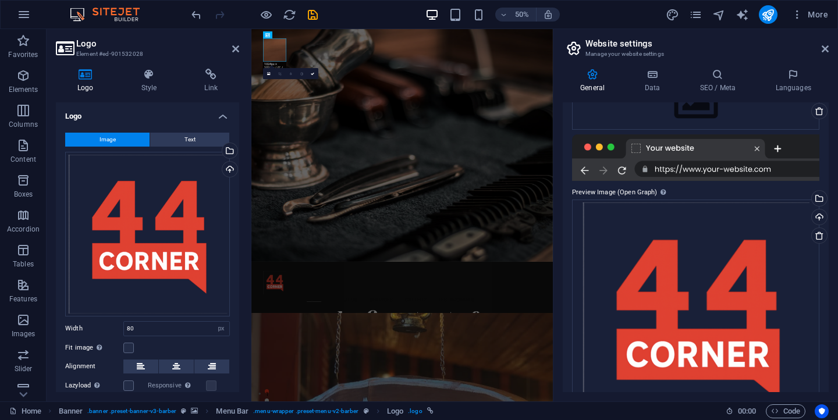
scroll to position [244, 0]
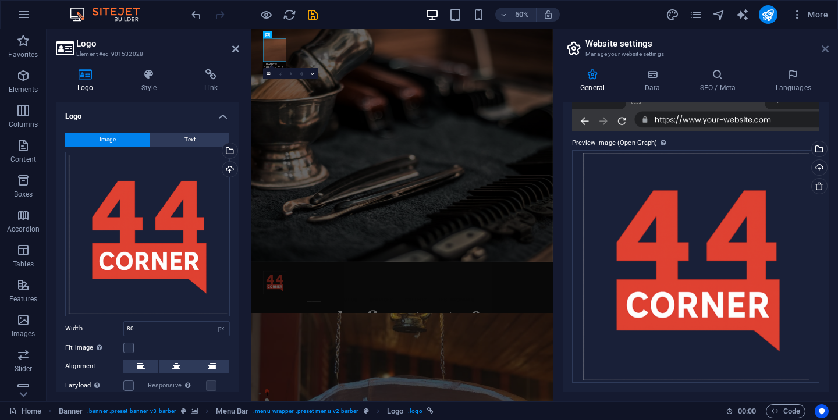
click at [828, 48] on icon at bounding box center [825, 48] width 7 height 9
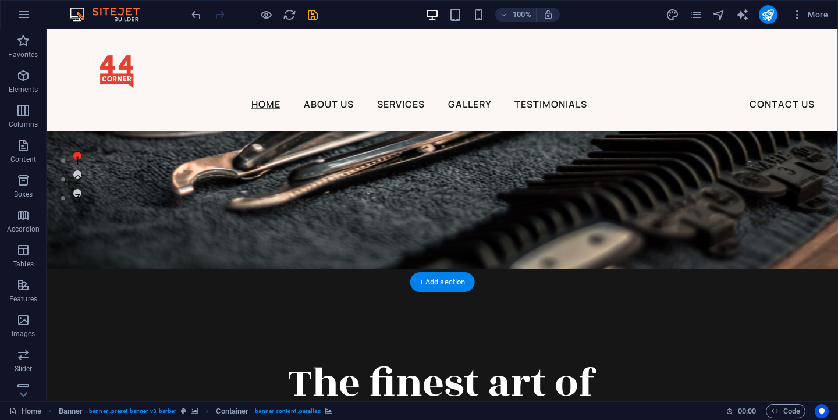
scroll to position [229, 0]
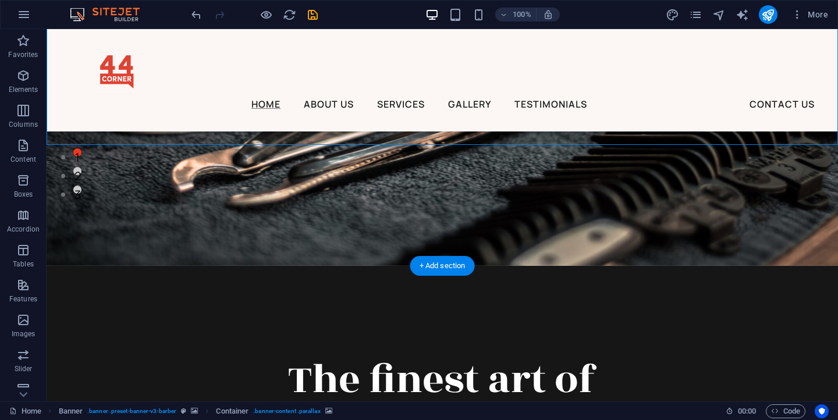
click at [594, 210] on figure at bounding box center [443, 33] width 792 height 466
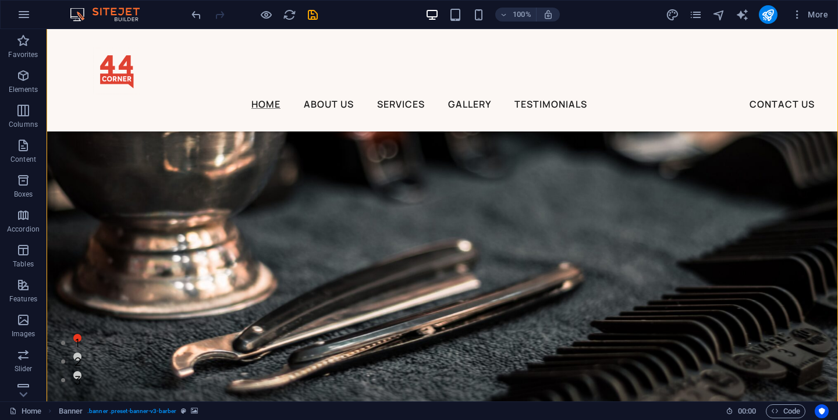
scroll to position [0, 0]
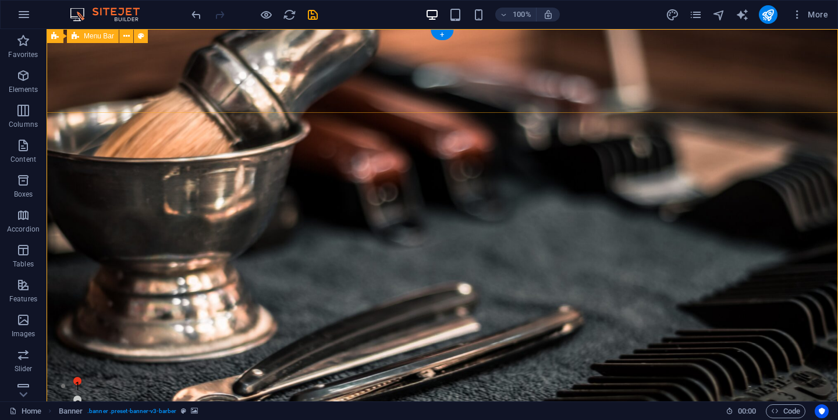
click at [124, 35] on icon at bounding box center [126, 36] width 6 height 12
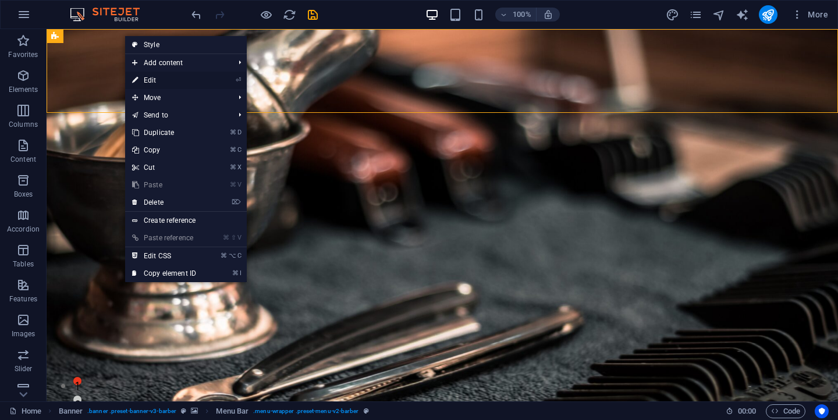
click at [152, 76] on link "⏎ Edit" at bounding box center [164, 80] width 78 height 17
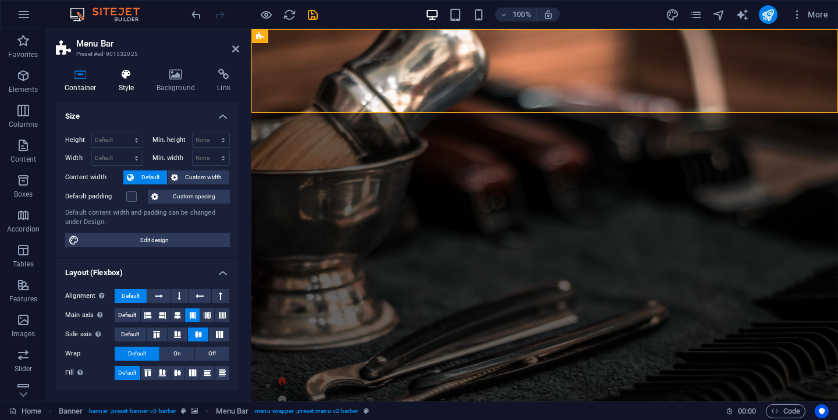
click at [124, 76] on icon at bounding box center [126, 75] width 33 height 12
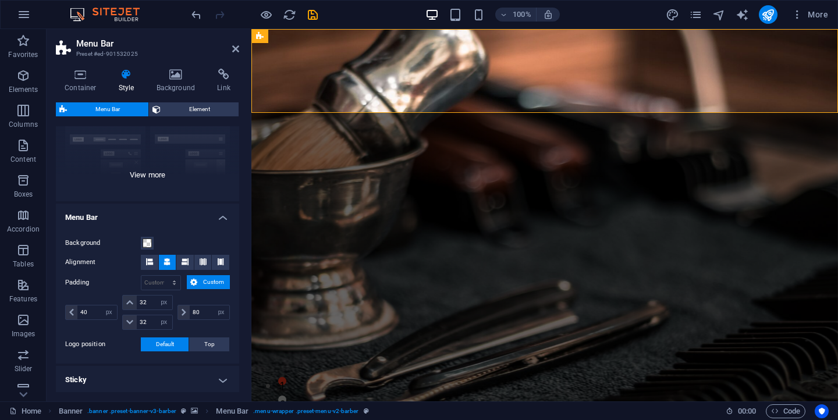
scroll to position [121, 0]
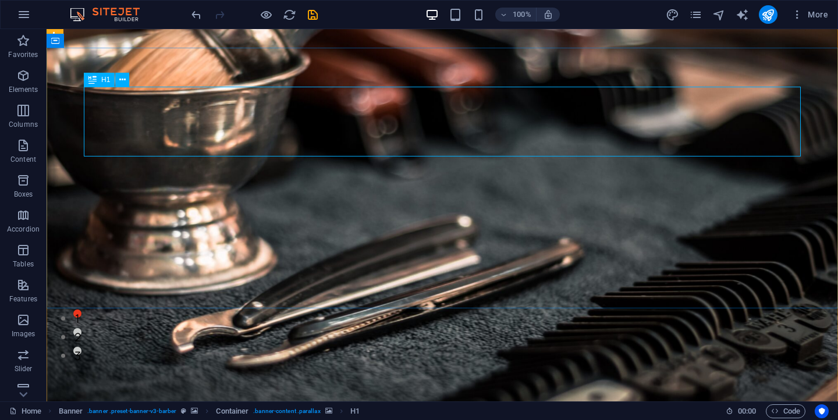
scroll to position [0, 0]
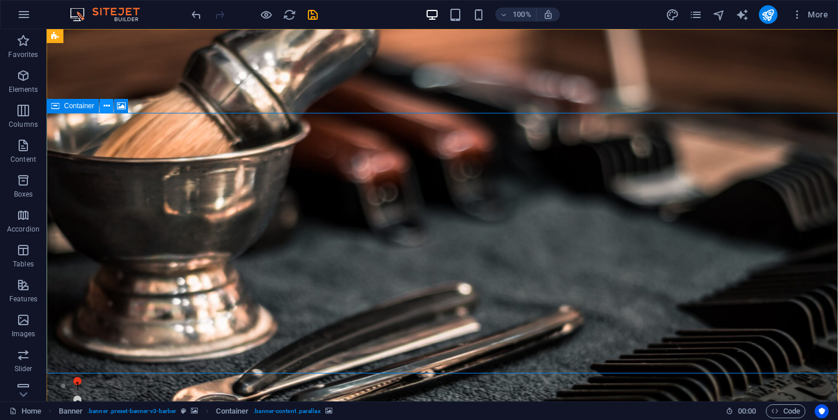
click at [113, 104] on button at bounding box center [107, 106] width 14 height 14
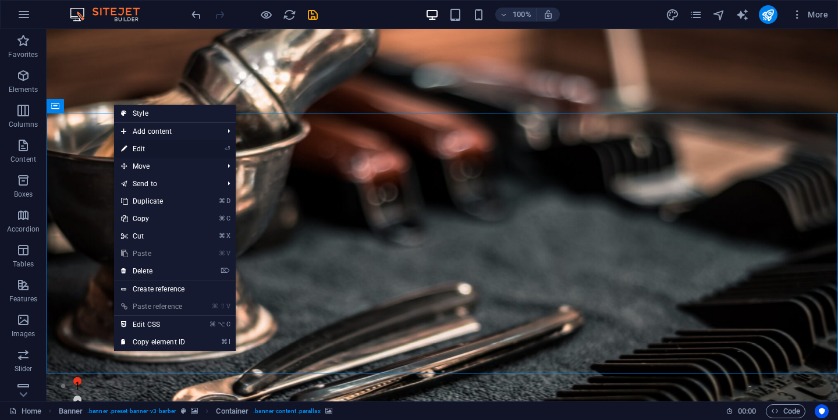
click at [139, 146] on link "⏎ Edit" at bounding box center [153, 148] width 78 height 17
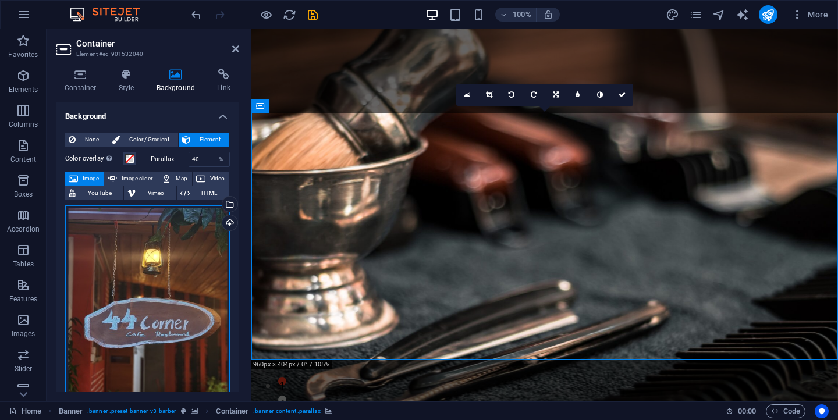
click at [154, 234] on div "Drag files here, click to choose files or select files from Files or our free s…" at bounding box center [147, 314] width 165 height 218
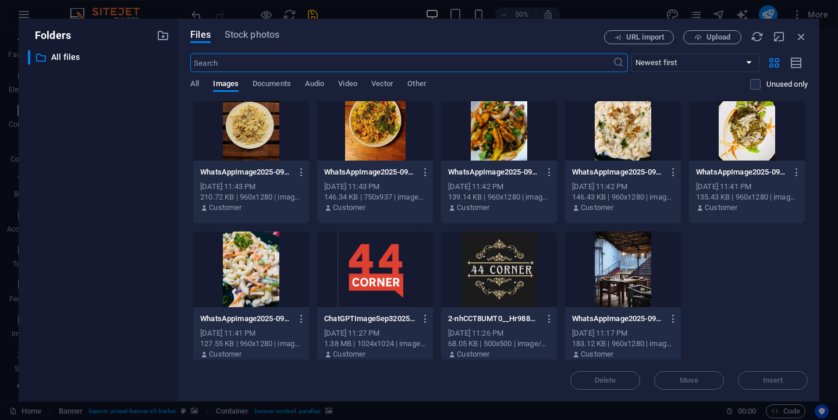
scroll to position [175, 0]
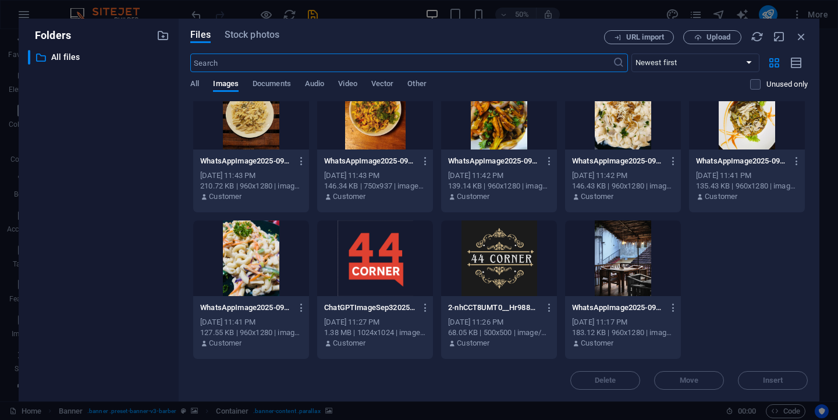
click at [620, 270] on div at bounding box center [623, 259] width 116 height 76
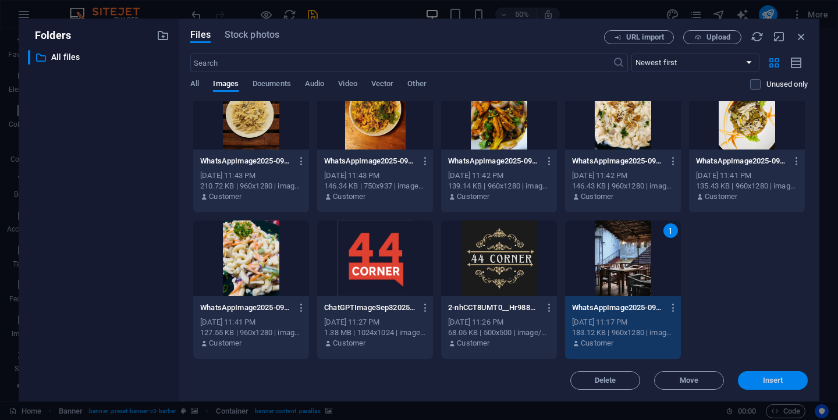
click at [788, 387] on button "Insert" at bounding box center [773, 380] width 70 height 19
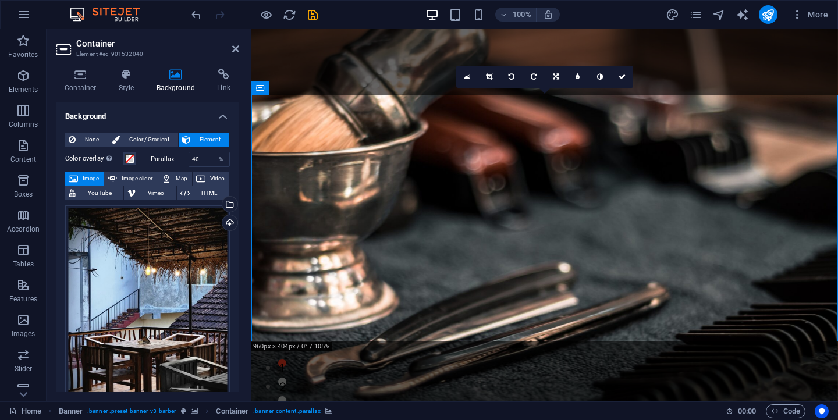
scroll to position [0, 0]
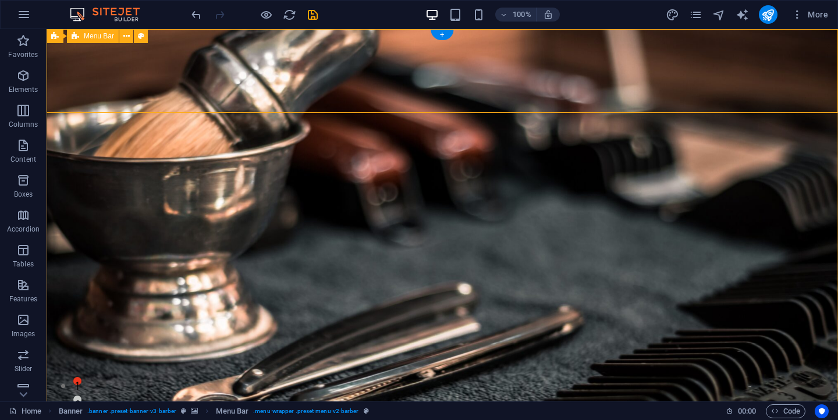
click at [125, 35] on icon at bounding box center [126, 36] width 6 height 12
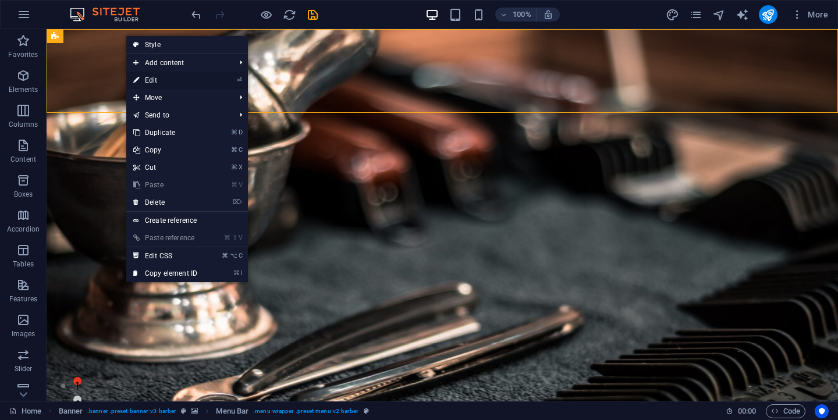
click at [153, 81] on link "⏎ Edit" at bounding box center [165, 80] width 78 height 17
select select "px"
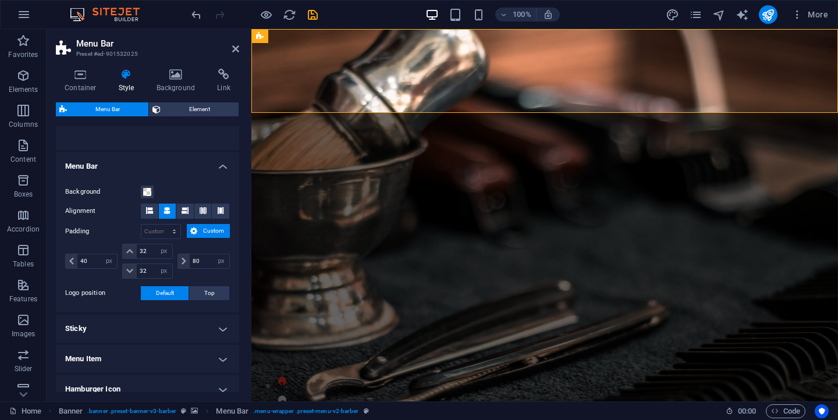
scroll to position [172, 0]
click at [131, 253] on icon at bounding box center [129, 250] width 7 height 7
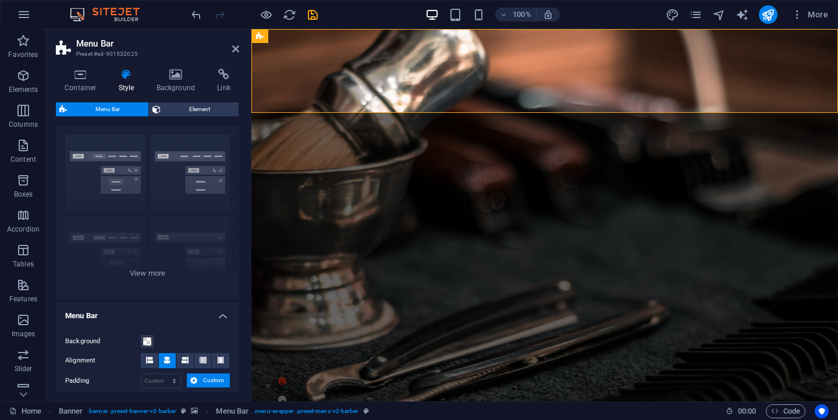
scroll to position [0, 0]
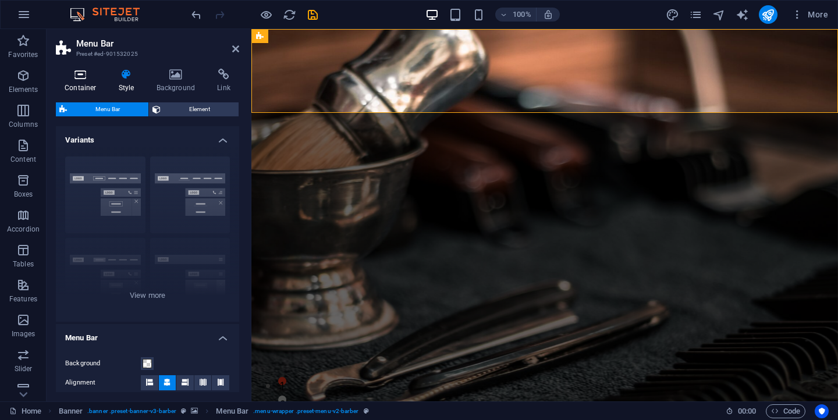
click at [90, 79] on icon at bounding box center [80, 75] width 49 height 12
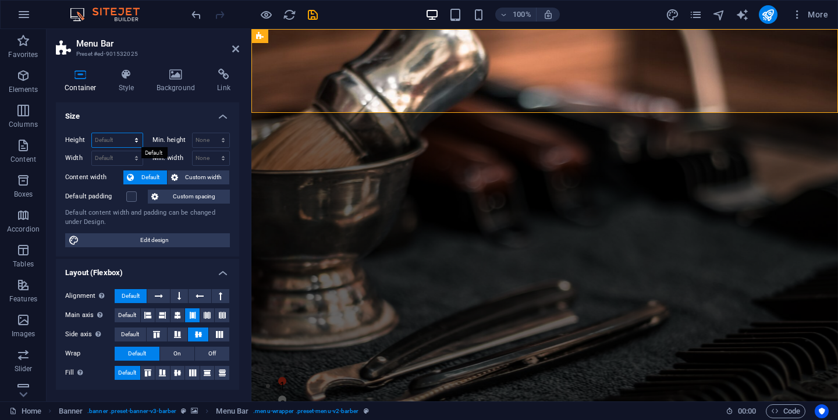
click at [133, 138] on select "Default px rem % vh vw" at bounding box center [117, 140] width 51 height 14
click at [92, 133] on select "Default px rem % vh vw" at bounding box center [117, 140] width 51 height 14
select select "DISABLED_OPTION_VALUE"
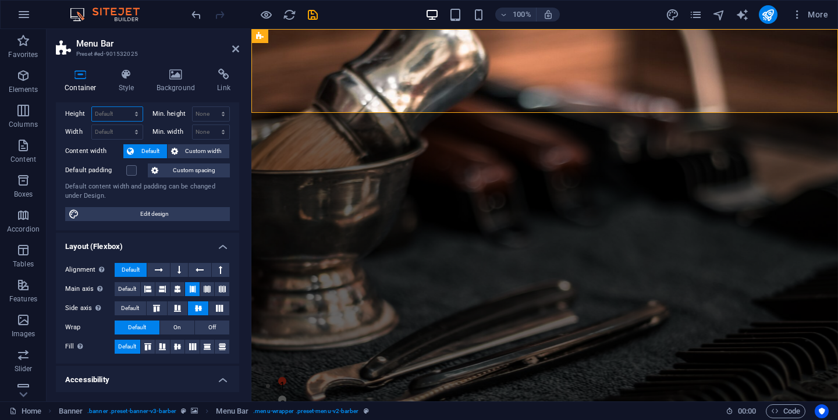
scroll to position [14, 0]
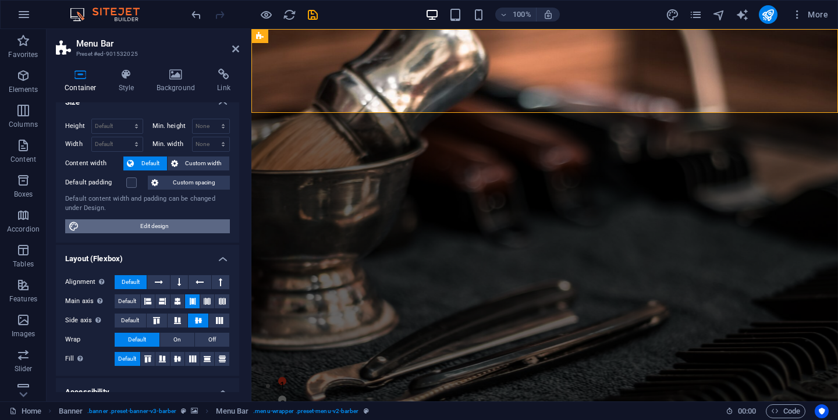
click at [207, 229] on span "Edit design" at bounding box center [155, 226] width 144 height 14
select select "rem"
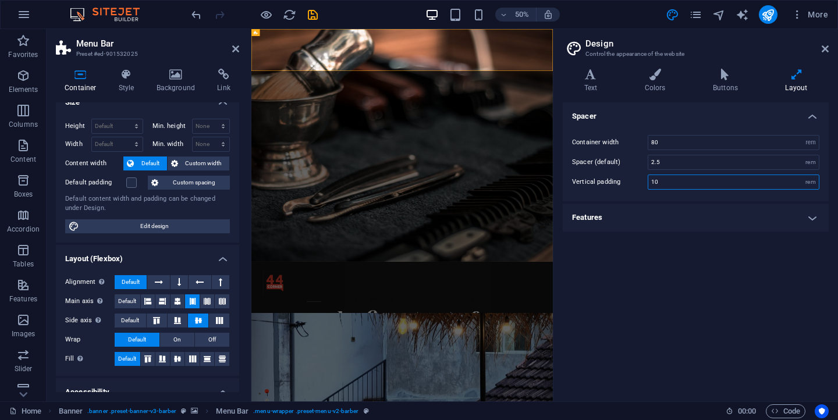
click at [704, 181] on input "10" at bounding box center [733, 182] width 171 height 14
type input "9"
click at [699, 209] on h4 "Features" at bounding box center [696, 218] width 266 height 28
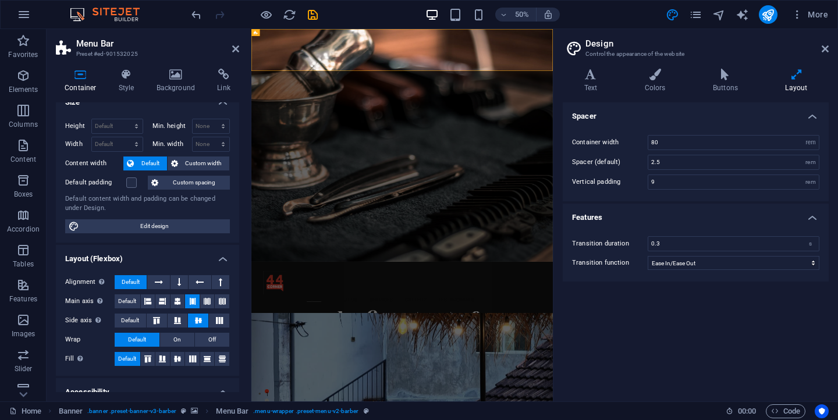
click at [699, 209] on h4 "Features" at bounding box center [696, 214] width 266 height 21
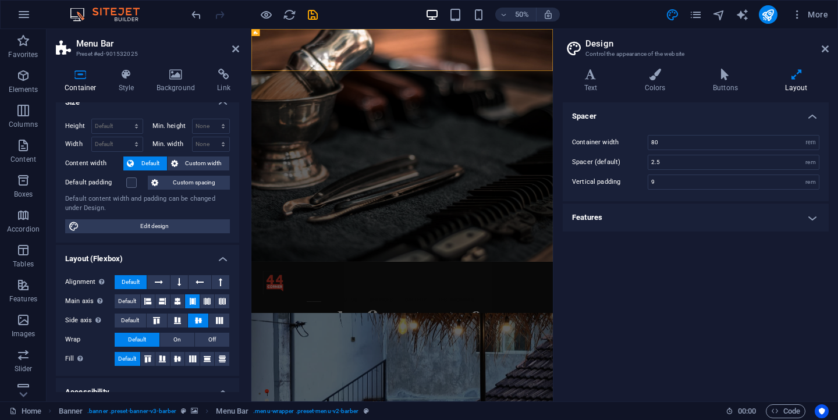
click at [813, 111] on h4 "Spacer" at bounding box center [696, 112] width 266 height 21
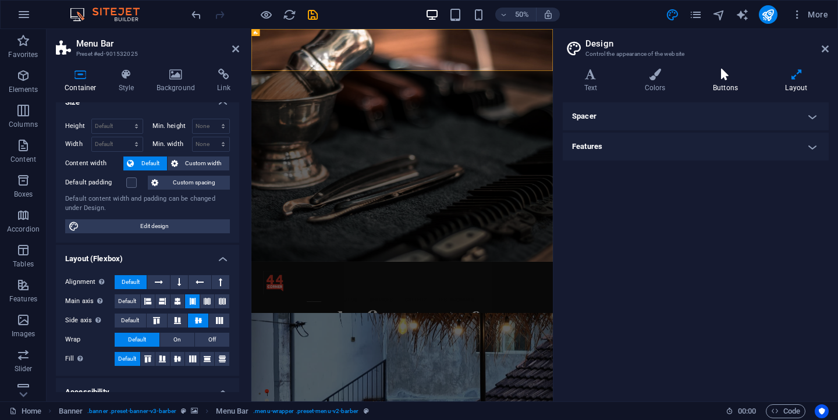
click at [714, 73] on icon at bounding box center [725, 75] width 68 height 12
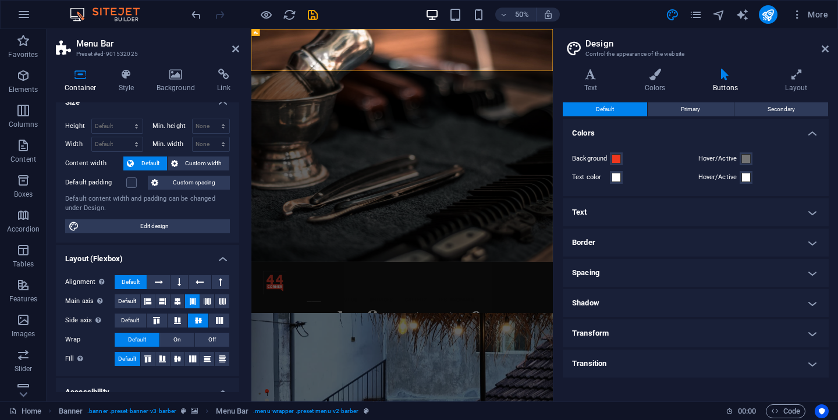
click at [641, 212] on h4 "Text" at bounding box center [696, 212] width 266 height 28
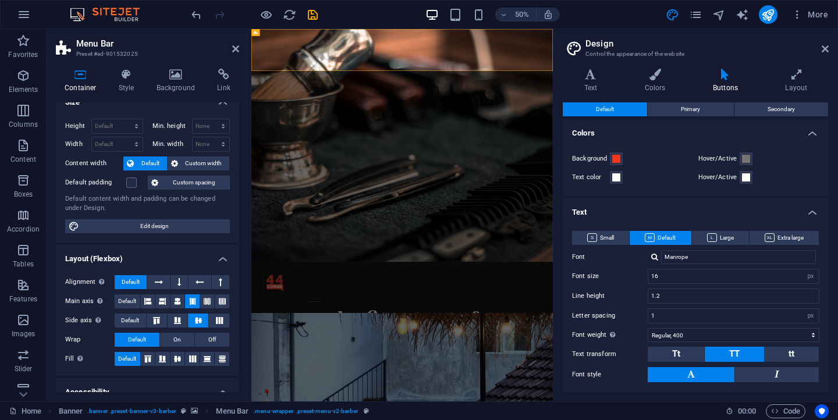
click at [641, 212] on h4 "Text" at bounding box center [696, 208] width 266 height 21
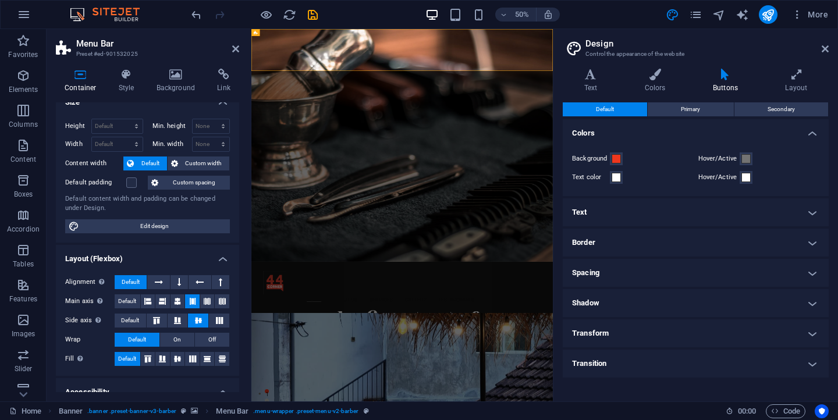
click at [651, 337] on h4 "Transform" at bounding box center [696, 334] width 266 height 28
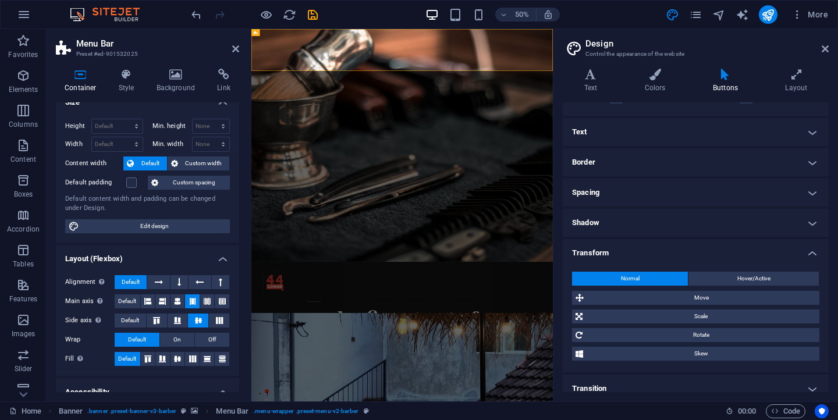
scroll to position [91, 0]
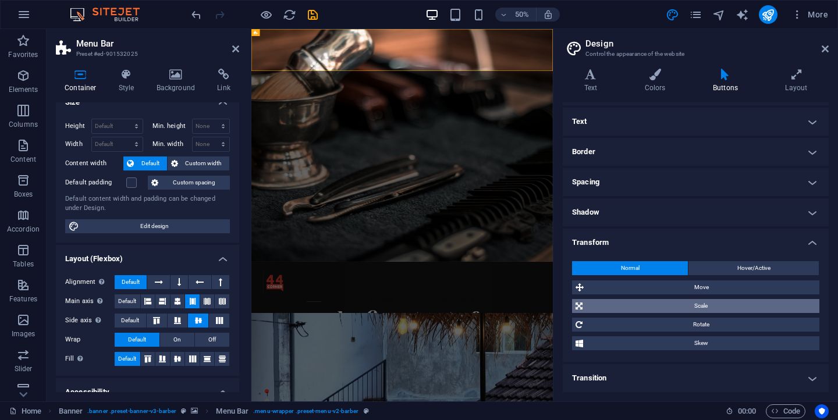
click at [649, 304] on span "Scale" at bounding box center [701, 306] width 230 height 14
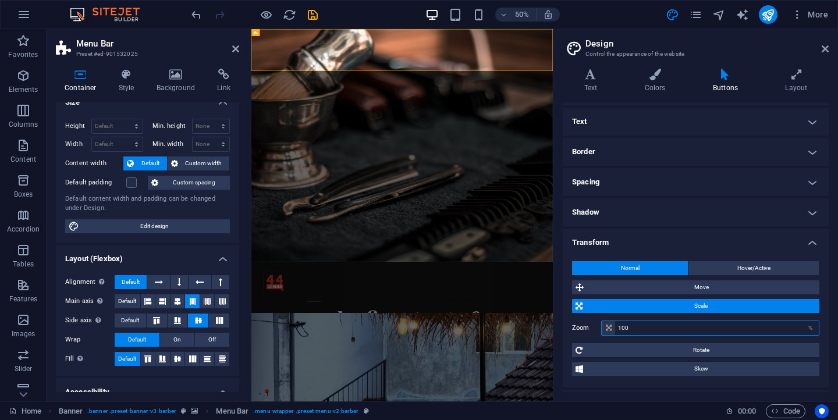
click at [630, 328] on input "100" at bounding box center [717, 328] width 204 height 14
click at [623, 376] on div "Normal Hover/Active Move X offset 0 px rem % em vh vw Y offset 0 px rem % em vh…" at bounding box center [696, 319] width 271 height 138
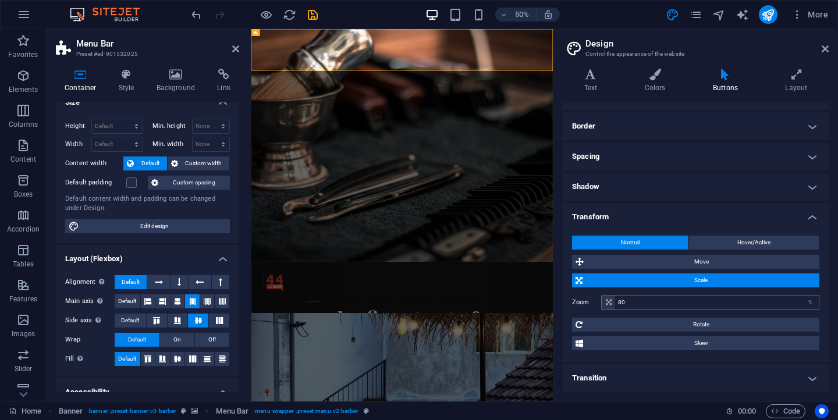
click at [679, 304] on input "80" at bounding box center [717, 303] width 204 height 14
type input "100"
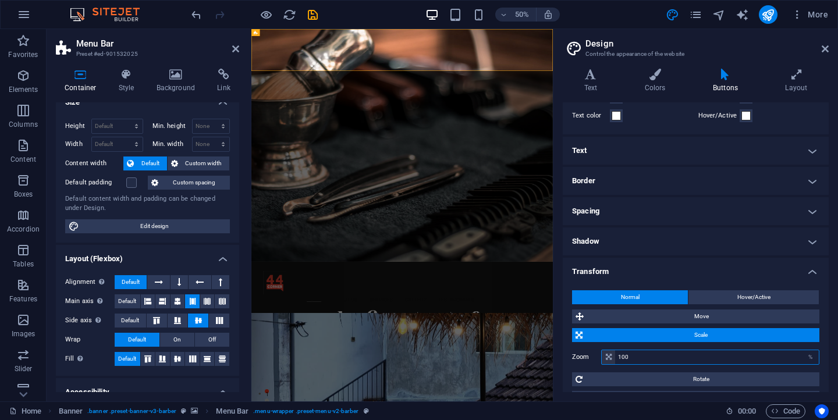
scroll to position [0, 0]
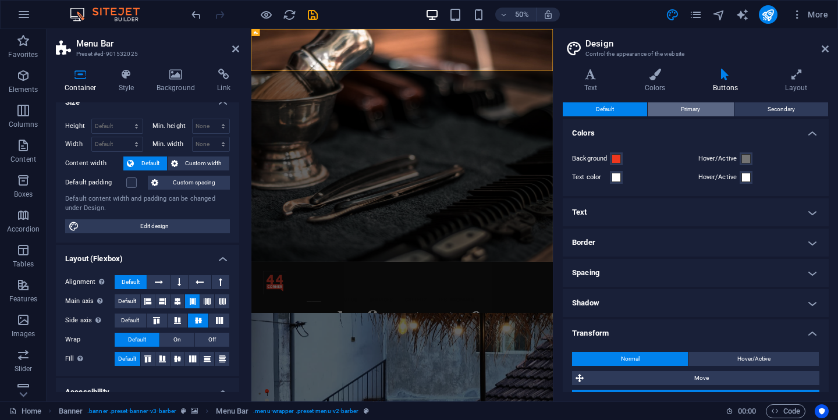
click at [681, 105] on span "Primary" at bounding box center [690, 109] width 19 height 14
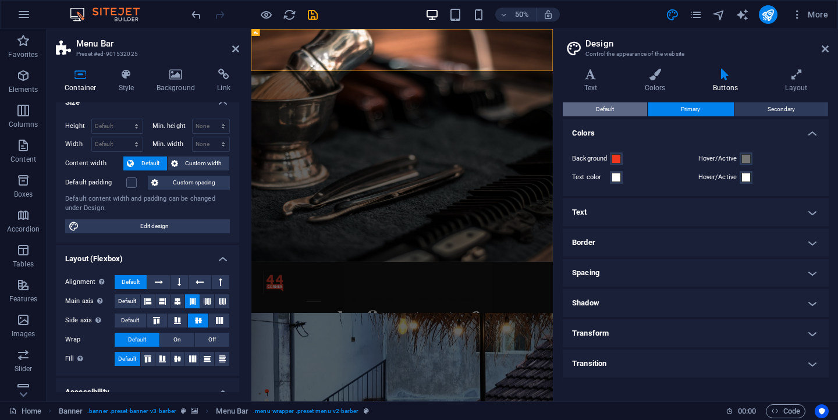
click at [624, 109] on button "Default" at bounding box center [605, 109] width 84 height 14
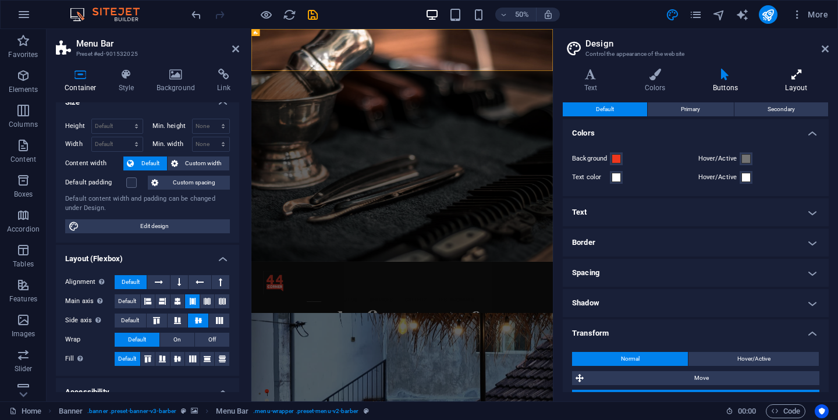
click at [781, 72] on icon at bounding box center [796, 75] width 65 height 12
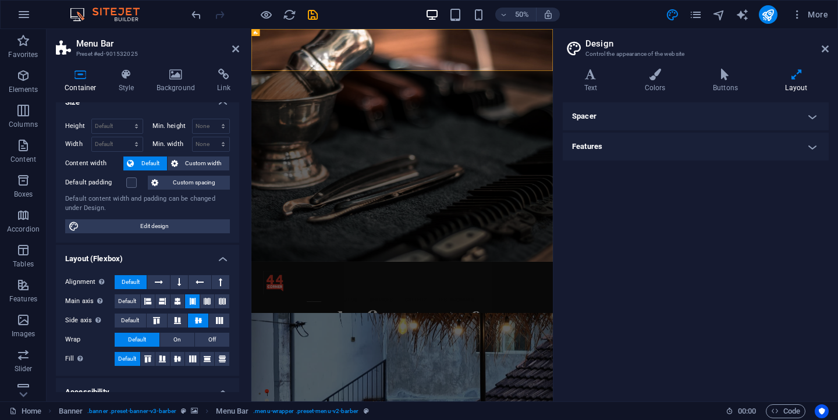
click at [755, 116] on h4 "Spacer" at bounding box center [696, 116] width 266 height 28
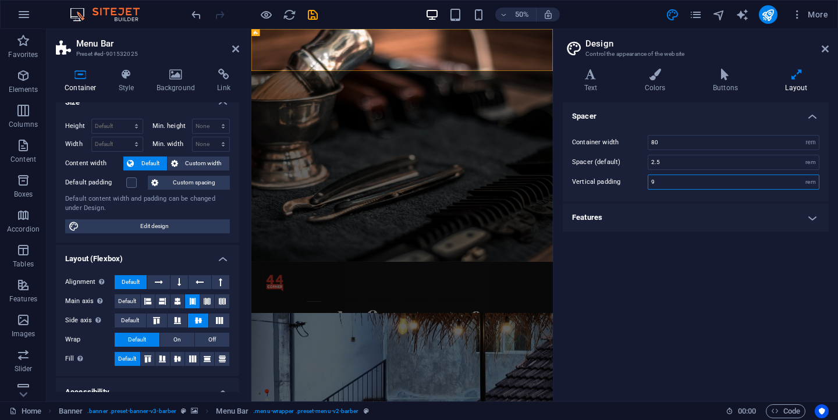
click at [678, 185] on input "9" at bounding box center [733, 182] width 171 height 14
type input "10"
click at [697, 245] on div "Spacer Container width 80 rem px Spacer (default) 2.5 rem Vertical padding 10 r…" at bounding box center [696, 247] width 266 height 290
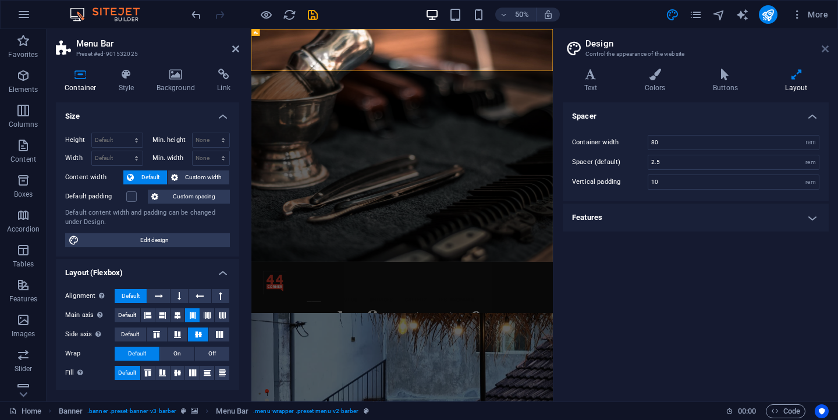
click at [828, 51] on icon at bounding box center [825, 48] width 7 height 9
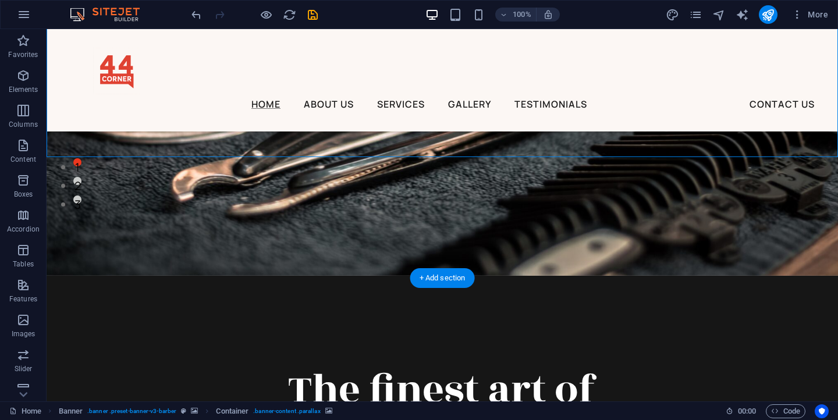
scroll to position [222, 0]
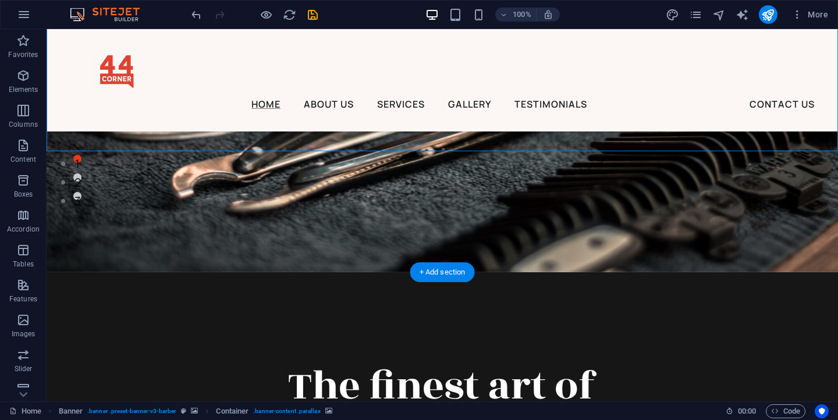
click at [468, 221] on figure at bounding box center [443, 40] width 792 height 466
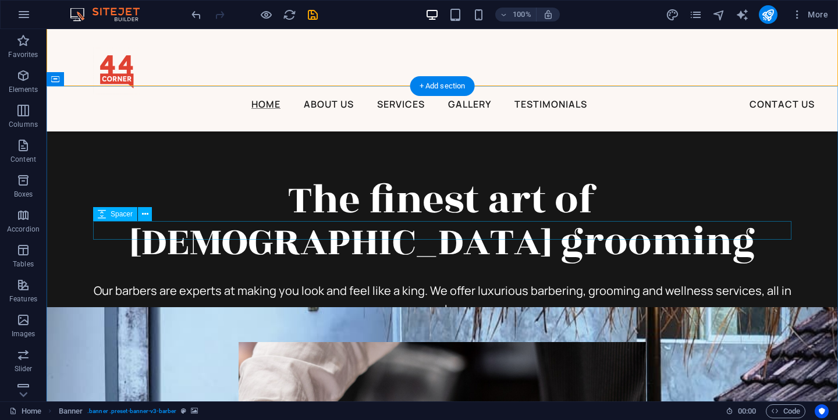
scroll to position [389, 0]
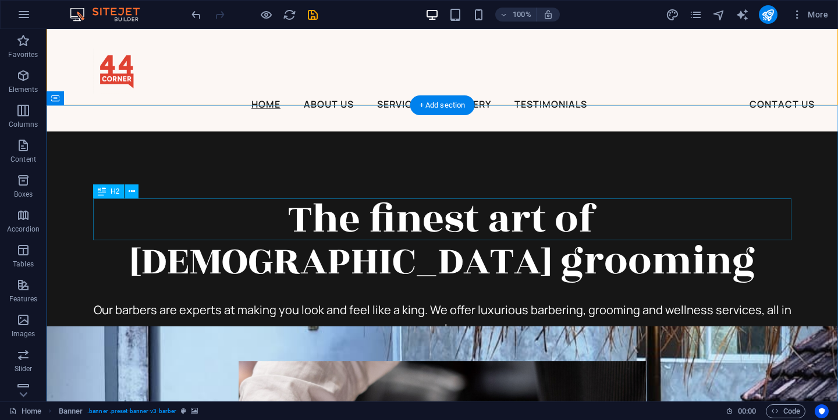
click at [468, 221] on div "The finest art of male grooming" at bounding box center [442, 240] width 698 height 84
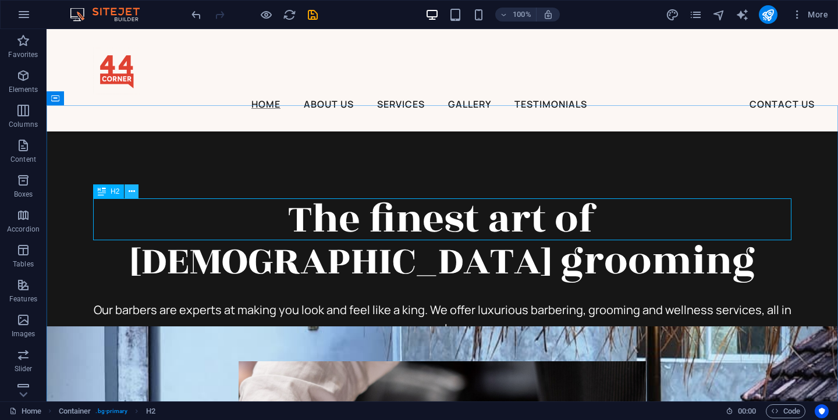
click at [132, 194] on icon at bounding box center [132, 192] width 6 height 12
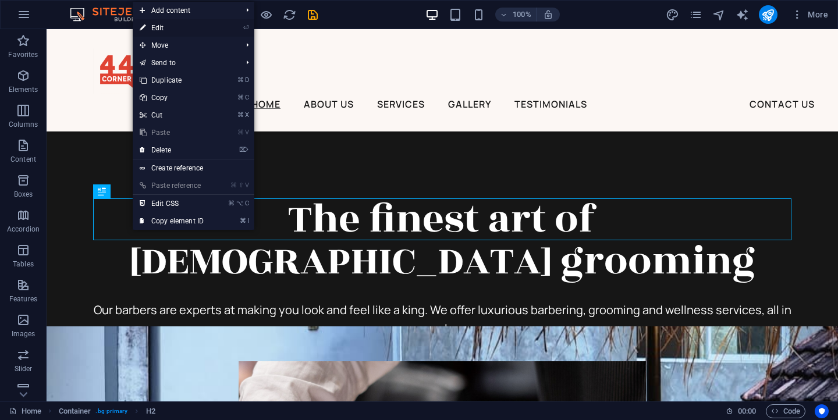
click at [173, 33] on link "⏎ Edit" at bounding box center [172, 27] width 78 height 17
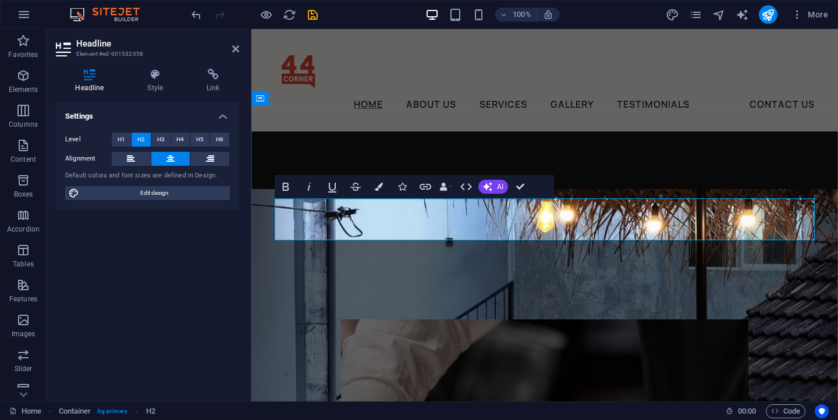
click at [577, 221] on h2 "the" at bounding box center [545, 219] width 540 height 42
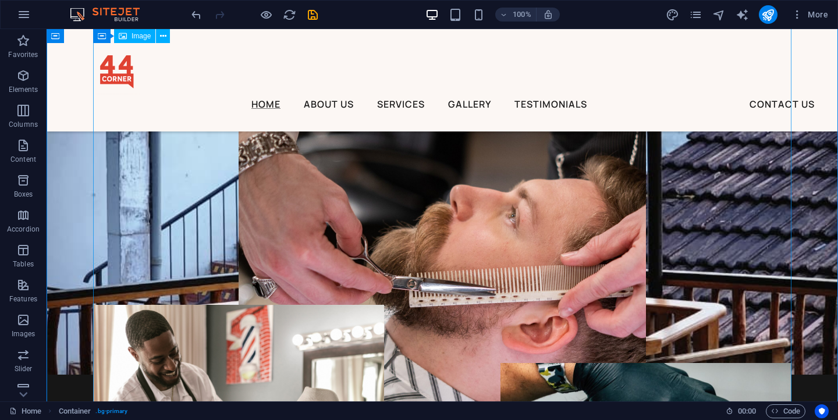
scroll to position [690, 0]
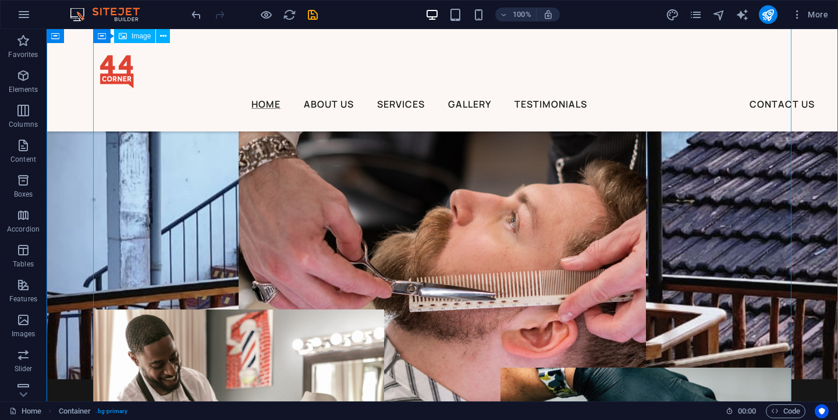
click at [691, 226] on figure at bounding box center [442, 281] width 698 height 524
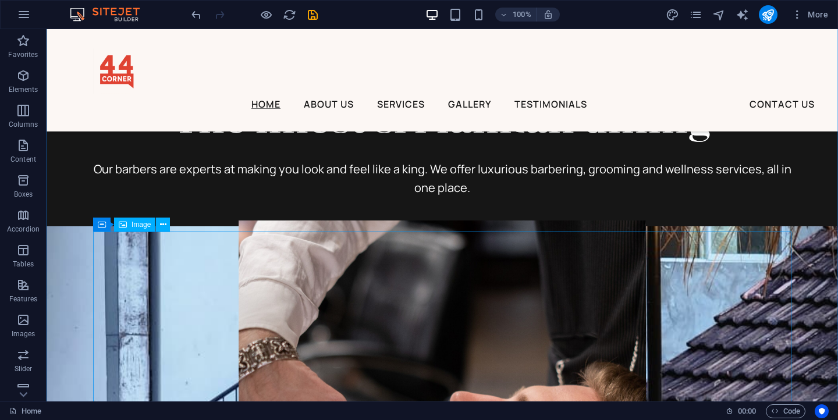
scroll to position [490, 0]
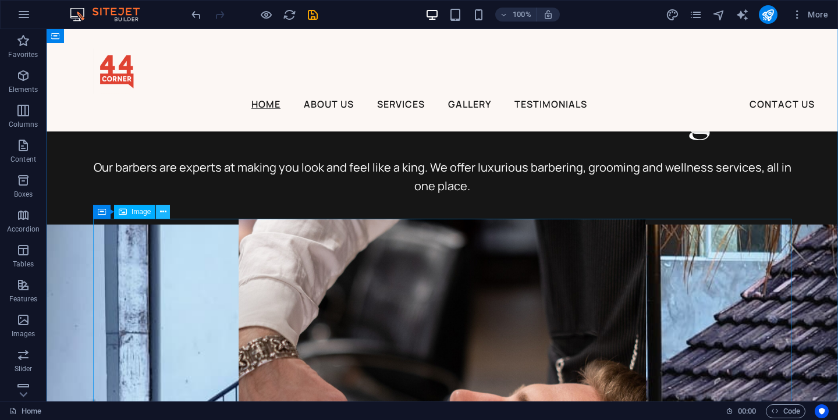
click at [163, 208] on icon at bounding box center [163, 212] width 6 height 12
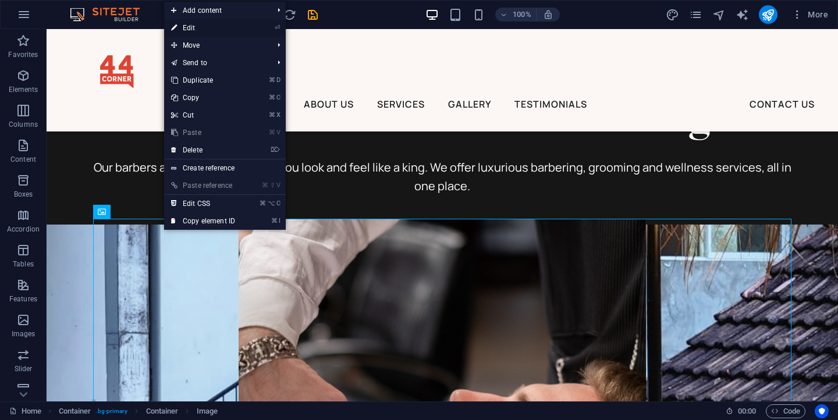
click at [200, 34] on link "⏎ Edit" at bounding box center [203, 27] width 78 height 17
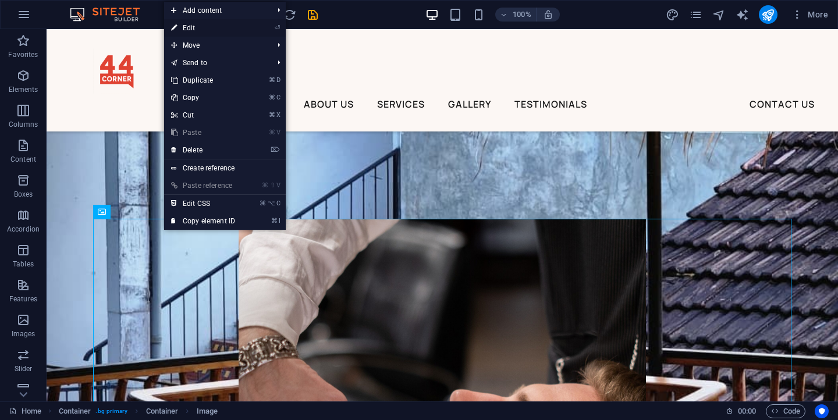
select select "px"
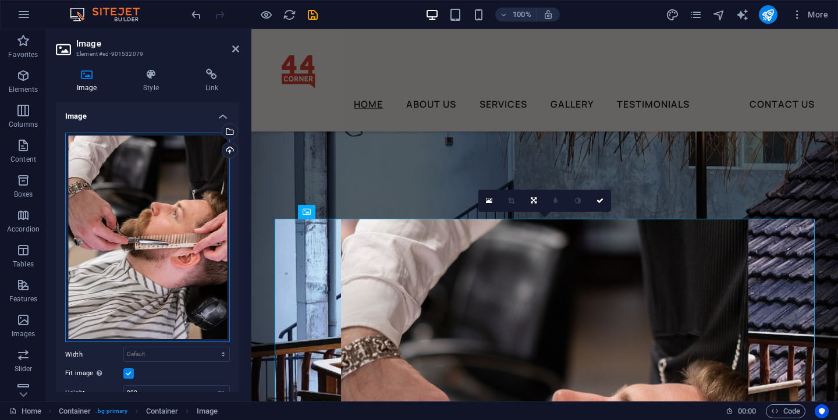
click at [184, 236] on div "Drag files here, click to choose files or select files from Files or our free s…" at bounding box center [147, 238] width 165 height 210
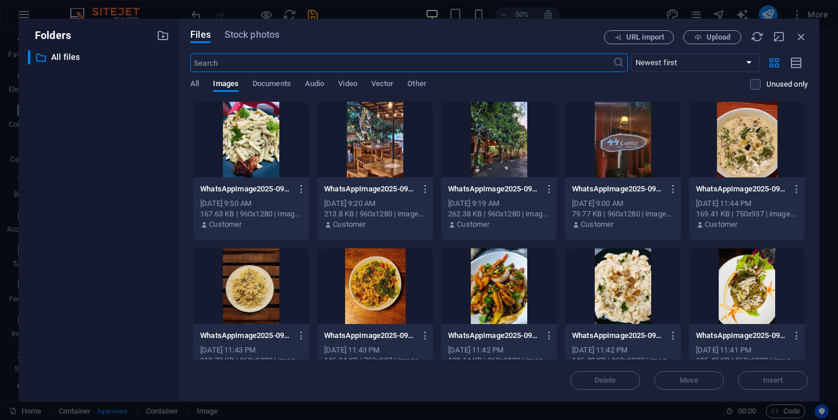
click at [619, 280] on div at bounding box center [623, 287] width 116 height 76
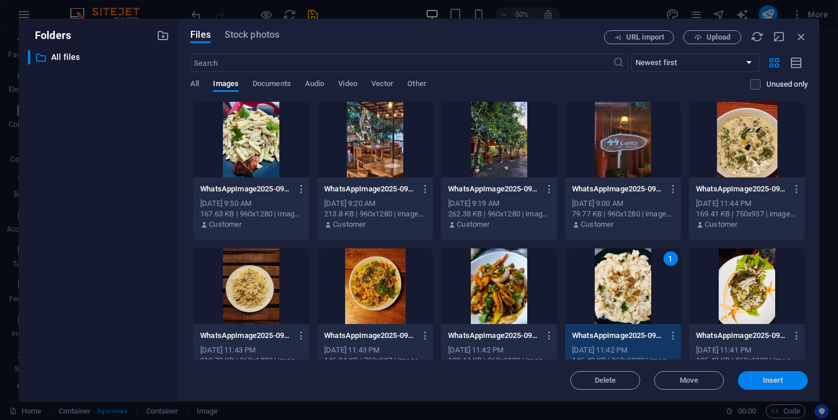
click at [786, 381] on span "Insert" at bounding box center [773, 380] width 61 height 7
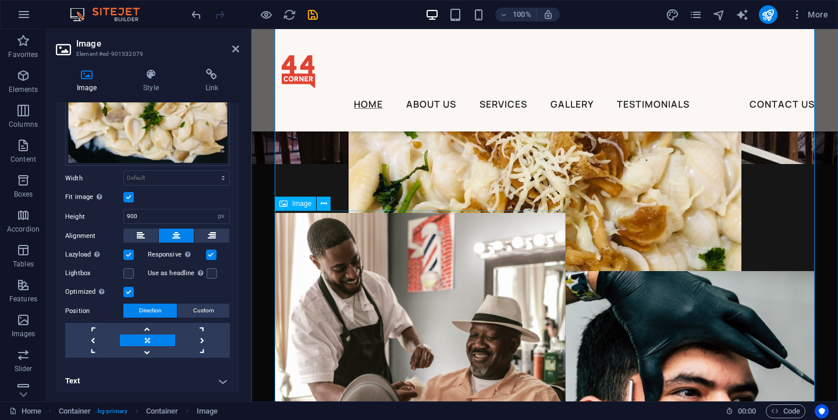
scroll to position [789, 0]
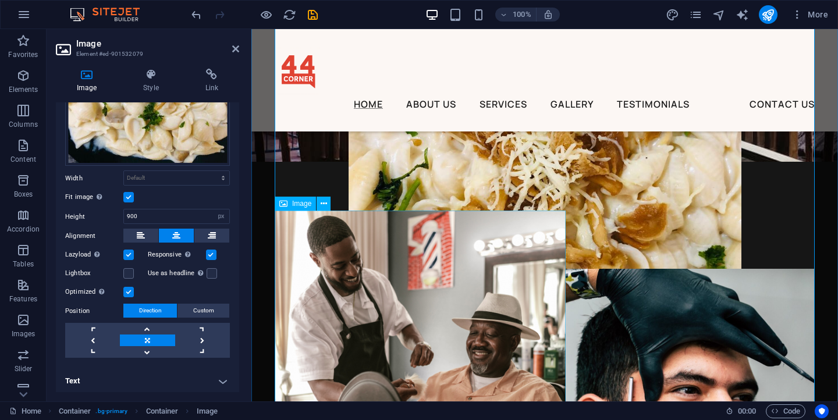
click at [409, 288] on figure at bounding box center [420, 356] width 291 height 291
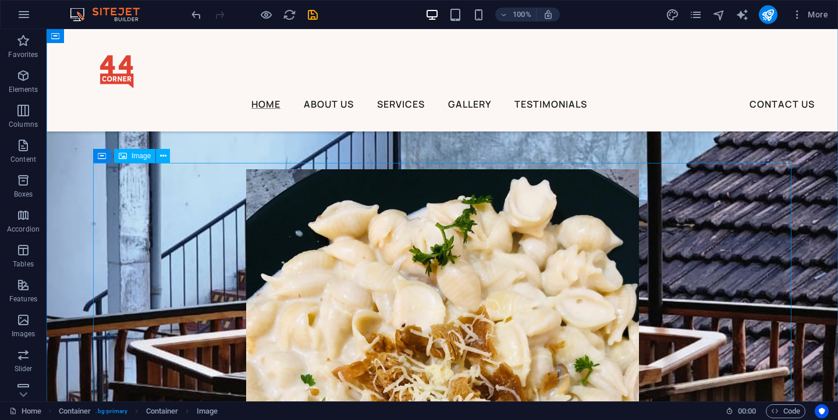
scroll to position [535, 0]
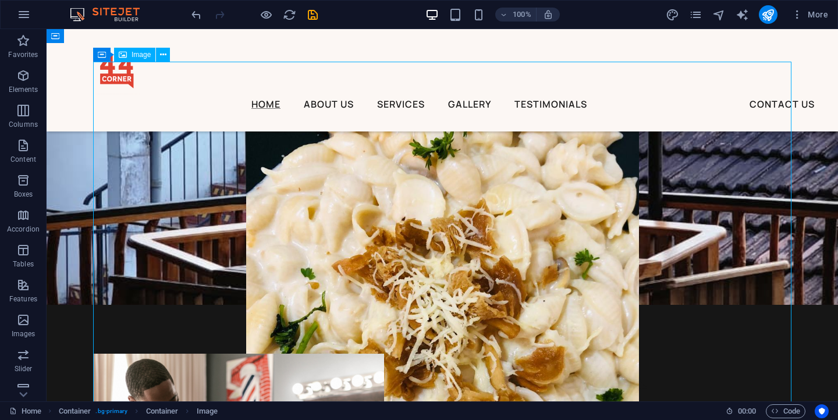
scroll to position [647, 0]
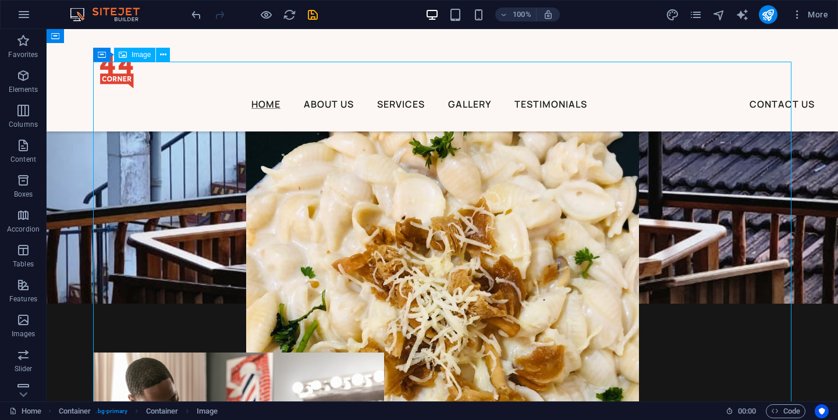
click at [412, 210] on figure at bounding box center [442, 324] width 698 height 524
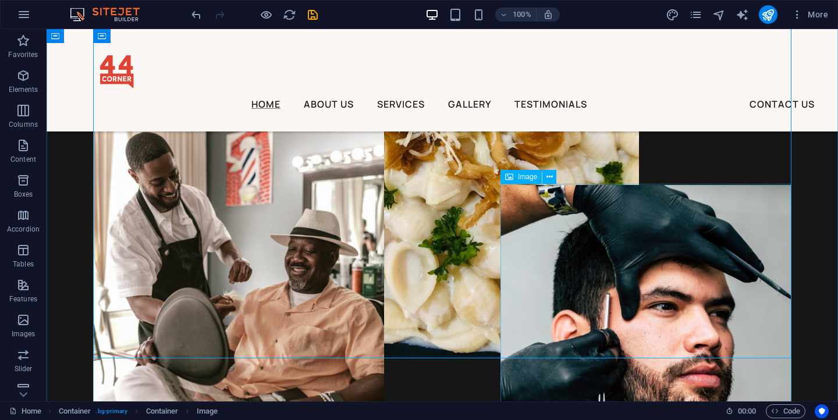
scroll to position [893, 0]
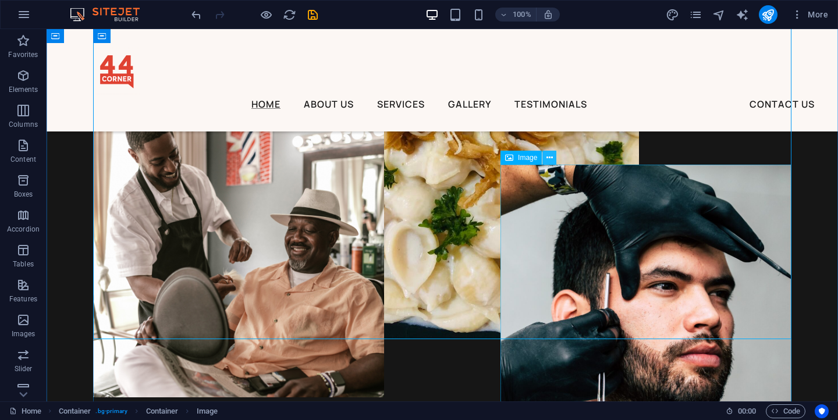
click at [548, 161] on icon at bounding box center [550, 158] width 6 height 12
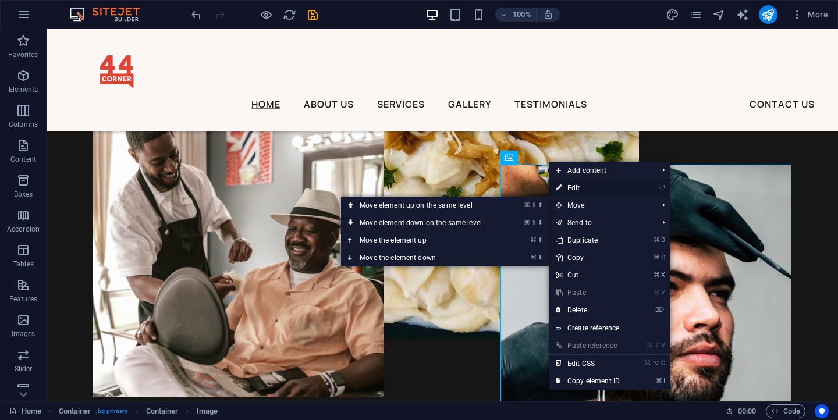
click at [569, 191] on link "⏎ Edit" at bounding box center [588, 187] width 78 height 17
select select "px"
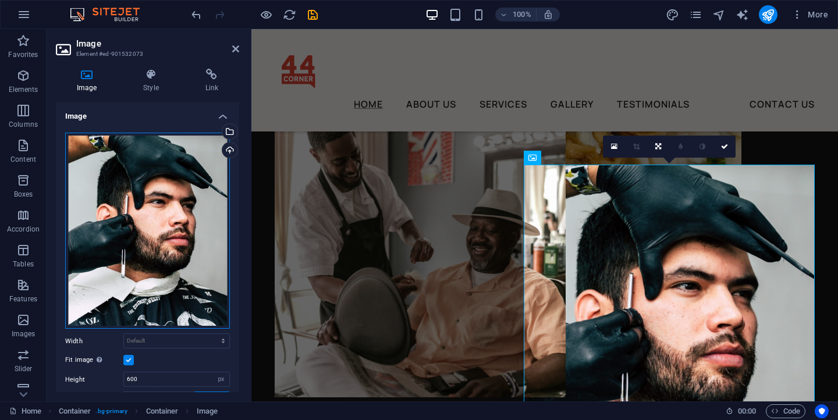
click at [178, 184] on div "Drag files here, click to choose files or select files from Files or our free s…" at bounding box center [147, 231] width 165 height 197
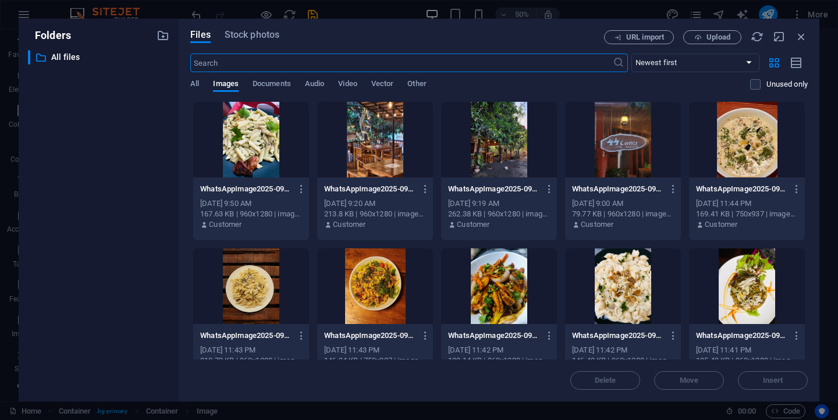
click at [520, 294] on div at bounding box center [499, 287] width 116 height 76
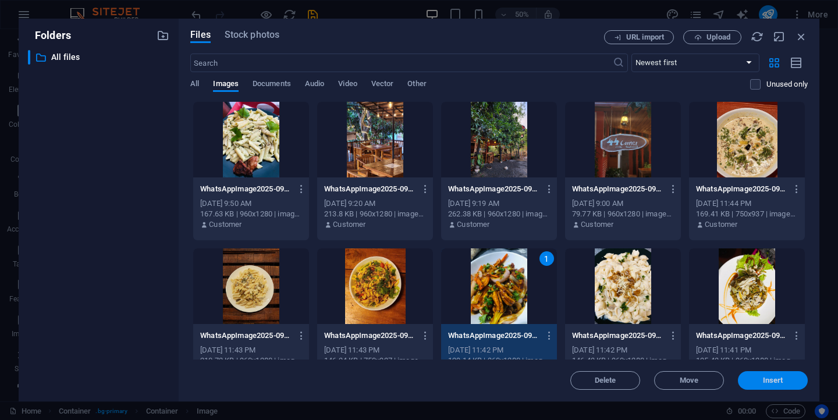
click at [760, 378] on span "Insert" at bounding box center [773, 380] width 61 height 7
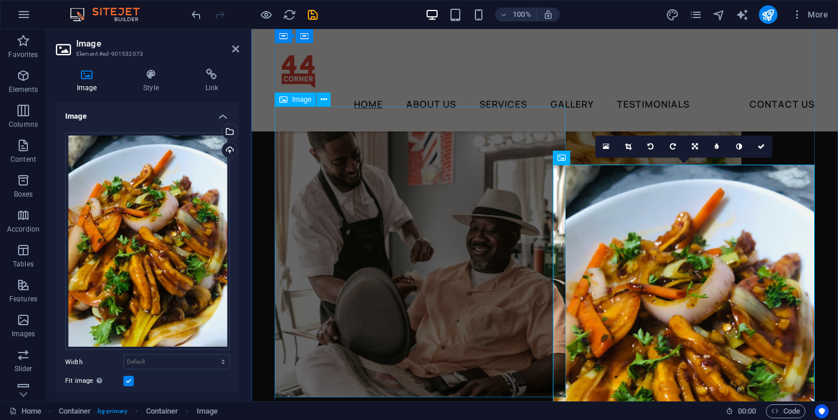
scroll to position [928, 0]
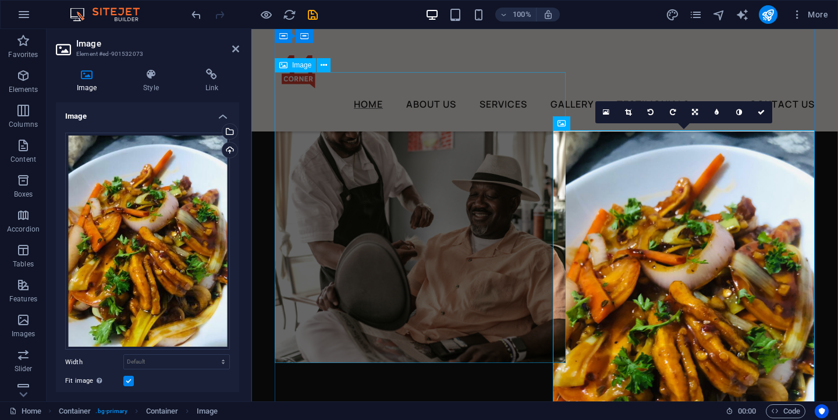
click at [514, 243] on figure at bounding box center [420, 217] width 291 height 291
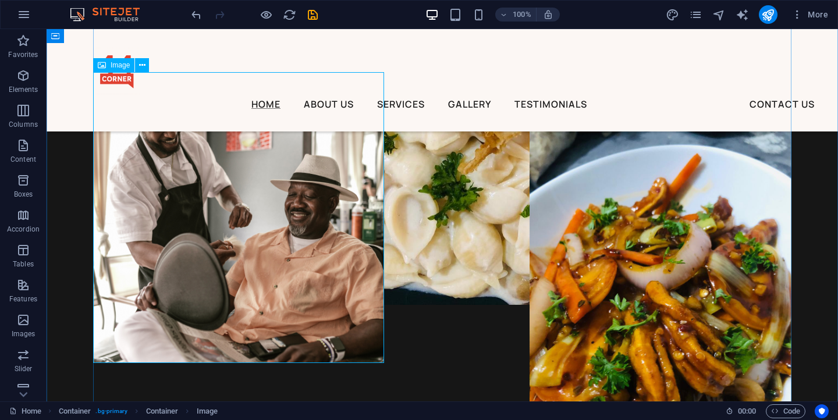
click at [342, 203] on figure at bounding box center [238, 217] width 291 height 291
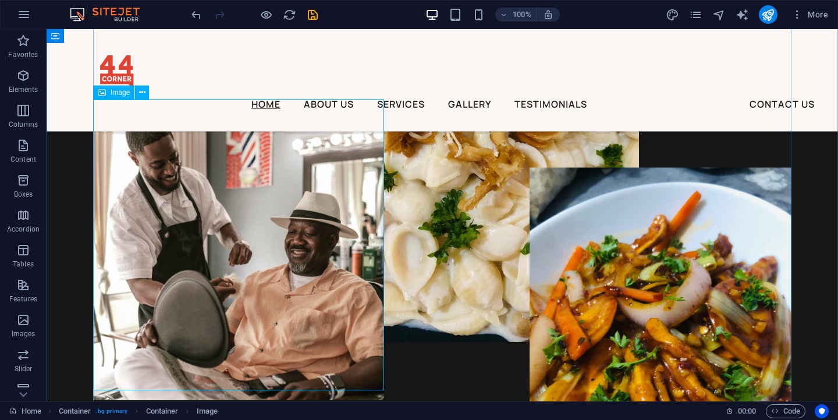
scroll to position [854, 0]
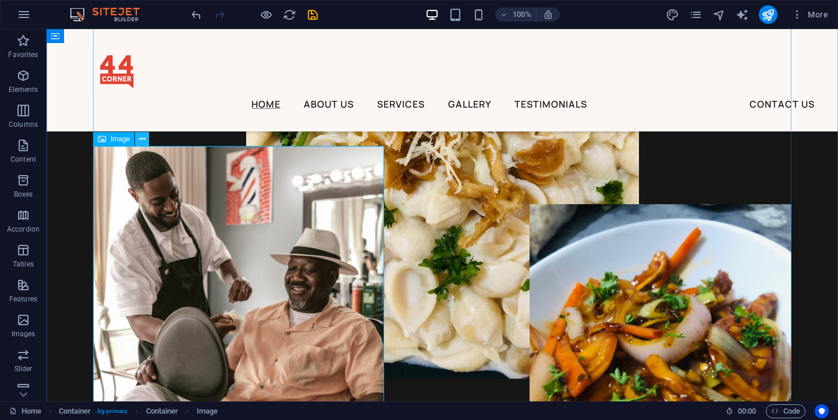
click at [144, 142] on icon at bounding box center [142, 139] width 6 height 12
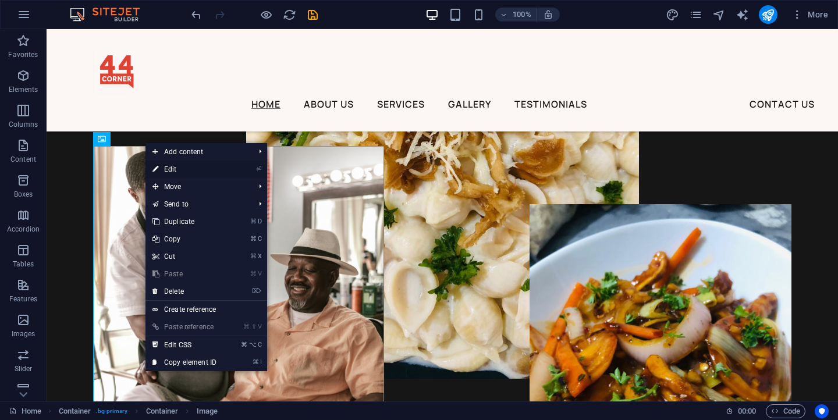
click at [217, 171] on link "⏎ Edit" at bounding box center [185, 169] width 78 height 17
select select "px"
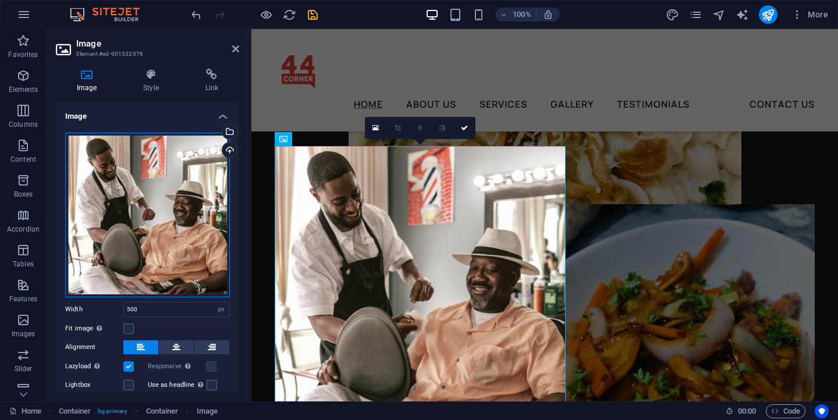
click at [183, 173] on div "Drag files here, click to choose files or select files from Files or our free s…" at bounding box center [147, 215] width 165 height 165
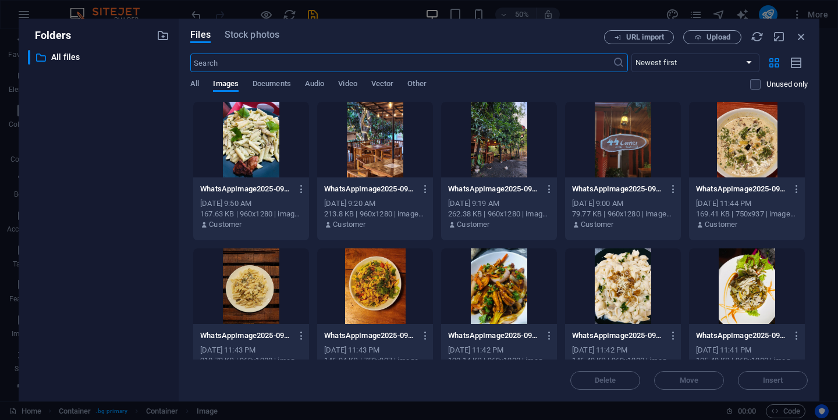
click at [761, 293] on div at bounding box center [747, 287] width 116 height 76
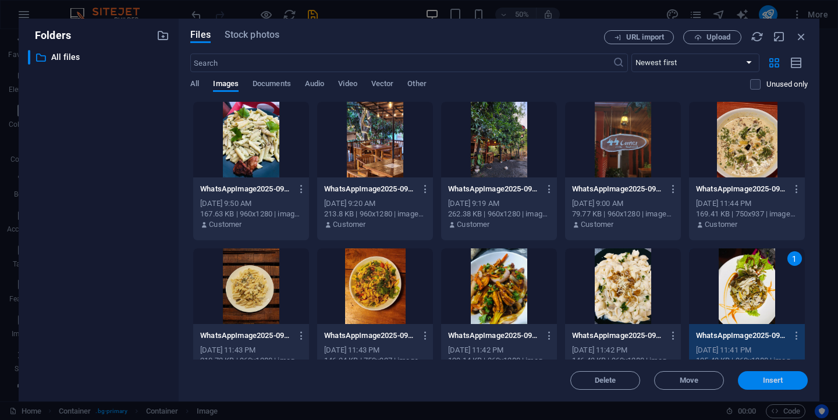
click at [779, 377] on span "Insert" at bounding box center [773, 380] width 20 height 7
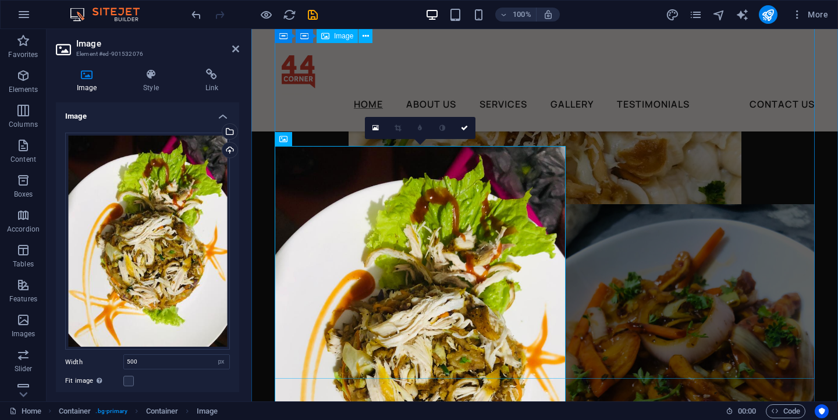
click at [699, 166] on figure at bounding box center [545, 117] width 540 height 524
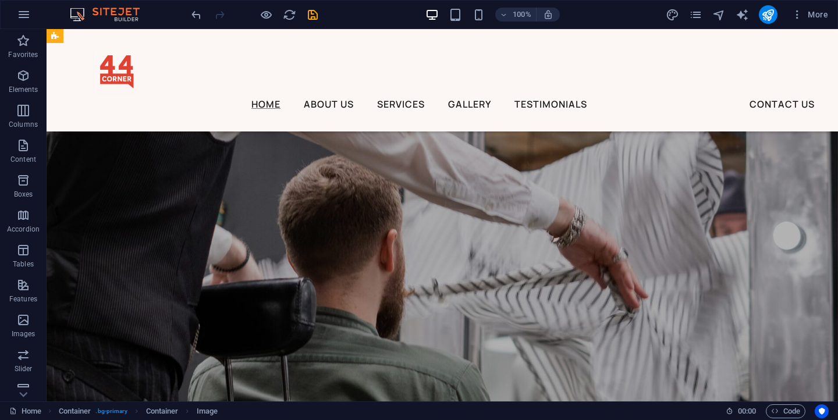
scroll to position [1569, 0]
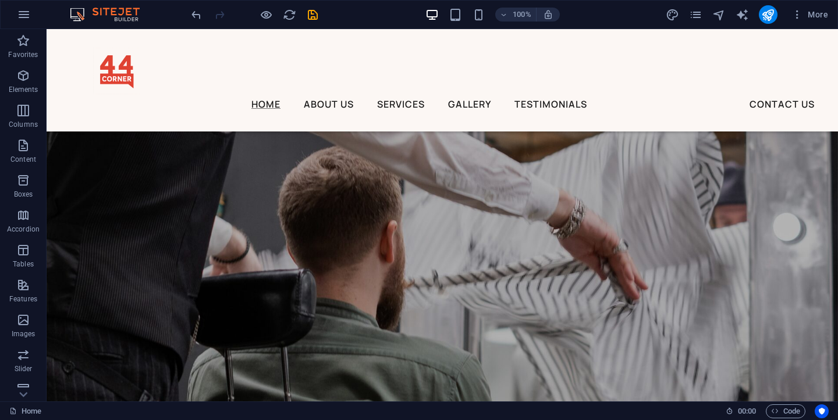
click at [557, 216] on figure at bounding box center [443, 246] width 792 height 466
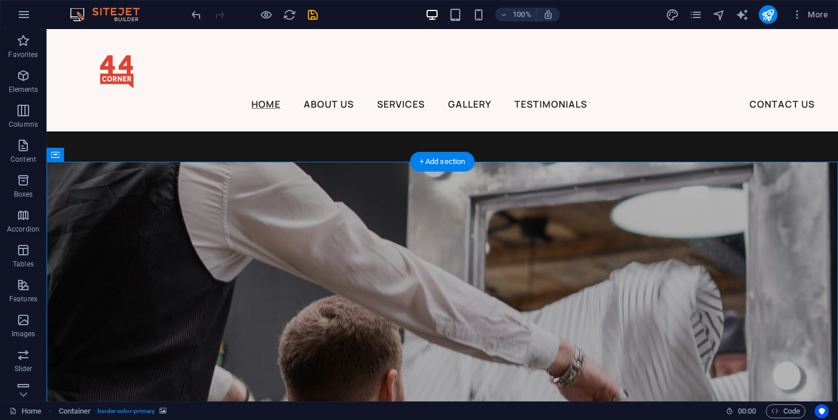
scroll to position [1421, 0]
click at [102, 154] on button at bounding box center [107, 154] width 14 height 14
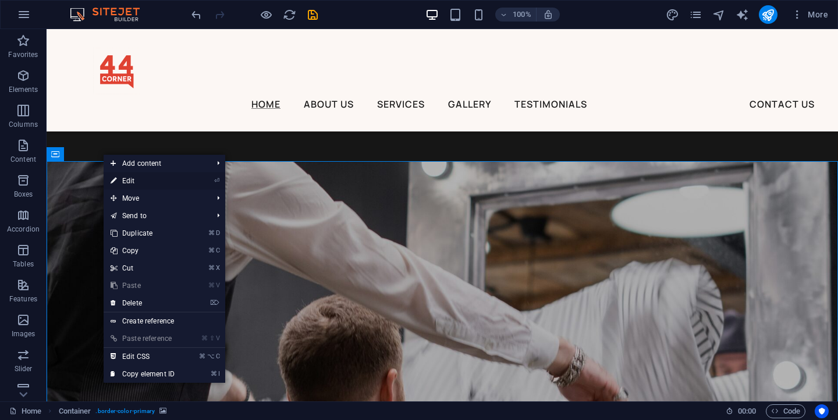
click at [134, 183] on link "⏎ Edit" at bounding box center [143, 180] width 78 height 17
select select "px"
select select "triangle"
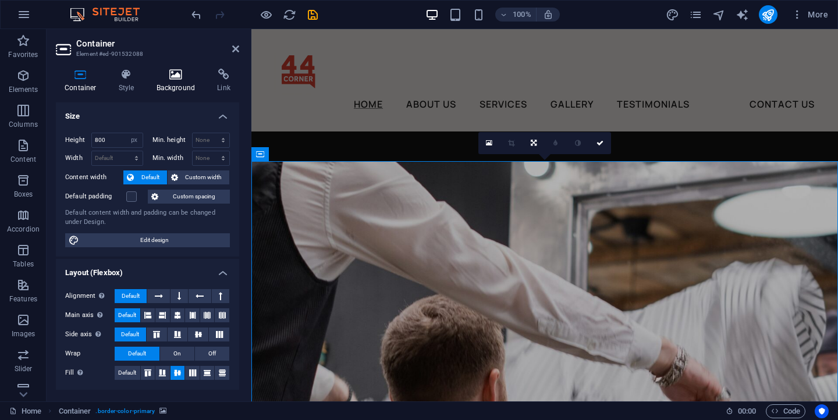
click at [173, 87] on h4 "Background" at bounding box center [178, 81] width 61 height 24
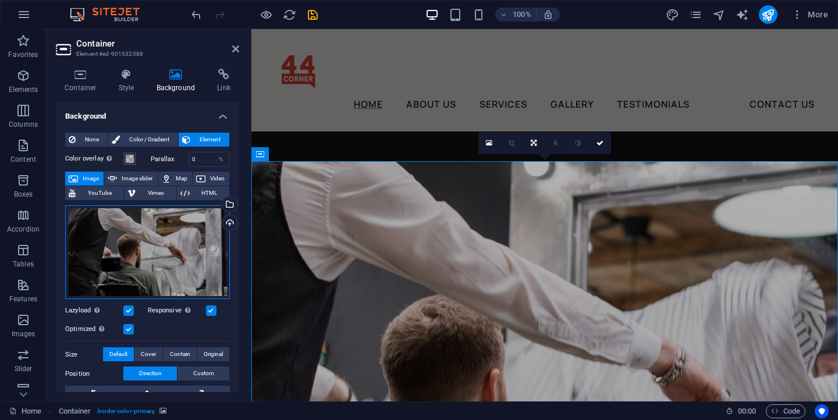
click at [180, 256] on div "Drag files here, click to choose files or select files from Files or our free s…" at bounding box center [147, 252] width 165 height 94
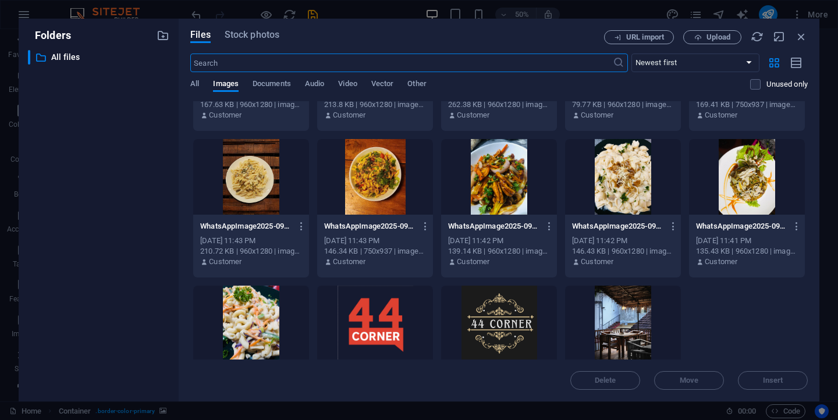
scroll to position [0, 0]
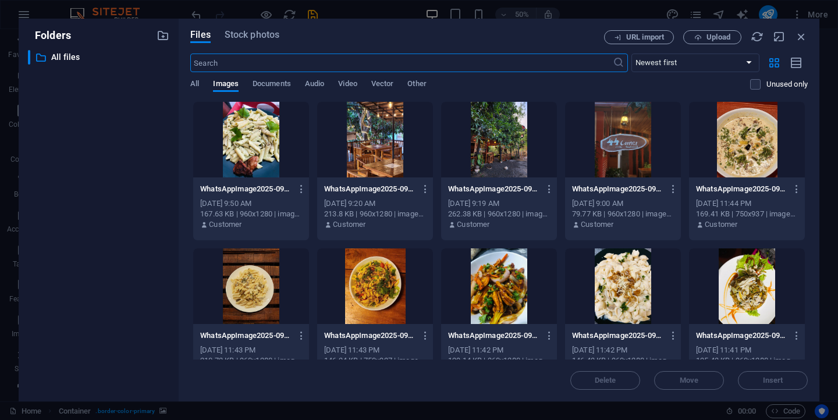
click at [387, 149] on div at bounding box center [375, 140] width 116 height 76
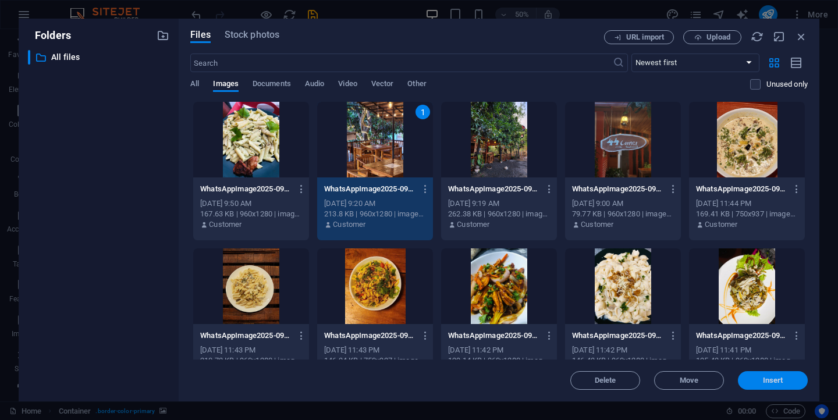
click at [777, 388] on button "Insert" at bounding box center [773, 380] width 70 height 19
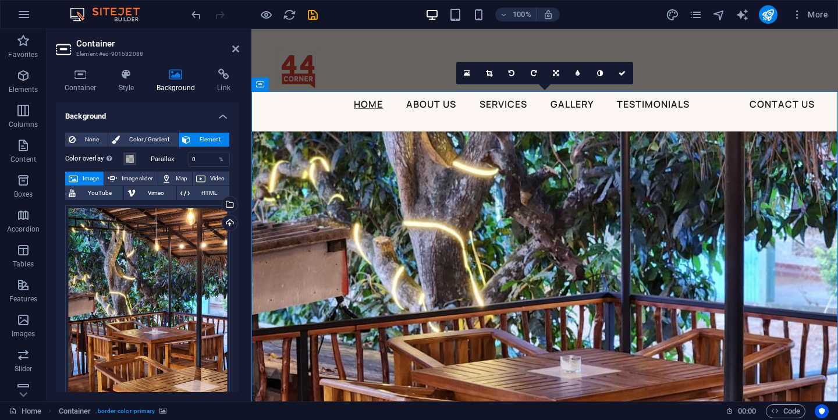
scroll to position [1470, 0]
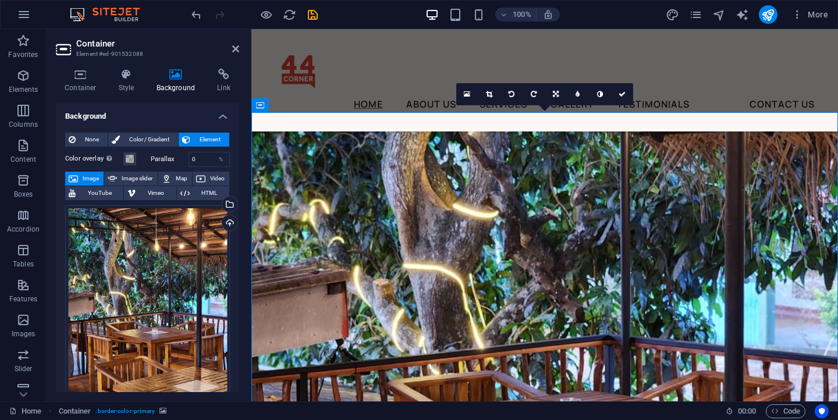
click at [163, 158] on label "Parallax" at bounding box center [170, 159] width 38 height 6
click at [200, 158] on input "0" at bounding box center [209, 159] width 41 height 14
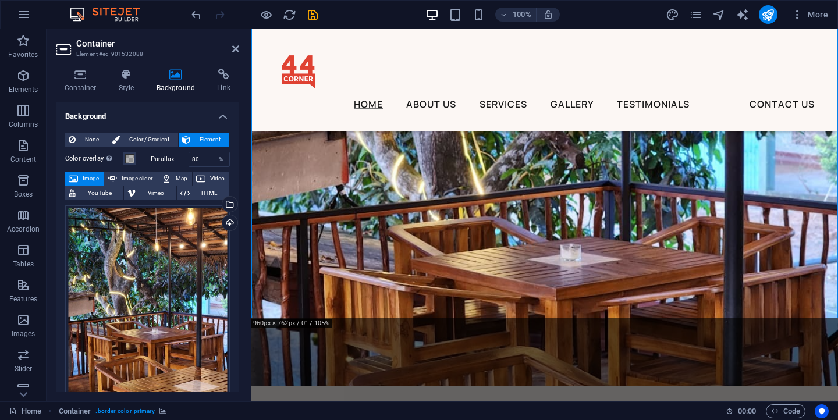
scroll to position [1739, 0]
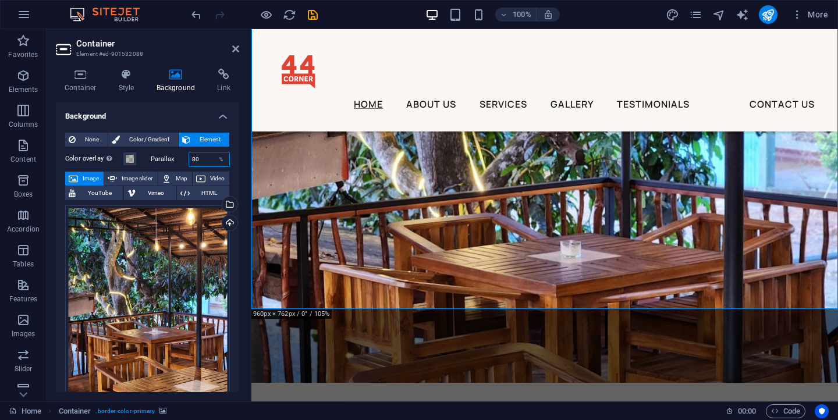
click at [204, 159] on input "80" at bounding box center [209, 159] width 41 height 14
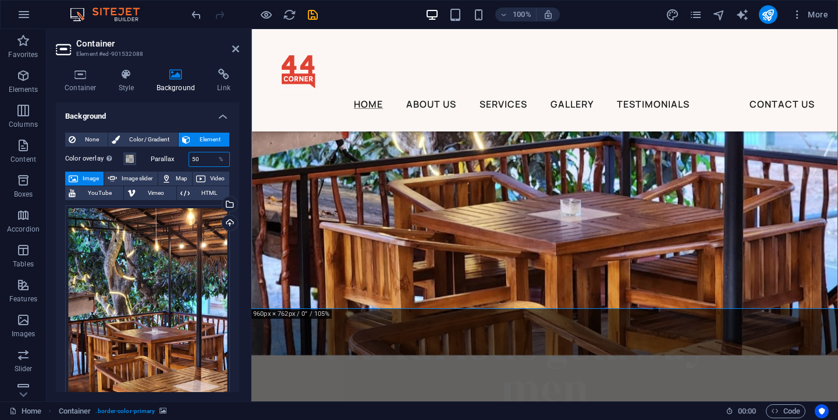
type input "50"
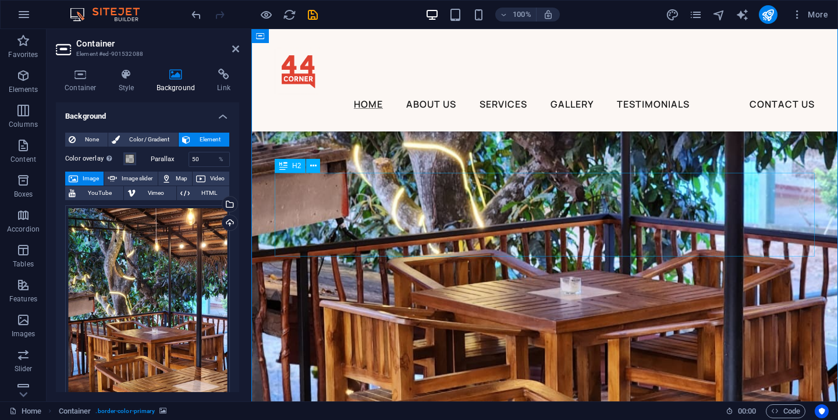
scroll to position [1598, 0]
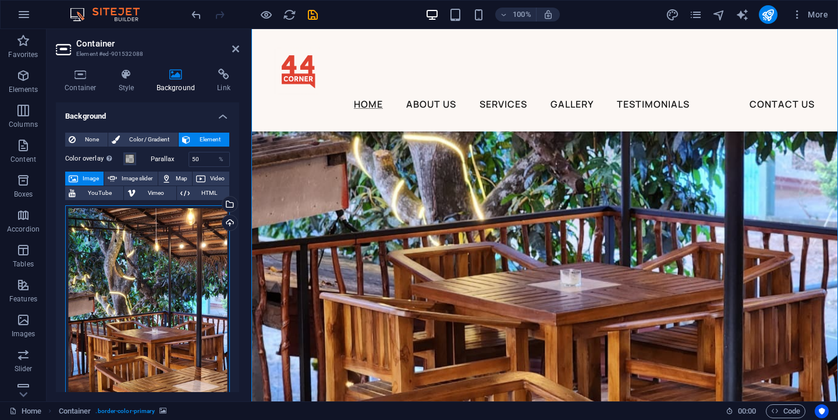
click at [164, 297] on div "Drag files here, click to choose files or select files from Files or our free s…" at bounding box center [147, 314] width 165 height 218
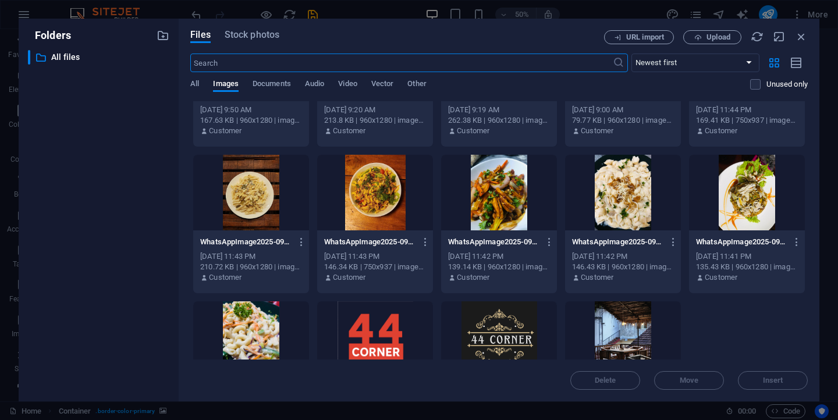
scroll to position [0, 0]
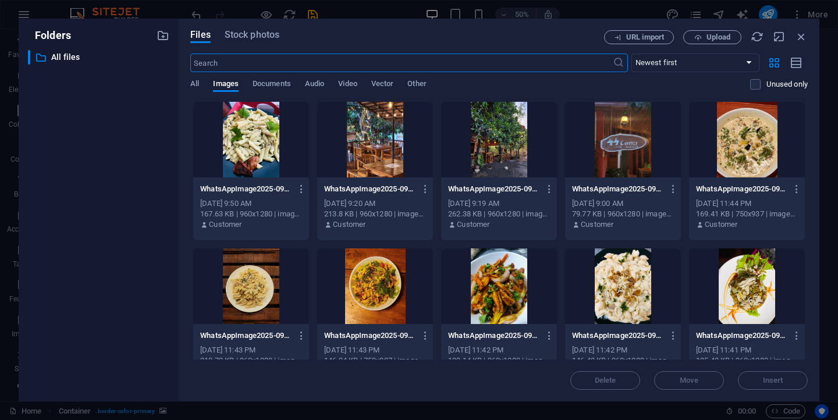
click at [739, 10] on div "Folders ​ All files All files Files Stock photos URL import Upload ​ Newest fir…" at bounding box center [419, 210] width 838 height 420
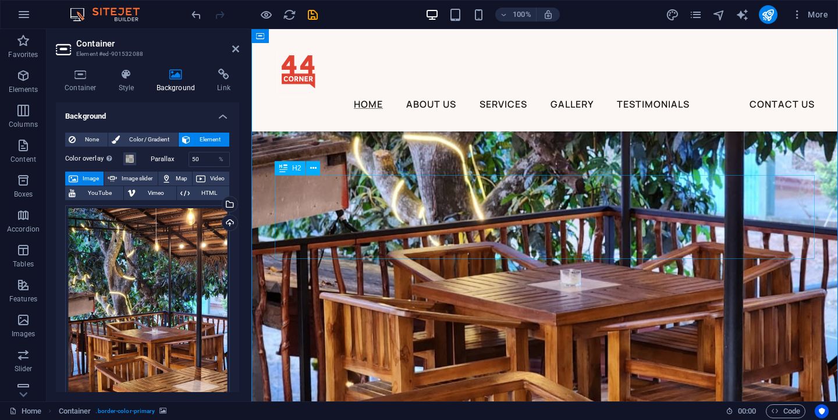
click at [313, 169] on icon at bounding box center [313, 168] width 6 height 12
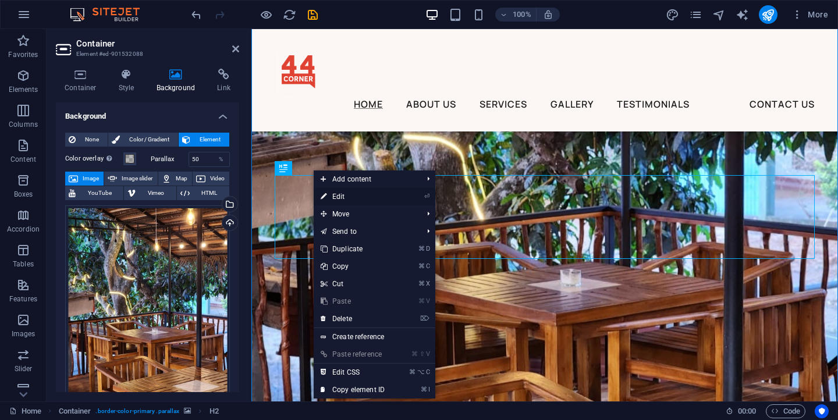
click at [340, 198] on link "⏎ Edit" at bounding box center [353, 196] width 78 height 17
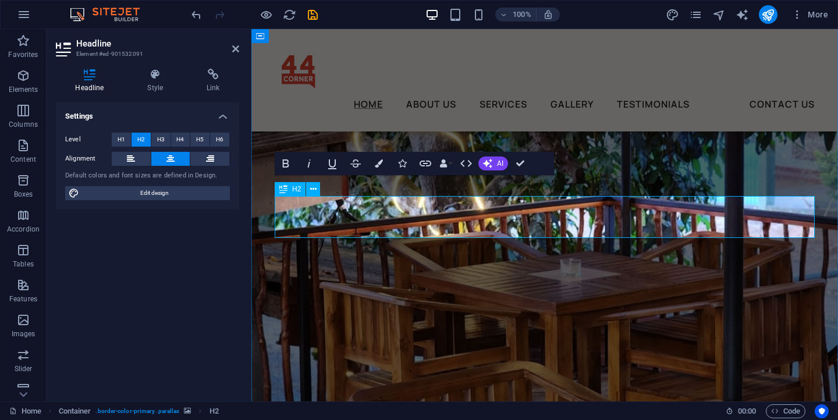
scroll to position [1598, 0]
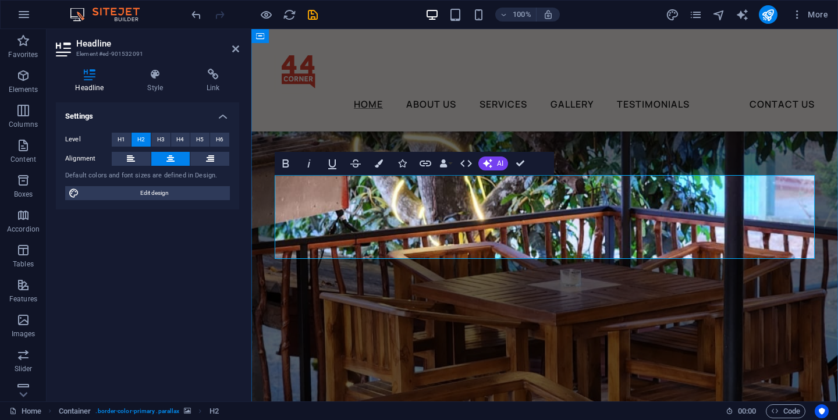
drag, startPoint x: 588, startPoint y: 236, endPoint x: 572, endPoint y: 236, distance: 16.3
click at [611, 300] on figure at bounding box center [544, 216] width 587 height 419
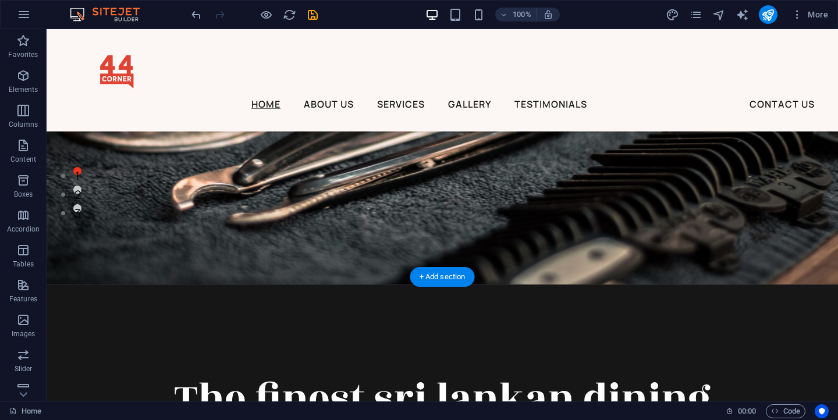
scroll to position [222, 0]
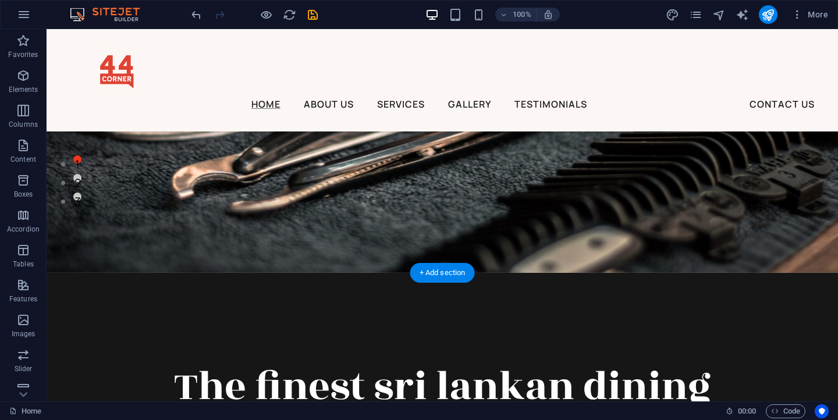
click at [399, 209] on figure at bounding box center [443, 40] width 792 height 466
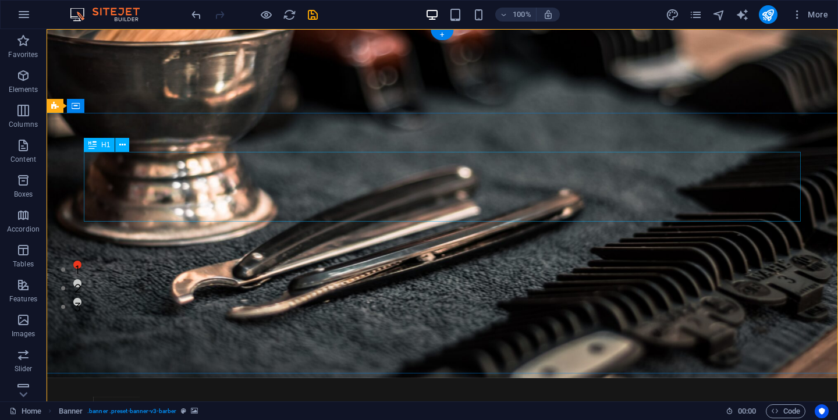
scroll to position [0, 0]
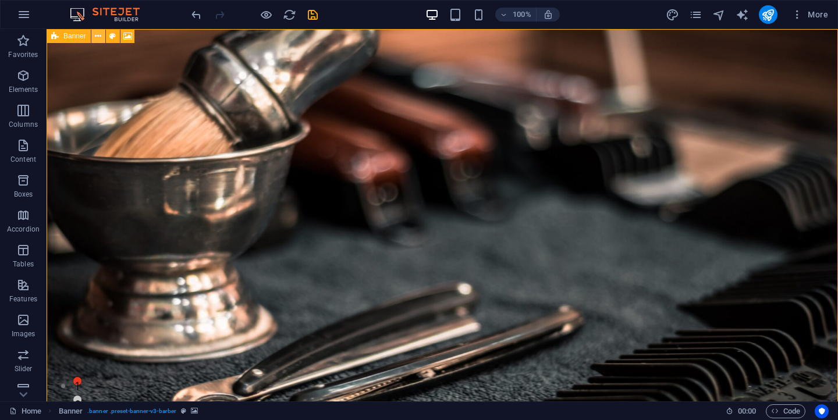
click at [99, 33] on icon at bounding box center [98, 36] width 6 height 12
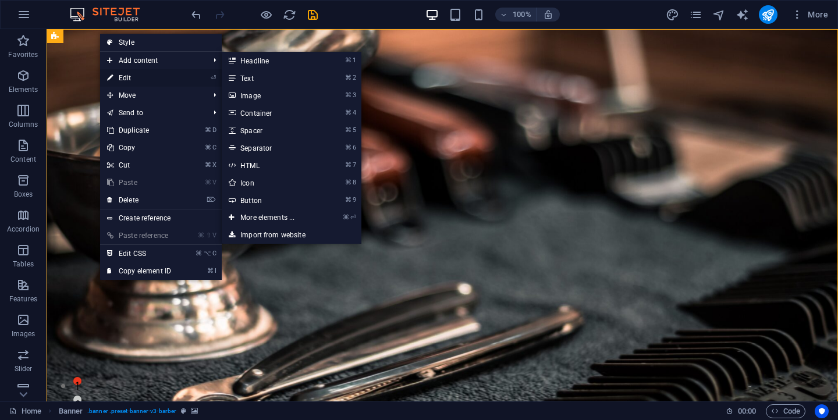
click at [127, 79] on link "⏎ Edit" at bounding box center [139, 77] width 78 height 17
select select "px"
select select "header"
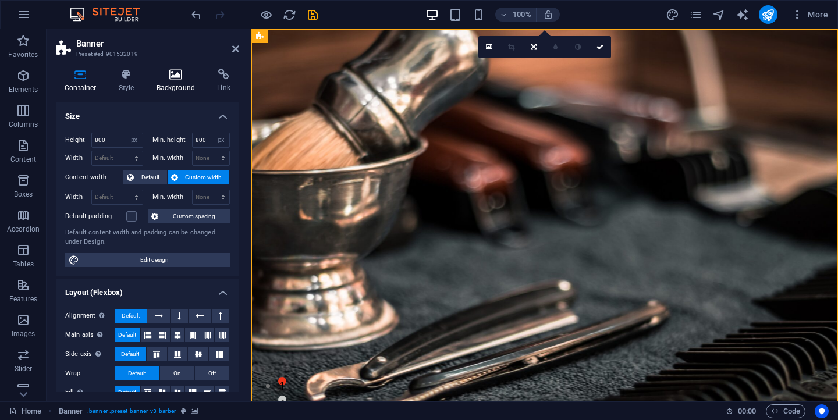
click at [168, 79] on icon at bounding box center [176, 75] width 56 height 12
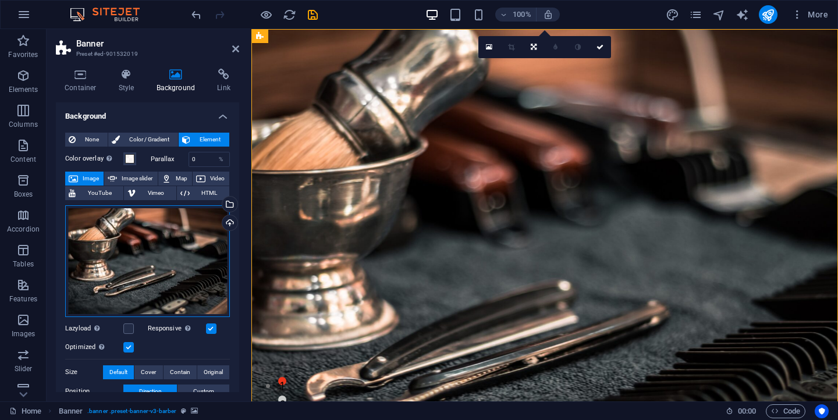
click at [185, 289] on div "Drag files here, click to choose files or select files from Files or our free s…" at bounding box center [147, 261] width 165 height 112
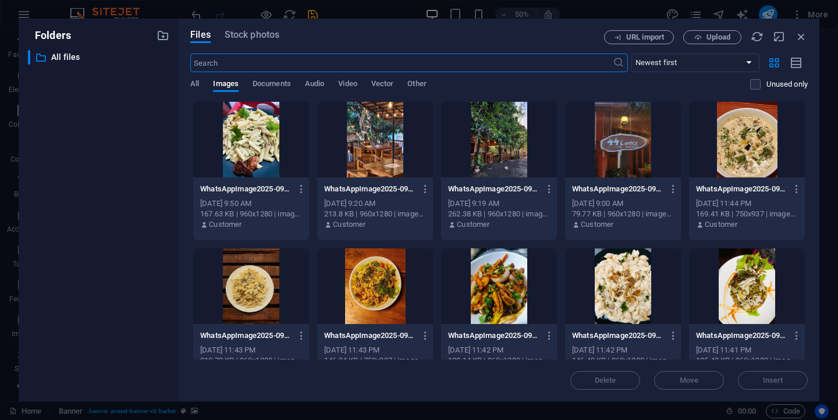
click at [475, 136] on div at bounding box center [499, 140] width 116 height 76
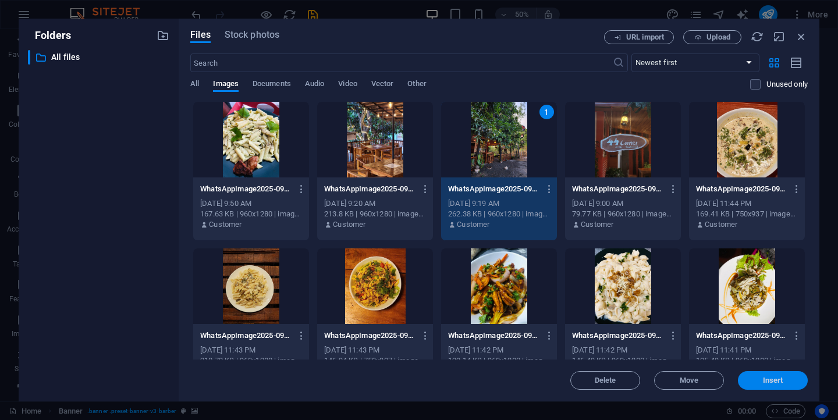
click at [789, 385] on button "Insert" at bounding box center [773, 380] width 70 height 19
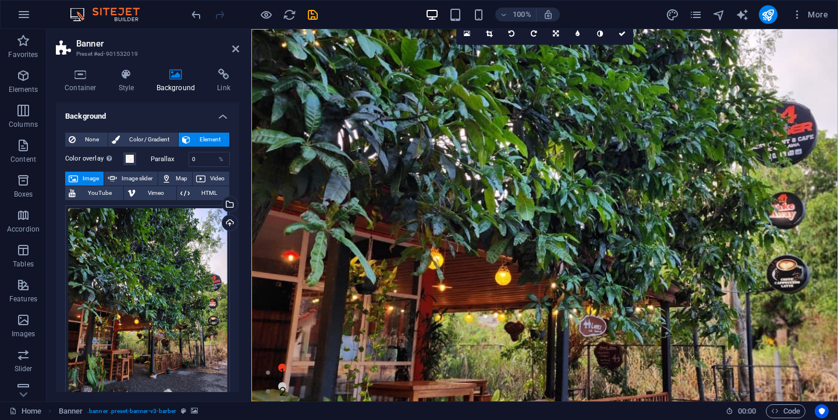
scroll to position [34, 0]
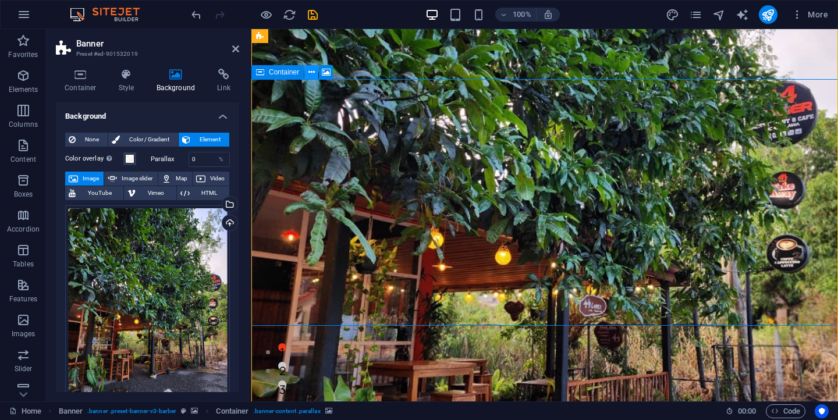
click at [311, 76] on icon at bounding box center [311, 72] width 6 height 12
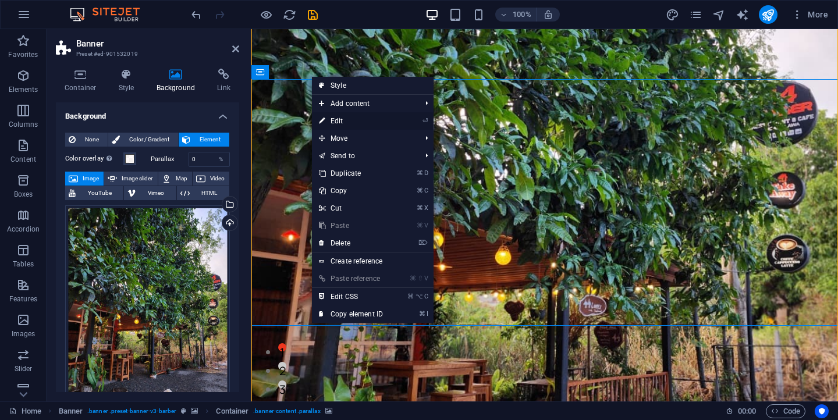
click at [342, 125] on link "⏎ Edit" at bounding box center [351, 120] width 78 height 17
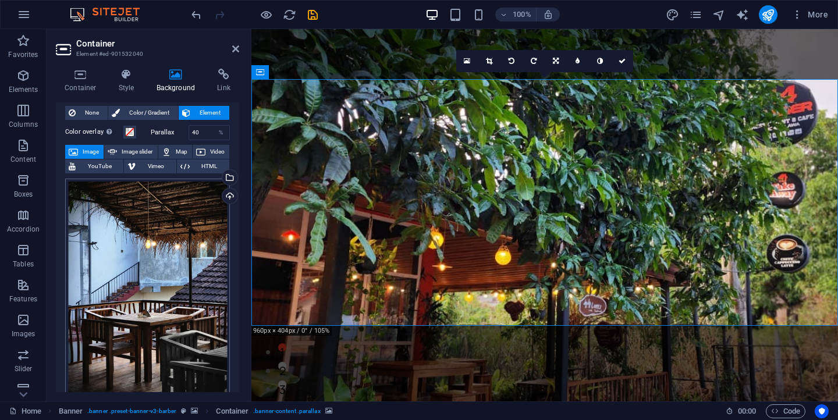
scroll to position [27, 0]
click at [198, 135] on input "40" at bounding box center [209, 132] width 41 height 14
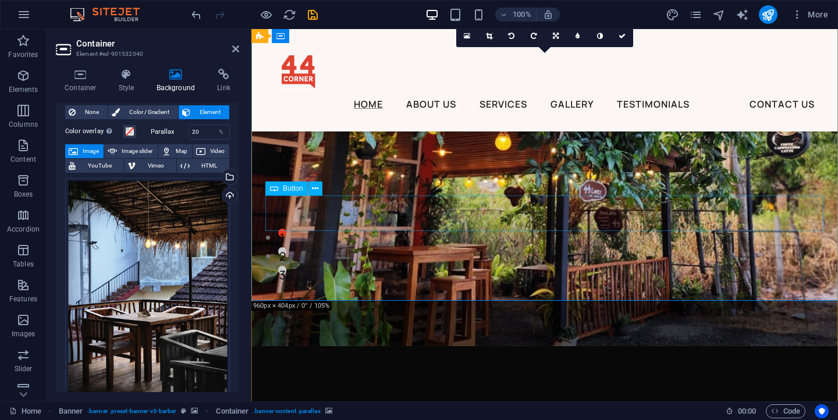
scroll to position [0, 0]
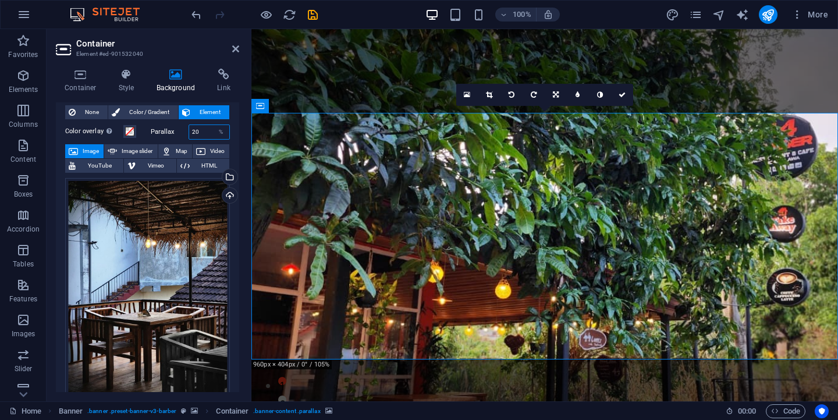
click at [203, 136] on input "20" at bounding box center [209, 132] width 41 height 14
type input "50"
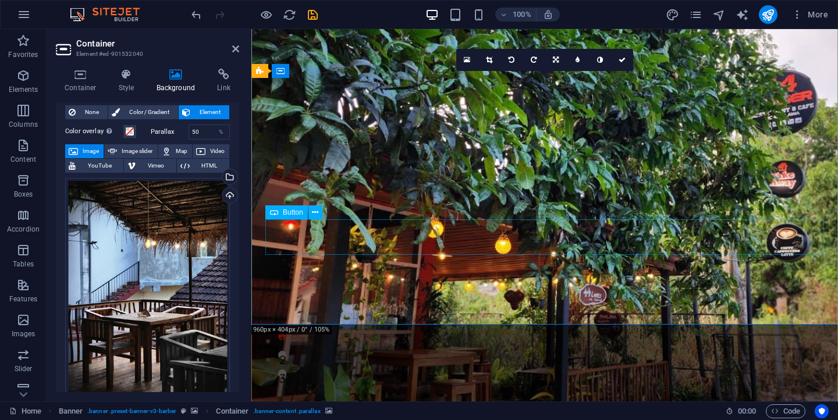
scroll to position [14, 0]
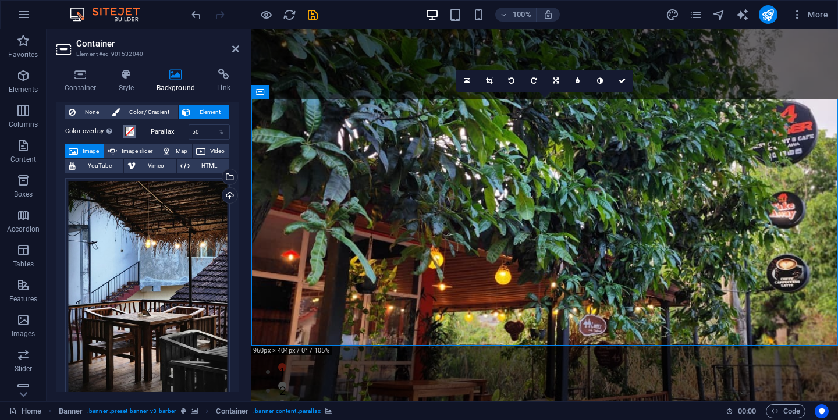
click at [129, 130] on span at bounding box center [129, 131] width 9 height 9
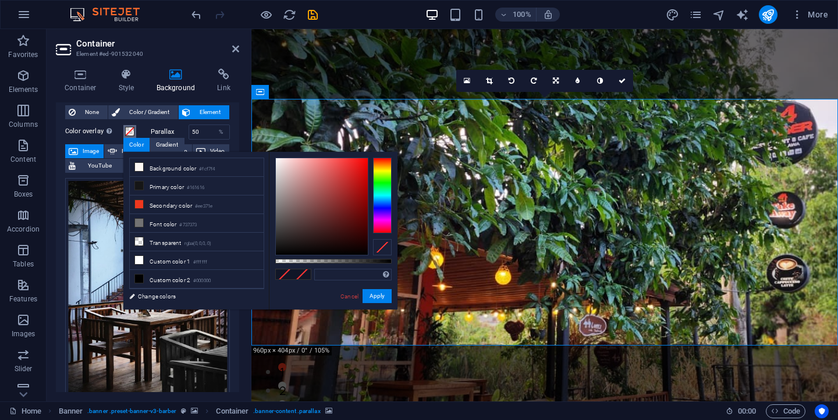
click at [129, 130] on span at bounding box center [129, 131] width 9 height 9
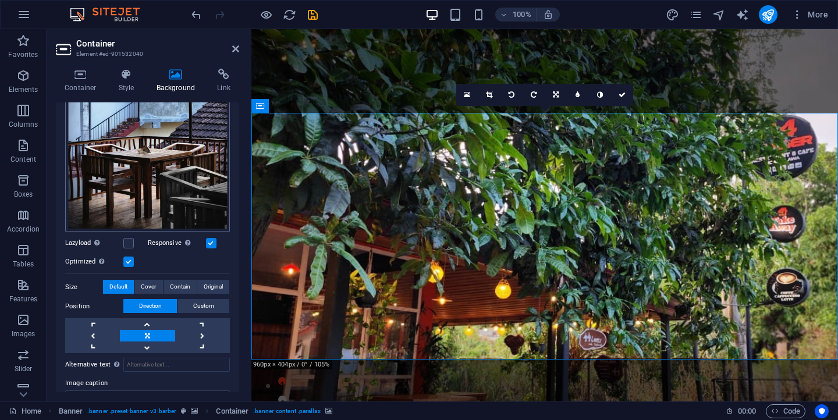
scroll to position [172, 0]
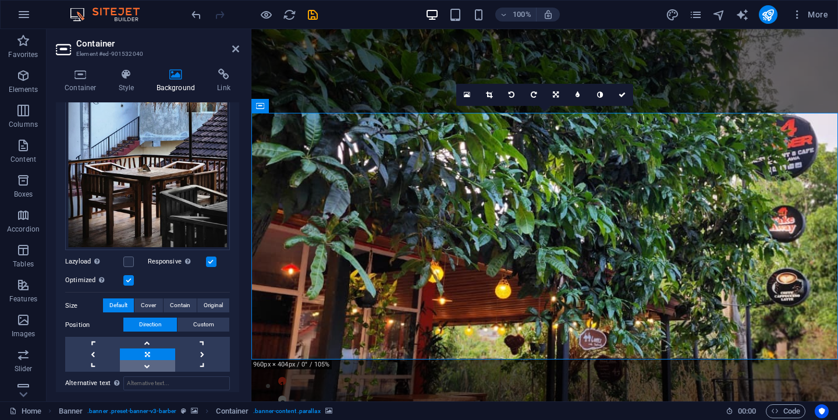
click at [151, 366] on link at bounding box center [147, 366] width 55 height 12
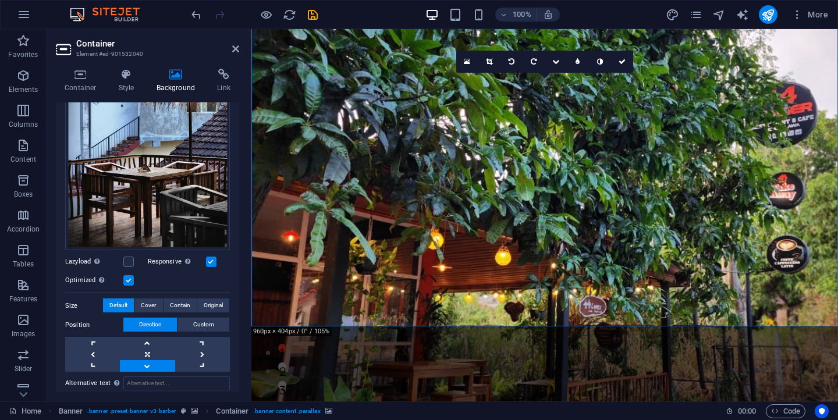
scroll to position [0, 0]
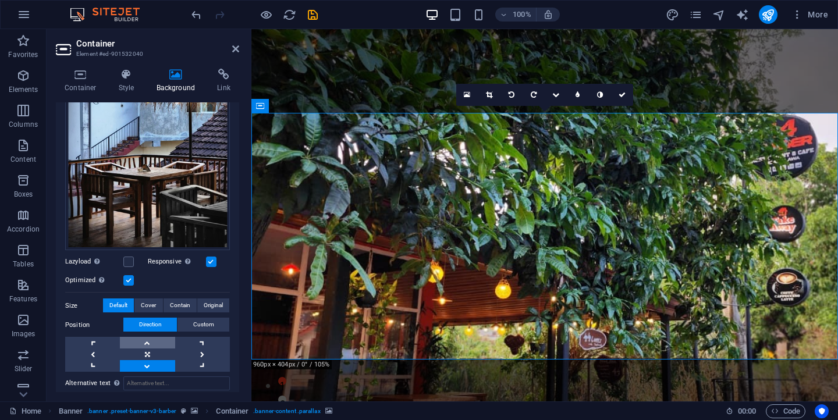
click at [164, 342] on link at bounding box center [147, 343] width 55 height 12
click at [162, 360] on link at bounding box center [147, 366] width 55 height 12
click at [166, 352] on link at bounding box center [147, 355] width 55 height 12
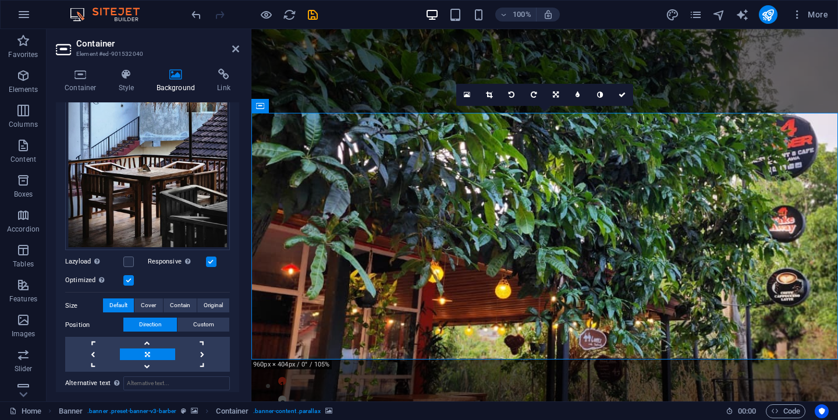
click at [166, 352] on link at bounding box center [147, 355] width 55 height 12
click at [102, 367] on link at bounding box center [92, 366] width 55 height 12
click at [199, 337] on link at bounding box center [202, 343] width 55 height 12
click at [159, 352] on link at bounding box center [147, 355] width 55 height 12
click at [160, 360] on link at bounding box center [147, 366] width 55 height 12
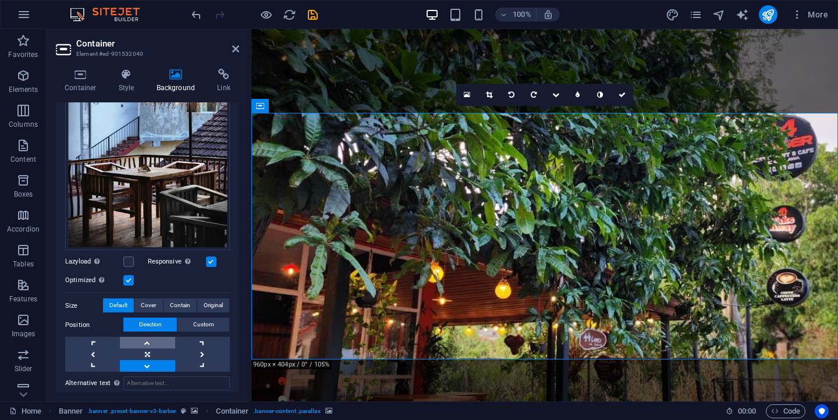
click at [158, 338] on link at bounding box center [147, 343] width 55 height 12
click at [146, 350] on link at bounding box center [147, 355] width 55 height 12
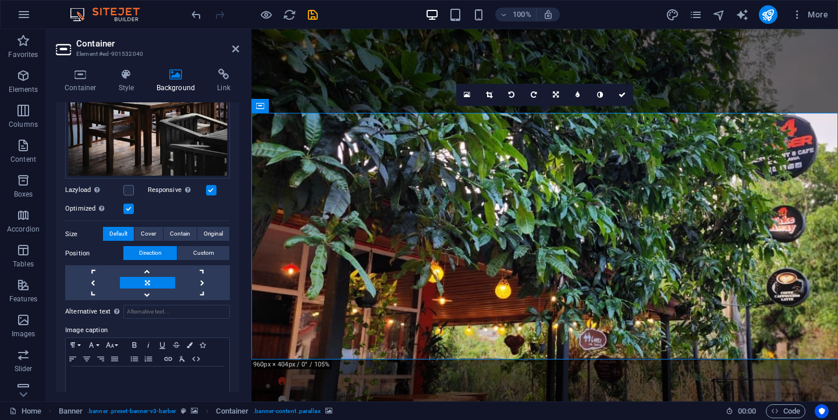
scroll to position [256, 0]
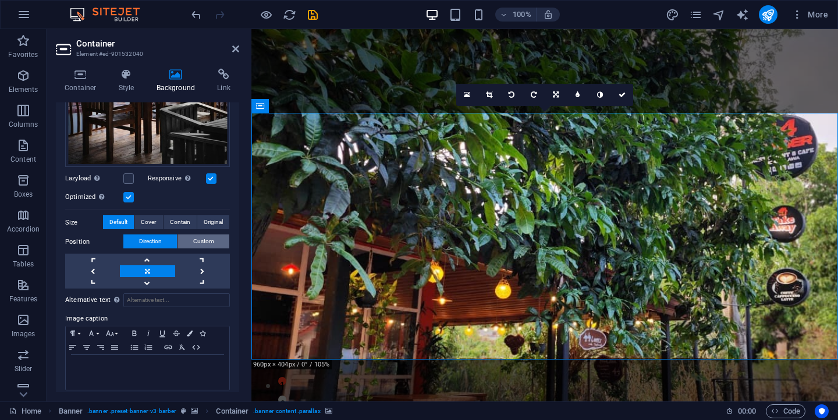
click at [201, 235] on span "Custom" at bounding box center [203, 242] width 21 height 14
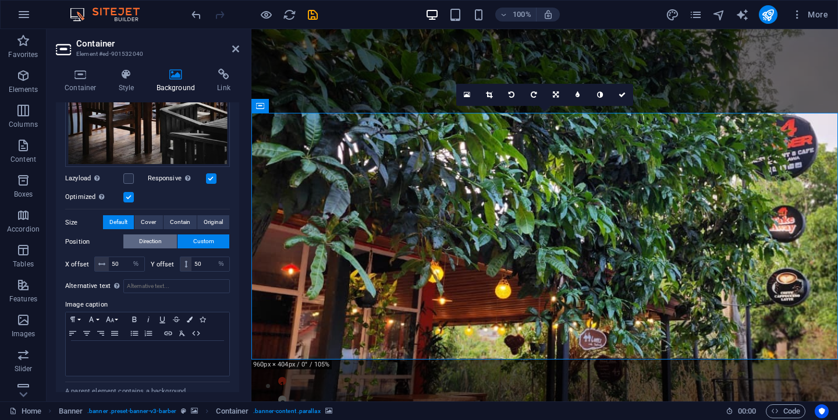
click at [150, 236] on span "Direction" at bounding box center [150, 242] width 23 height 14
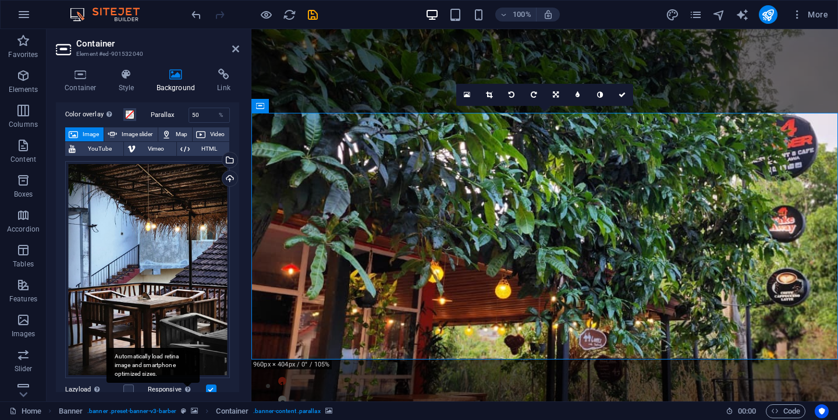
scroll to position [47, 0]
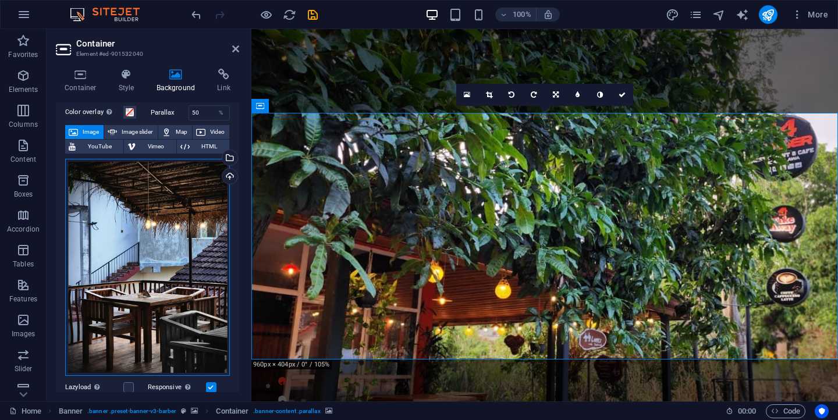
click at [175, 211] on div "Drag files here, click to choose files or select files from Files or our free s…" at bounding box center [147, 268] width 165 height 218
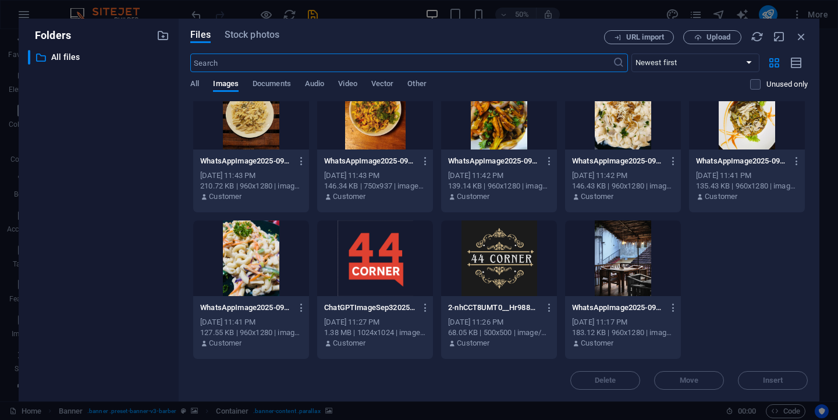
scroll to position [0, 0]
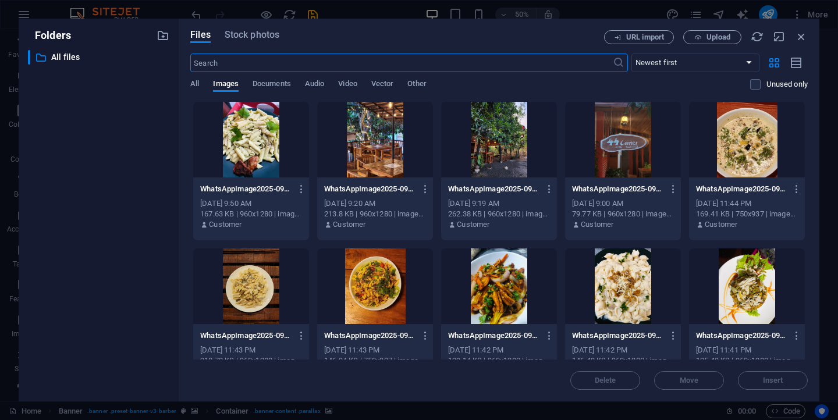
click at [353, 159] on div at bounding box center [375, 140] width 116 height 76
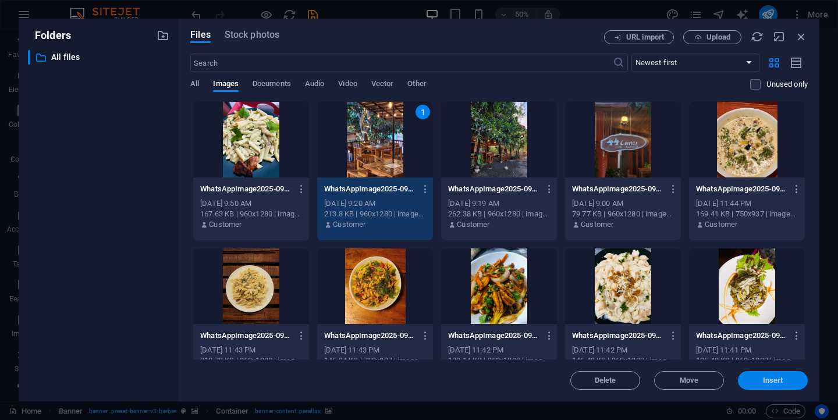
click at [792, 379] on span "Insert" at bounding box center [773, 380] width 61 height 7
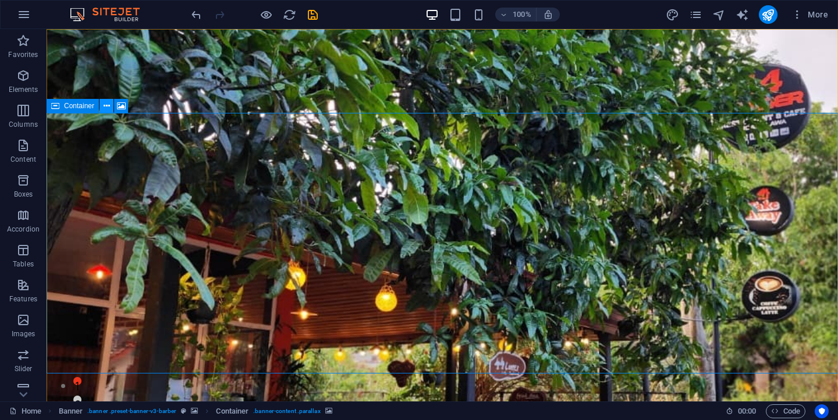
click at [110, 105] on button at bounding box center [107, 106] width 14 height 14
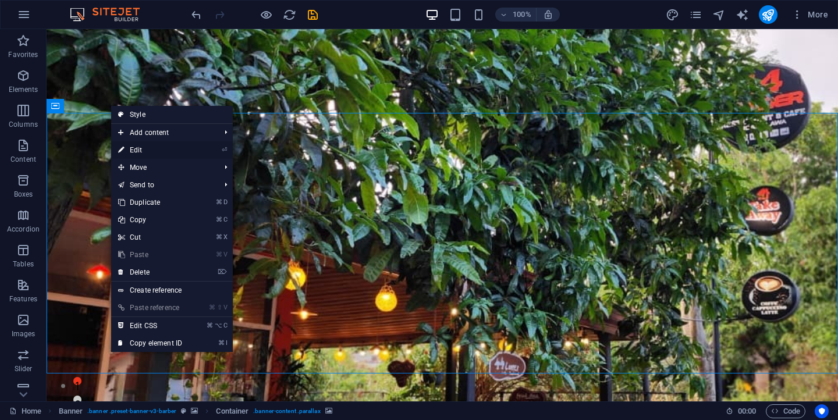
click at [133, 143] on link "⏎ Edit" at bounding box center [150, 149] width 78 height 17
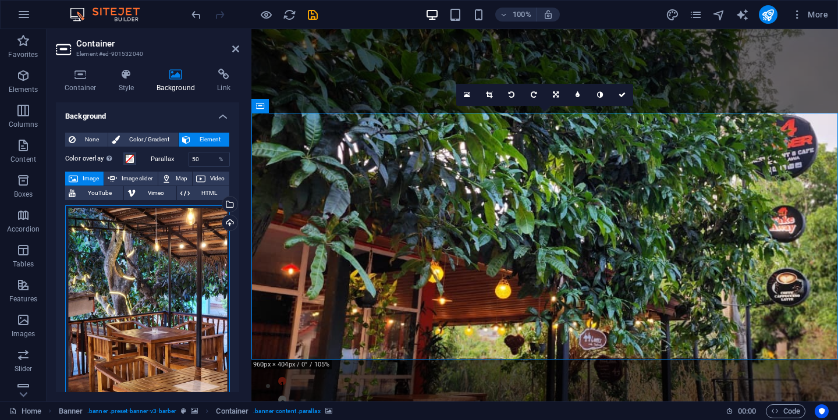
click at [151, 243] on div "Drag files here, click to choose files or select files from Files or our free s…" at bounding box center [147, 314] width 165 height 218
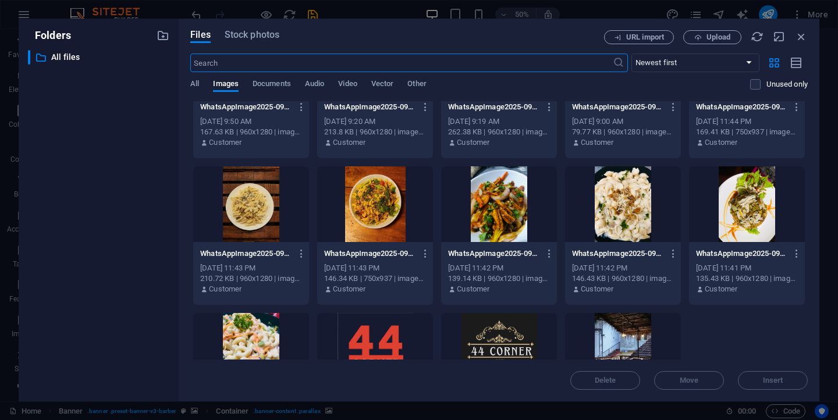
scroll to position [175, 0]
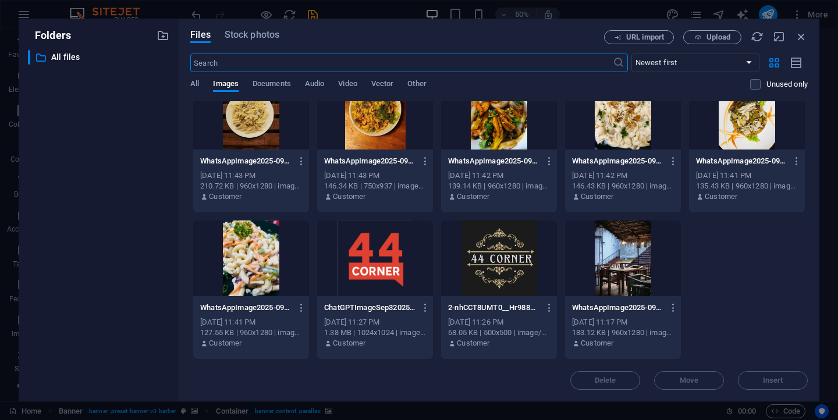
click at [591, 268] on div at bounding box center [623, 259] width 116 height 76
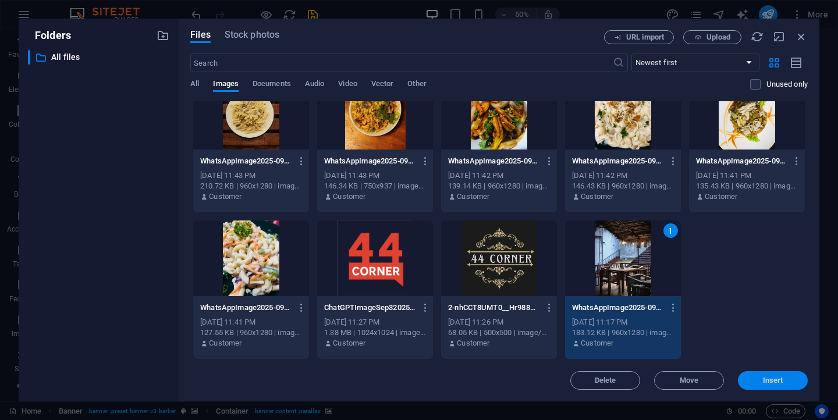
click at [754, 378] on span "Insert" at bounding box center [773, 380] width 61 height 7
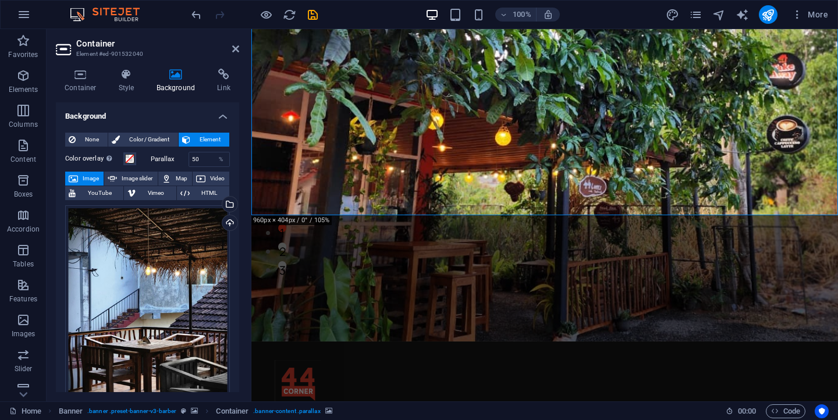
scroll to position [0, 0]
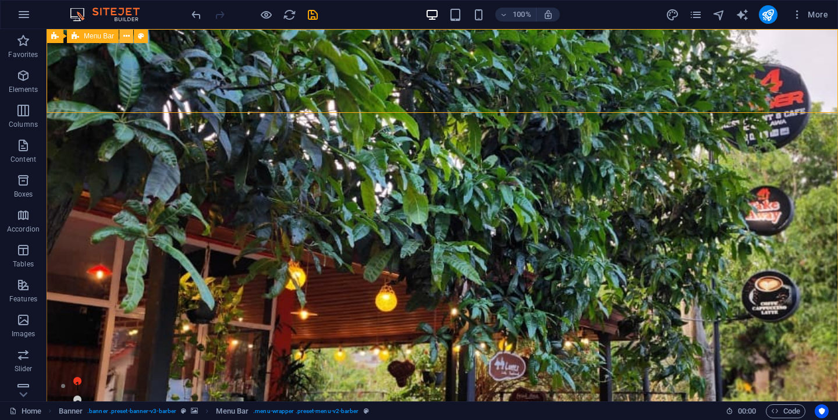
click at [128, 37] on icon at bounding box center [126, 36] width 6 height 12
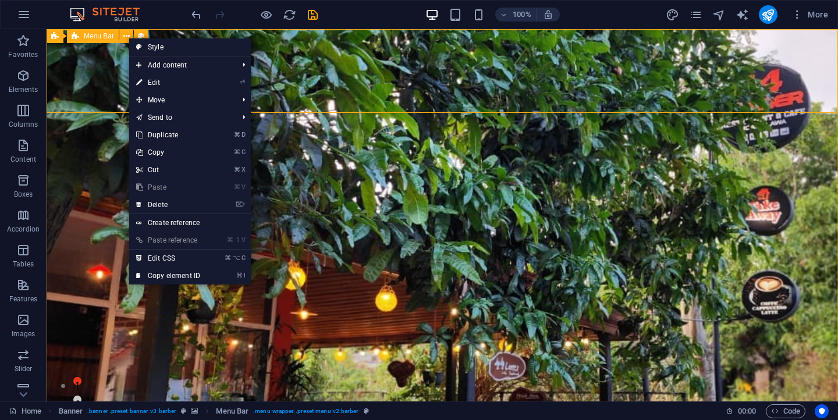
click at [104, 40] on span "Menu Bar" at bounding box center [99, 36] width 30 height 7
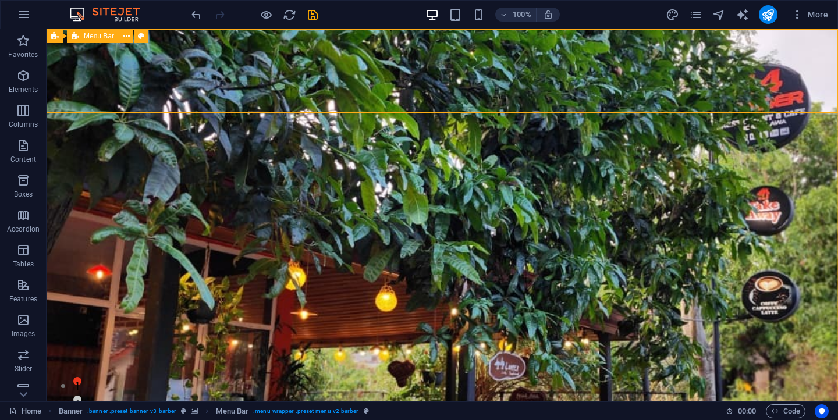
click at [104, 40] on span "Menu Bar" at bounding box center [99, 36] width 30 height 7
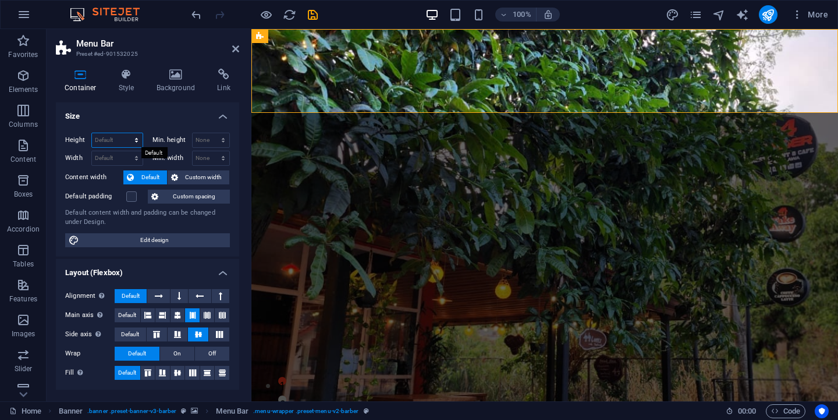
click at [138, 136] on select "Default px rem % vh vw" at bounding box center [117, 140] width 51 height 14
select select "px"
click at [125, 133] on select "Default px rem % vh vw" at bounding box center [117, 140] width 51 height 14
click at [115, 145] on input "144" at bounding box center [117, 140] width 51 height 14
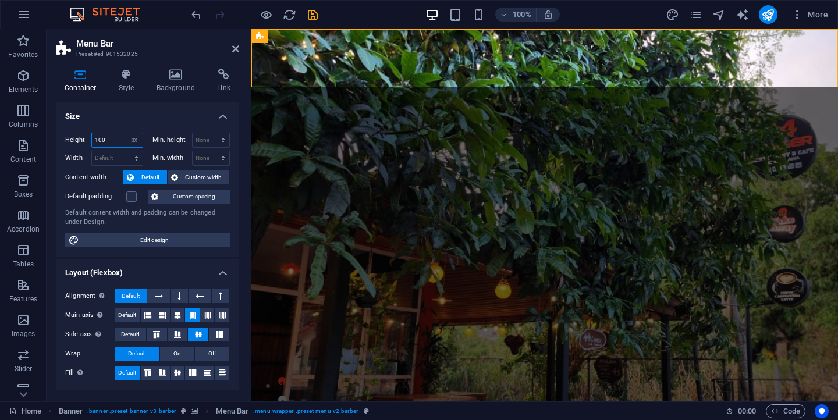
click at [112, 141] on input "100" at bounding box center [117, 140] width 51 height 14
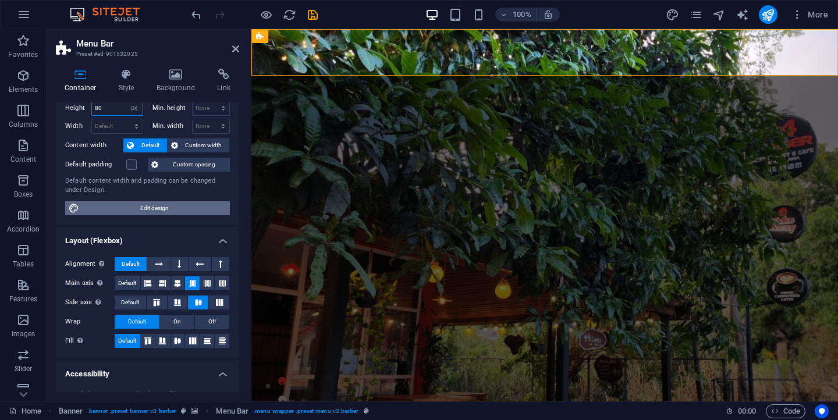
scroll to position [36, 0]
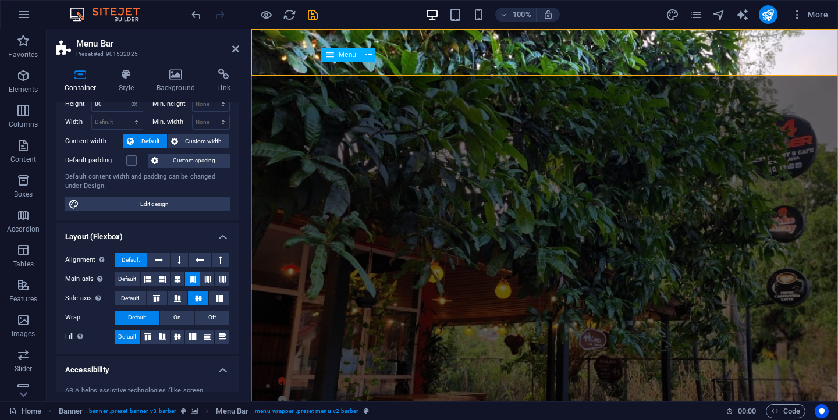
click at [370, 57] on icon at bounding box center [369, 55] width 6 height 12
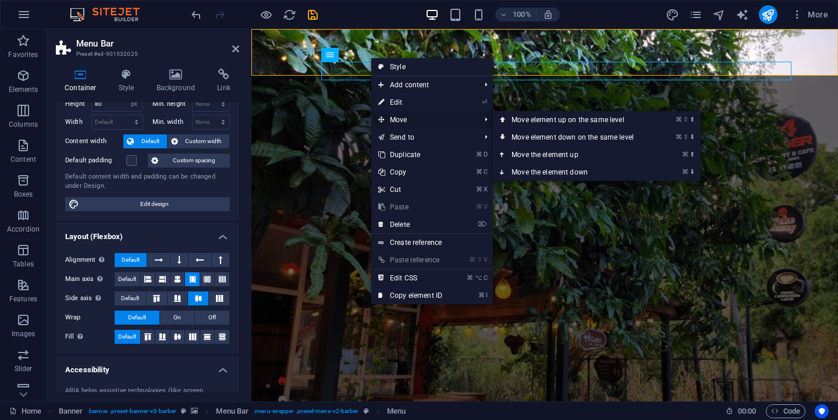
click at [402, 117] on span "Move" at bounding box center [423, 119] width 104 height 17
click at [535, 119] on link "⌘ ⇧ ⬆ Move element up on the same level" at bounding box center [575, 119] width 164 height 17
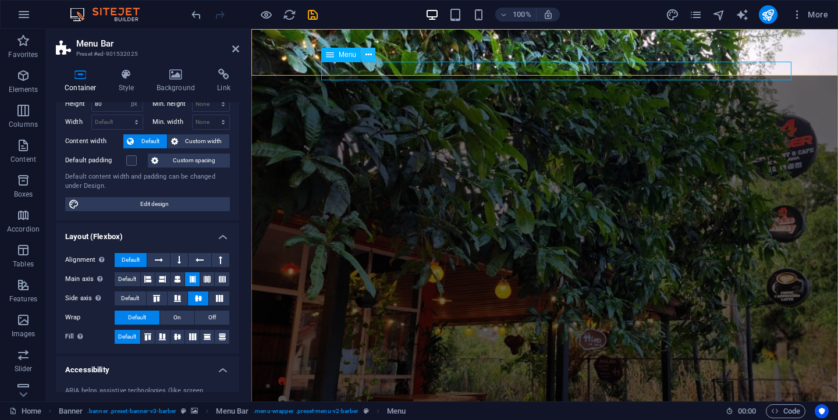
click at [370, 56] on icon at bounding box center [369, 55] width 6 height 12
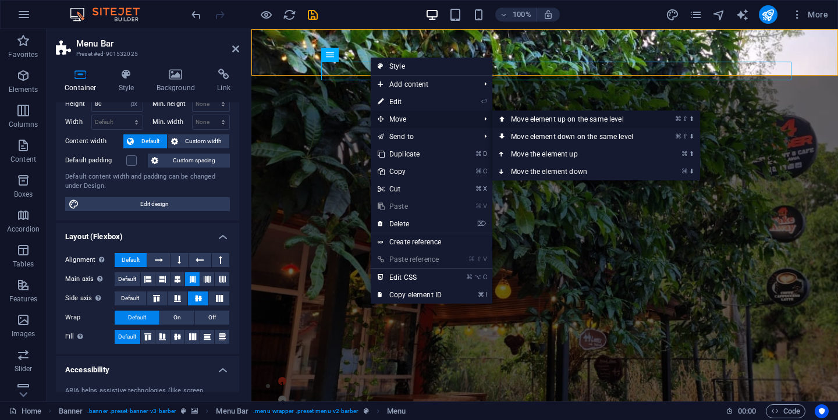
click at [518, 115] on link "⌘ ⇧ ⬆ Move element up on the same level" at bounding box center [574, 119] width 164 height 17
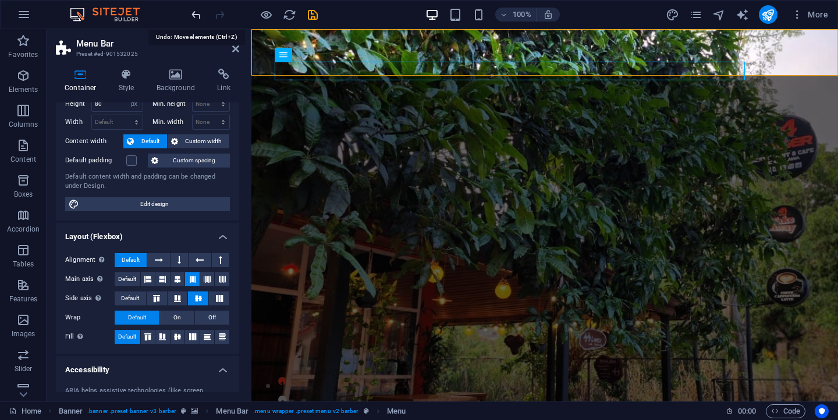
click at [196, 17] on icon "undo" at bounding box center [196, 14] width 13 height 13
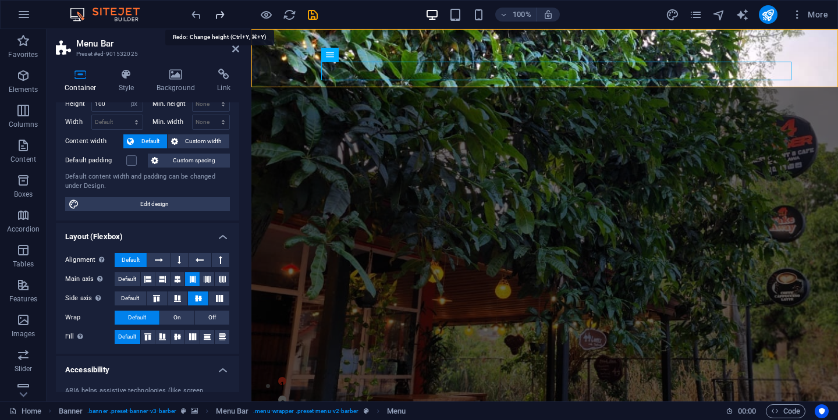
click at [219, 16] on icon "redo" at bounding box center [219, 14] width 13 height 13
type input "80"
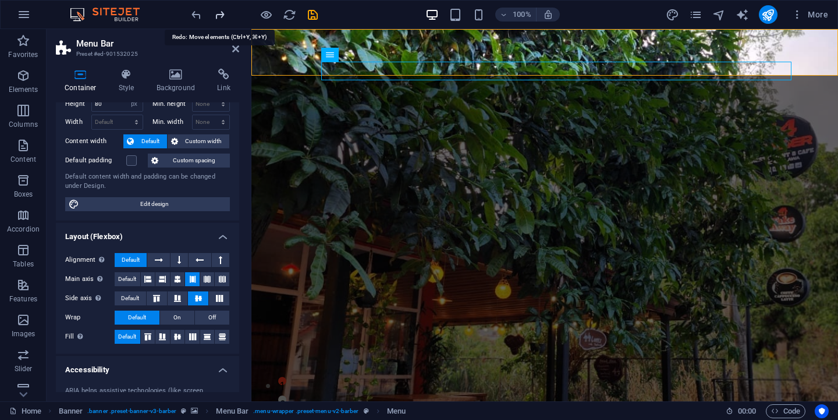
click at [219, 16] on icon "redo" at bounding box center [219, 14] width 13 height 13
click at [197, 17] on icon "undo" at bounding box center [196, 14] width 13 height 13
click at [368, 56] on icon at bounding box center [369, 55] width 6 height 12
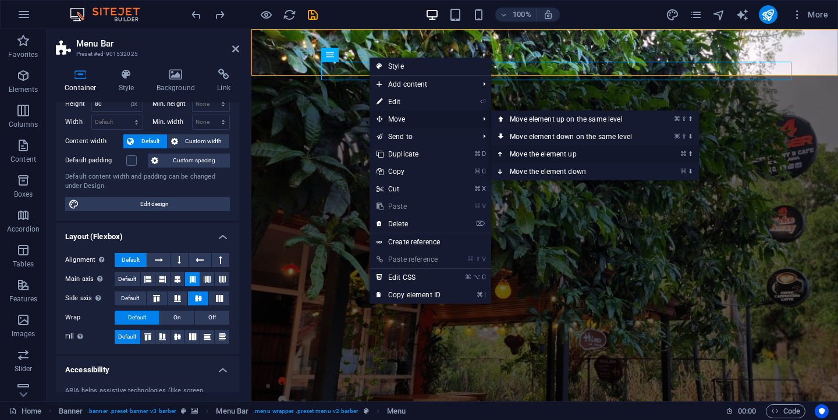
click at [553, 150] on link "⌘ ⬆ Move the element up" at bounding box center [573, 154] width 164 height 17
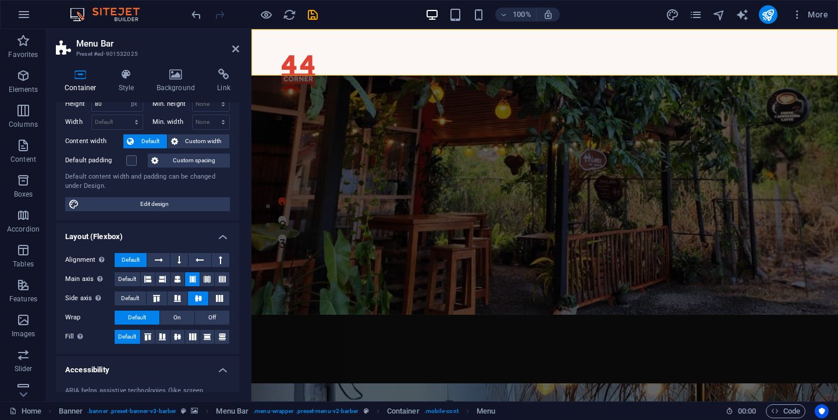
scroll to position [0, 0]
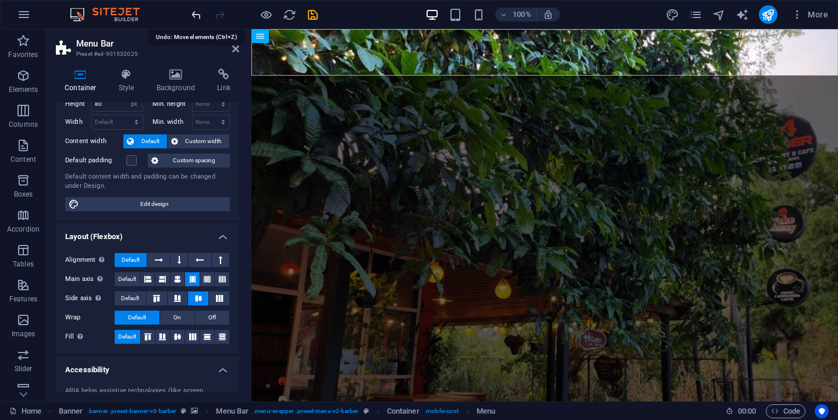
click at [201, 19] on icon "undo" at bounding box center [196, 14] width 13 height 13
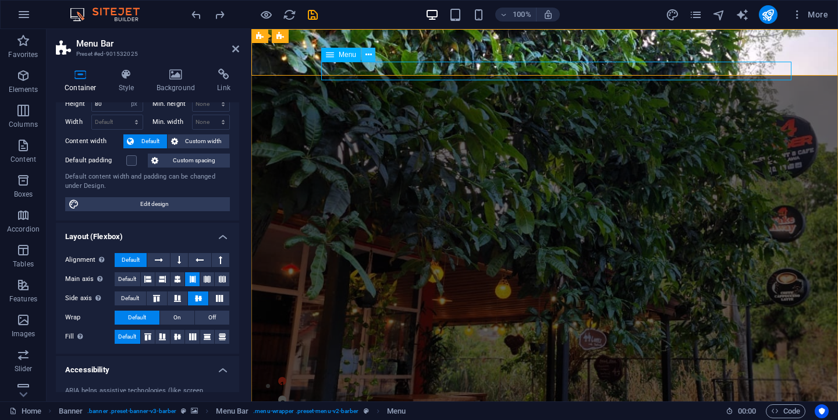
click at [371, 58] on icon at bounding box center [369, 55] width 6 height 12
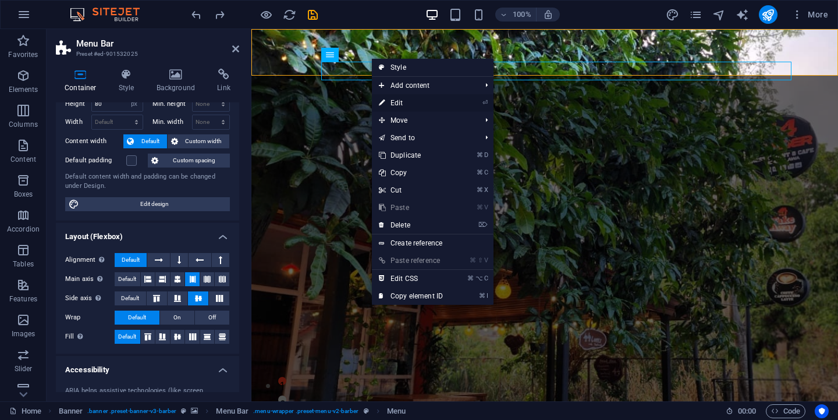
click at [395, 101] on link "⏎ Edit" at bounding box center [411, 102] width 78 height 17
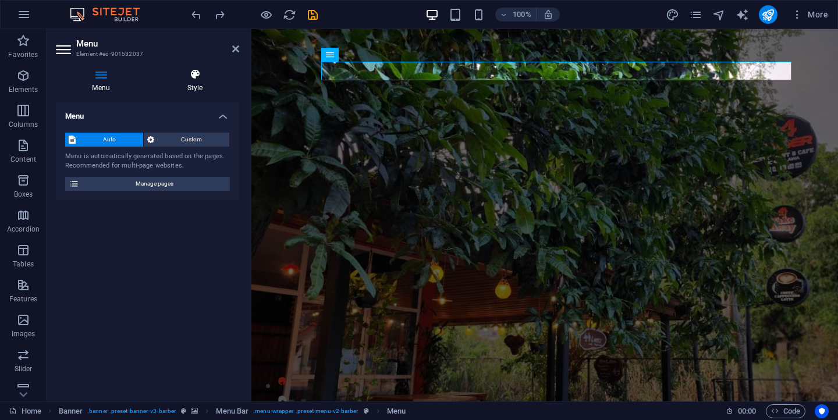
click at [190, 79] on icon at bounding box center [195, 75] width 88 height 12
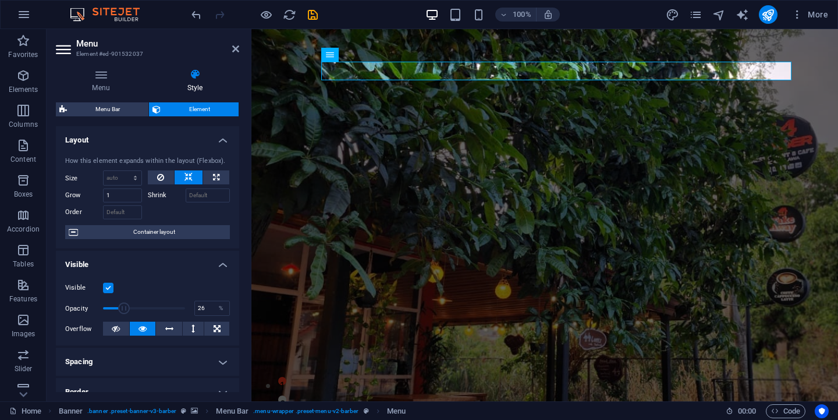
click at [123, 310] on span at bounding box center [124, 309] width 12 height 12
click at [179, 308] on span at bounding box center [144, 308] width 82 height 17
click at [181, 308] on span at bounding box center [182, 309] width 12 height 12
type input "98"
click at [166, 285] on div "Visible" at bounding box center [147, 288] width 165 height 14
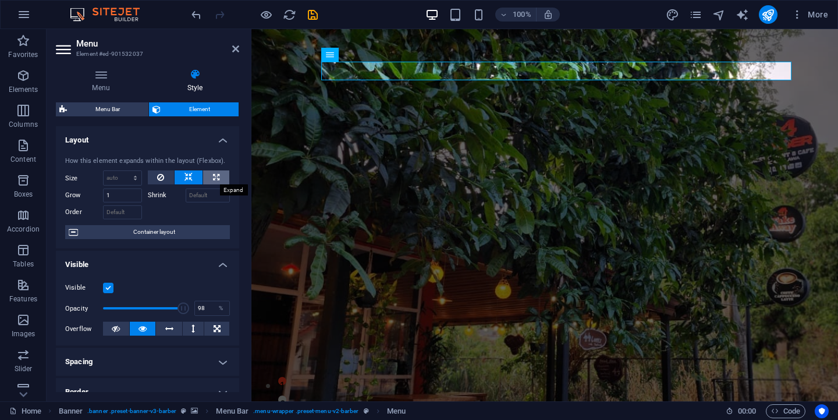
click at [214, 173] on icon at bounding box center [216, 178] width 6 height 14
type input "100"
select select "%"
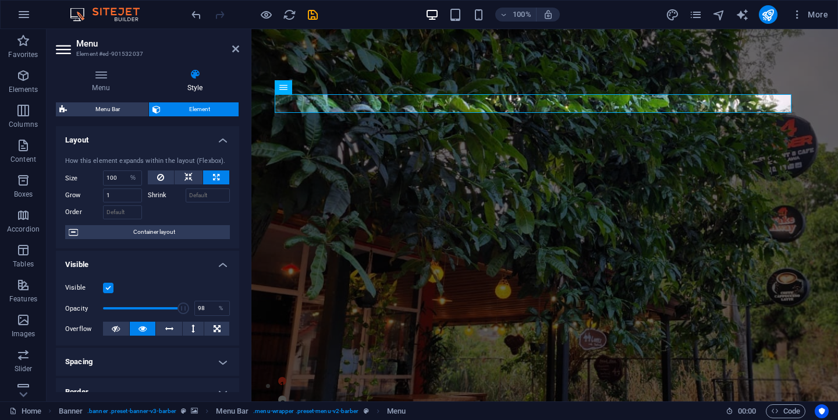
click at [214, 173] on icon at bounding box center [216, 178] width 6 height 14
click at [189, 172] on icon at bounding box center [189, 178] width 8 height 14
select select "DISABLED_OPTION_VALUE"
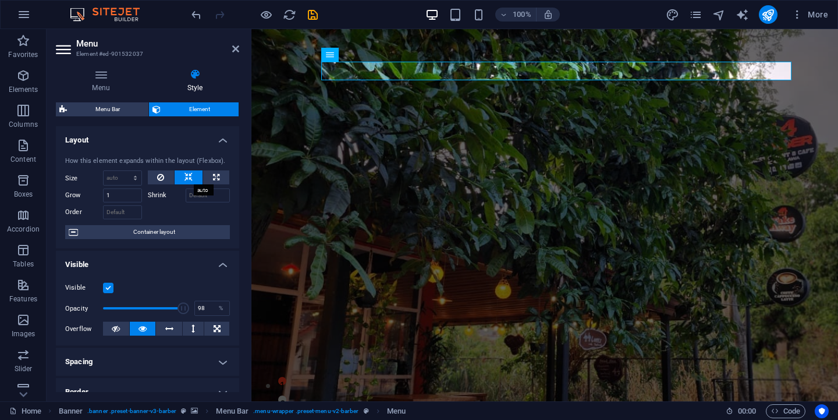
click at [185, 178] on icon at bounding box center [189, 178] width 8 height 14
click at [219, 178] on button at bounding box center [216, 178] width 26 height 14
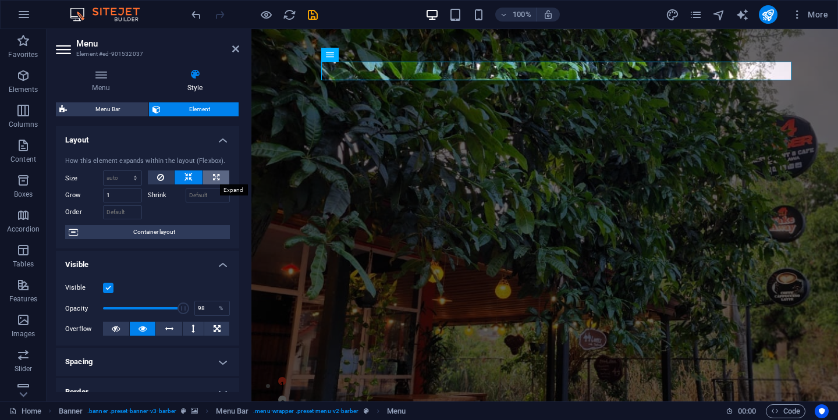
type input "100"
select select "%"
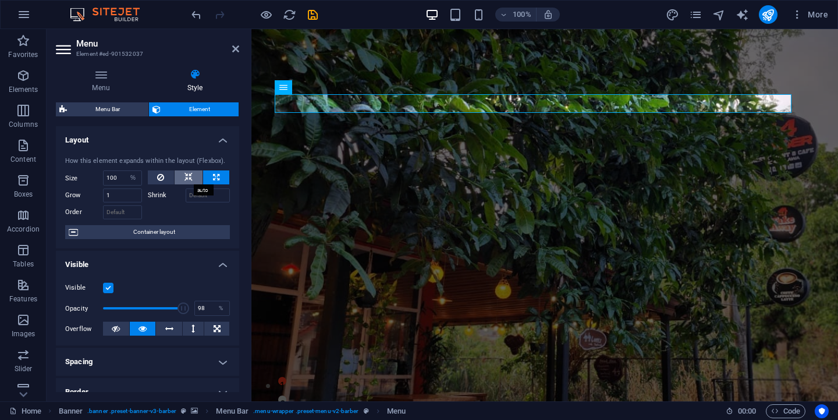
click at [189, 181] on icon at bounding box center [189, 178] width 8 height 14
select select "DISABLED_OPTION_VALUE"
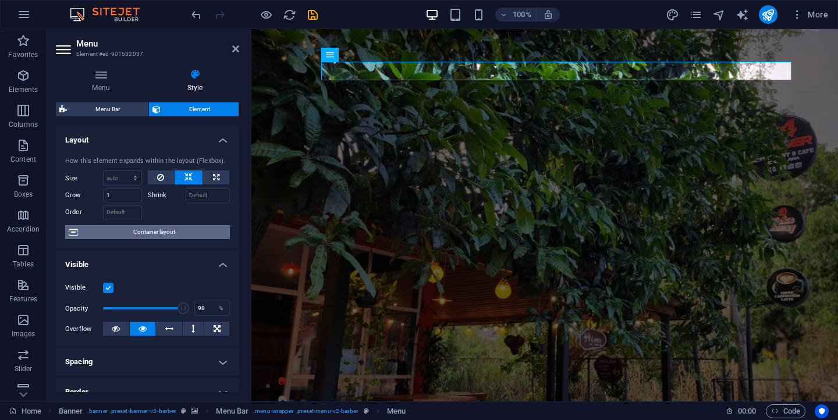
click at [176, 234] on span "Container layout" at bounding box center [153, 232] width 145 height 14
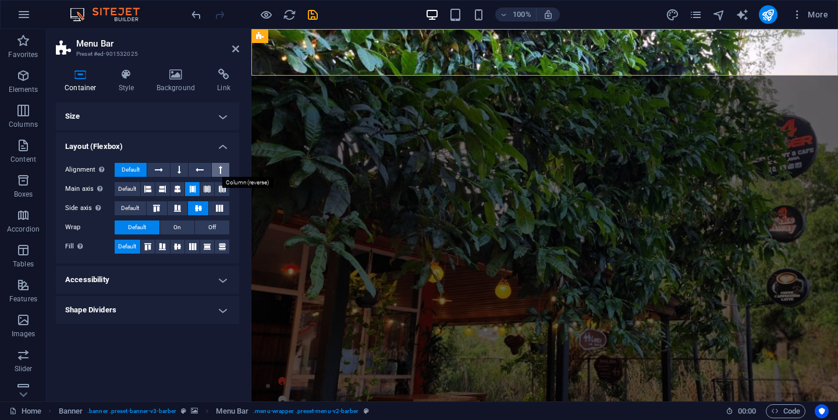
click at [215, 166] on button at bounding box center [220, 170] width 17 height 14
click at [201, 171] on icon at bounding box center [200, 170] width 8 height 14
click at [197, 19] on icon "undo" at bounding box center [196, 14] width 13 height 13
click at [149, 189] on icon at bounding box center [147, 189] width 7 height 14
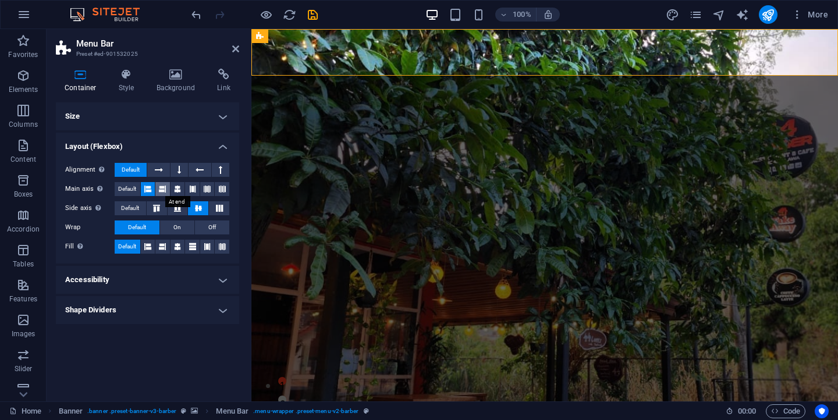
click at [162, 187] on icon at bounding box center [162, 189] width 7 height 14
click at [176, 186] on icon at bounding box center [177, 189] width 7 height 14
click at [194, 188] on icon at bounding box center [192, 189] width 7 height 14
click at [178, 189] on icon at bounding box center [177, 189] width 7 height 14
click at [152, 243] on button at bounding box center [148, 247] width 15 height 14
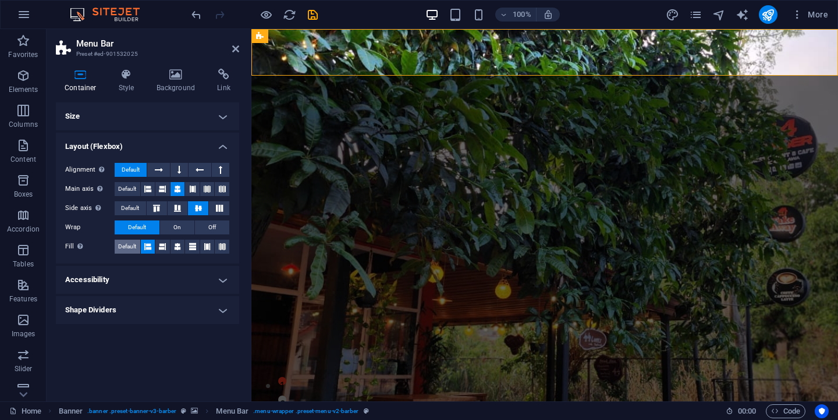
click at [134, 248] on span "Default" at bounding box center [127, 247] width 18 height 14
click at [157, 170] on icon at bounding box center [159, 170] width 8 height 14
click at [180, 168] on icon at bounding box center [179, 170] width 3 height 14
click at [204, 168] on button at bounding box center [200, 170] width 22 height 14
click at [219, 168] on icon at bounding box center [220, 170] width 3 height 14
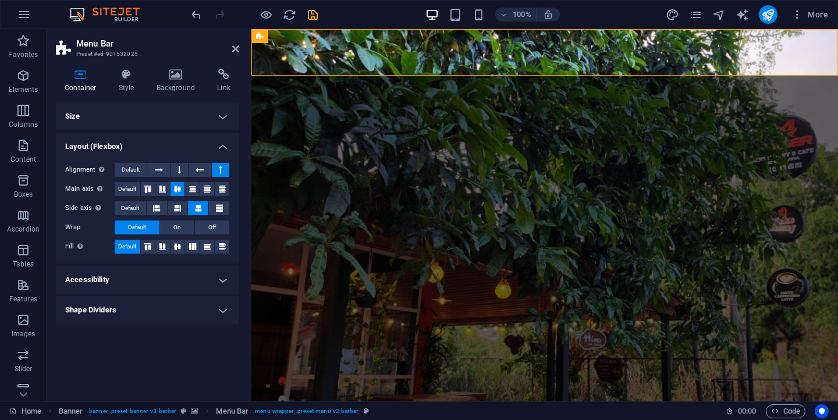
click at [219, 168] on icon at bounding box center [220, 170] width 3 height 14
click at [137, 171] on span "Default" at bounding box center [131, 170] width 18 height 14
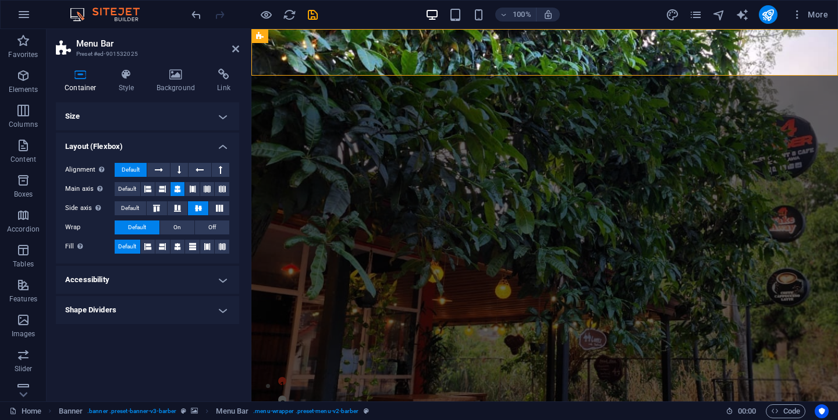
click at [166, 144] on h4 "Layout (Flexbox)" at bounding box center [147, 143] width 183 height 21
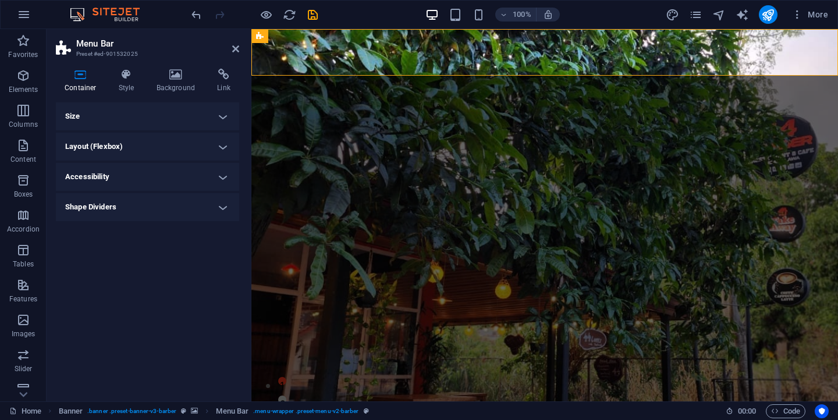
click at [209, 147] on h4 "Layout (Flexbox)" at bounding box center [147, 147] width 183 height 28
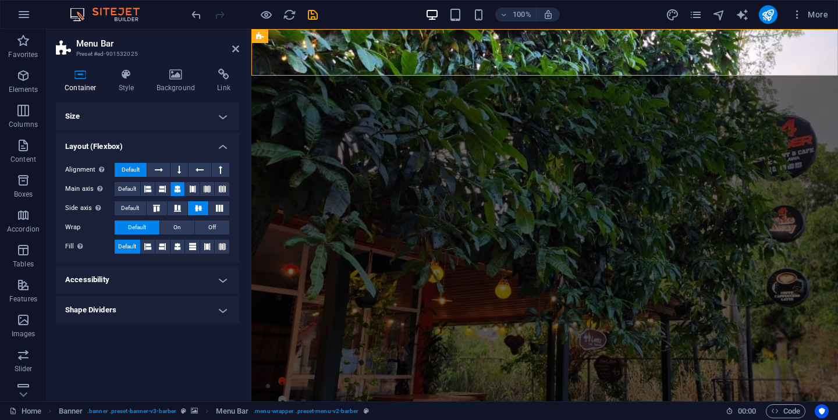
click at [209, 147] on h4 "Layout (Flexbox)" at bounding box center [147, 143] width 183 height 21
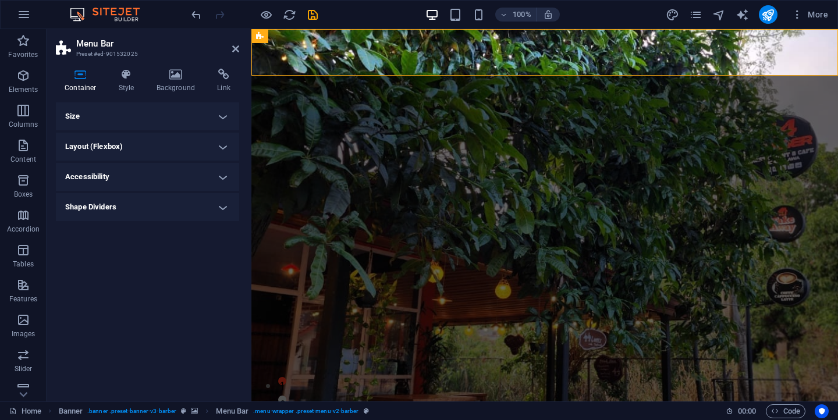
click at [203, 172] on h4 "Accessibility" at bounding box center [147, 177] width 183 height 28
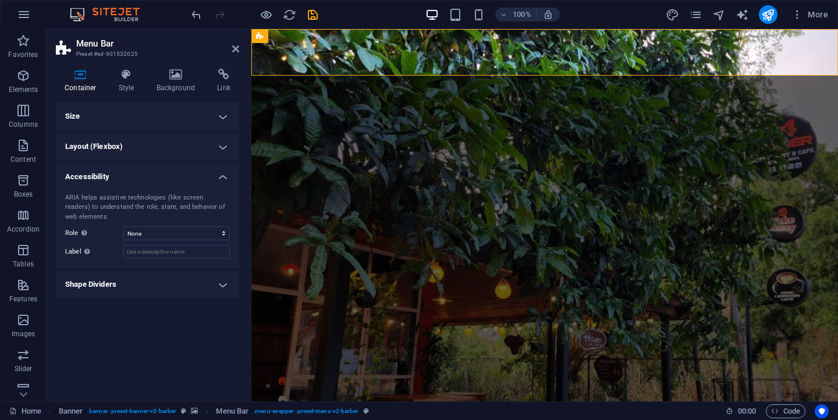
click at [203, 172] on h4 "Accessibility" at bounding box center [147, 173] width 183 height 21
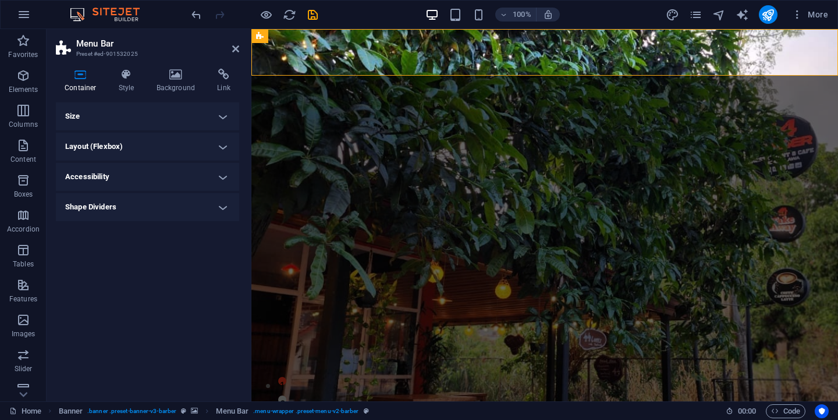
click at [205, 205] on h4 "Shape Dividers" at bounding box center [147, 207] width 183 height 28
click at [205, 205] on h4 "Shape Dividers" at bounding box center [147, 203] width 183 height 21
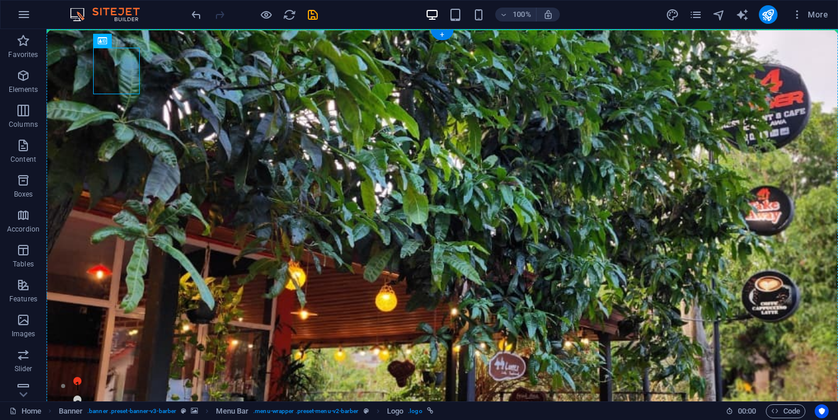
drag, startPoint x: 120, startPoint y: 66, endPoint x: 90, endPoint y: 49, distance: 34.4
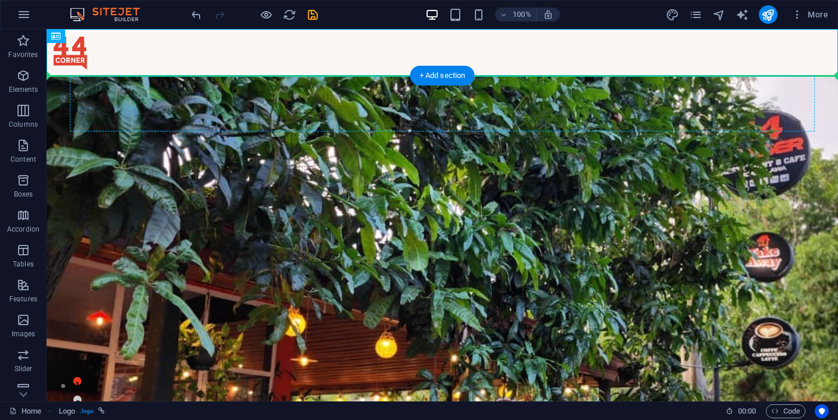
drag, startPoint x: 76, startPoint y: 63, endPoint x: 95, endPoint y: 96, distance: 38.0
drag, startPoint x: 75, startPoint y: 55, endPoint x: 88, endPoint y: 104, distance: 50.1
drag, startPoint x: 76, startPoint y: 59, endPoint x: 68, endPoint y: 95, distance: 37.0
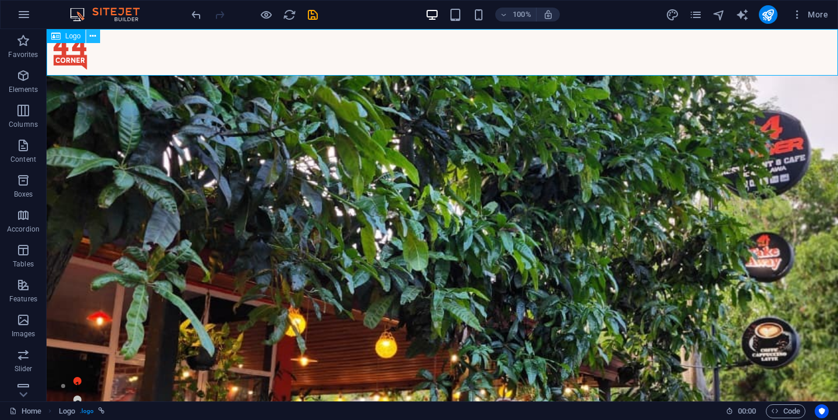
click at [87, 40] on button at bounding box center [93, 36] width 14 height 14
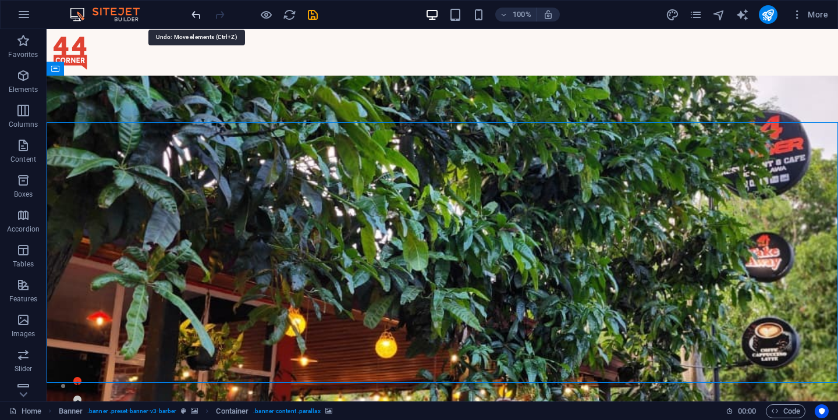
click at [194, 18] on icon "undo" at bounding box center [196, 14] width 13 height 13
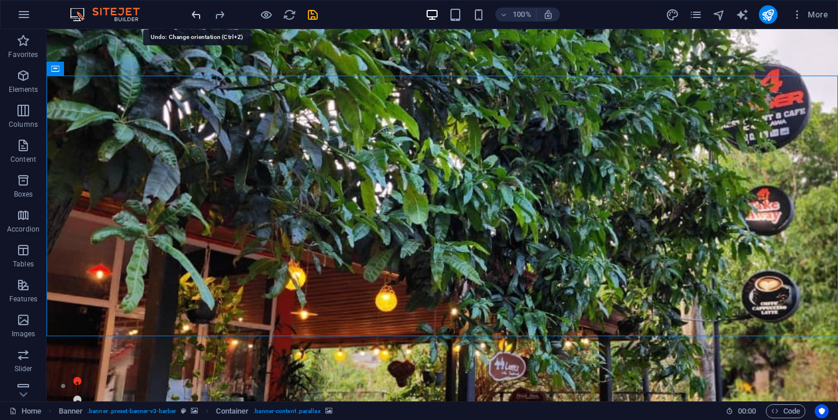
click at [196, 16] on icon "undo" at bounding box center [196, 14] width 13 height 13
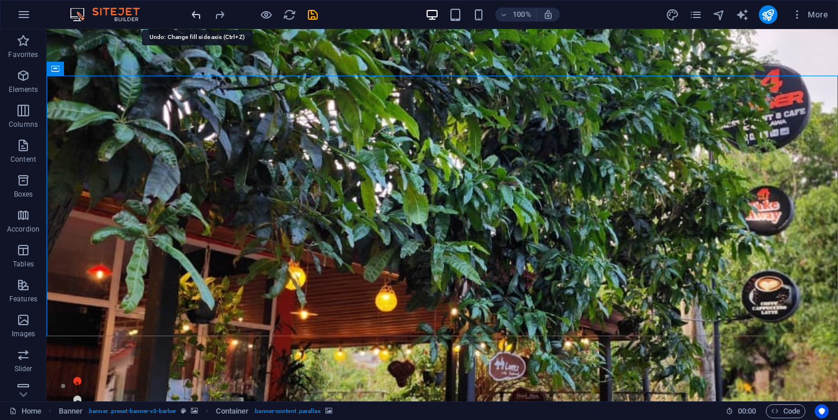
click at [196, 16] on icon "undo" at bounding box center [196, 14] width 13 height 13
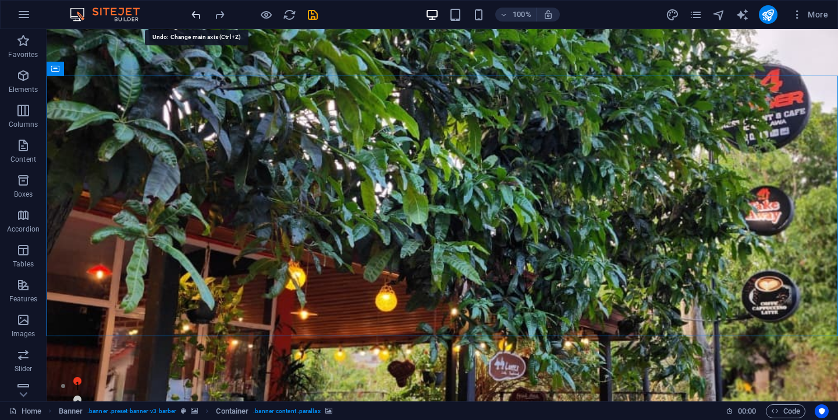
click at [196, 16] on icon "undo" at bounding box center [196, 14] width 13 height 13
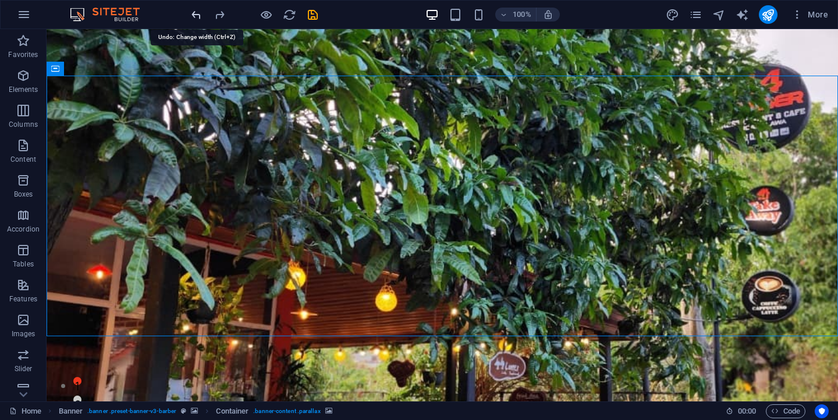
click at [196, 16] on icon "undo" at bounding box center [196, 14] width 13 height 13
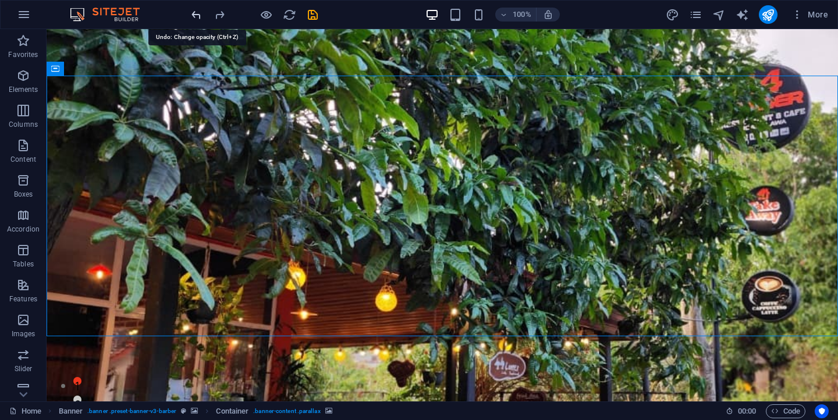
click at [196, 16] on icon "undo" at bounding box center [196, 14] width 13 height 13
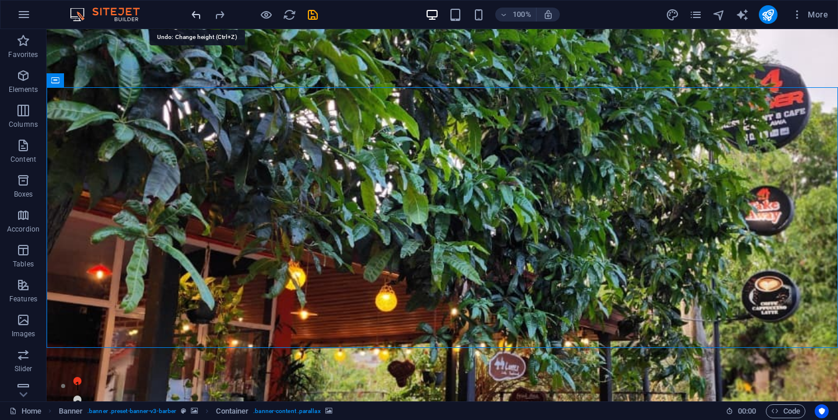
click at [196, 16] on icon "undo" at bounding box center [196, 14] width 13 height 13
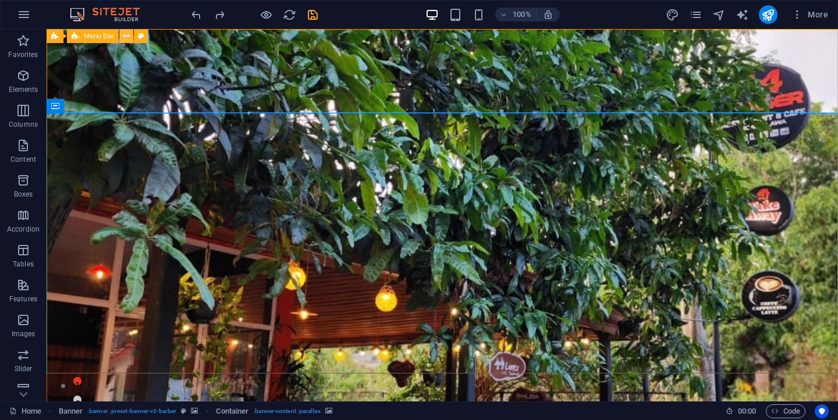
click at [127, 32] on icon at bounding box center [126, 36] width 6 height 12
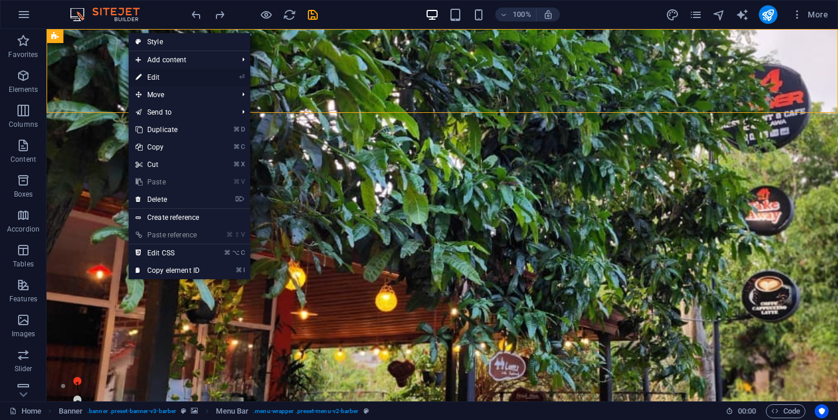
click at [185, 71] on link "⏎ Edit" at bounding box center [168, 77] width 78 height 17
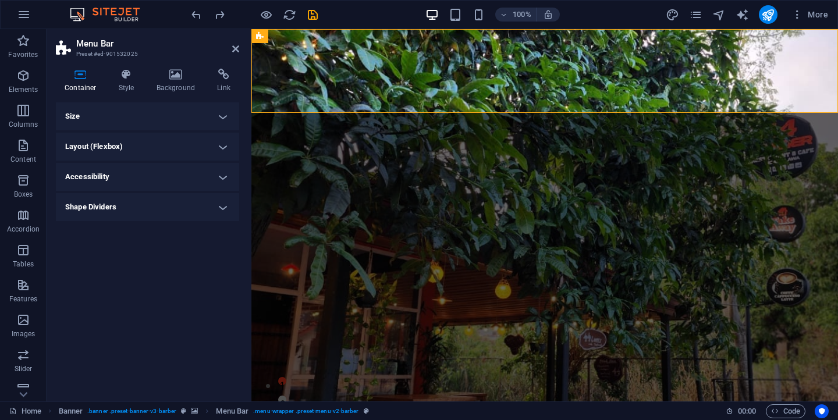
click at [146, 141] on h4 "Layout (Flexbox)" at bounding box center [147, 147] width 183 height 28
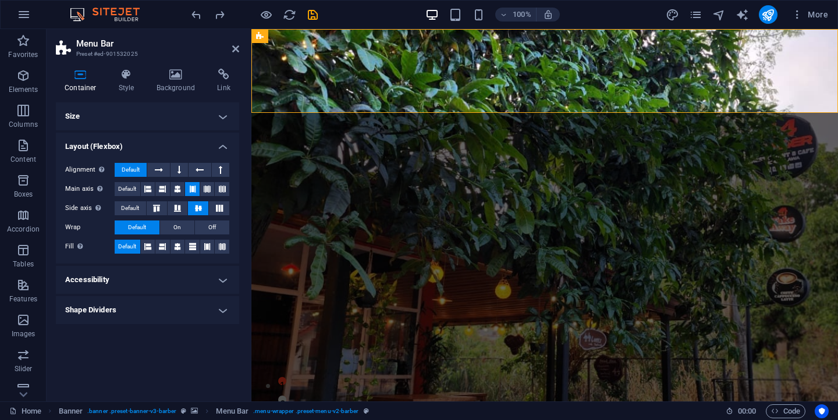
click at [146, 141] on h4 "Layout (Flexbox)" at bounding box center [147, 143] width 183 height 21
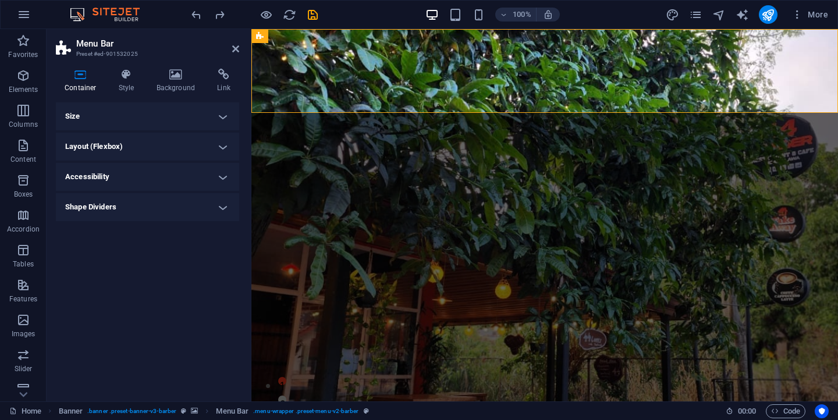
click at [154, 119] on h4 "Size" at bounding box center [147, 116] width 183 height 28
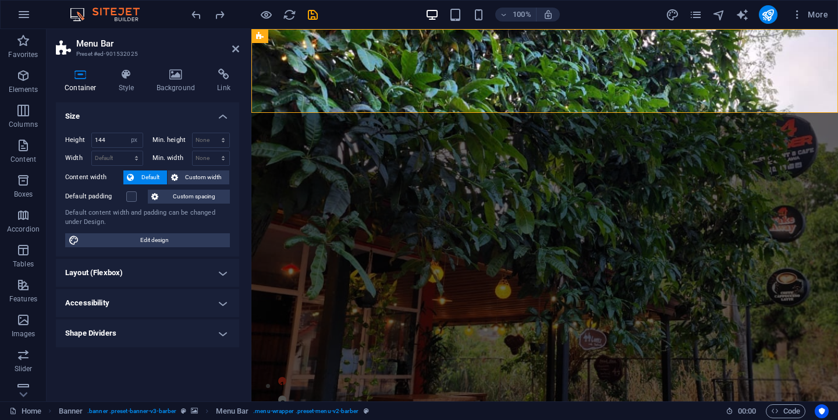
click at [154, 119] on h4 "Size" at bounding box center [147, 112] width 183 height 21
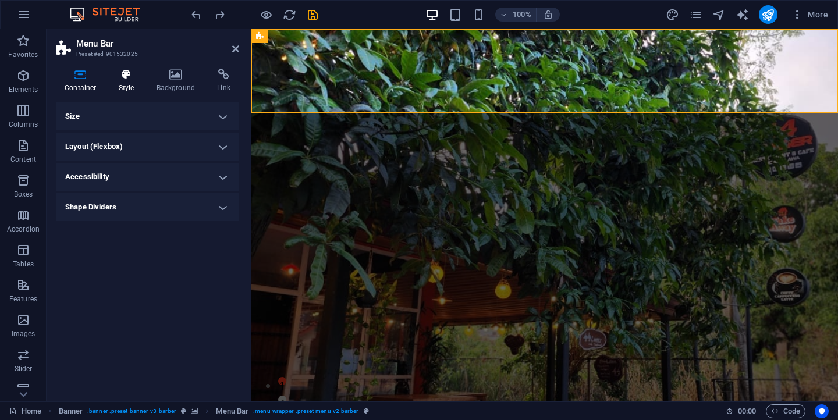
click at [128, 86] on h4 "Style" at bounding box center [129, 81] width 38 height 24
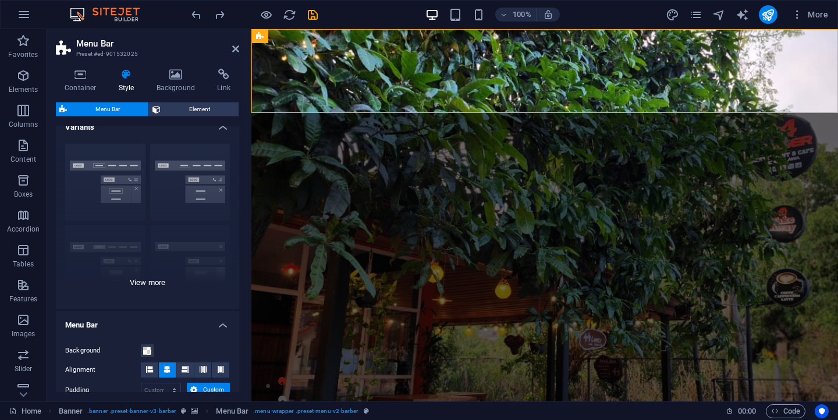
scroll to position [19, 0]
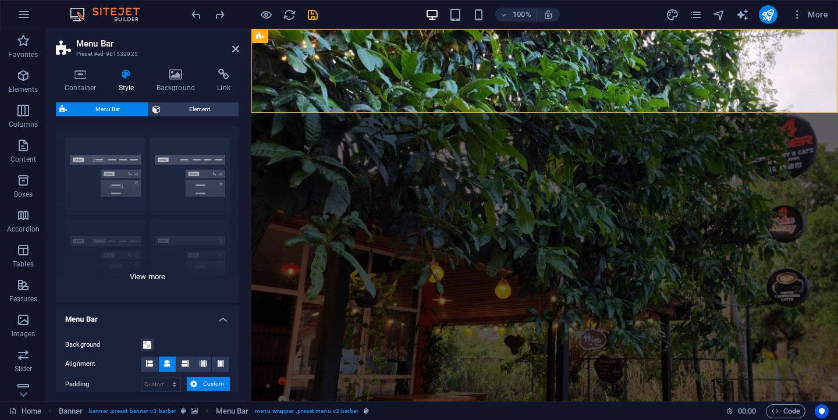
click at [157, 275] on div "Border Centered Default Fixed Loki Trigger Wide XXL" at bounding box center [147, 216] width 183 height 175
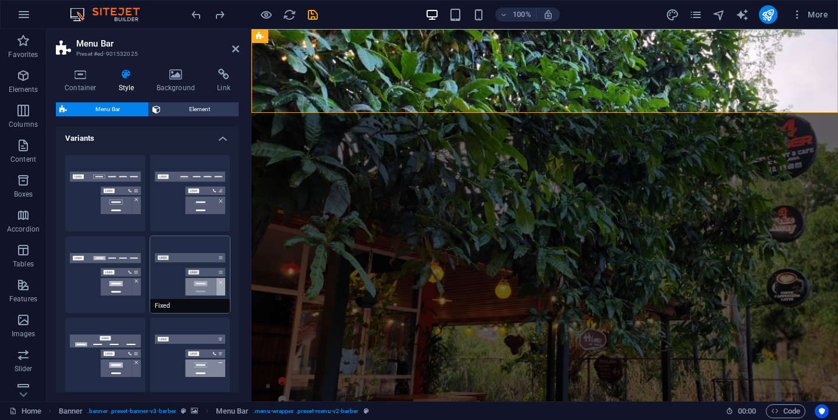
scroll to position [0, 0]
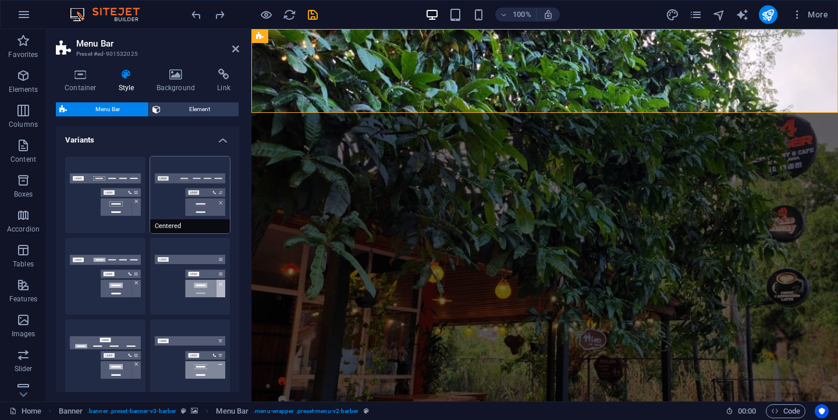
click at [178, 209] on button "Centered" at bounding box center [190, 195] width 80 height 77
type input "1"
select select "rem"
type input "1"
select select "rem"
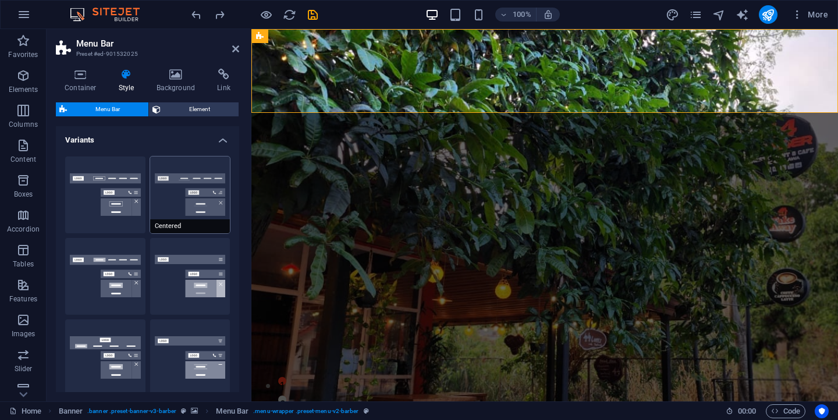
type input "1"
select select "rem"
type input "1"
select select "rem"
type input "1"
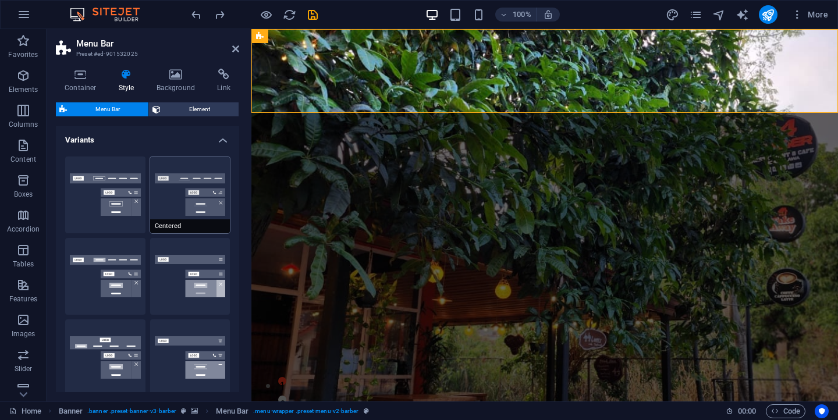
select select "rem"
click at [196, 13] on icon "undo" at bounding box center [196, 14] width 13 height 13
select select "DISABLED_OPTION_VALUE"
type input "40"
select select "px"
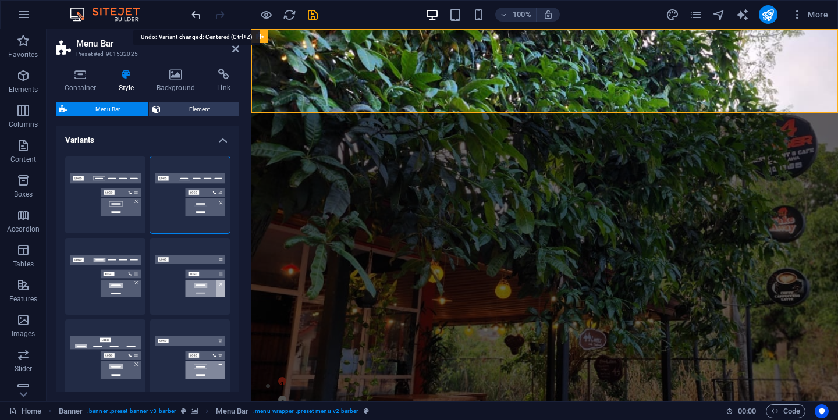
type input "32"
select select "px"
type input "32"
select select "px"
type input "80"
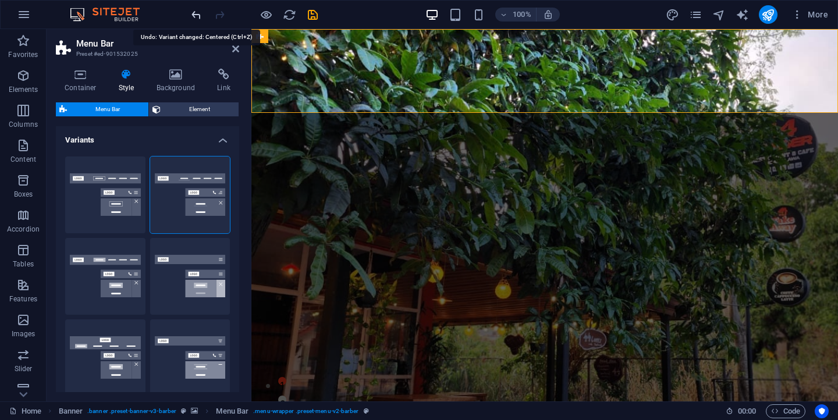
select select "px"
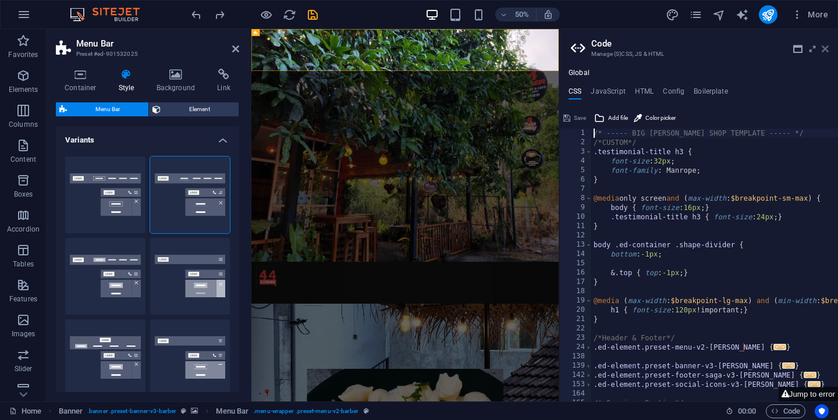
click at [828, 50] on icon at bounding box center [825, 48] width 7 height 9
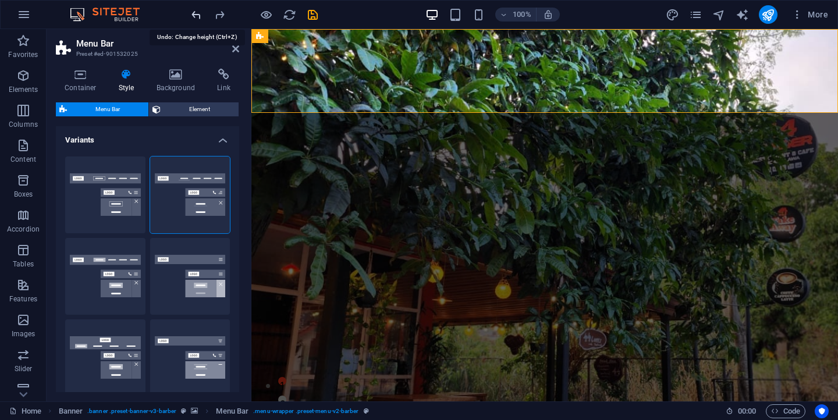
click at [197, 15] on icon "undo" at bounding box center [196, 14] width 13 height 13
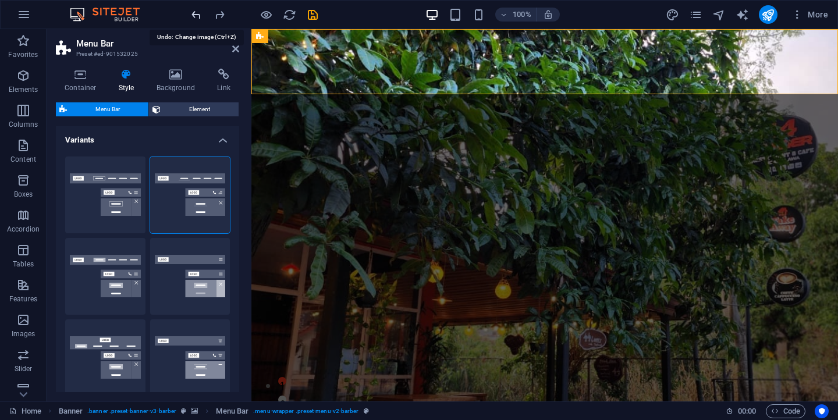
click at [197, 15] on icon "undo" at bounding box center [196, 14] width 13 height 13
click at [222, 14] on icon "redo" at bounding box center [219, 14] width 13 height 13
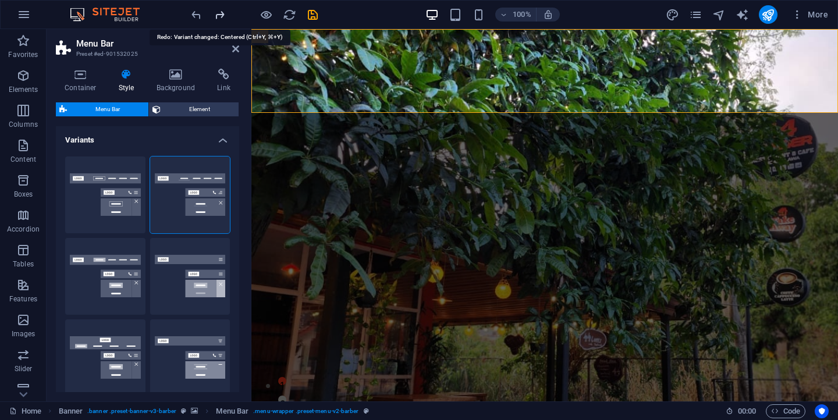
click at [222, 14] on icon "redo" at bounding box center [219, 14] width 13 height 13
type input "1"
select select "rem"
type input "1"
select select "rem"
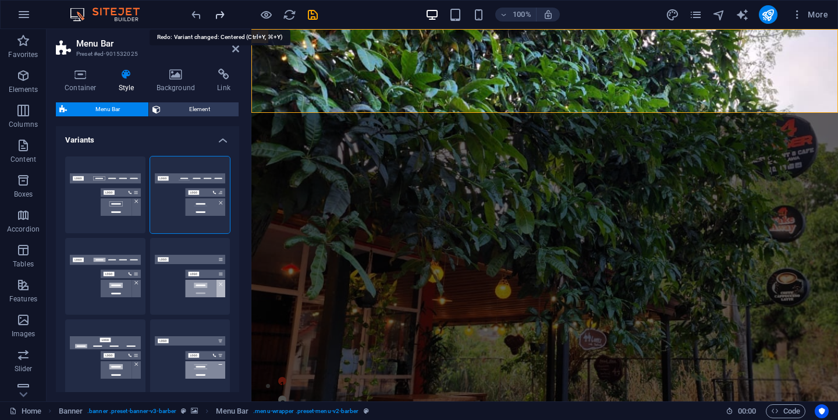
type input "1"
select select "rem"
type input "1"
select select "rem"
type input "1"
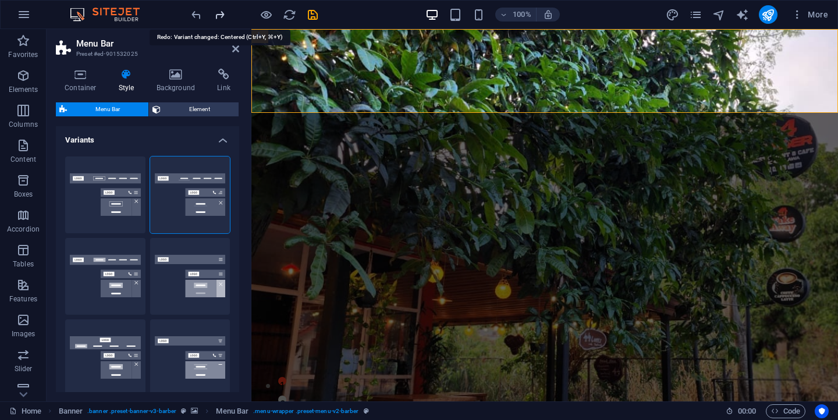
select select "rem"
click at [117, 207] on button "Border" at bounding box center [105, 195] width 80 height 77
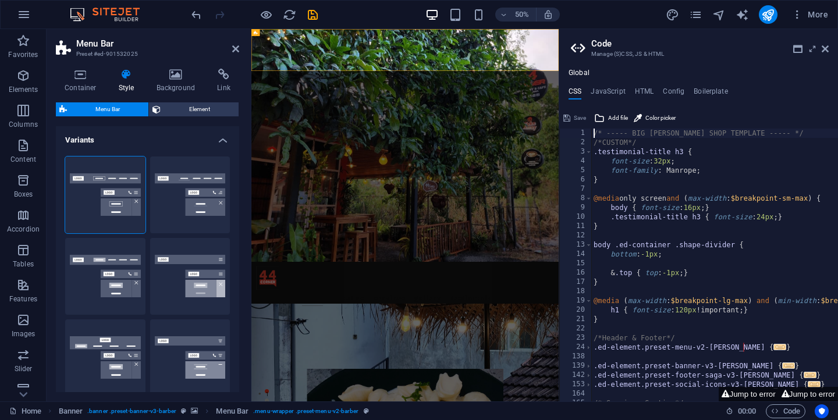
click at [831, 52] on aside "Code Manage (S)CSS, JS & HTML Global CSS JavaScript HTML Config Boilerplate /* …" at bounding box center [698, 215] width 279 height 373
click at [825, 52] on icon at bounding box center [825, 48] width 7 height 9
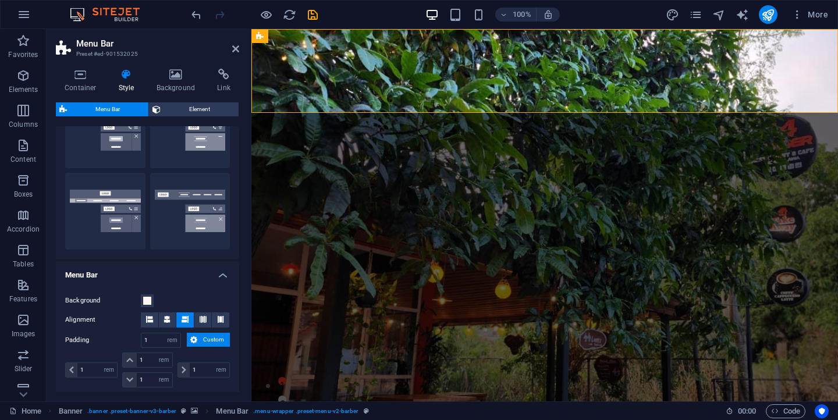
scroll to position [226, 0]
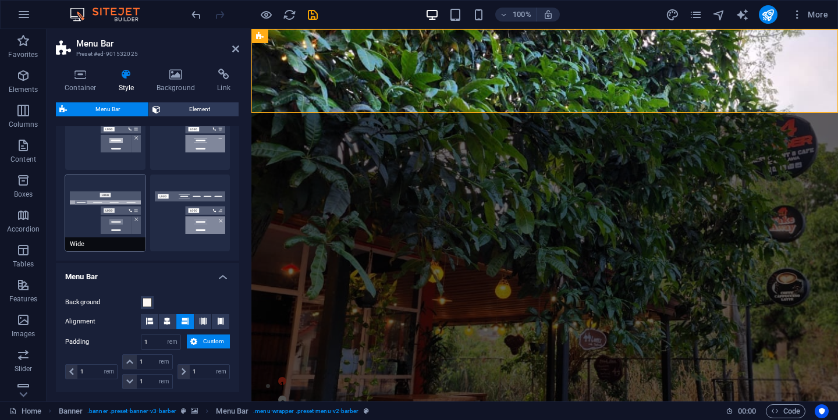
click at [119, 220] on button "Wide" at bounding box center [105, 213] width 80 height 77
type input "0"
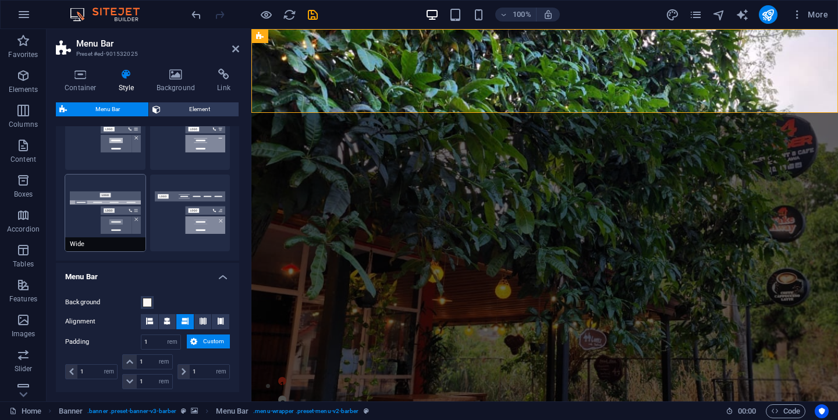
type input "0"
type input "2"
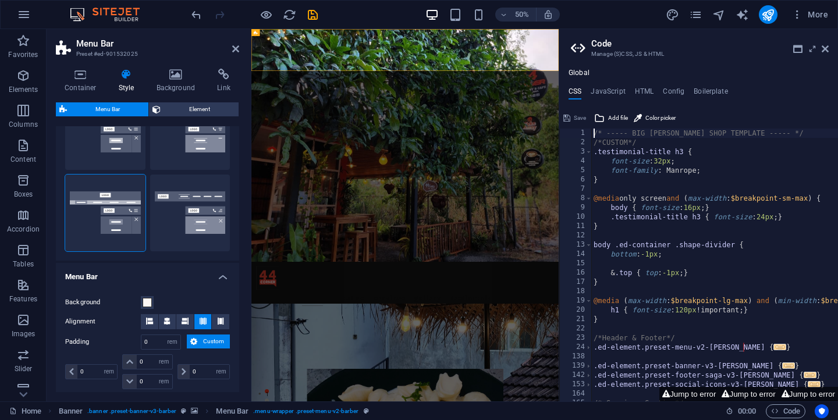
click at [829, 49] on aside "Code Manage (S)CSS, JS & HTML Global CSS JavaScript HTML Config Boilerplate /* …" at bounding box center [698, 215] width 279 height 373
click at [822, 52] on icon at bounding box center [825, 48] width 7 height 9
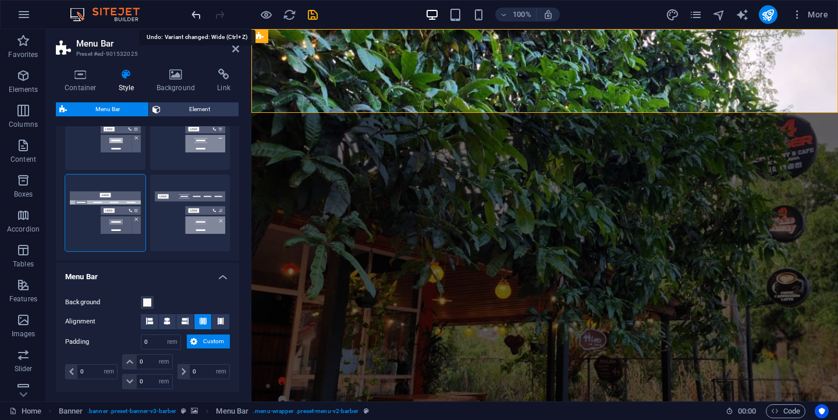
click at [197, 20] on icon "undo" at bounding box center [196, 14] width 13 height 13
type input "1"
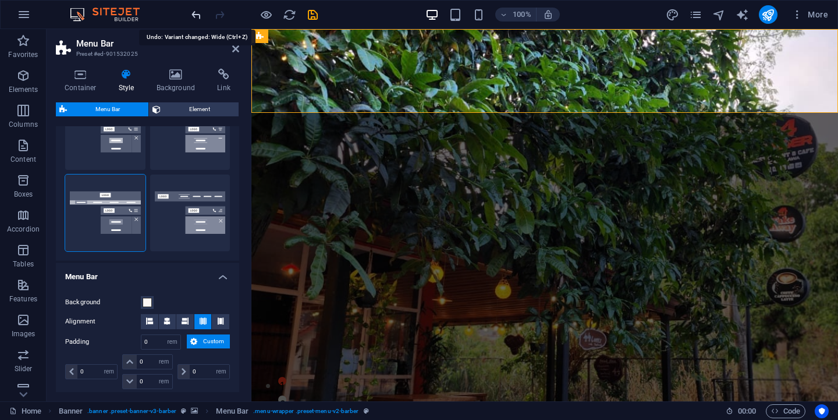
type input "1"
click at [197, 20] on icon "undo" at bounding box center [196, 14] width 13 height 13
select select "DISABLED_OPTION_VALUE"
type input "40"
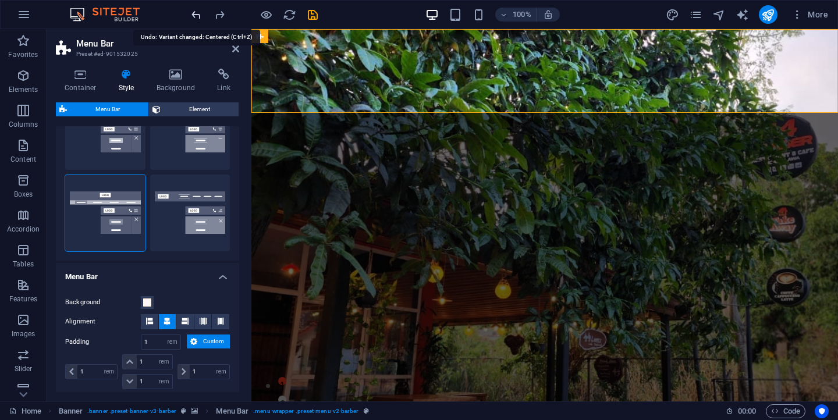
select select "px"
type input "32"
select select "px"
type input "32"
select select "px"
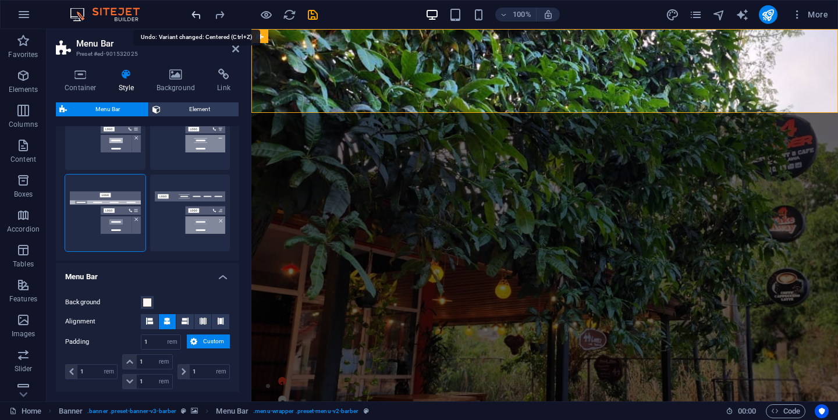
type input "80"
select select "px"
click at [197, 20] on icon "undo" at bounding box center [196, 14] width 13 height 13
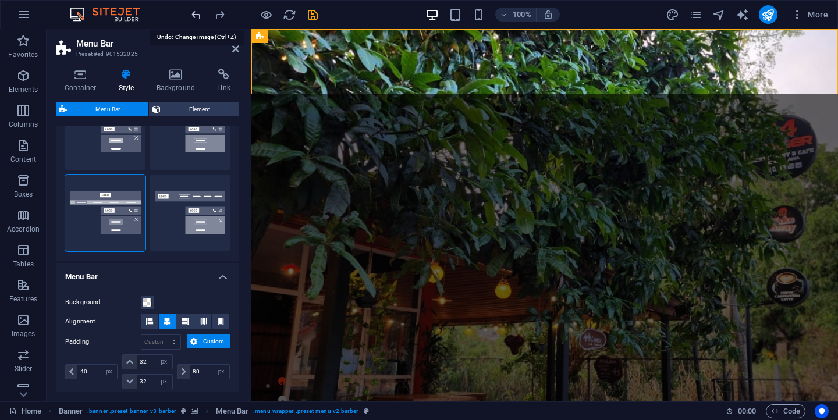
click at [197, 20] on icon "undo" at bounding box center [196, 14] width 13 height 13
click at [222, 18] on icon "redo" at bounding box center [219, 14] width 13 height 13
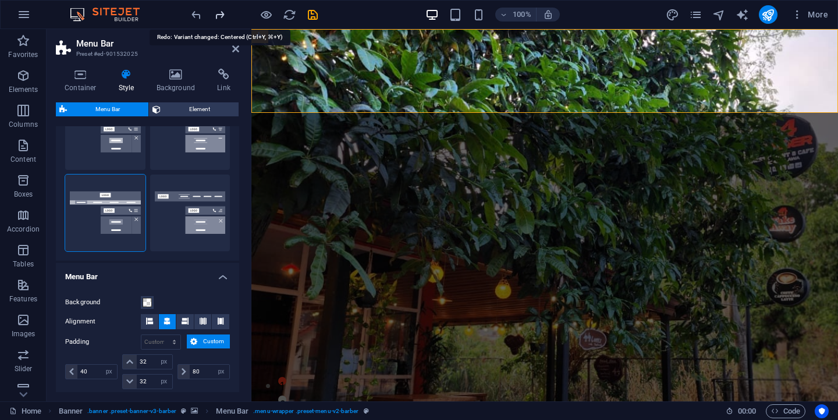
click at [222, 18] on icon "redo" at bounding box center [219, 14] width 13 height 13
type input "1"
select select "rem"
type input "1"
select select "rem"
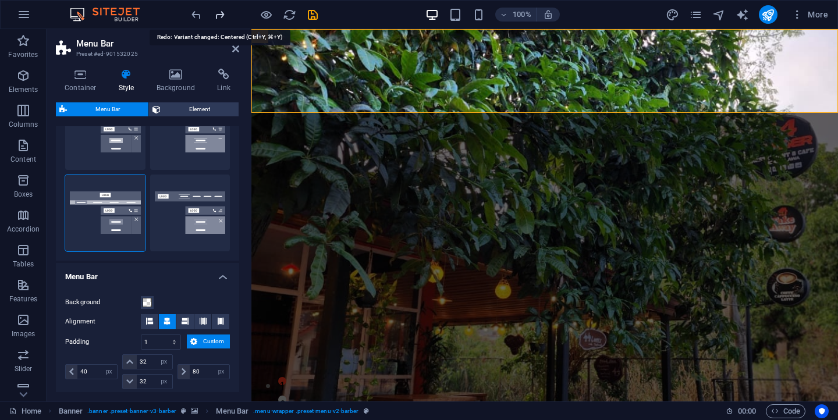
type input "1"
select select "rem"
type input "1"
select select "rem"
type input "1"
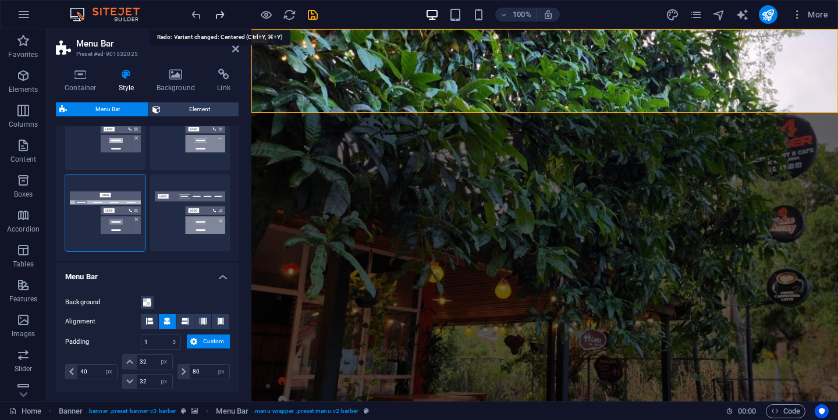
select select "rem"
click at [222, 18] on icon "redo" at bounding box center [219, 14] width 13 height 13
type input "0"
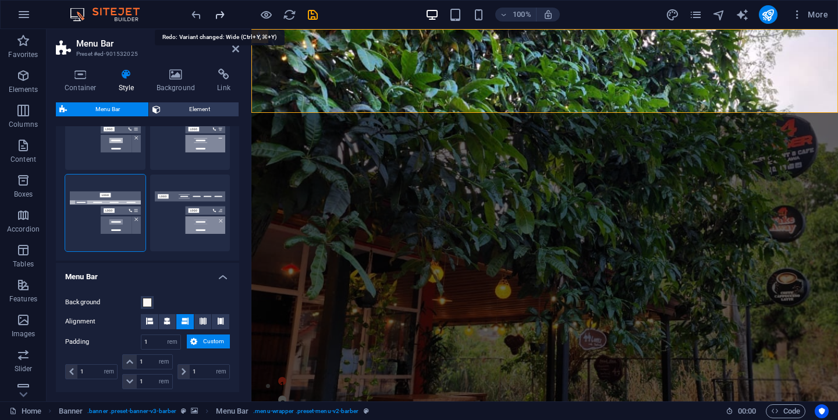
type input "0"
type input "2"
click at [222, 18] on div at bounding box center [254, 14] width 130 height 19
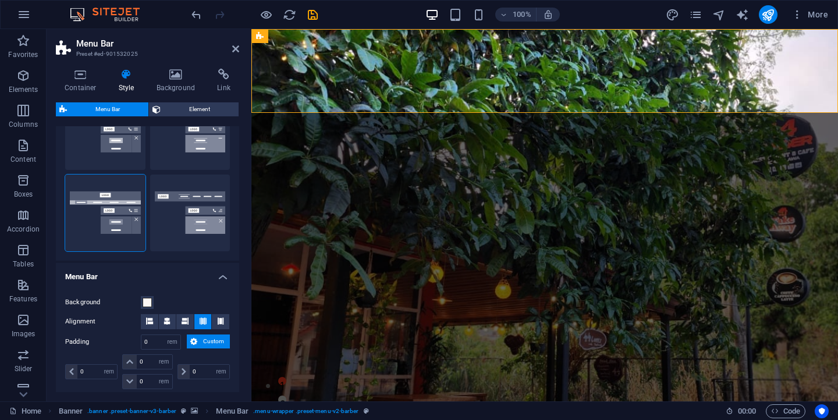
click at [196, 23] on div at bounding box center [254, 14] width 130 height 19
click at [196, 20] on icon "undo" at bounding box center [196, 14] width 13 height 13
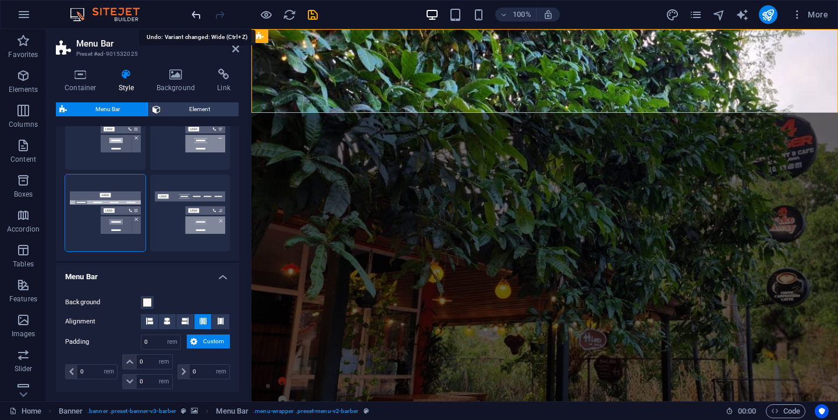
type input "1"
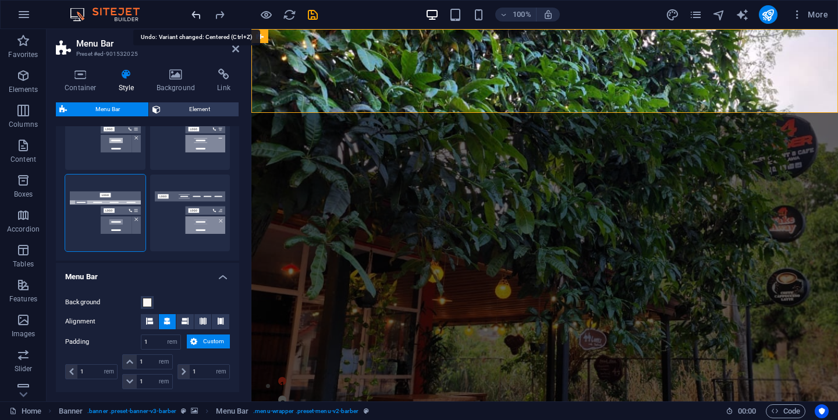
click at [196, 20] on icon "undo" at bounding box center [196, 14] width 13 height 13
select select "DISABLED_OPTION_VALUE"
type input "40"
select select "px"
type input "32"
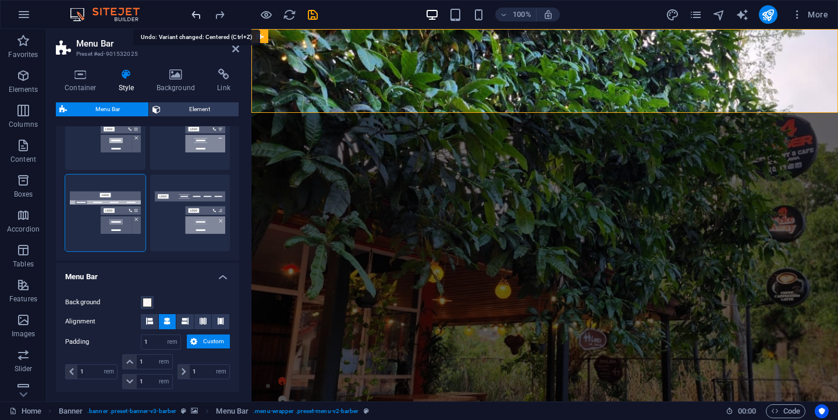
select select "px"
type input "32"
select select "px"
type input "80"
select select "px"
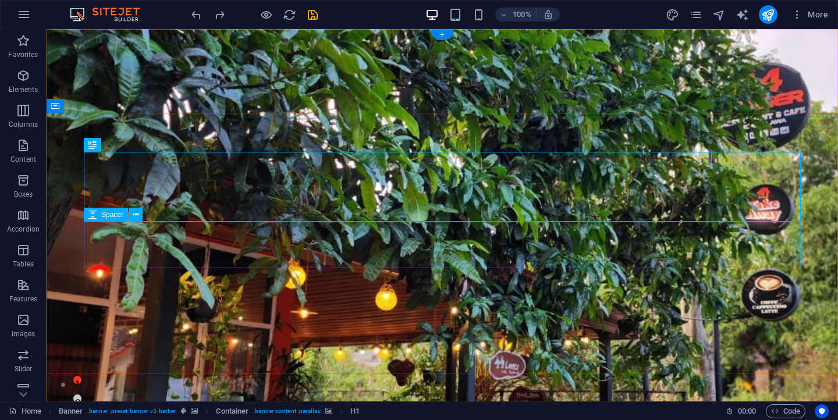
scroll to position [0, 0]
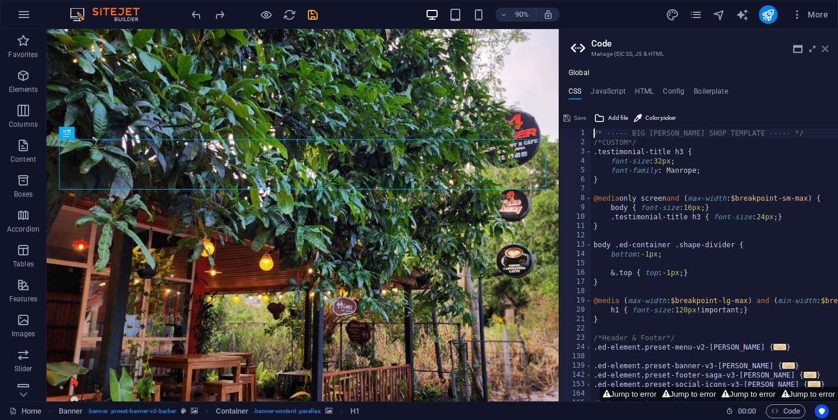
click at [825, 49] on icon at bounding box center [825, 48] width 7 height 9
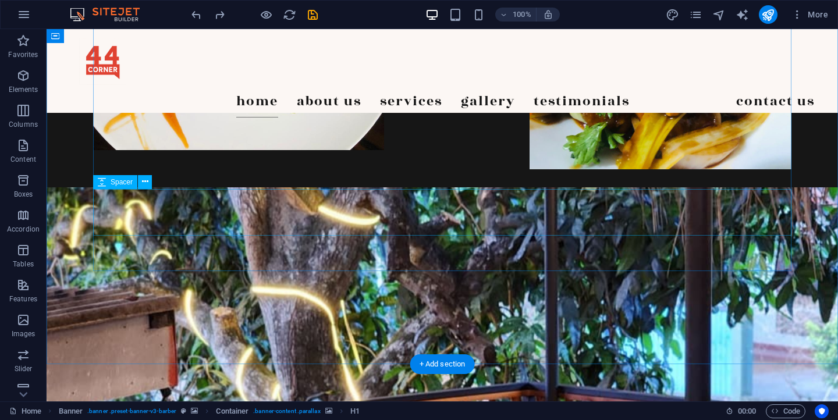
scroll to position [1242, 0]
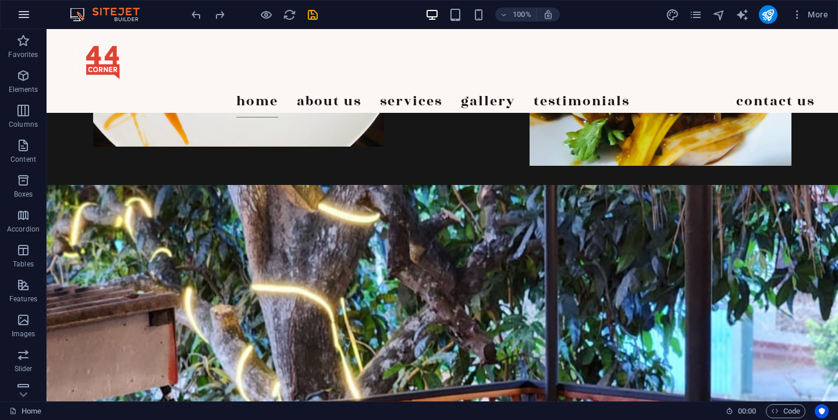
click at [27, 14] on icon "button" at bounding box center [24, 15] width 14 height 14
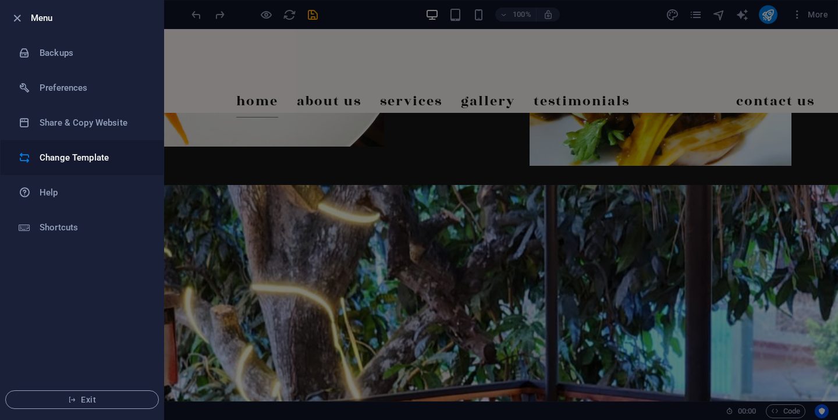
click at [88, 159] on h6 "Change Template" at bounding box center [94, 158] width 108 height 14
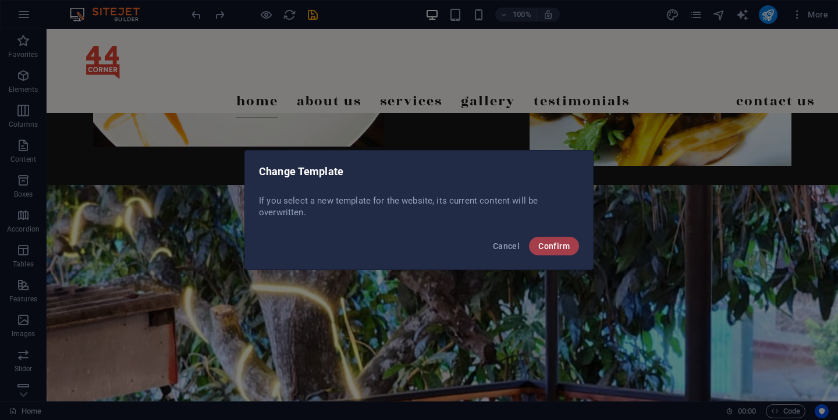
click at [554, 246] on span "Confirm" at bounding box center [553, 246] width 31 height 9
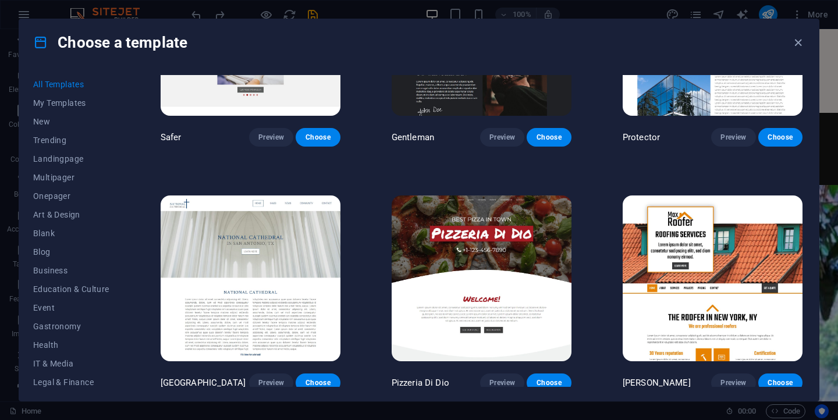
scroll to position [4801, 0]
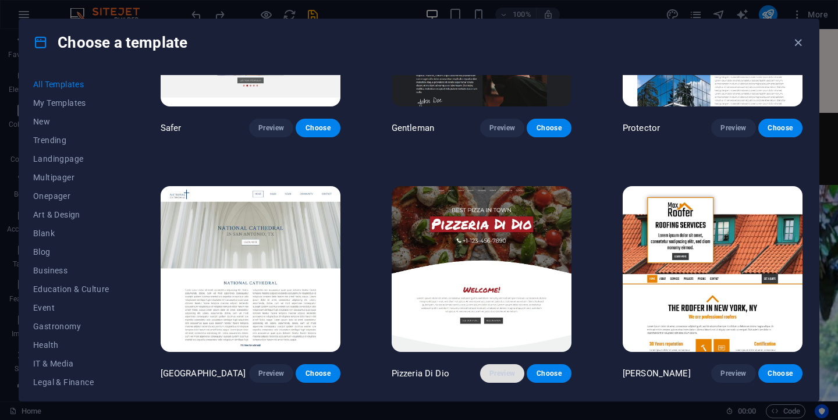
click at [509, 364] on button "Preview" at bounding box center [502, 373] width 44 height 19
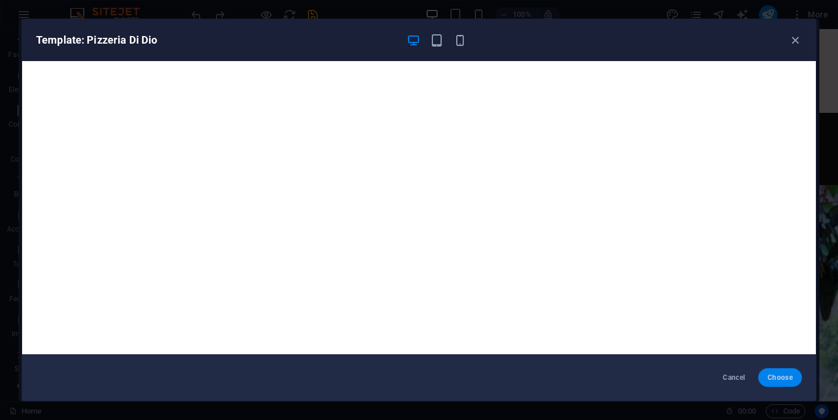
click at [776, 373] on span "Choose" at bounding box center [780, 377] width 25 height 9
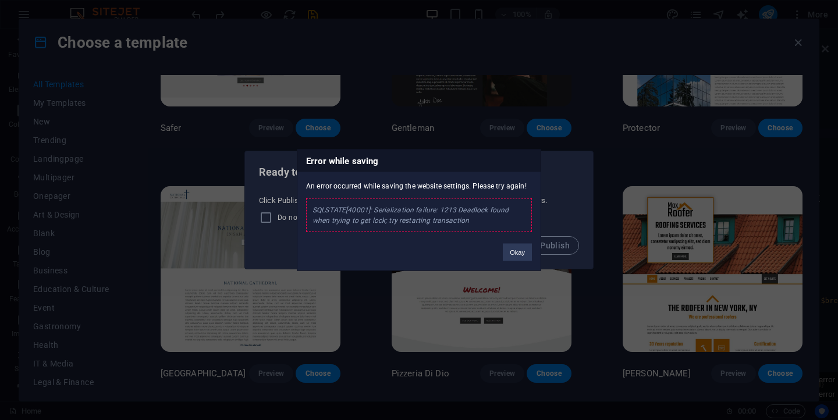
scroll to position [1283, 0]
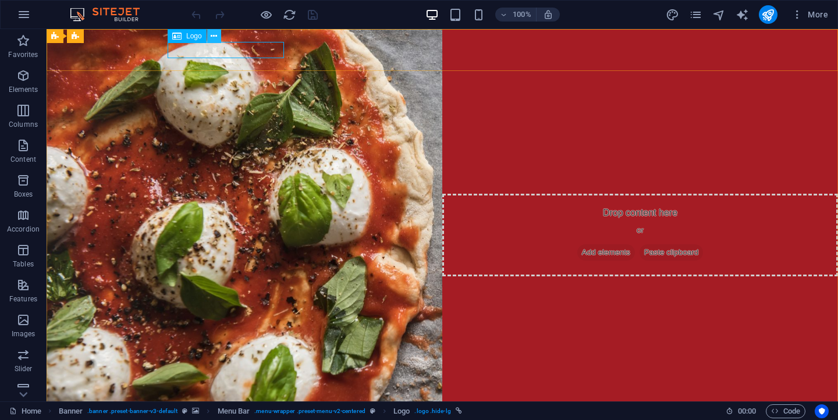
click at [214, 33] on icon at bounding box center [214, 36] width 6 height 12
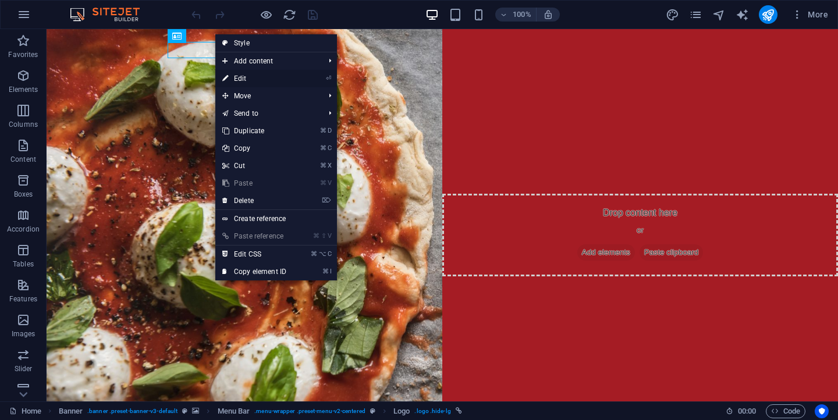
click at [230, 79] on link "⏎ Edit" at bounding box center [254, 78] width 78 height 17
select select "px"
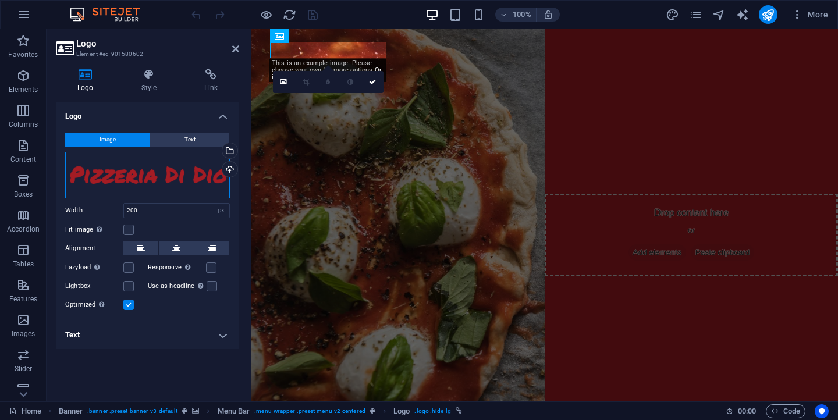
click at [182, 170] on div "Drag files here, click to choose files or select files from Files or our free s…" at bounding box center [147, 175] width 165 height 47
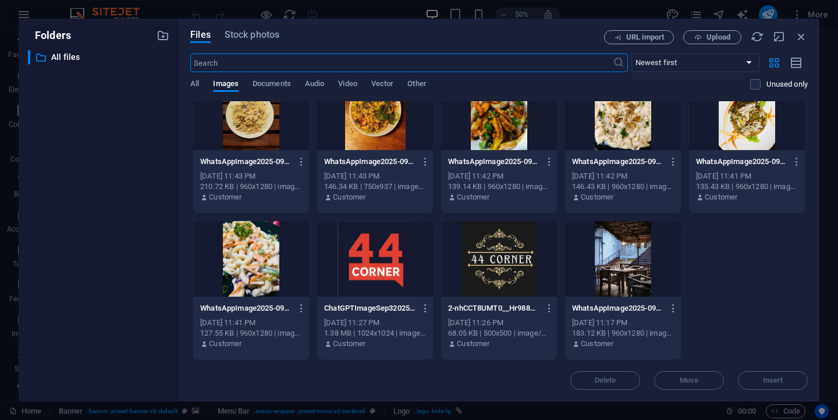
scroll to position [175, 0]
click at [381, 279] on div at bounding box center [375, 259] width 116 height 76
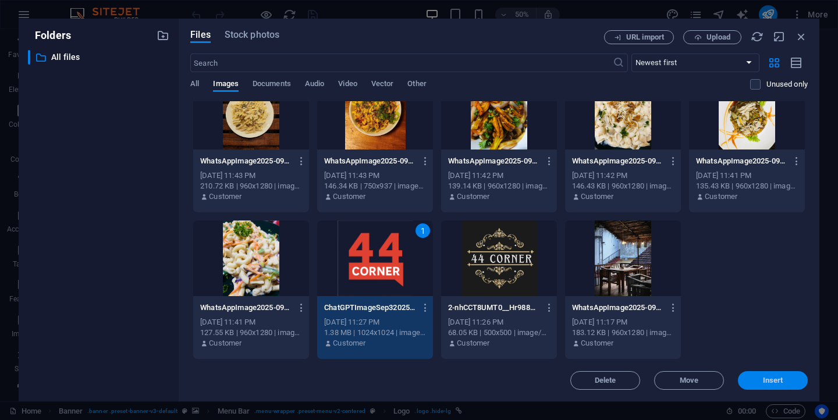
click at [775, 374] on button "Insert" at bounding box center [773, 380] width 70 height 19
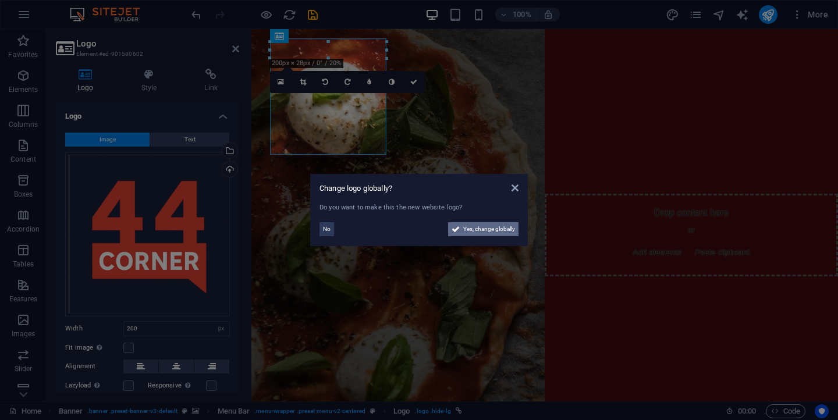
click at [487, 234] on span "Yes, change globally" at bounding box center [489, 229] width 52 height 14
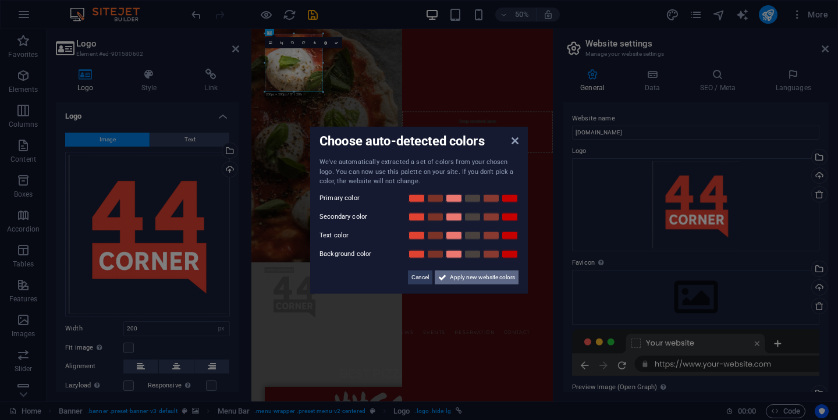
click at [478, 278] on span "Apply new website colors" at bounding box center [482, 277] width 65 height 14
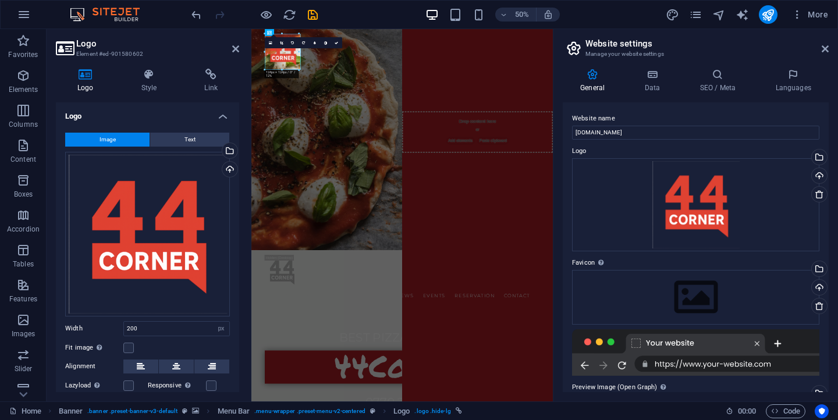
drag, startPoint x: 322, startPoint y: 91, endPoint x: 252, endPoint y: 42, distance: 85.4
click at [824, 49] on icon at bounding box center [825, 48] width 7 height 9
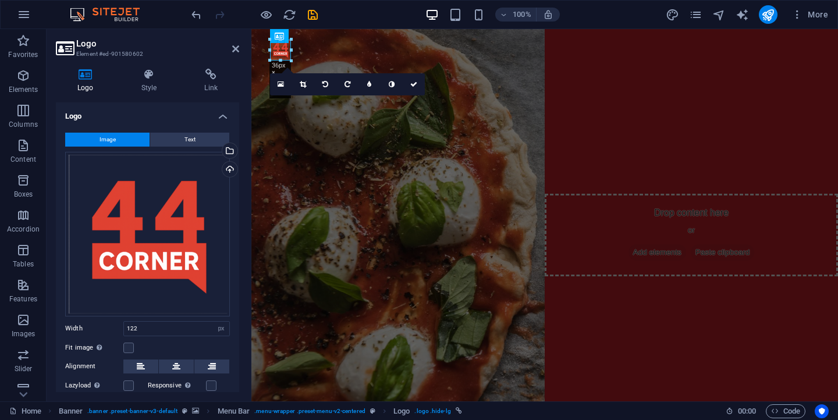
drag, startPoint x: 342, startPoint y: 109, endPoint x: 44, endPoint y: 24, distance: 310.4
type input "36"
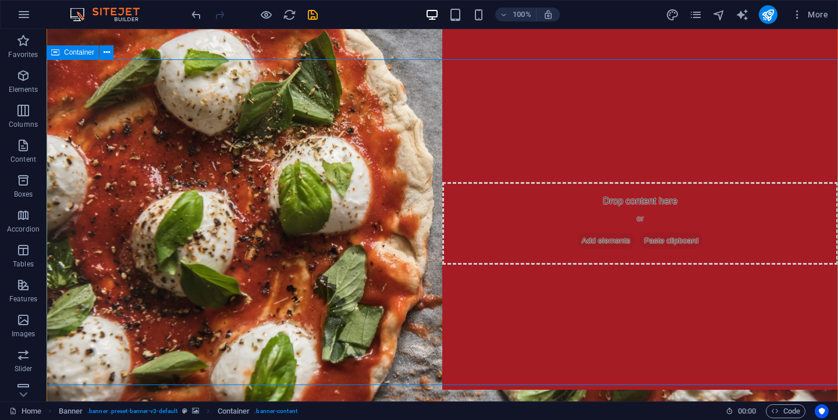
scroll to position [0, 0]
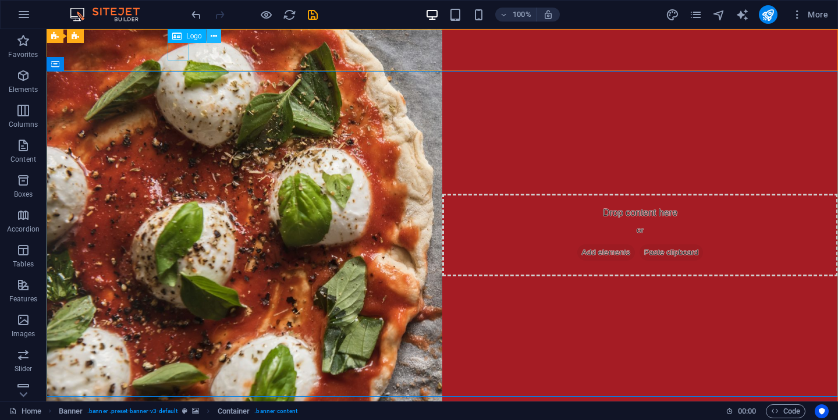
click at [214, 39] on icon at bounding box center [214, 36] width 6 height 12
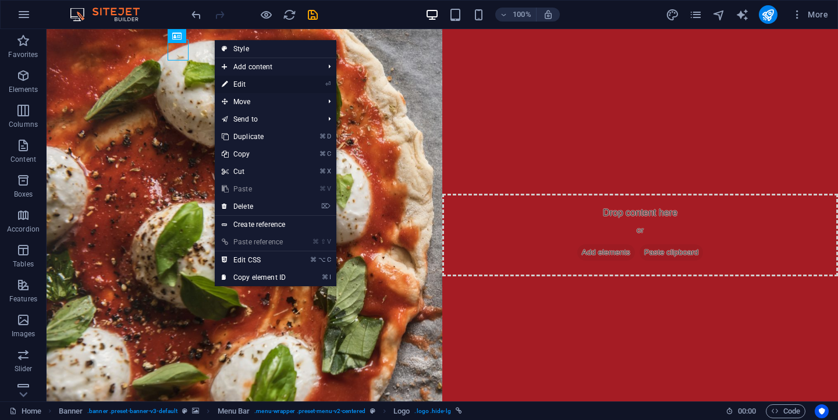
click at [243, 83] on link "⏎ Edit" at bounding box center [254, 84] width 78 height 17
select select "px"
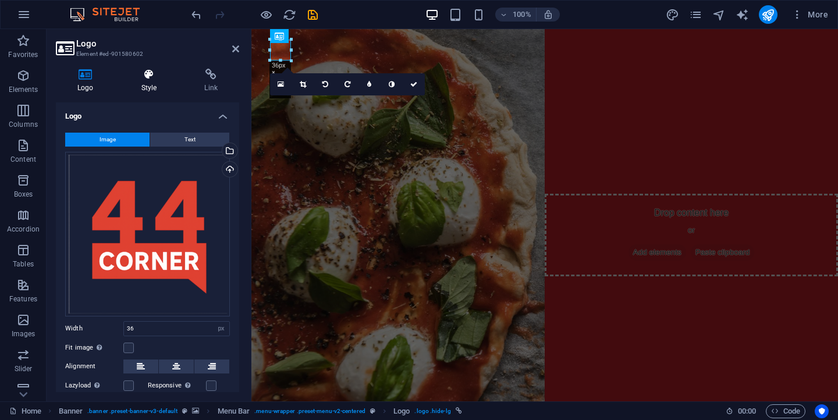
click at [148, 81] on h4 "Style" at bounding box center [151, 81] width 63 height 24
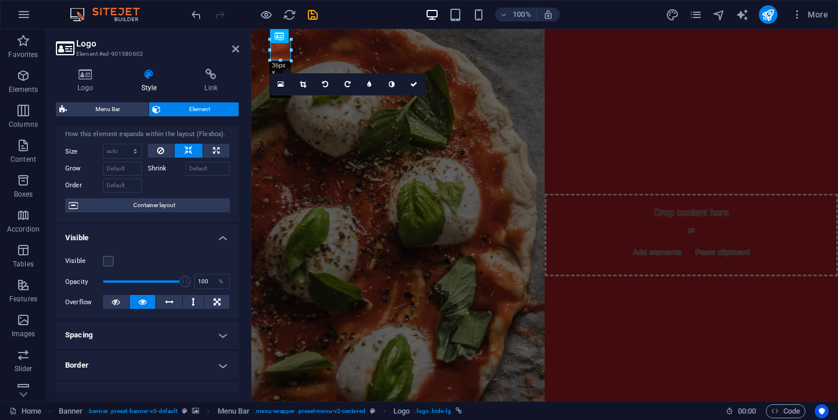
scroll to position [38, 0]
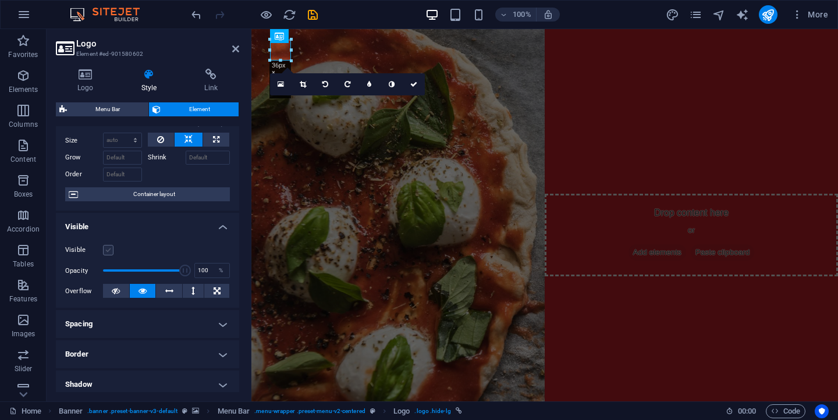
click at [107, 247] on label at bounding box center [108, 250] width 10 height 10
click at [0, 0] on input "Visible" at bounding box center [0, 0] width 0 height 0
click at [215, 138] on icon at bounding box center [216, 140] width 6 height 14
type input "100"
select select "%"
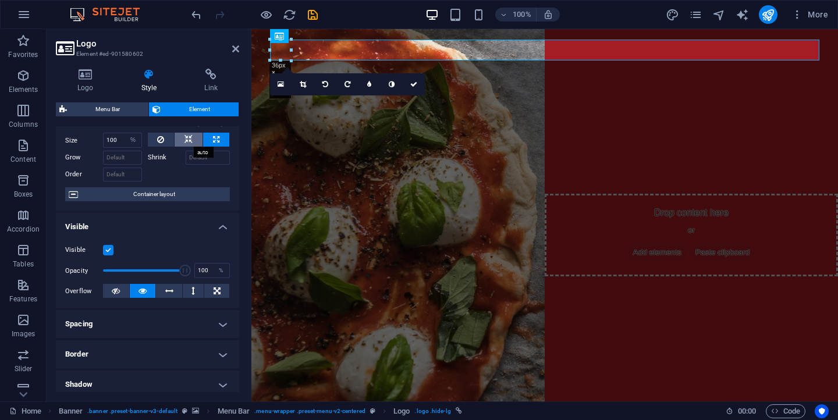
click at [189, 142] on icon at bounding box center [189, 140] width 8 height 14
select select "DISABLED_OPTION_VALUE"
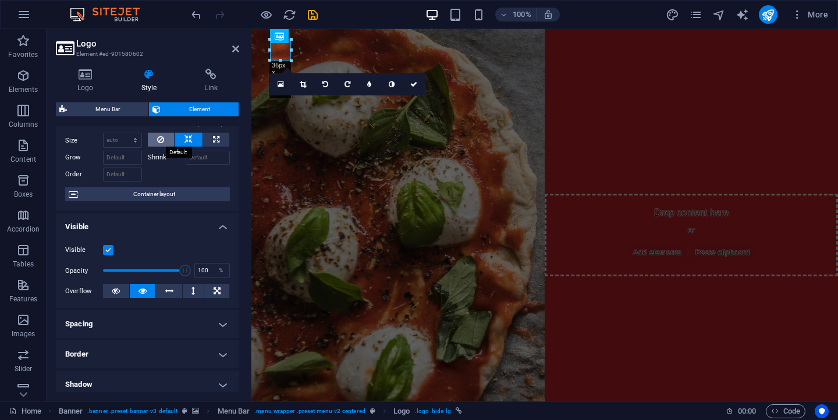
click at [164, 142] on button at bounding box center [161, 140] width 27 height 14
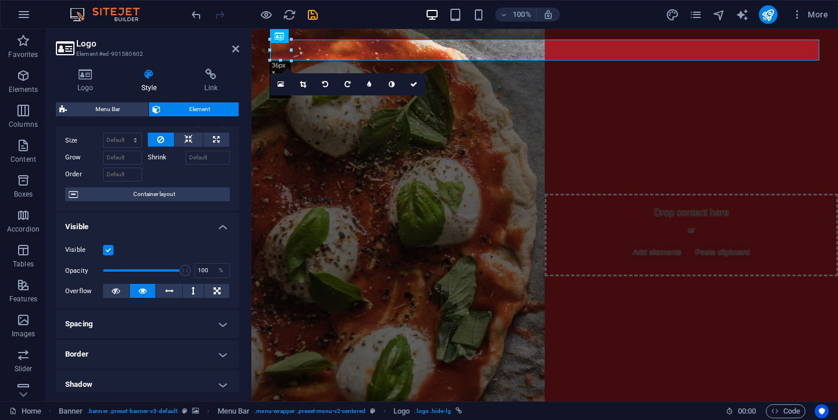
click at [164, 142] on button at bounding box center [161, 140] width 27 height 14
click at [186, 137] on icon at bounding box center [189, 140] width 8 height 14
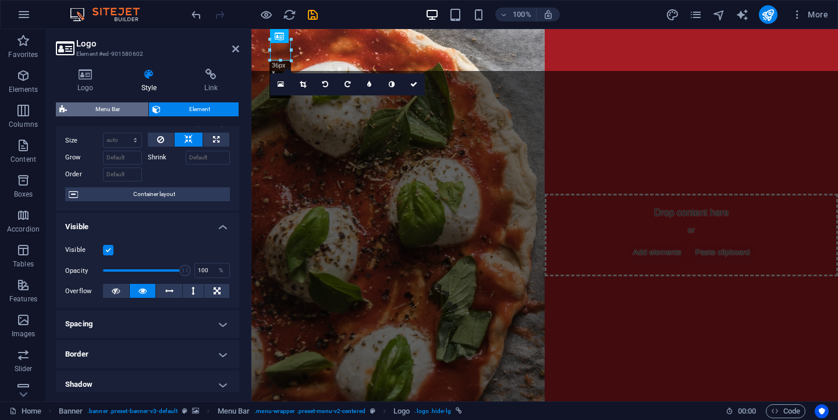
click at [137, 108] on span "Menu Bar" at bounding box center [107, 109] width 75 height 14
select select "rem"
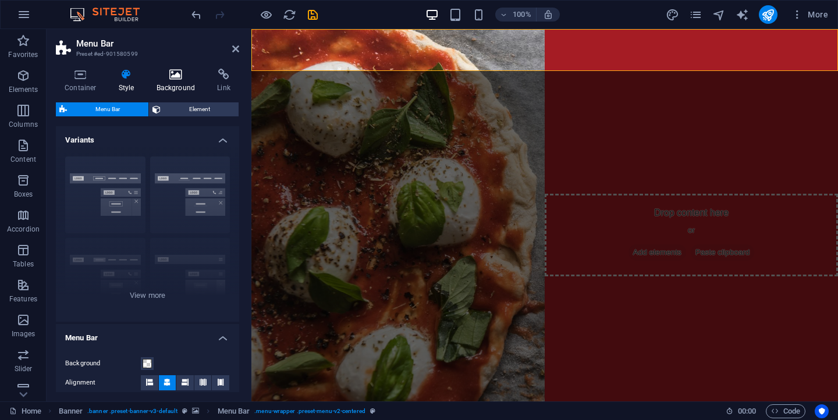
click at [173, 74] on icon at bounding box center [176, 75] width 56 height 12
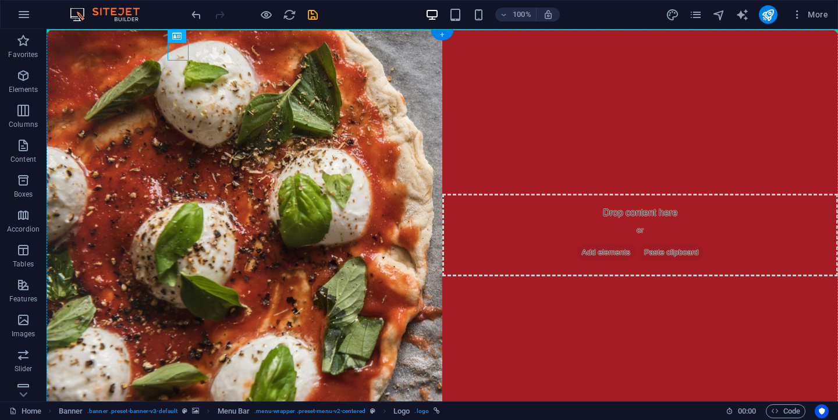
drag, startPoint x: 182, startPoint y: 51, endPoint x: 100, endPoint y: 59, distance: 83.1
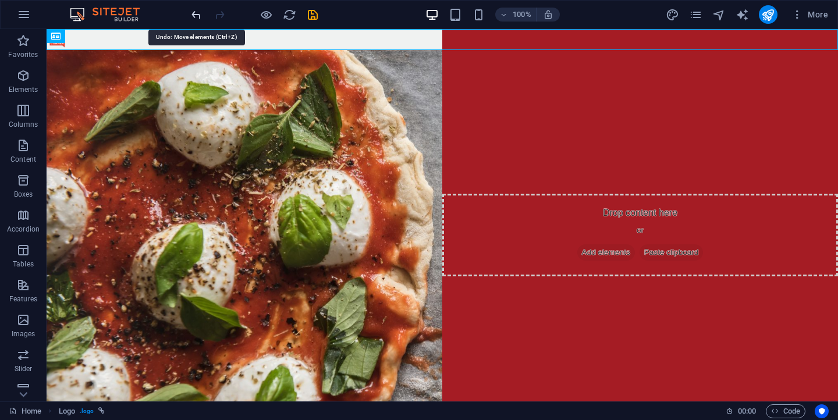
click at [198, 19] on icon "undo" at bounding box center [196, 14] width 13 height 13
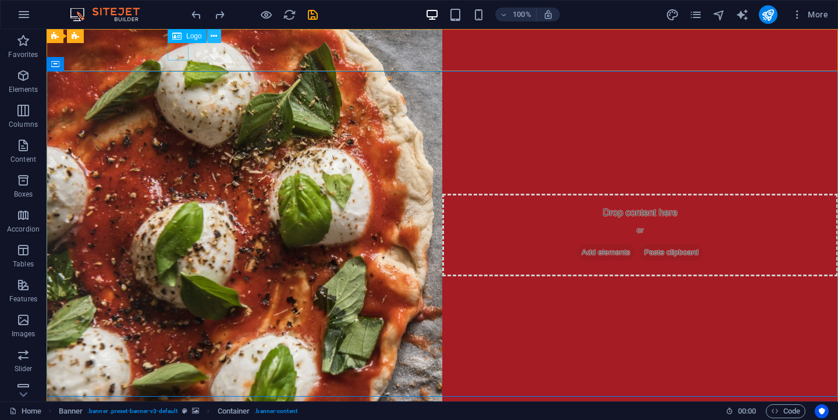
click at [217, 37] on icon at bounding box center [214, 36] width 6 height 12
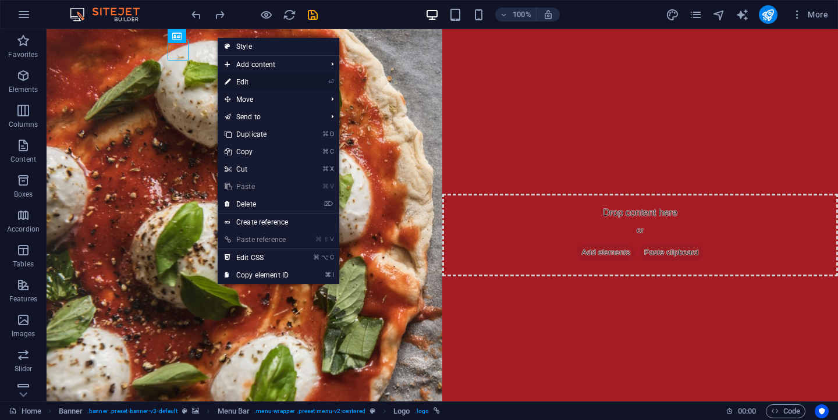
click at [235, 78] on link "⏎ Edit" at bounding box center [257, 81] width 78 height 17
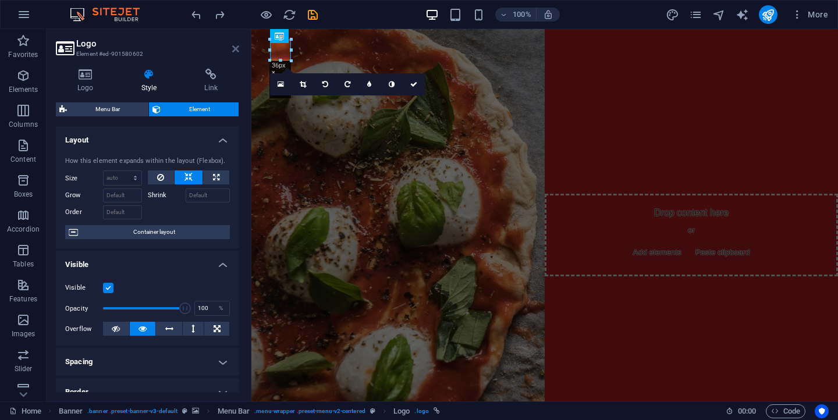
click at [235, 52] on icon at bounding box center [235, 48] width 7 height 9
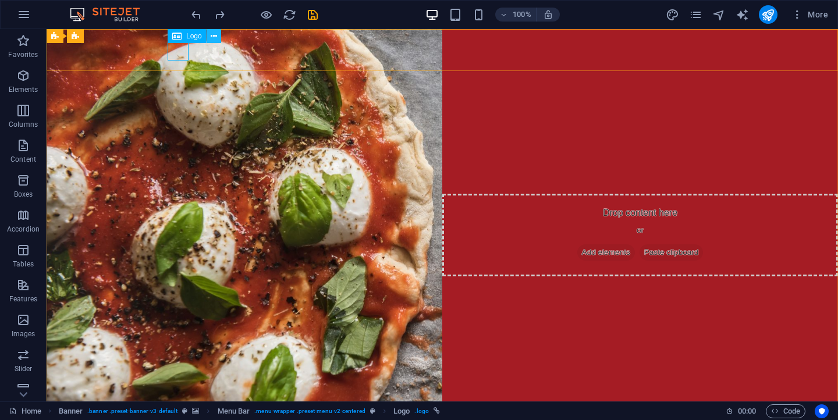
click at [217, 38] on icon at bounding box center [214, 36] width 6 height 12
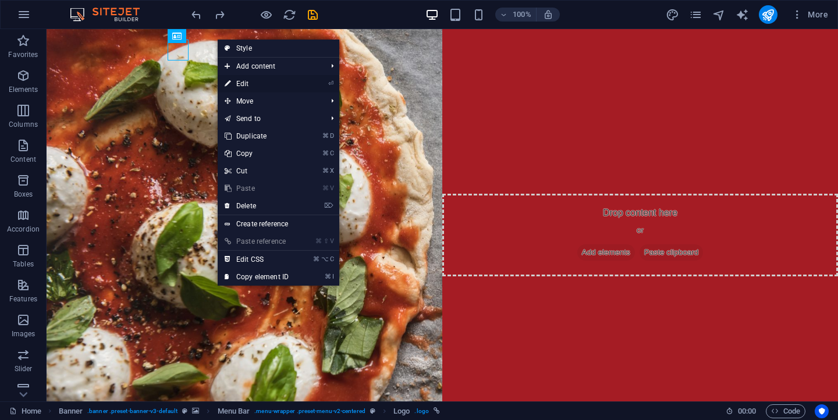
click at [250, 86] on link "⏎ Edit" at bounding box center [257, 83] width 78 height 17
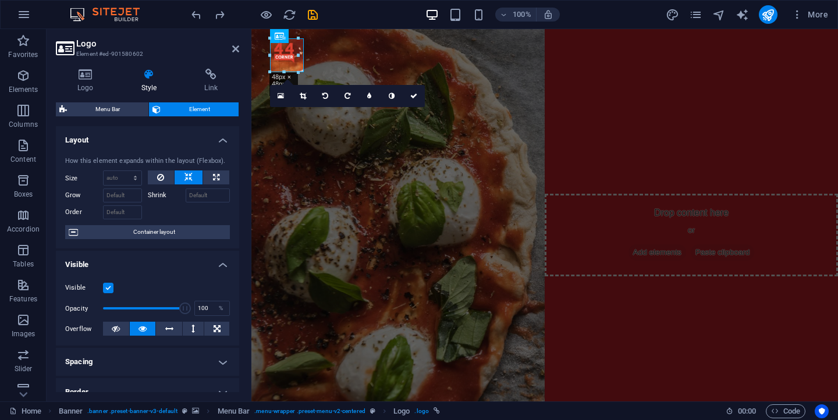
drag, startPoint x: 290, startPoint y: 61, endPoint x: 303, endPoint y: 67, distance: 14.3
click at [304, 100] on link at bounding box center [303, 96] width 22 height 22
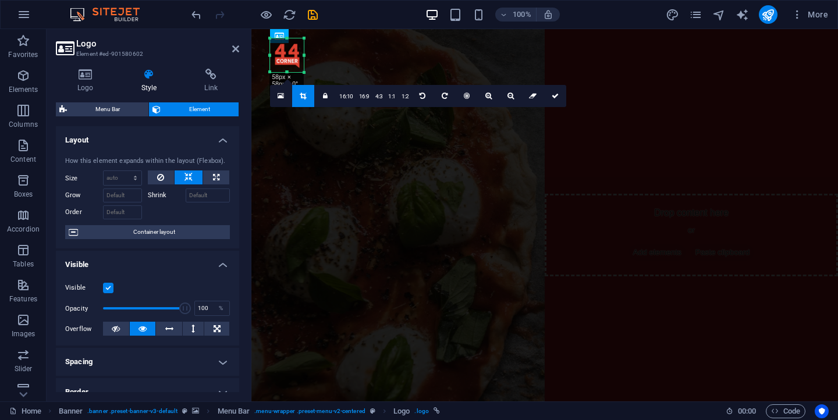
click at [304, 100] on link at bounding box center [303, 96] width 22 height 22
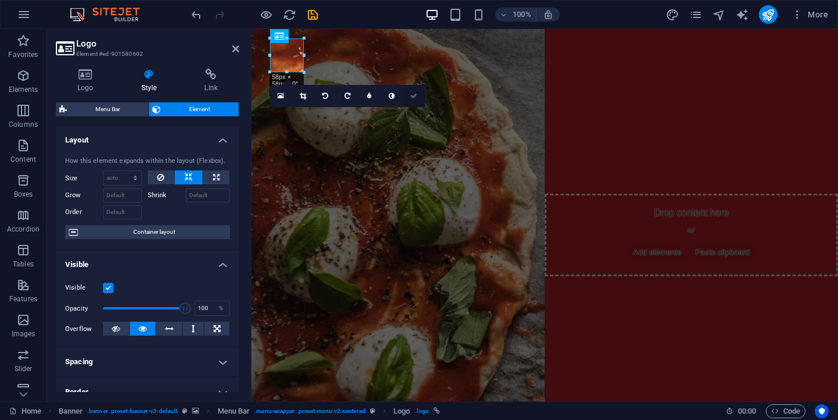
click at [414, 96] on icon at bounding box center [413, 96] width 7 height 7
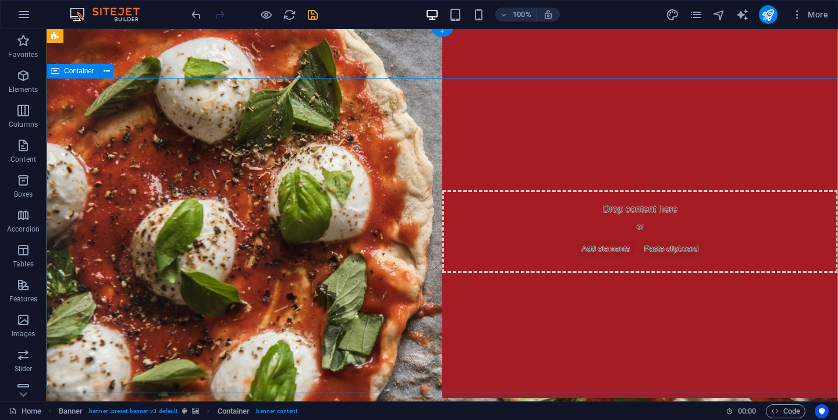
scroll to position [0, 0]
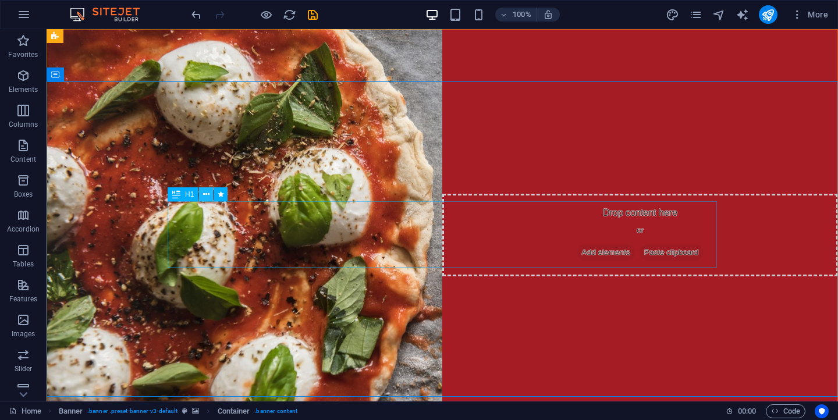
click at [207, 197] on icon at bounding box center [206, 195] width 6 height 12
click at [206, 193] on icon at bounding box center [206, 195] width 6 height 12
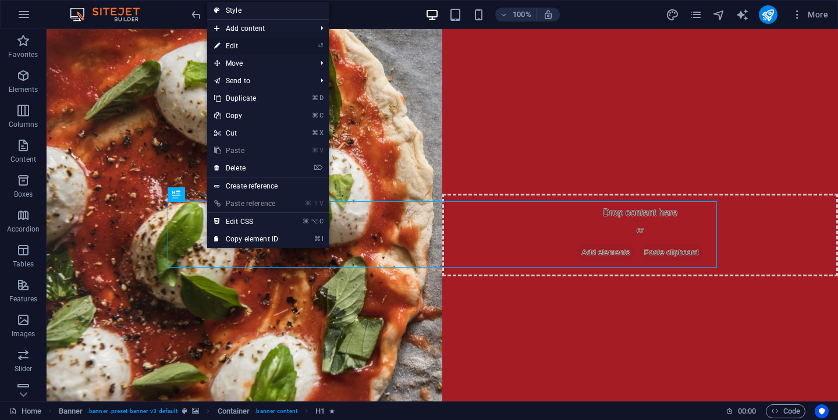
click at [238, 53] on link "⏎ Edit" at bounding box center [246, 45] width 78 height 17
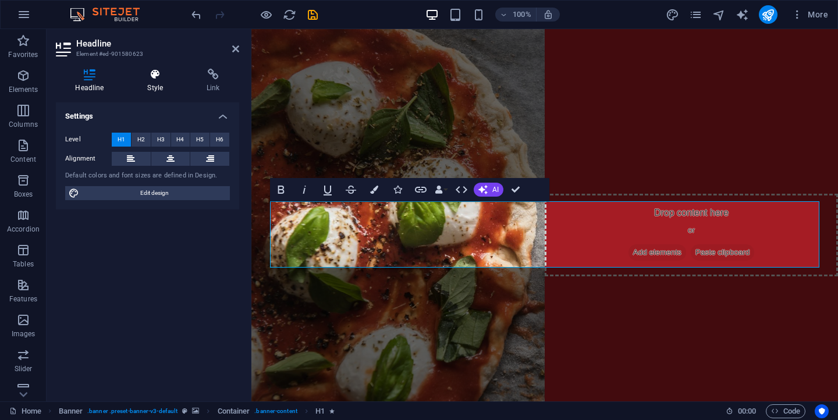
click at [157, 80] on icon at bounding box center [155, 75] width 55 height 12
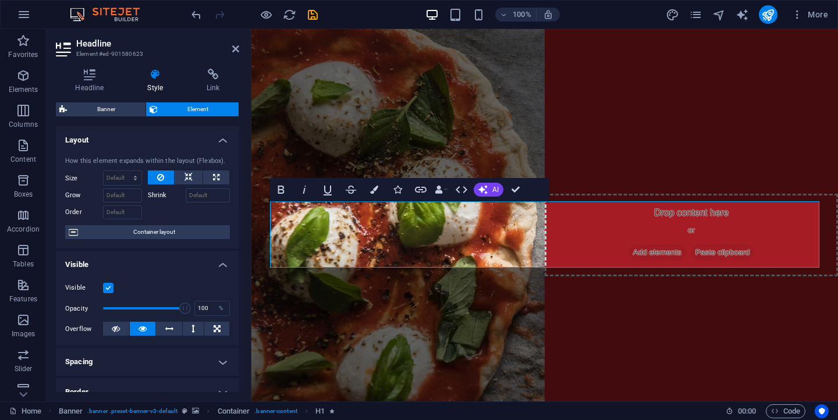
scroll to position [226, 0]
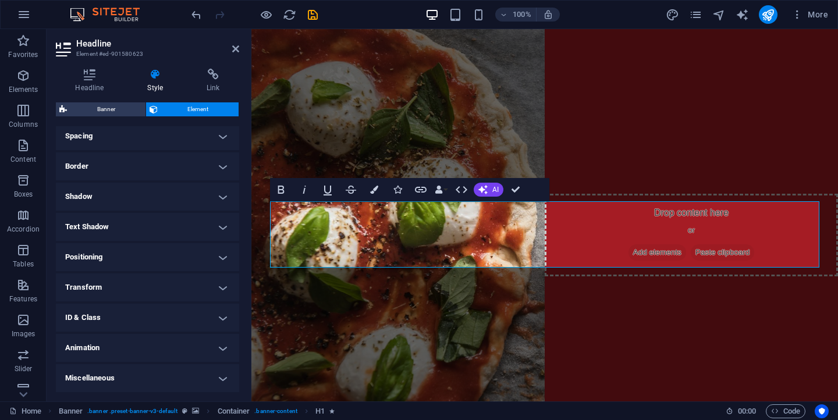
click at [158, 348] on h4 "Animation" at bounding box center [147, 348] width 183 height 28
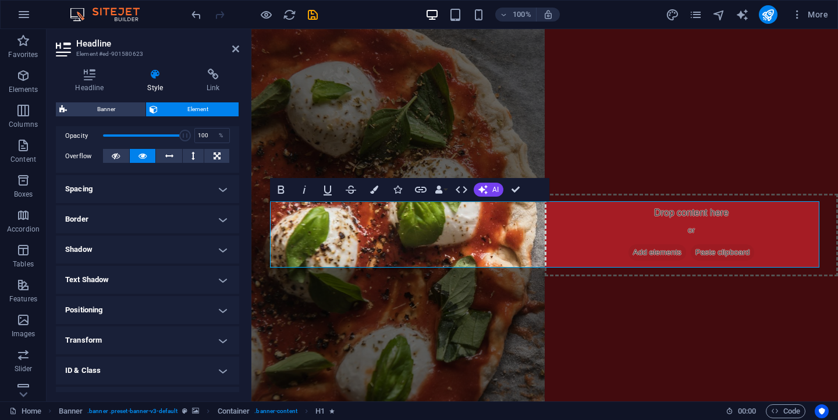
scroll to position [0, 0]
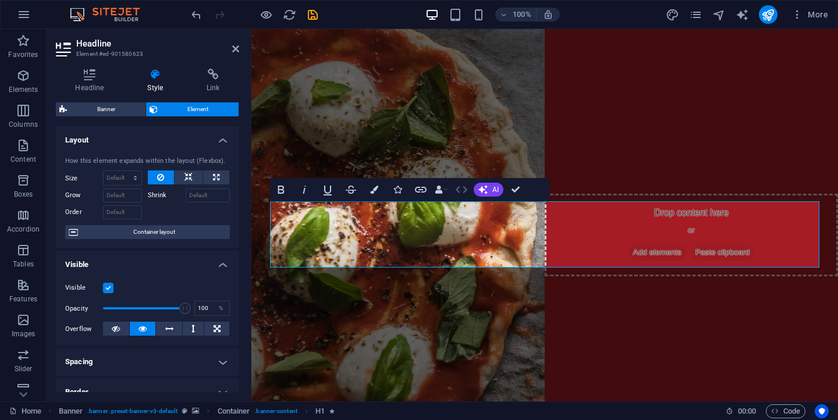
click at [466, 187] on icon "button" at bounding box center [462, 190] width 14 height 14
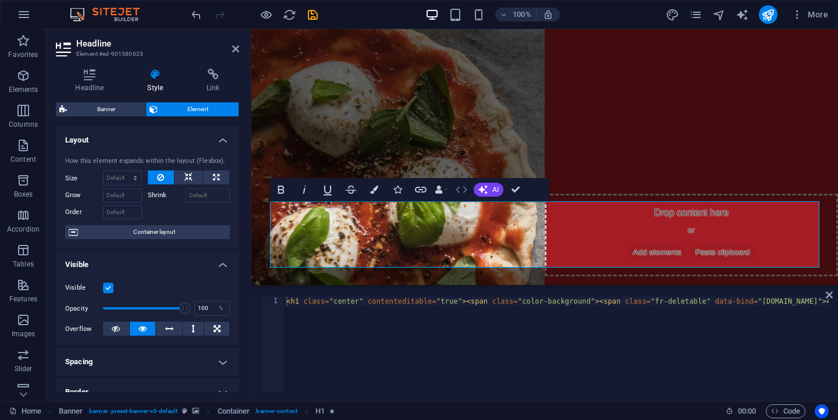
click at [459, 189] on icon "button" at bounding box center [462, 190] width 14 height 14
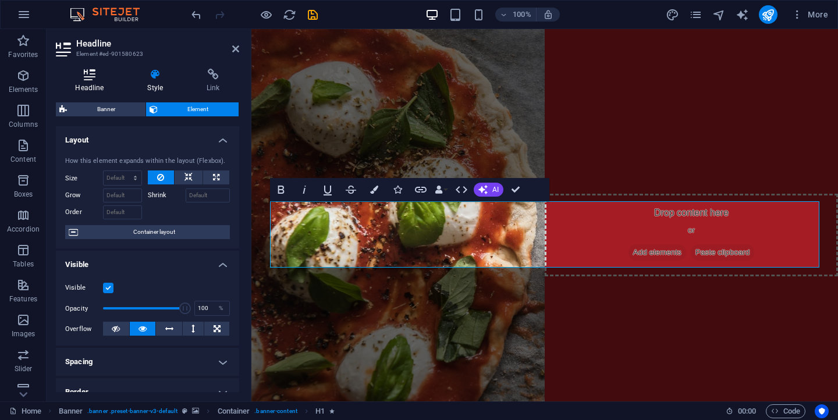
click at [100, 88] on h4 "Headline" at bounding box center [92, 81] width 72 height 24
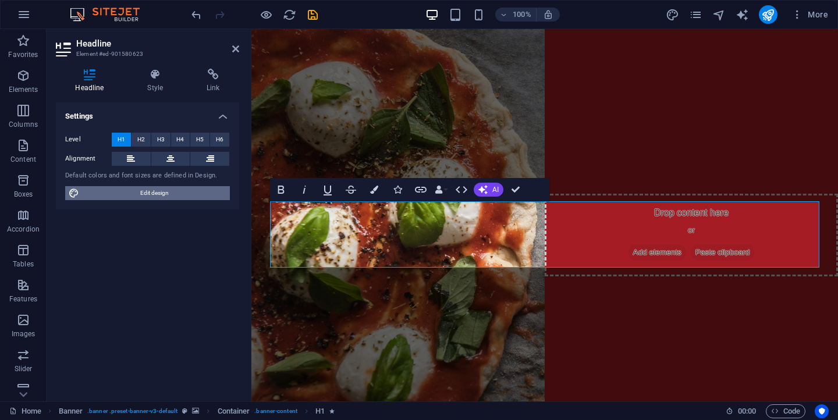
click at [169, 193] on span "Edit design" at bounding box center [155, 193] width 144 height 14
select select "px"
select select "300"
select select "px"
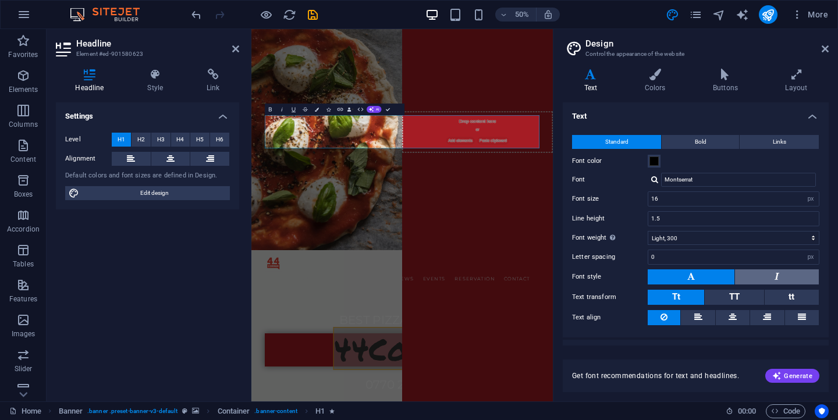
click at [781, 281] on button at bounding box center [777, 276] width 84 height 15
click at [712, 280] on button at bounding box center [691, 276] width 87 height 15
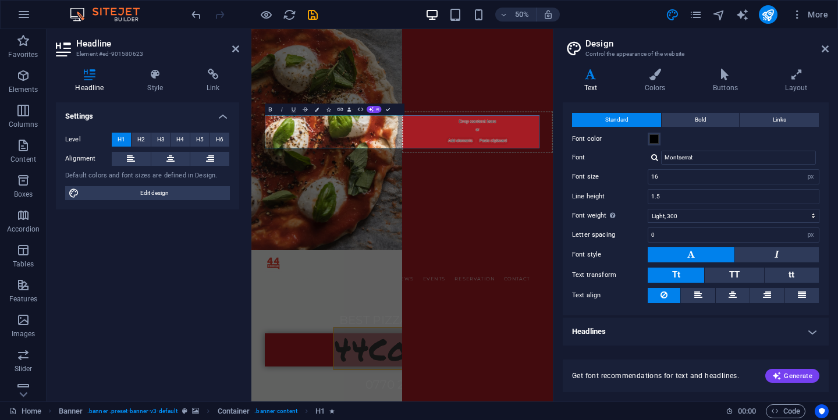
click at [634, 337] on h4 "Headlines" at bounding box center [696, 332] width 266 height 28
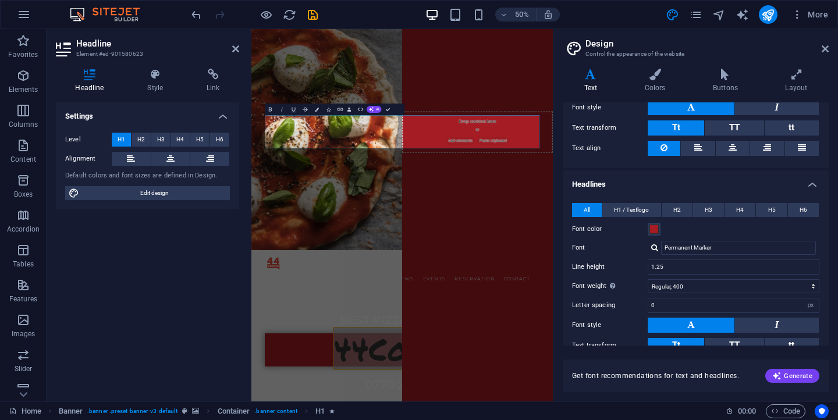
scroll to position [172, 0]
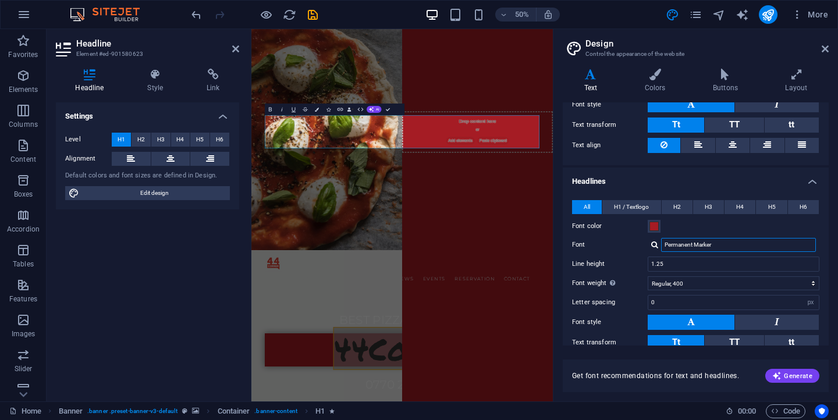
click at [720, 247] on input "Permanent Marker" at bounding box center [738, 245] width 155 height 14
click at [652, 243] on div at bounding box center [654, 245] width 7 height 8
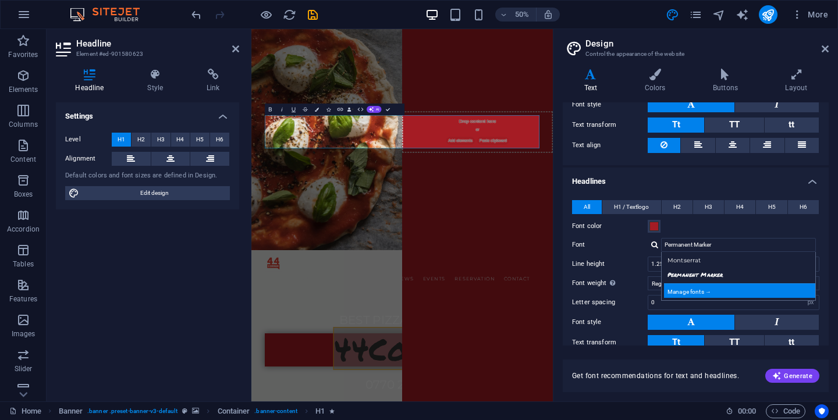
scroll to position [192, 0]
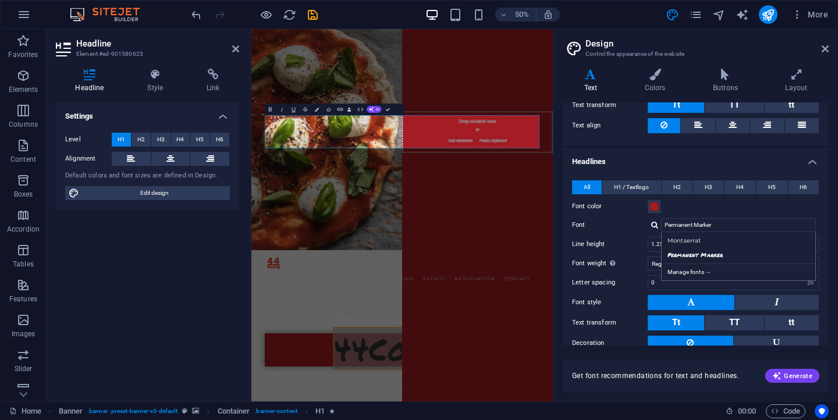
click at [700, 279] on div "Montserrat Permanent Marker Manage fonts →" at bounding box center [738, 256] width 155 height 49
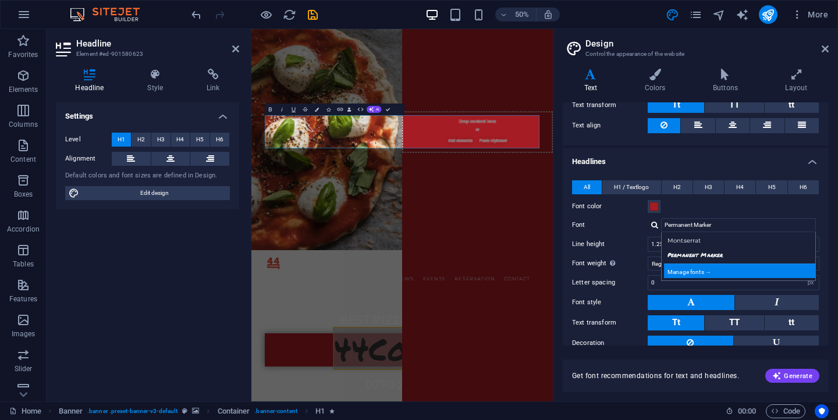
click at [700, 277] on div "Manage fonts →" at bounding box center [741, 271] width 154 height 15
select select "popularity"
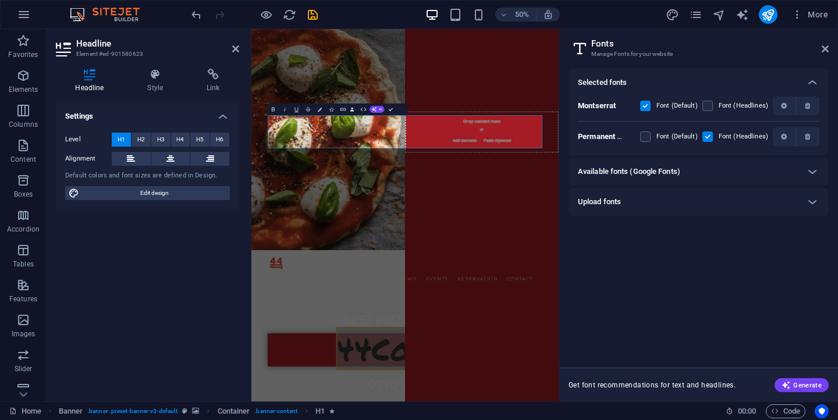
click at [694, 172] on div "Available fonts (Google Fonts)" at bounding box center [688, 172] width 221 height 14
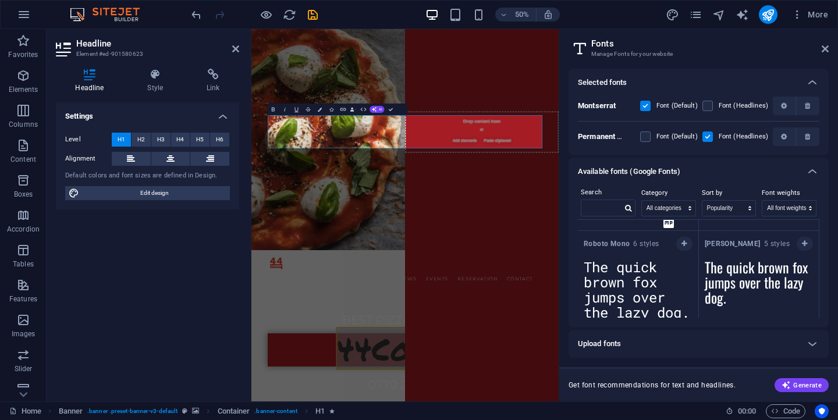
scroll to position [345, 0]
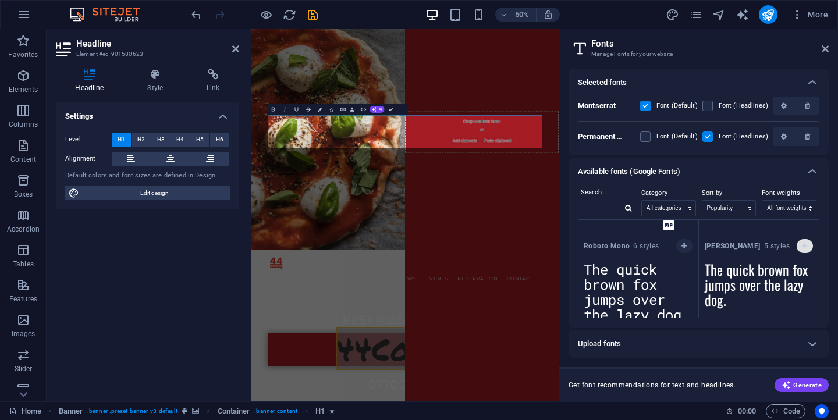
click at [804, 244] on icon "button" at bounding box center [804, 246] width 5 height 7
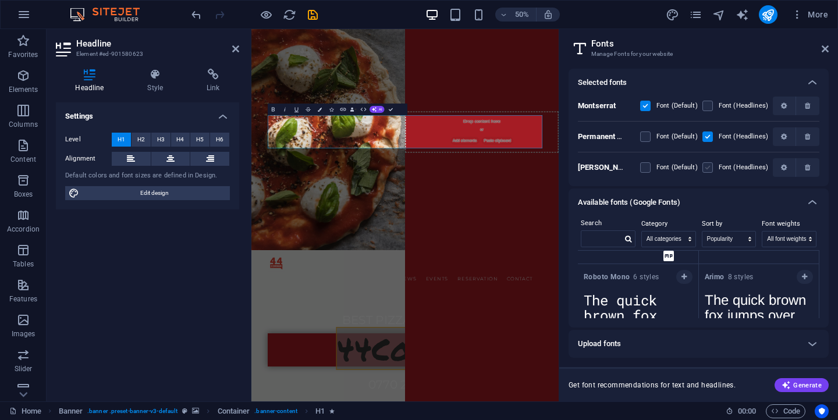
click at [709, 165] on label at bounding box center [708, 167] width 10 height 10
click at [0, 0] on input "checkbox" at bounding box center [0, 0] width 0 height 0
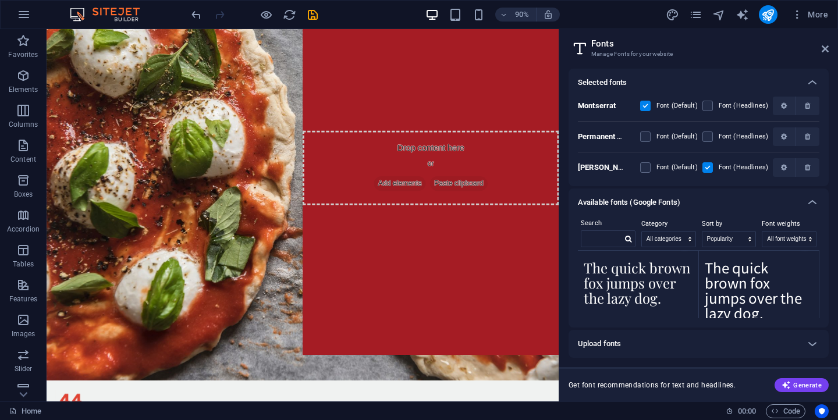
scroll to position [718, 0]
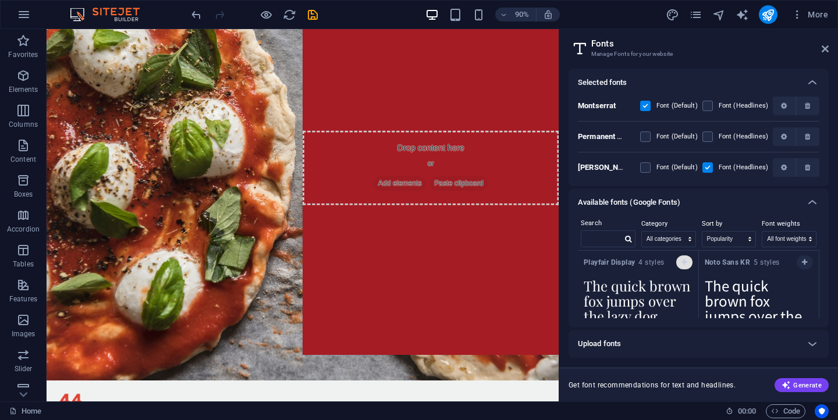
click at [684, 266] on button "button" at bounding box center [684, 263] width 16 height 14
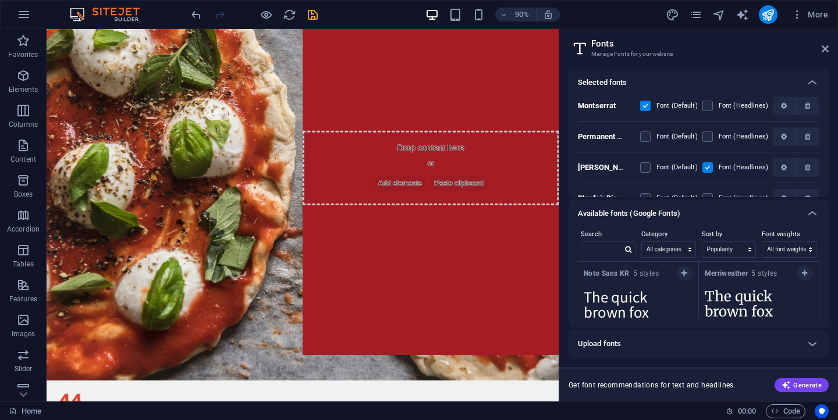
scroll to position [20, 0]
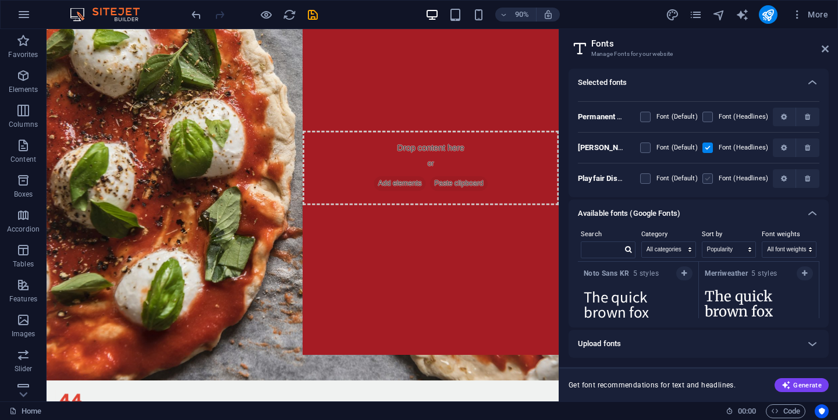
click at [710, 179] on label at bounding box center [708, 178] width 10 height 10
click at [0, 0] on Display "checkbox" at bounding box center [0, 0] width 0 height 0
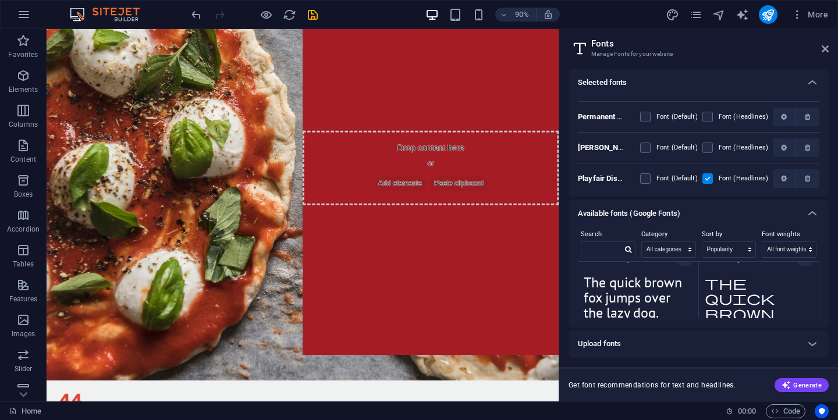
scroll to position [989, 0]
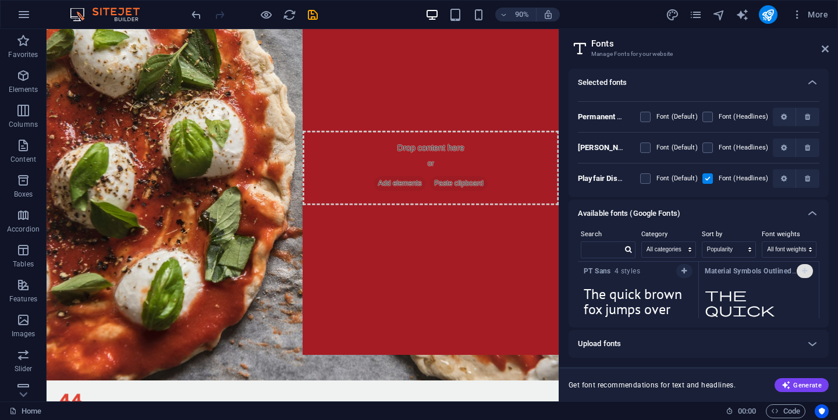
click at [800, 275] on button "button" at bounding box center [805, 271] width 16 height 14
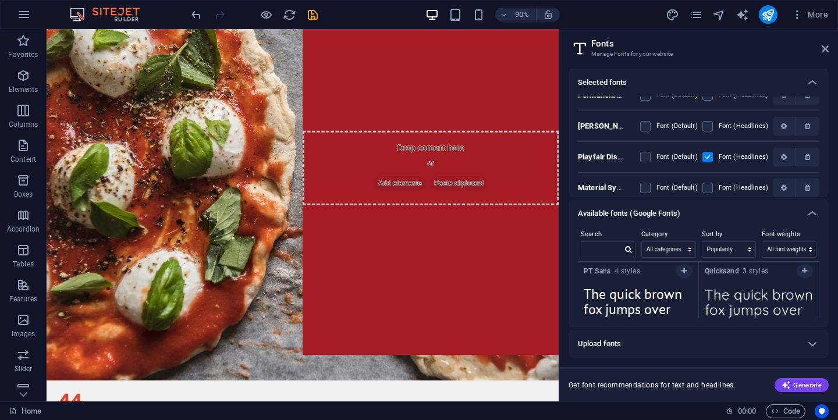
scroll to position [51, 0]
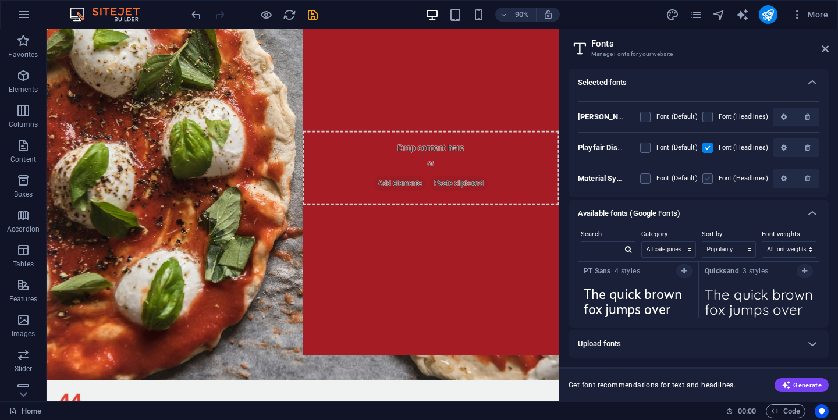
click at [711, 180] on label at bounding box center [708, 178] width 10 height 10
click at [0, 0] on Outlined "checkbox" at bounding box center [0, 0] width 0 height 0
click at [710, 147] on label at bounding box center [708, 146] width 10 height 10
click at [0, 0] on input "checkbox" at bounding box center [0, 0] width 0 height 0
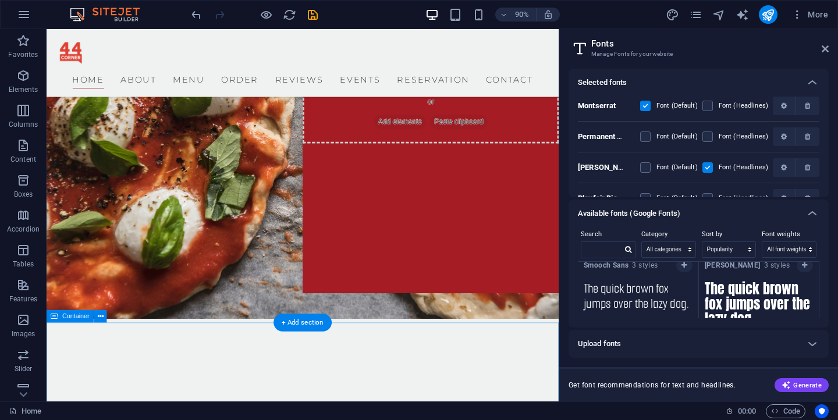
scroll to position [116, 0]
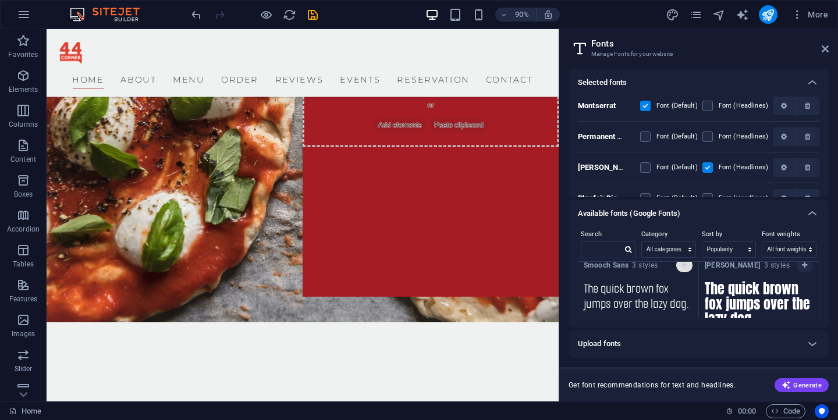
click at [680, 271] on button "button" at bounding box center [684, 265] width 16 height 14
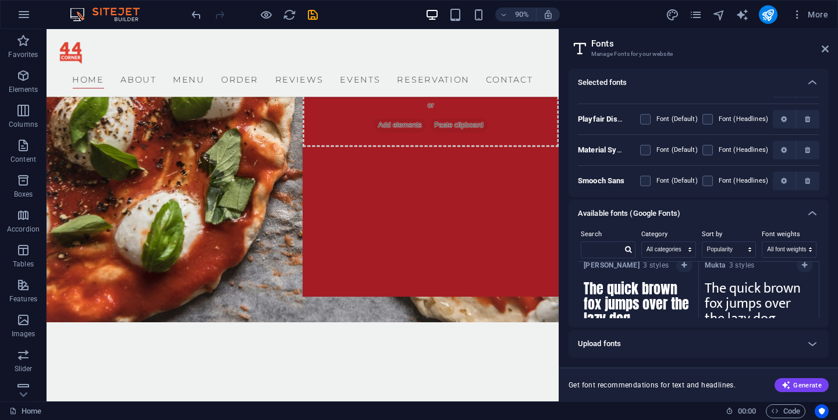
scroll to position [81, 0]
click at [644, 174] on label at bounding box center [645, 178] width 10 height 10
click at [0, 0] on Sans "checkbox" at bounding box center [0, 0] width 0 height 0
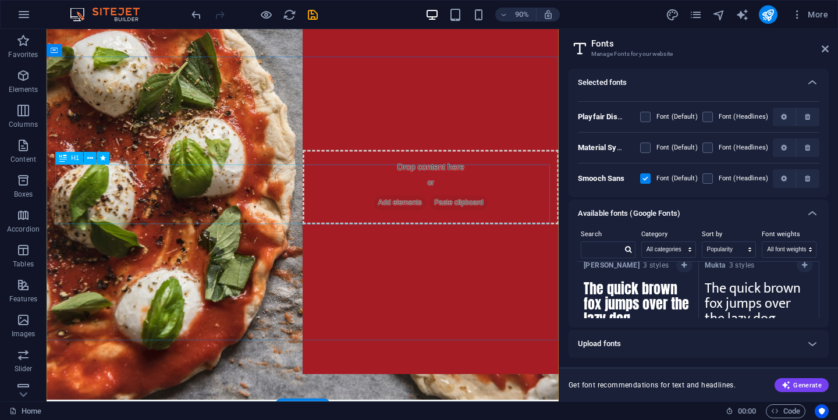
scroll to position [34, 0]
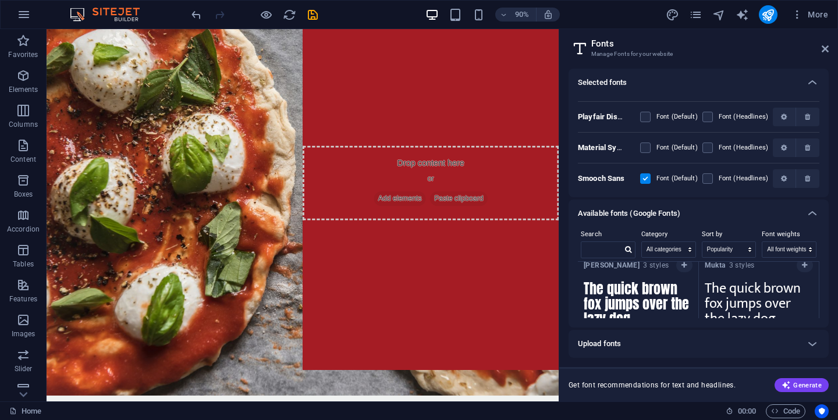
click at [781, 348] on div "Upload fonts" at bounding box center [688, 344] width 221 height 14
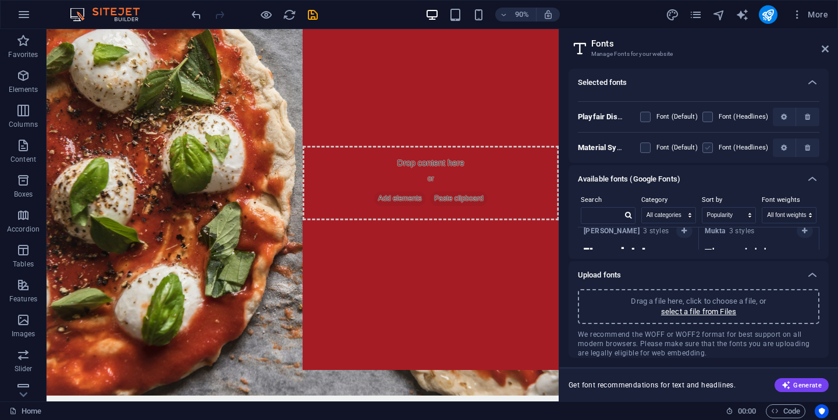
scroll to position [116, 0]
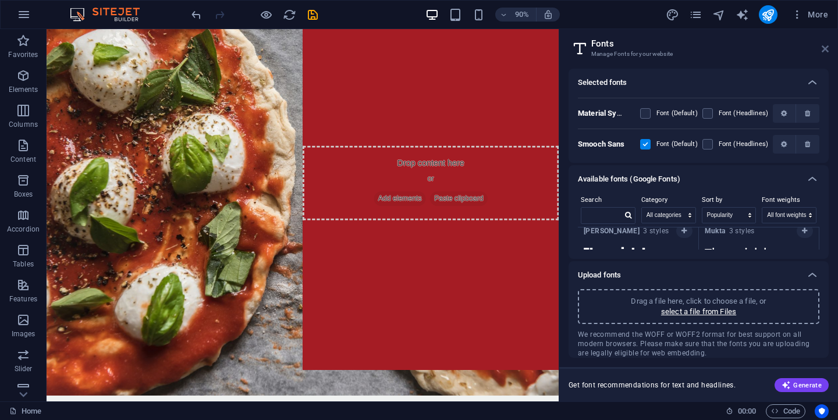
click at [826, 49] on icon at bounding box center [825, 48] width 7 height 9
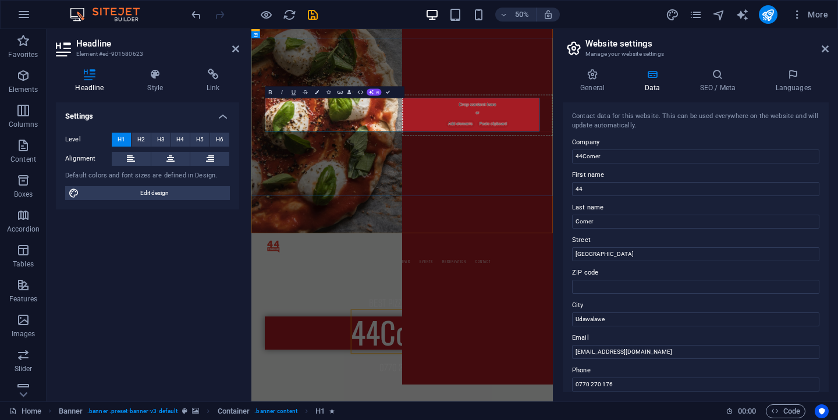
click at [583, 161] on input "44Corner" at bounding box center [695, 157] width 247 height 14
type input "44 Corner"
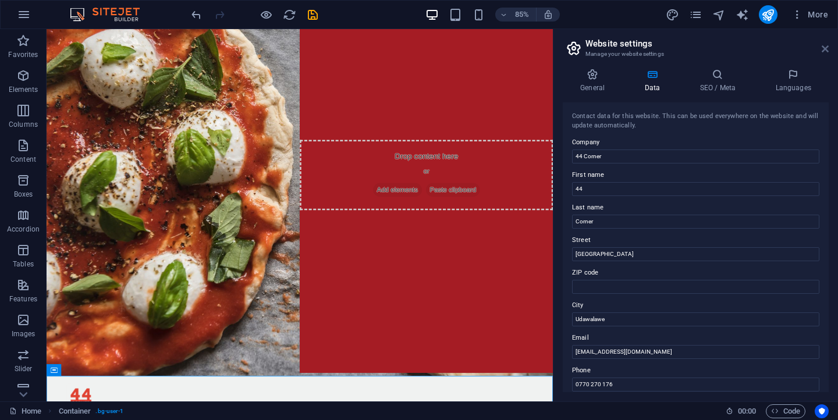
click at [825, 48] on icon at bounding box center [825, 48] width 7 height 9
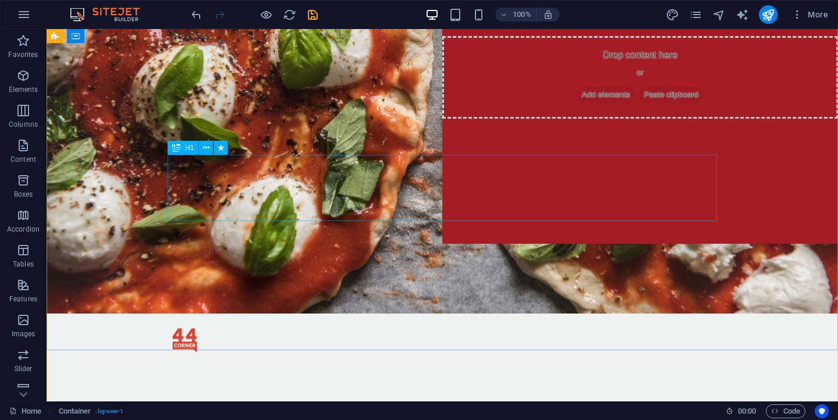
scroll to position [0, 0]
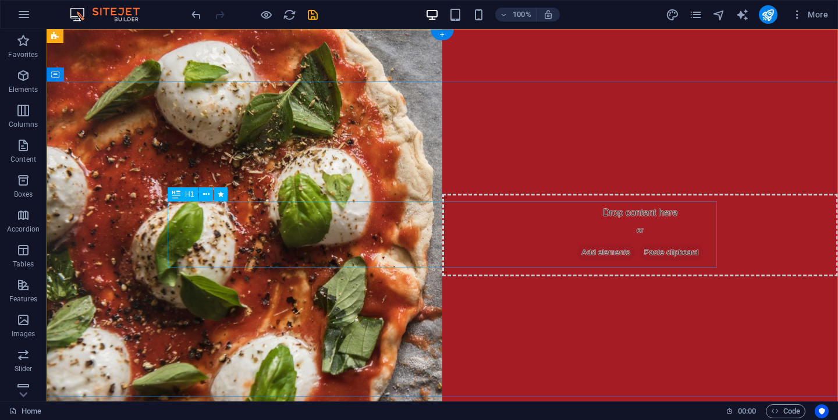
click at [204, 196] on icon at bounding box center [206, 195] width 6 height 12
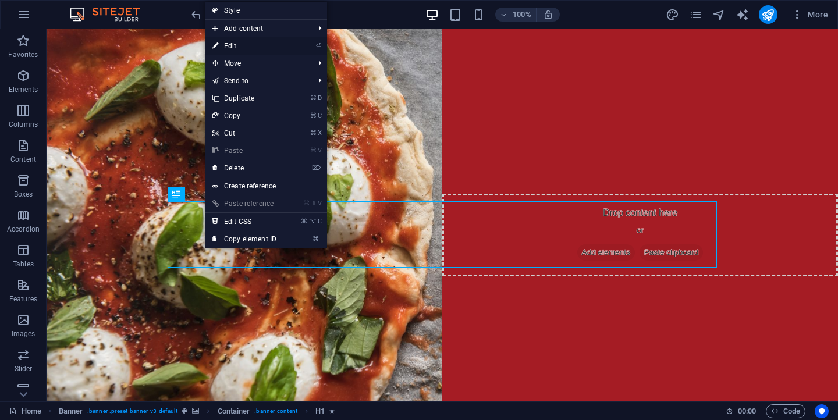
click at [224, 41] on link "⏎ Edit" at bounding box center [244, 45] width 78 height 17
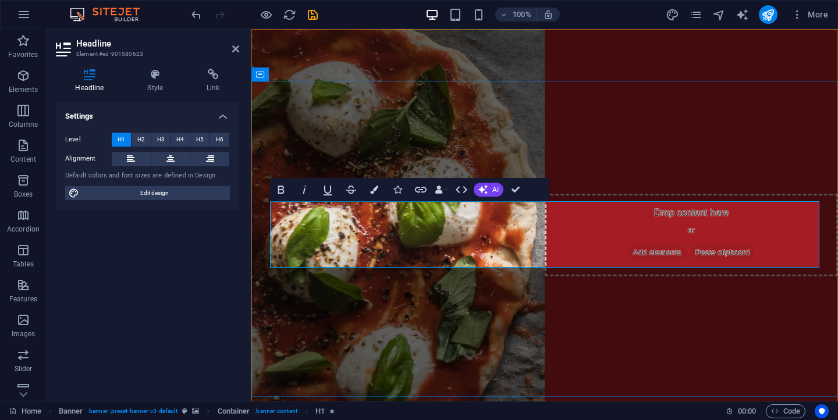
click at [153, 76] on icon at bounding box center [155, 75] width 55 height 12
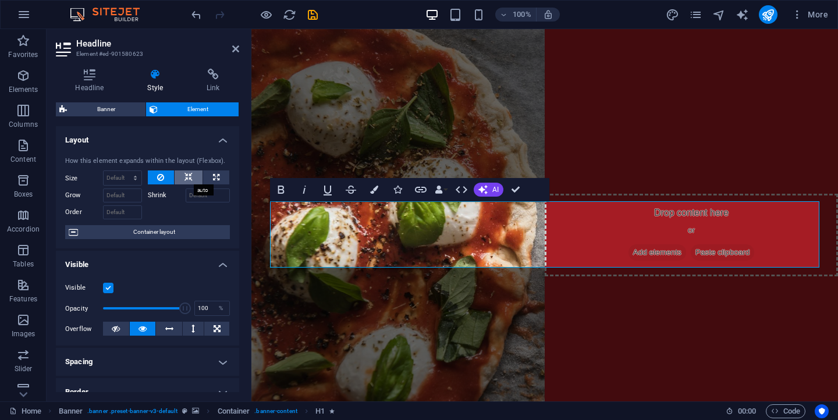
click at [194, 176] on button at bounding box center [189, 178] width 28 height 14
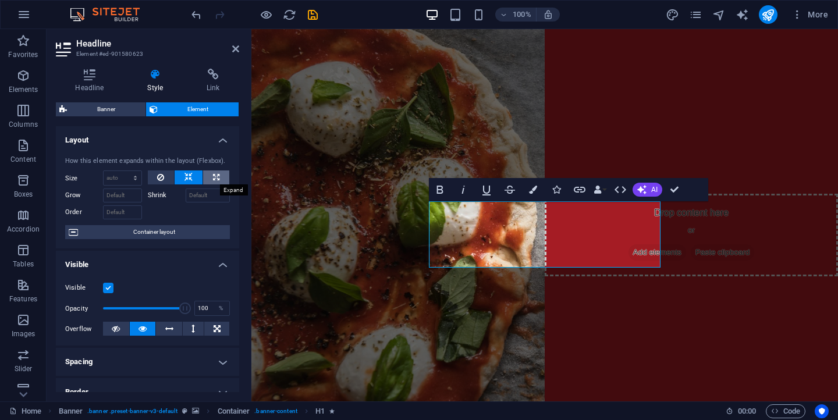
click at [217, 175] on icon at bounding box center [216, 178] width 6 height 14
type input "100"
select select "%"
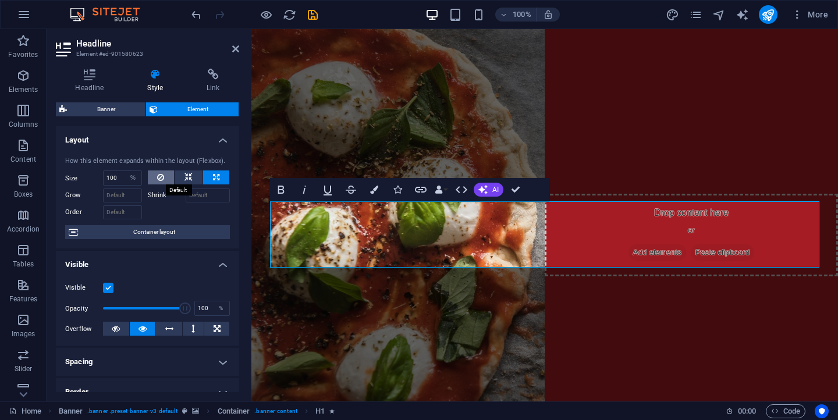
click at [168, 179] on button at bounding box center [161, 178] width 27 height 14
select select "DISABLED_OPTION_VALUE"
click at [192, 178] on button at bounding box center [189, 178] width 28 height 14
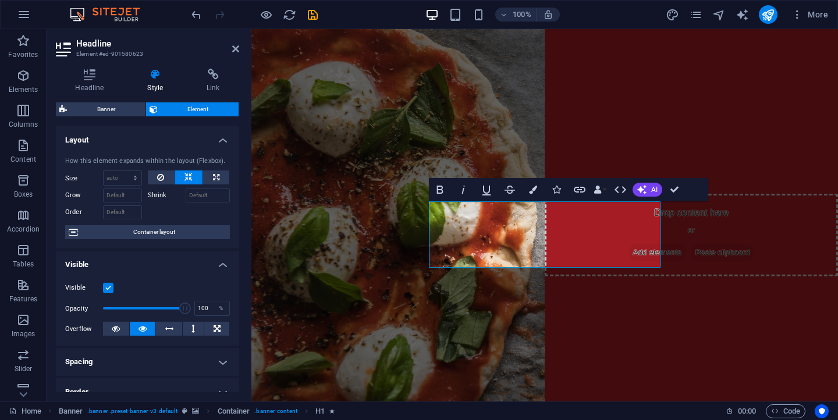
click at [144, 310] on span at bounding box center [144, 308] width 82 height 17
click at [140, 310] on span at bounding box center [146, 309] width 12 height 12
click at [127, 313] on span at bounding box center [144, 308] width 82 height 17
click at [122, 314] on span at bounding box center [128, 309] width 12 height 12
click at [182, 310] on span at bounding box center [144, 308] width 82 height 17
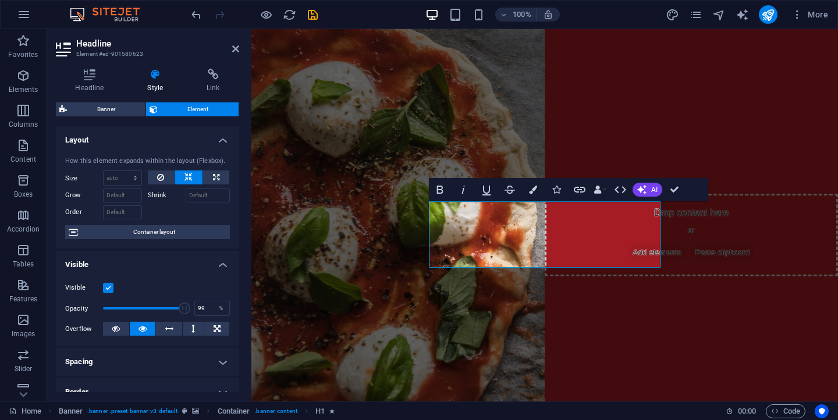
click at [185, 310] on span at bounding box center [185, 309] width 12 height 12
type input "100"
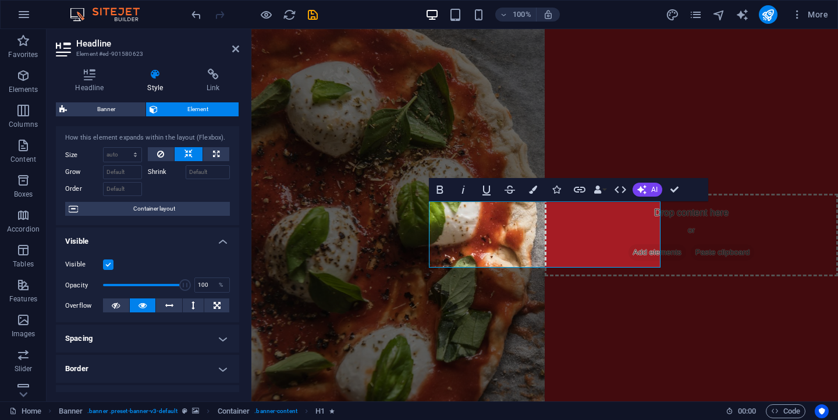
scroll to position [27, 0]
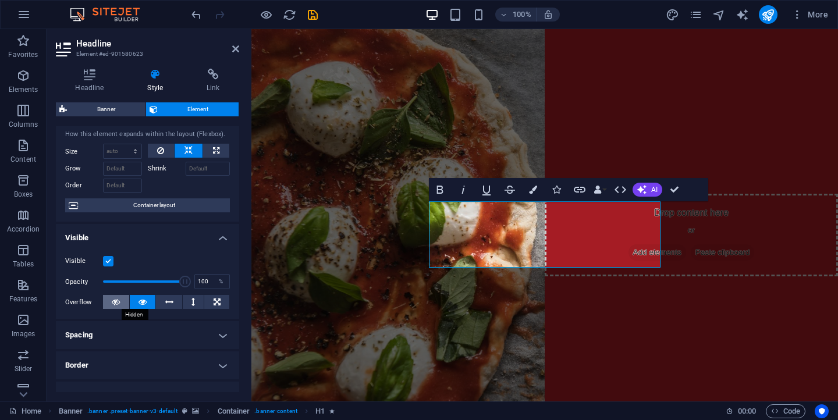
click at [113, 303] on icon at bounding box center [116, 302] width 8 height 14
click at [145, 303] on icon at bounding box center [143, 302] width 8 height 14
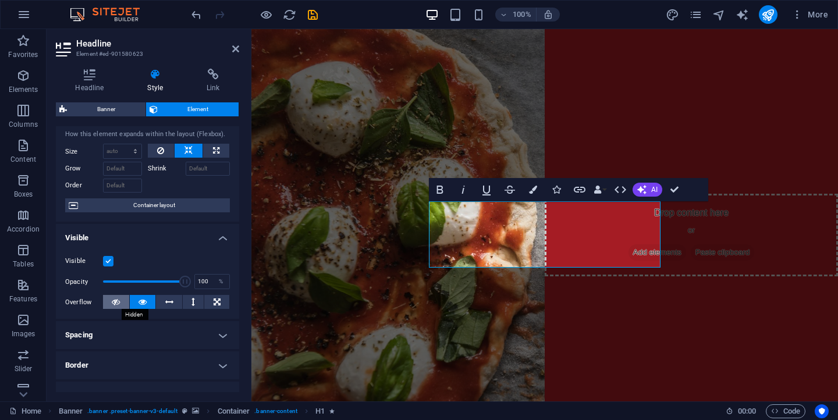
click at [125, 306] on button at bounding box center [116, 302] width 26 height 14
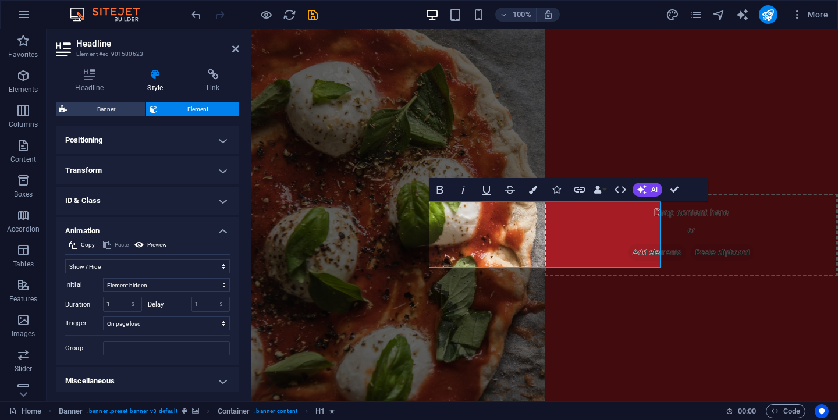
scroll to position [346, 0]
click at [146, 379] on h4 "Miscellaneous" at bounding box center [147, 378] width 183 height 28
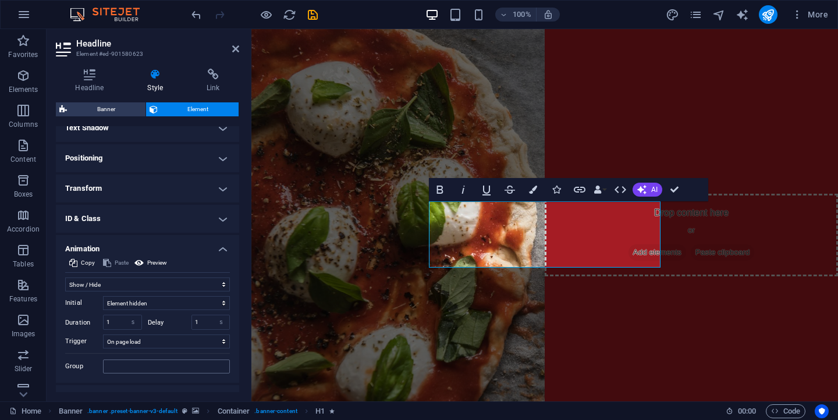
scroll to position [321, 0]
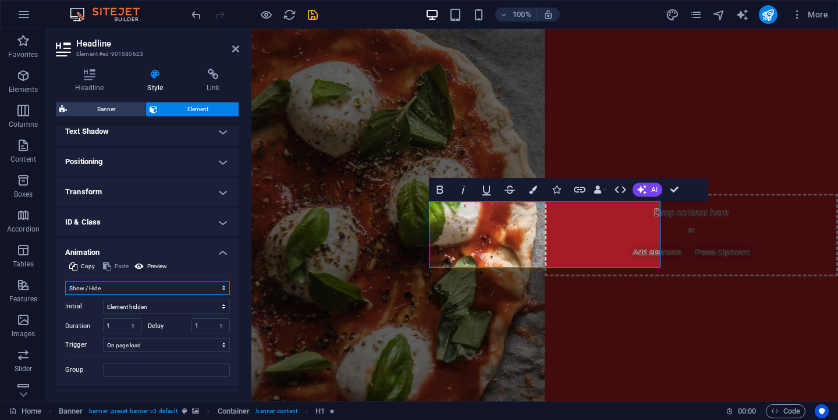
click at [155, 289] on select "Don't animate Show / Hide Slide up/down Zoom in/out Slide left to right Slide r…" at bounding box center [147, 288] width 165 height 14
click at [65, 281] on select "Don't animate Show / Hide Slide up/down Zoom in/out Slide left to right Slide r…" at bounding box center [147, 288] width 165 height 14
click at [151, 291] on select "Don't animate Show / Hide Slide up/down Zoom in/out Slide left to right Slide r…" at bounding box center [147, 288] width 165 height 14
click at [65, 281] on select "Don't animate Show / Hide Slide up/down Zoom in/out Slide left to right Slide r…" at bounding box center [147, 288] width 165 height 14
click at [148, 287] on select "Don't animate Show / Hide Slide up/down Zoom in/out Slide left to right Slide r…" at bounding box center [147, 288] width 165 height 14
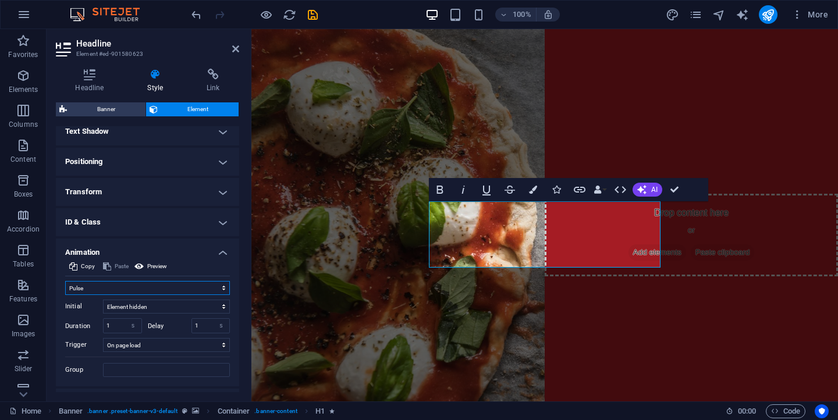
click at [65, 281] on select "Don't animate Show / Hide Slide up/down Zoom in/out Slide left to right Slide r…" at bounding box center [147, 288] width 165 height 14
click at [143, 292] on select "Don't animate Show / Hide Slide up/down Zoom in/out Slide left to right Slide r…" at bounding box center [147, 288] width 165 height 14
click at [65, 281] on select "Don't animate Show / Hide Slide up/down Zoom in/out Slide left to right Slide r…" at bounding box center [147, 288] width 165 height 14
click at [143, 286] on select "Don't animate Show / Hide Slide up/down Zoom in/out Slide left to right Slide r…" at bounding box center [147, 288] width 165 height 14
click at [65, 281] on select "Don't animate Show / Hide Slide up/down Zoom in/out Slide left to right Slide r…" at bounding box center [147, 288] width 165 height 14
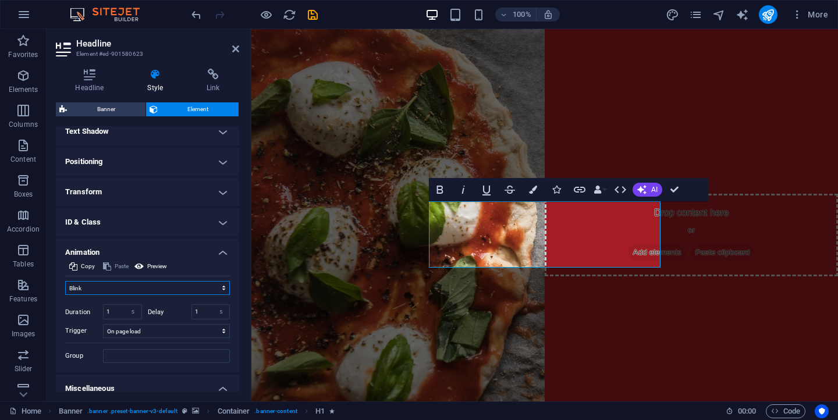
click at [141, 289] on select "Don't animate Show / Hide Slide up/down Zoom in/out Slide left to right Slide r…" at bounding box center [147, 288] width 165 height 14
select select "pulse"
click at [65, 281] on select "Don't animate Show / Hide Slide up/down Zoom in/out Slide left to right Slide r…" at bounding box center [147, 288] width 165 height 14
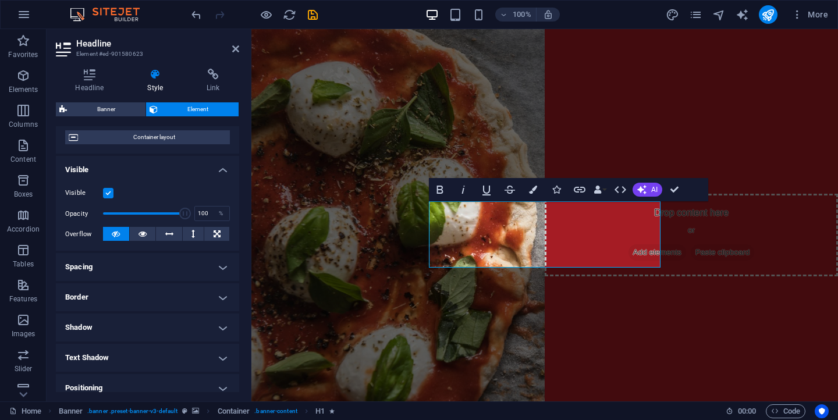
scroll to position [0, 0]
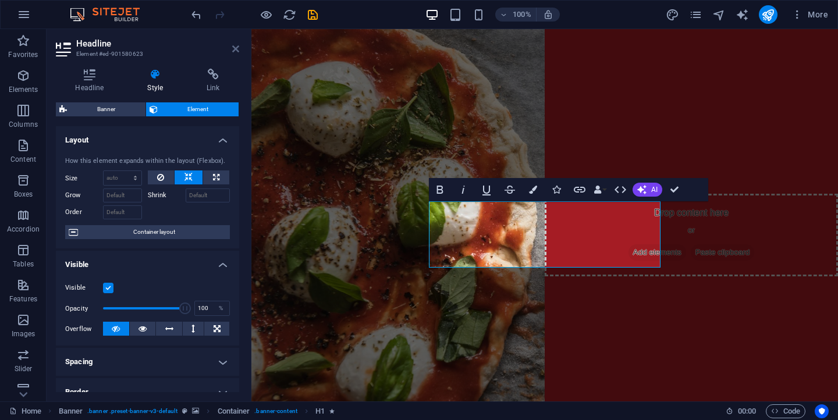
click at [236, 47] on icon at bounding box center [235, 48] width 7 height 9
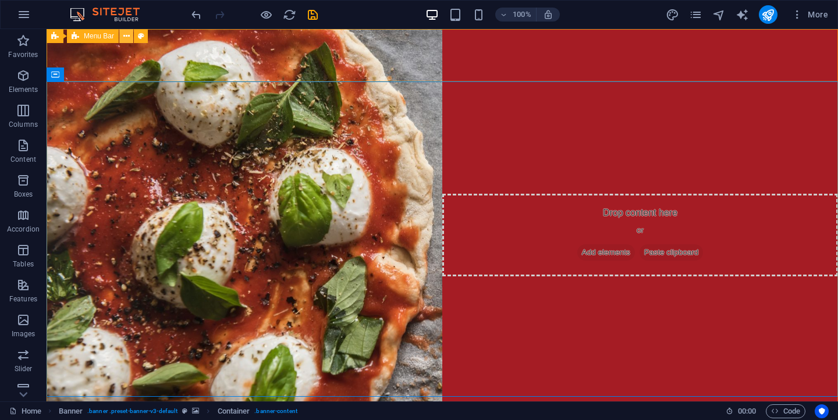
click at [124, 36] on icon at bounding box center [126, 36] width 6 height 12
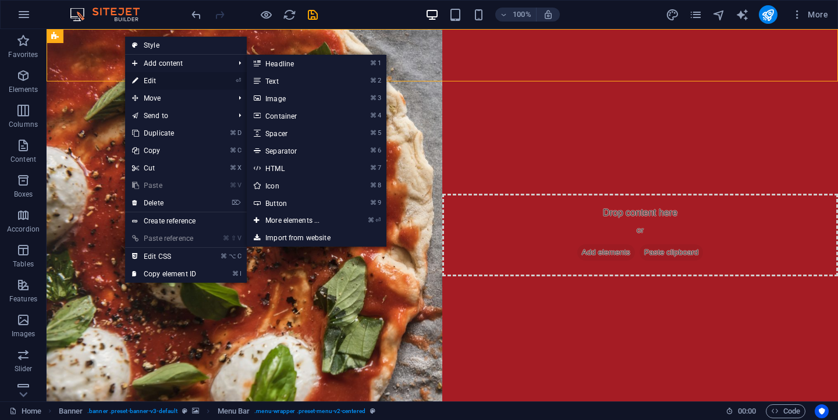
click at [146, 81] on link "⏎ Edit" at bounding box center [164, 80] width 78 height 17
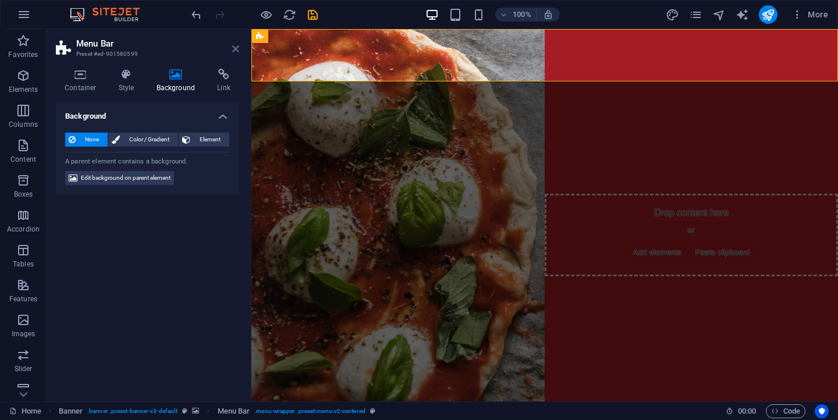
click at [233, 51] on icon at bounding box center [235, 48] width 7 height 9
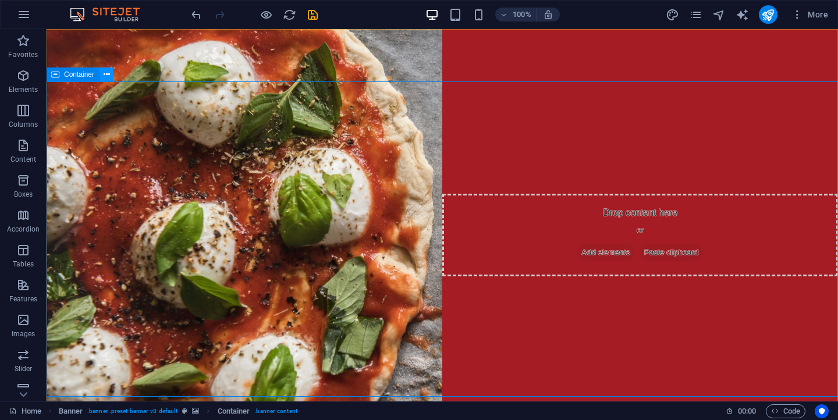
click at [107, 78] on icon at bounding box center [107, 75] width 6 height 12
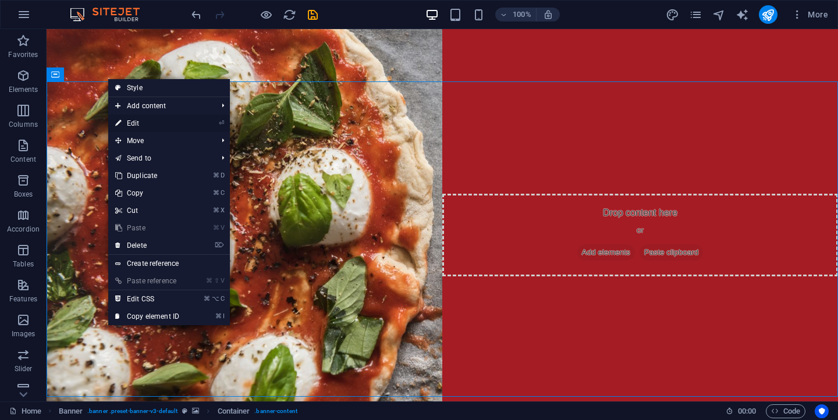
click at [124, 119] on link "⏎ Edit" at bounding box center [147, 123] width 78 height 17
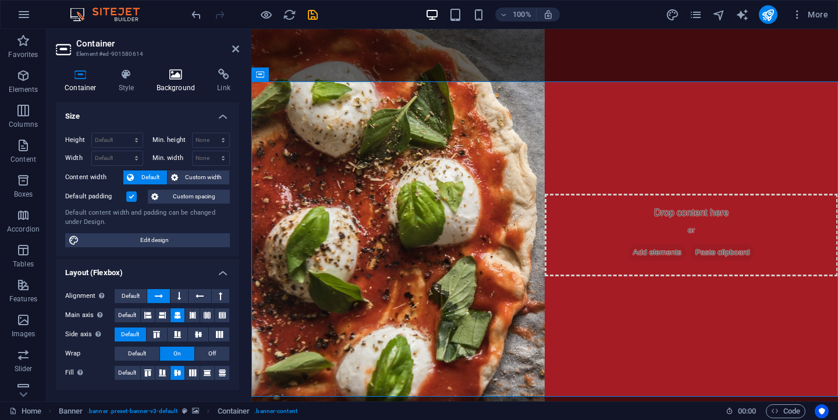
click at [169, 80] on h4 "Background" at bounding box center [178, 81] width 61 height 24
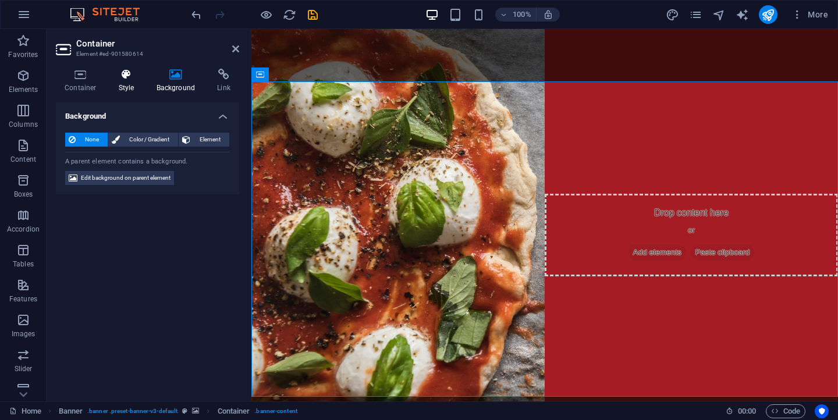
click at [132, 77] on icon at bounding box center [126, 75] width 33 height 12
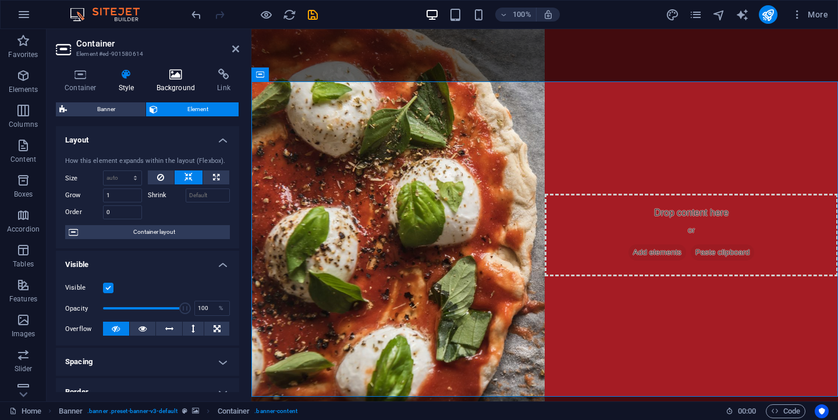
click at [175, 76] on icon at bounding box center [176, 75] width 56 height 12
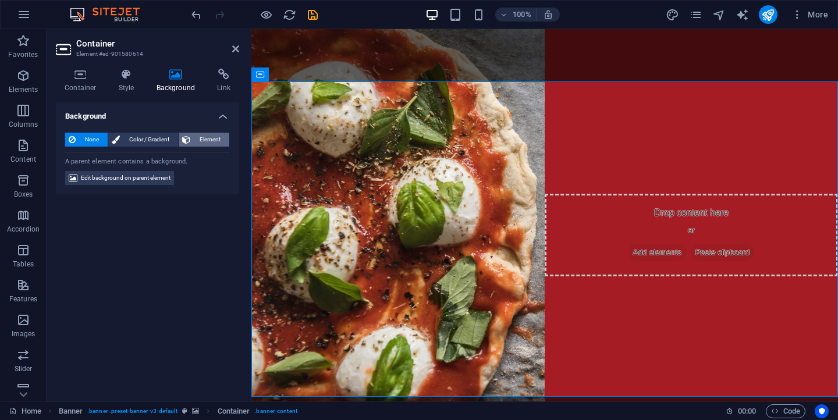
click at [195, 140] on span "Element" at bounding box center [210, 140] width 32 height 14
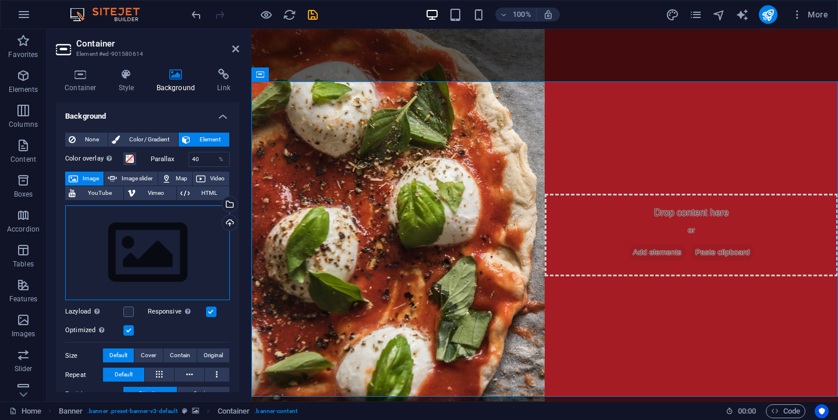
click at [171, 255] on div "Drag files here, click to choose files or select files from Files or our free s…" at bounding box center [147, 252] width 165 height 95
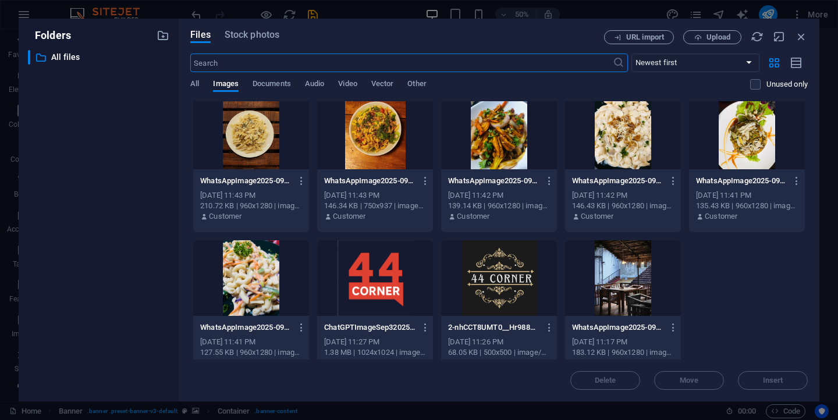
scroll to position [157, 0]
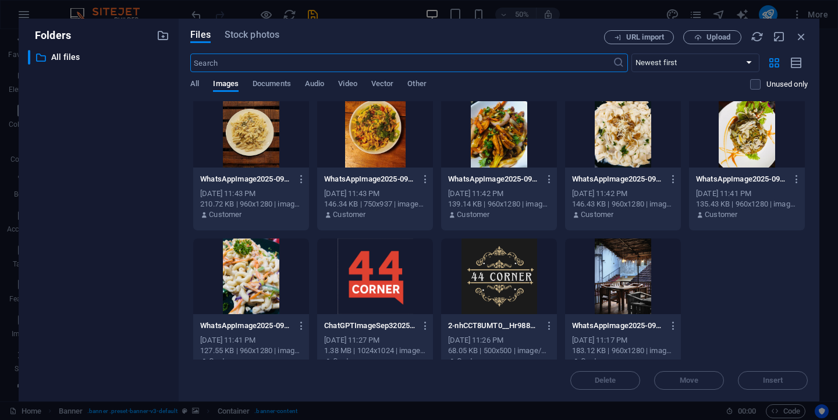
click at [601, 266] on div at bounding box center [623, 277] width 116 height 76
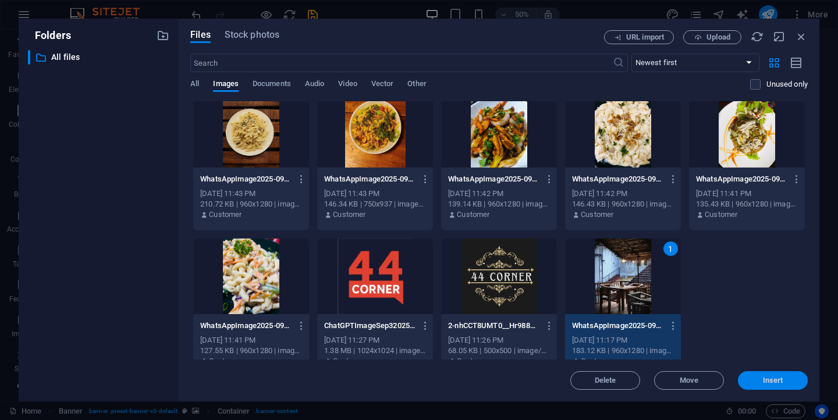
click at [770, 381] on span "Insert" at bounding box center [773, 380] width 20 height 7
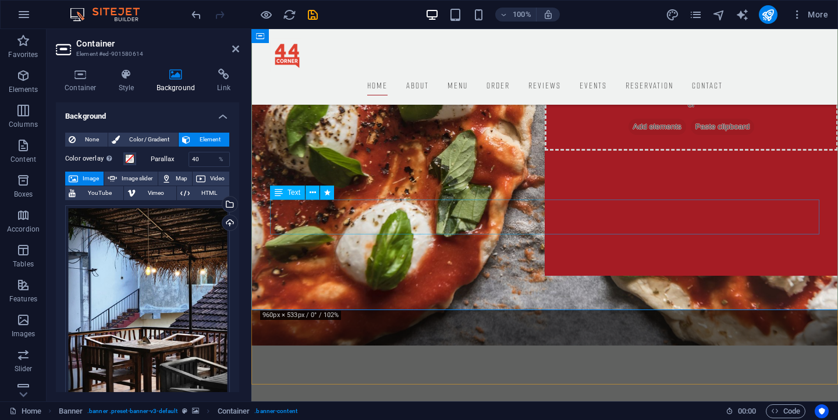
scroll to position [213, 0]
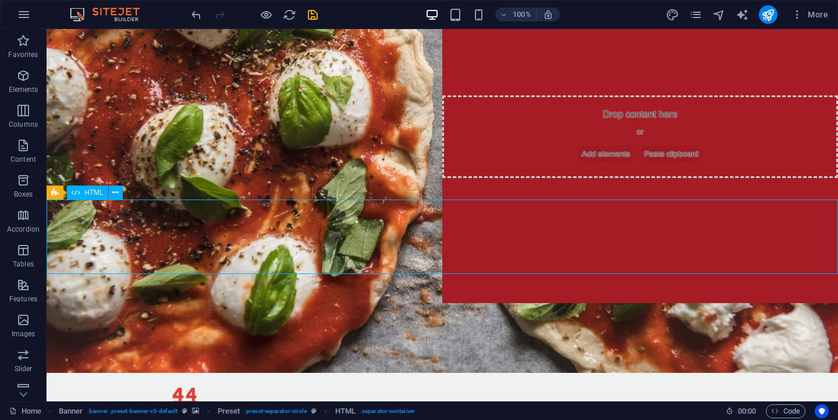
scroll to position [0, 0]
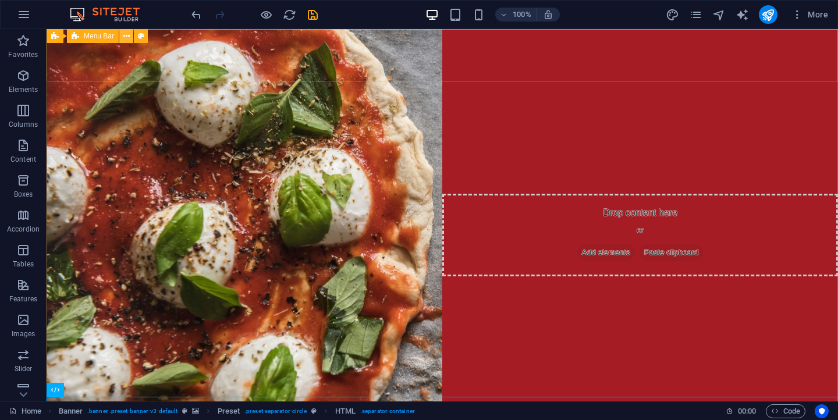
click at [126, 36] on icon at bounding box center [126, 36] width 6 height 12
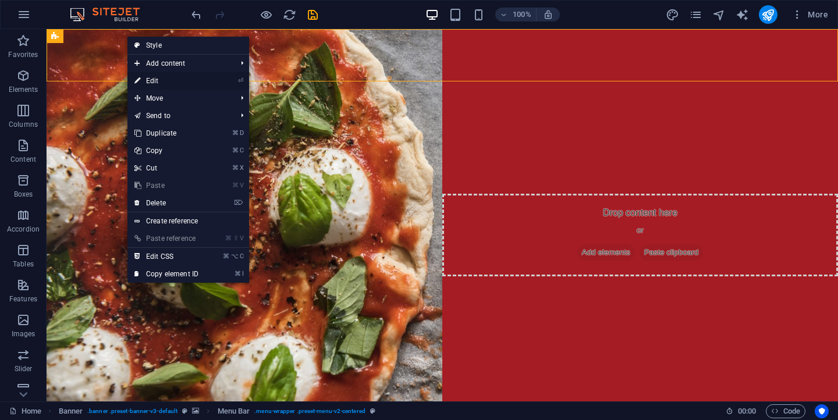
click at [151, 76] on link "⏎ Edit" at bounding box center [166, 80] width 78 height 17
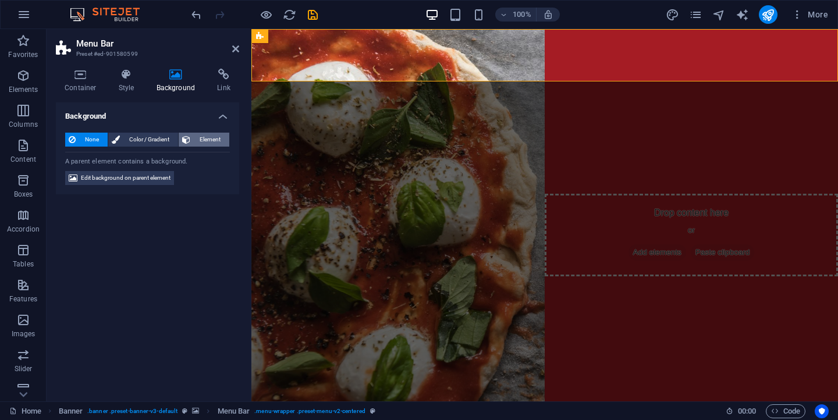
click at [197, 135] on span "Element" at bounding box center [210, 140] width 32 height 14
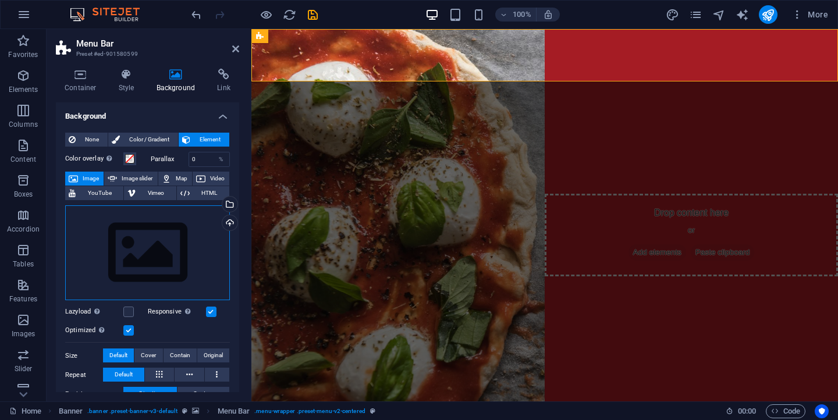
click at [182, 227] on div "Drag files here, click to choose files or select files from Files or our free s…" at bounding box center [147, 252] width 165 height 95
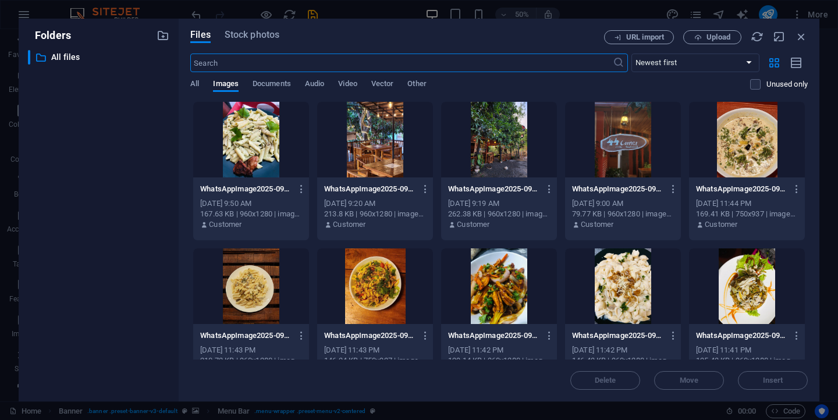
click at [488, 154] on div at bounding box center [499, 140] width 116 height 76
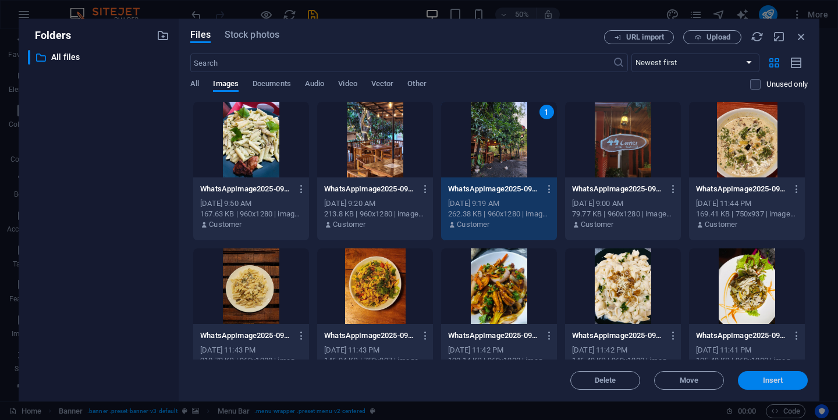
click at [788, 385] on button "Insert" at bounding box center [773, 380] width 70 height 19
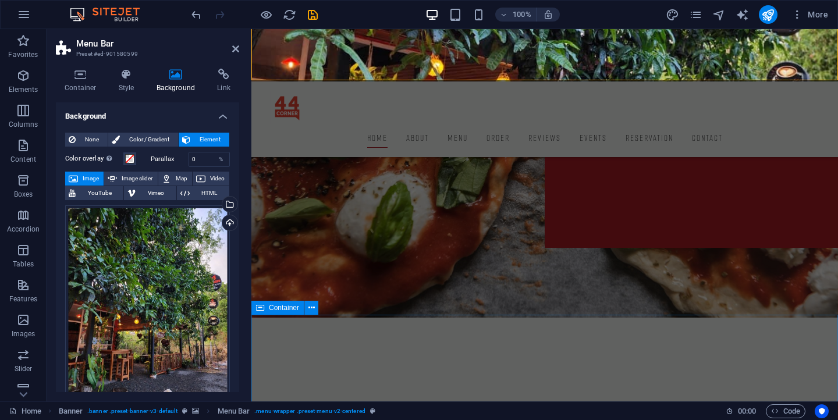
scroll to position [159, 0]
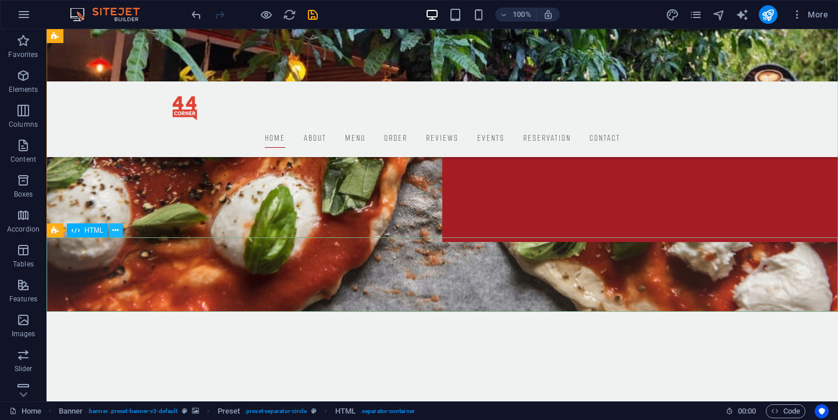
click at [116, 232] on icon at bounding box center [115, 231] width 6 height 12
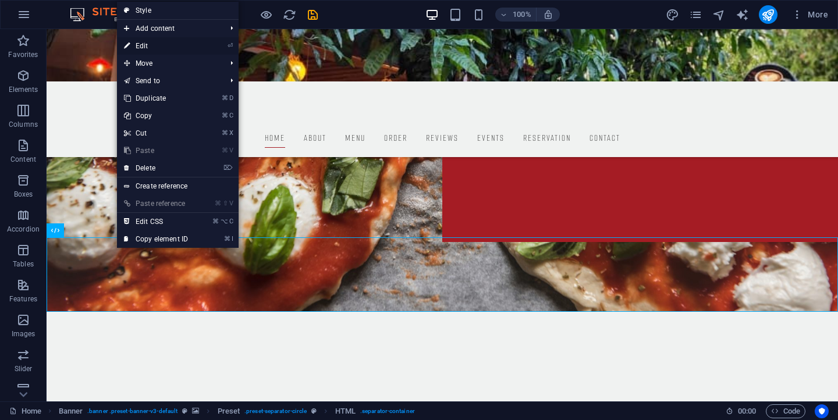
click at [150, 39] on link "⏎ Edit" at bounding box center [156, 45] width 78 height 17
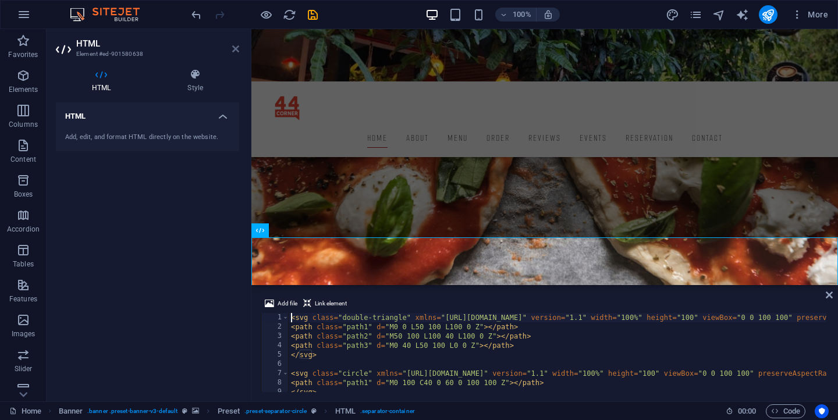
click at [233, 49] on icon at bounding box center [235, 48] width 7 height 9
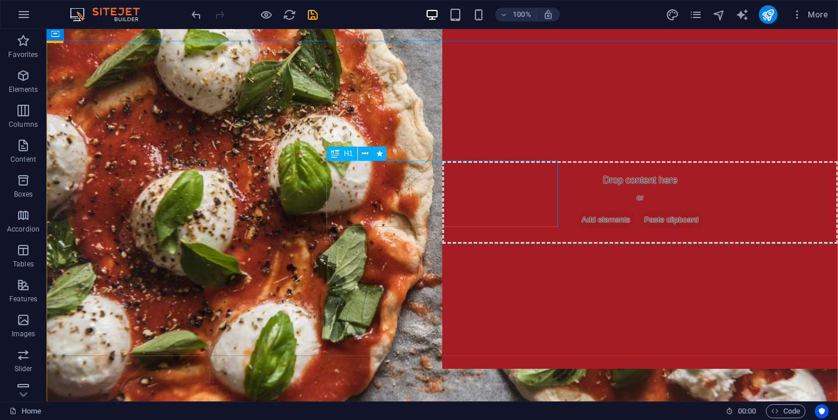
scroll to position [41, 0]
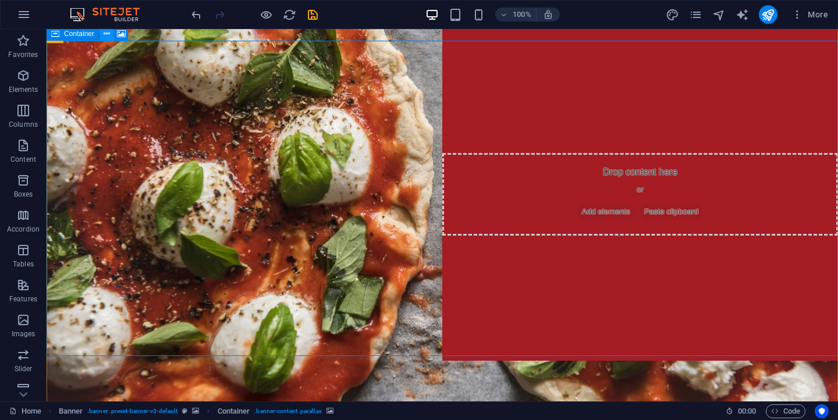
click at [106, 37] on icon at bounding box center [107, 34] width 6 height 12
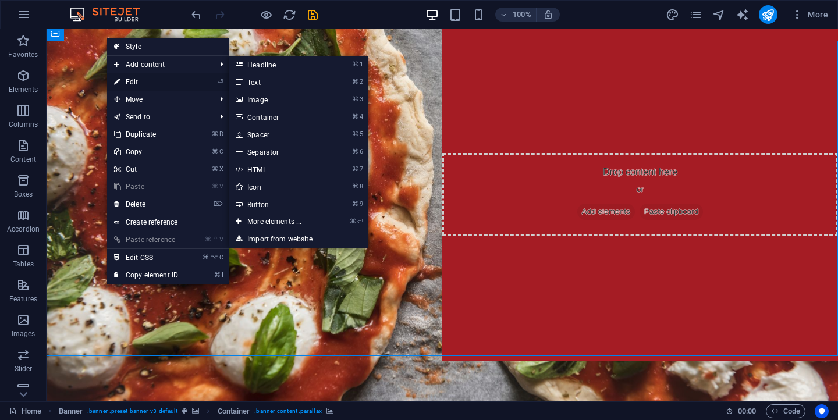
click at [132, 81] on link "⏎ Edit" at bounding box center [146, 81] width 78 height 17
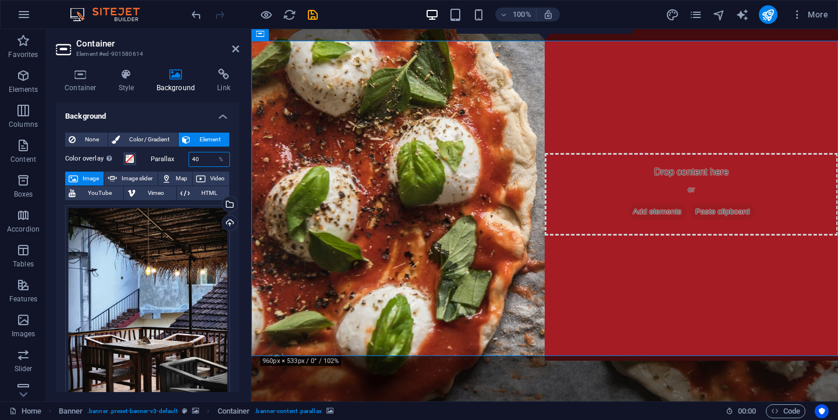
click at [200, 157] on input "40" at bounding box center [209, 159] width 41 height 14
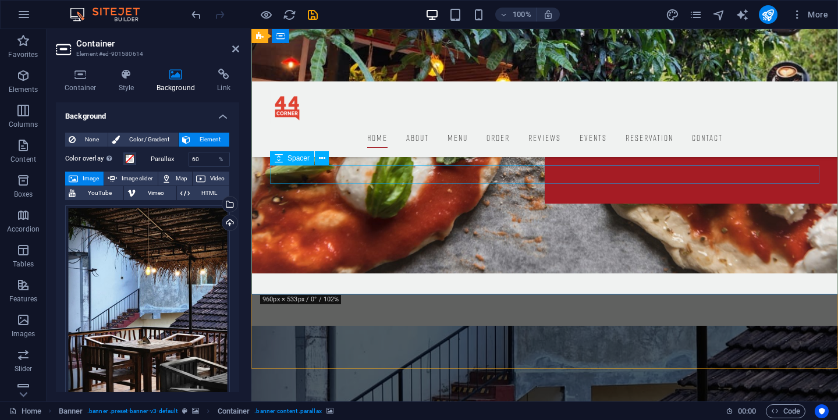
scroll to position [0, 0]
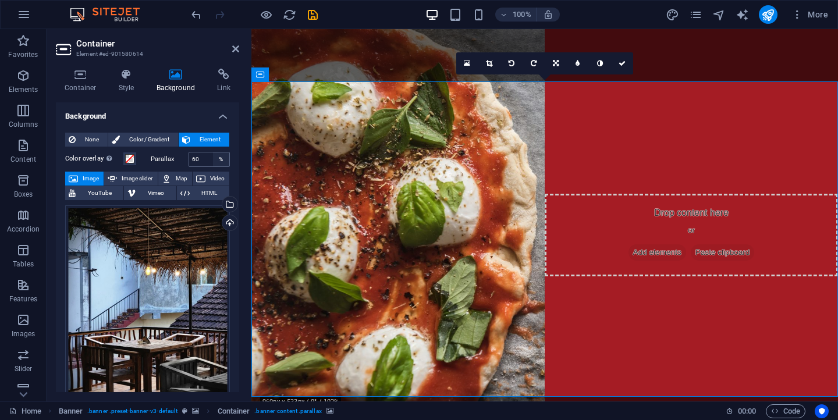
click at [213, 158] on div "%" at bounding box center [221, 159] width 16 height 14
click at [208, 160] on input "60" at bounding box center [209, 159] width 41 height 14
type input "40"
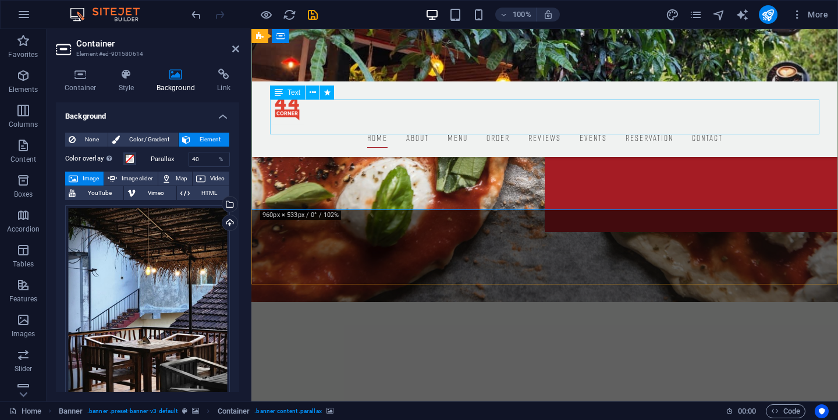
scroll to position [189, 0]
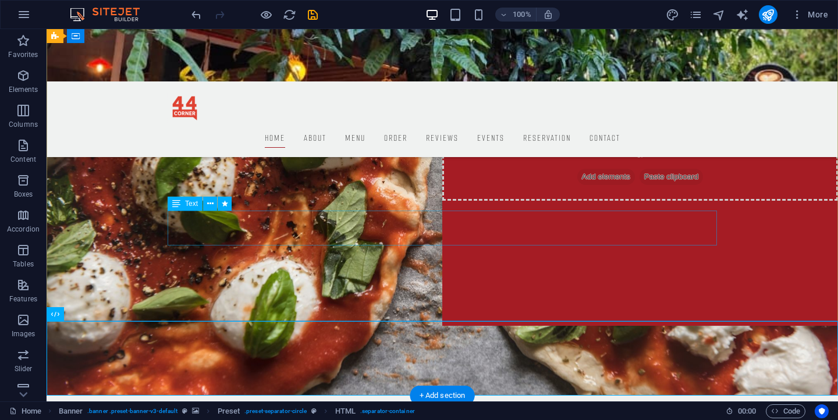
scroll to position [75, 0]
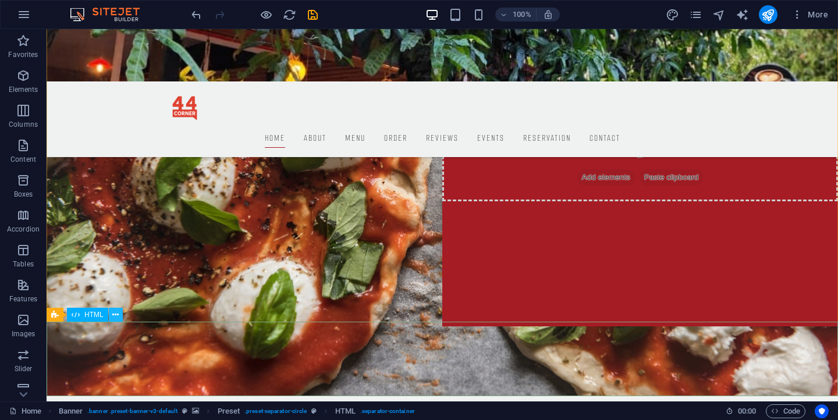
click at [119, 315] on button at bounding box center [116, 315] width 14 height 14
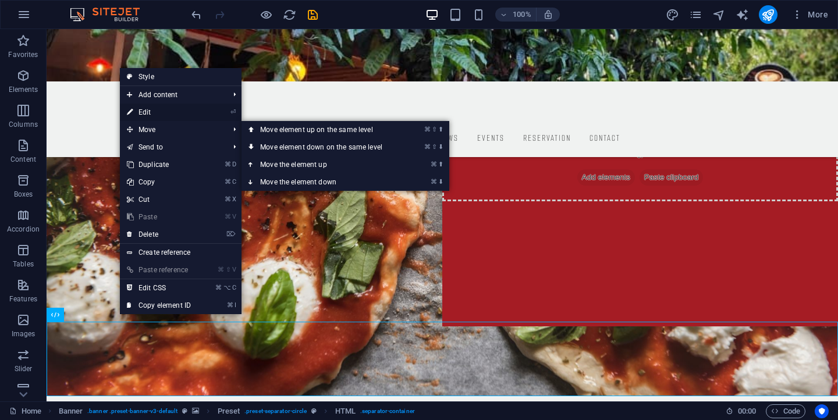
click at [154, 114] on link "⏎ Edit" at bounding box center [159, 112] width 78 height 17
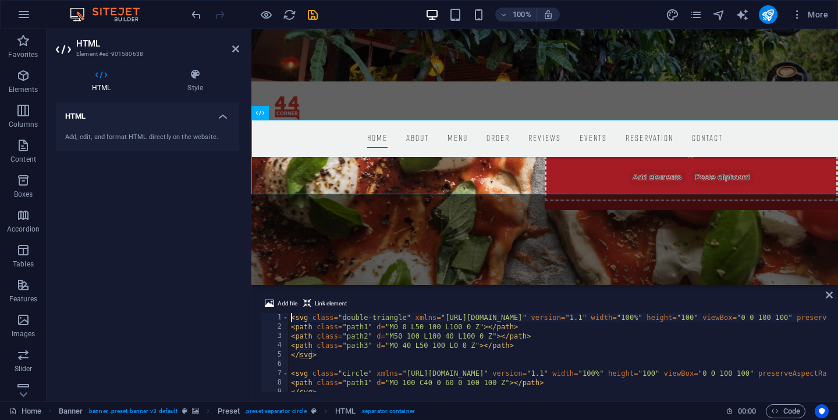
scroll to position [277, 0]
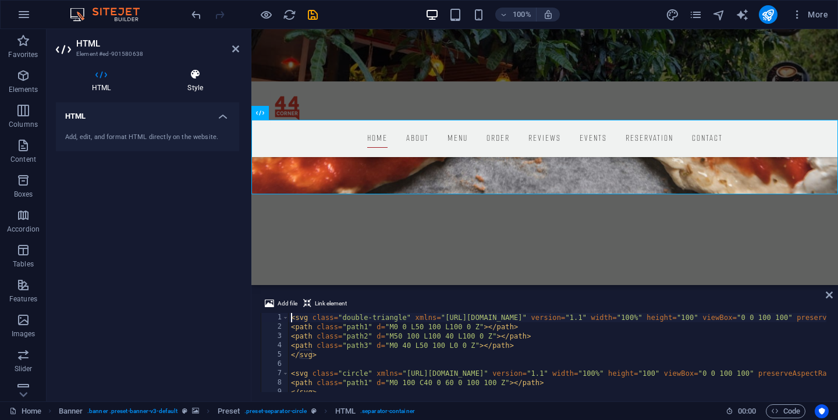
click at [185, 72] on icon at bounding box center [195, 75] width 88 height 12
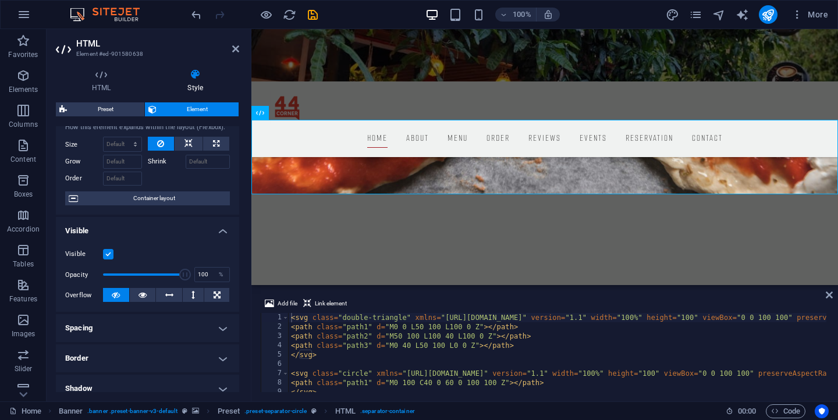
scroll to position [37, 0]
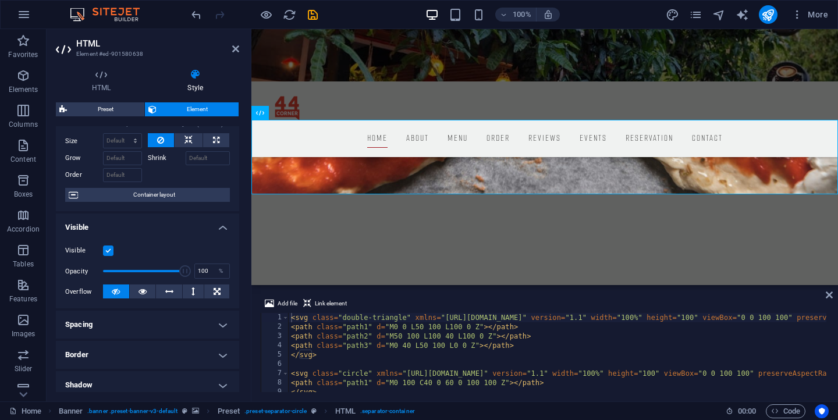
click at [109, 253] on label at bounding box center [108, 251] width 10 height 10
click at [0, 0] on input "Visible" at bounding box center [0, 0] width 0 height 0
click at [109, 253] on label at bounding box center [108, 251] width 10 height 10
click at [0, 0] on input "Visible" at bounding box center [0, 0] width 0 height 0
click at [109, 253] on label at bounding box center [108, 251] width 10 height 10
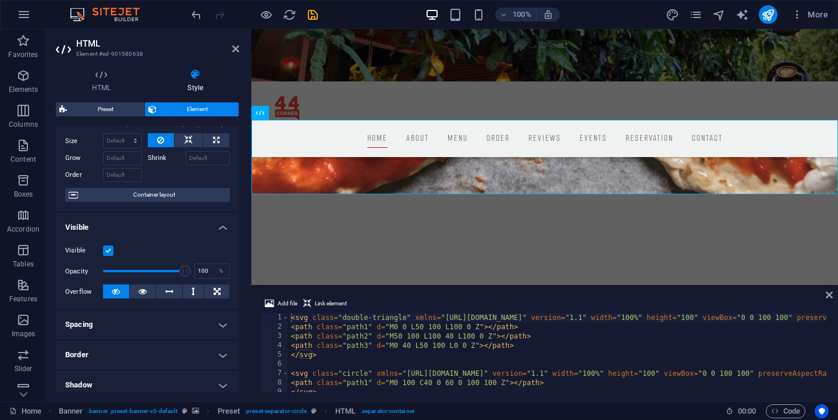
click at [0, 0] on input "Visible" at bounding box center [0, 0] width 0 height 0
click at [109, 253] on label at bounding box center [108, 251] width 10 height 10
click at [0, 0] on input "Visible" at bounding box center [0, 0] width 0 height 0
click at [109, 253] on label at bounding box center [108, 251] width 10 height 10
click at [0, 0] on input "Visible" at bounding box center [0, 0] width 0 height 0
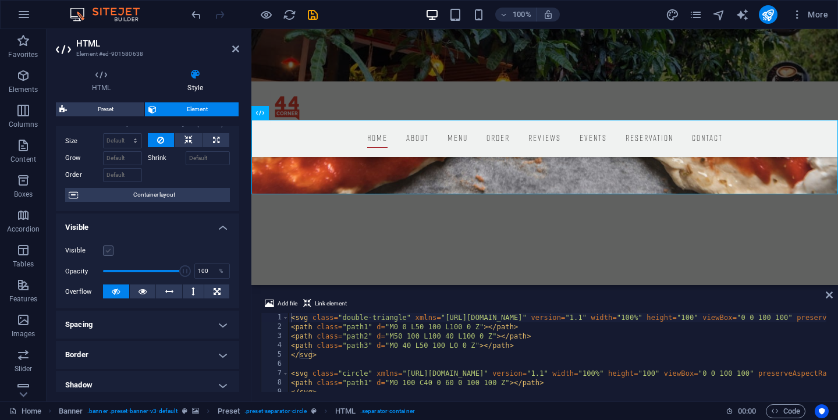
click at [111, 253] on label at bounding box center [108, 251] width 10 height 10
click at [0, 0] on input "Visible" at bounding box center [0, 0] width 0 height 0
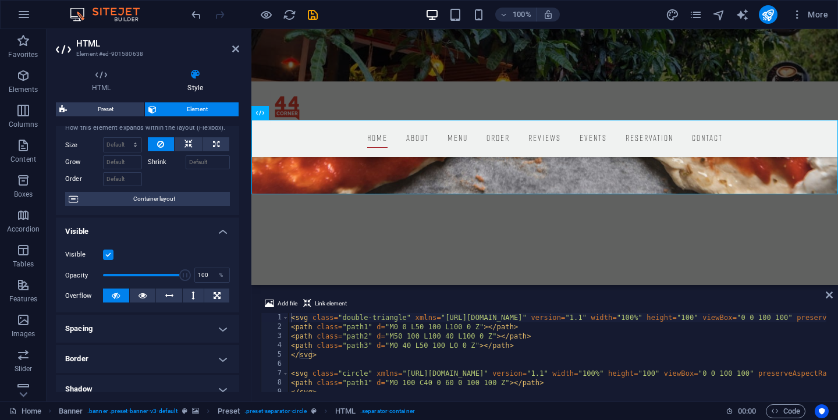
scroll to position [0, 0]
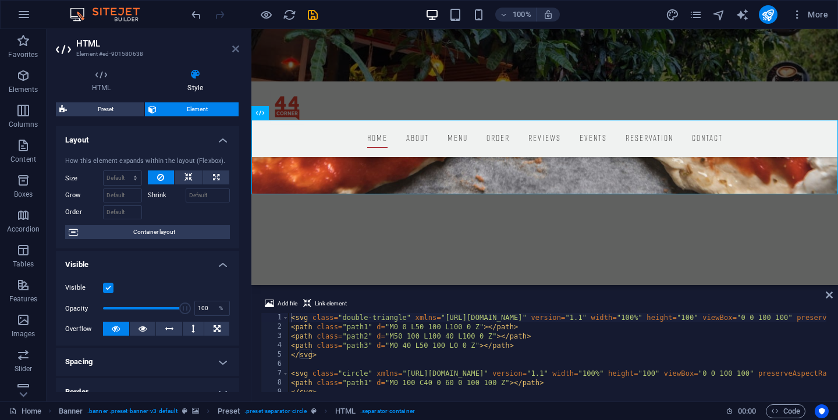
click at [234, 48] on icon at bounding box center [235, 48] width 7 height 9
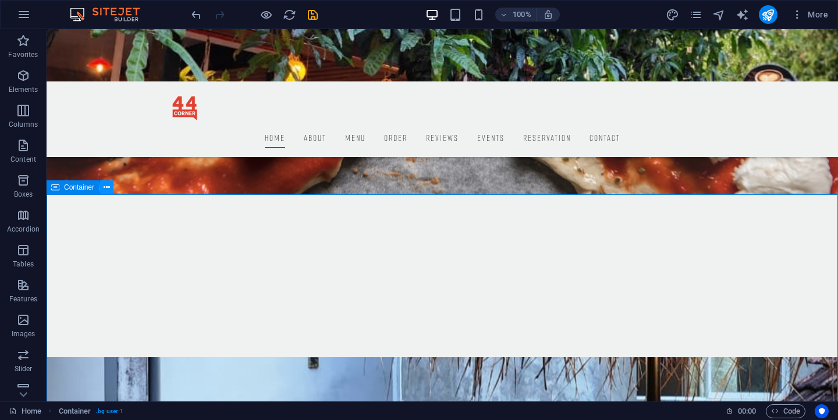
click at [104, 191] on icon at bounding box center [107, 188] width 6 height 12
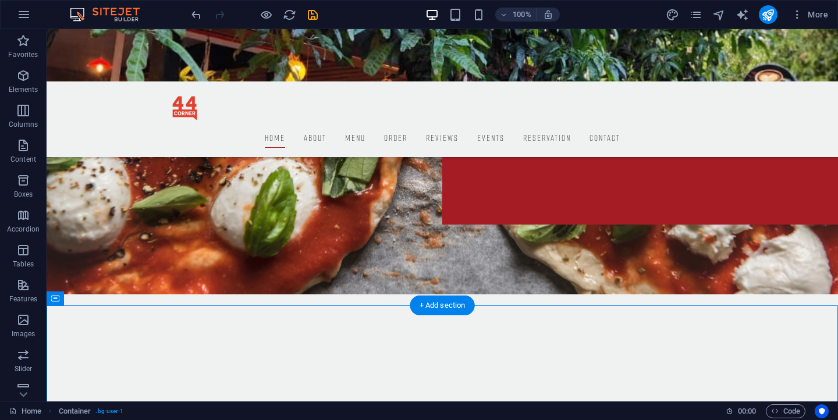
scroll to position [157, 0]
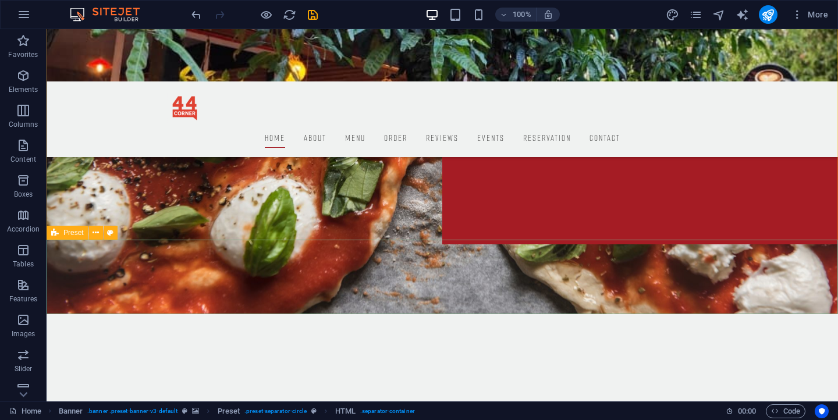
click at [58, 234] on icon at bounding box center [55, 233] width 8 height 14
click at [100, 233] on button at bounding box center [96, 233] width 14 height 14
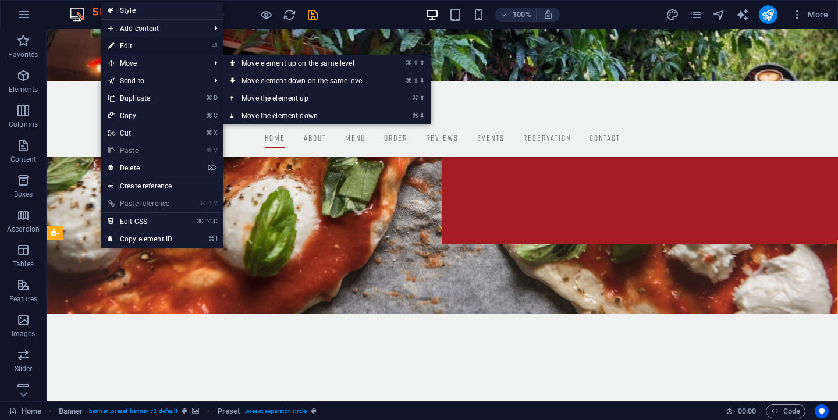
click at [130, 42] on link "⏎ Edit" at bounding box center [140, 45] width 78 height 17
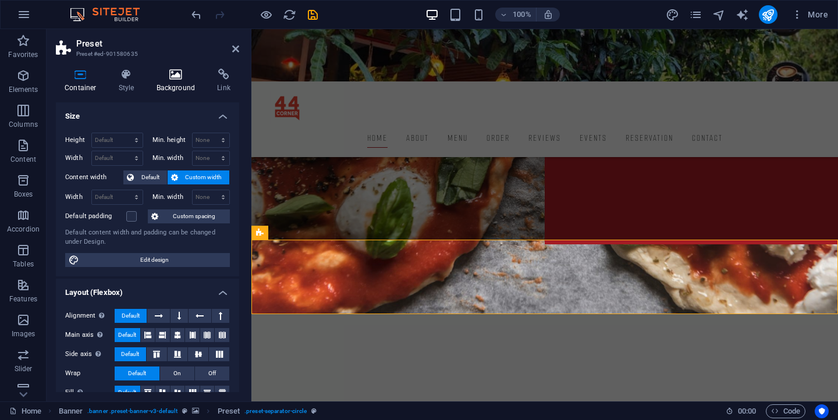
click at [168, 83] on h4 "Background" at bounding box center [178, 81] width 61 height 24
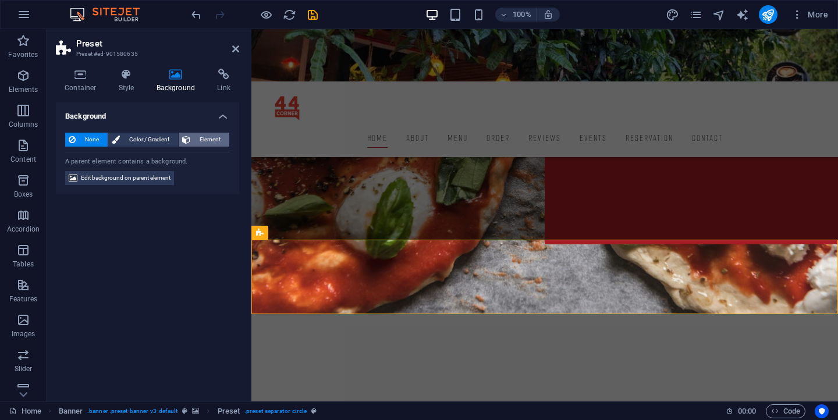
click at [203, 141] on span "Element" at bounding box center [210, 140] width 32 height 14
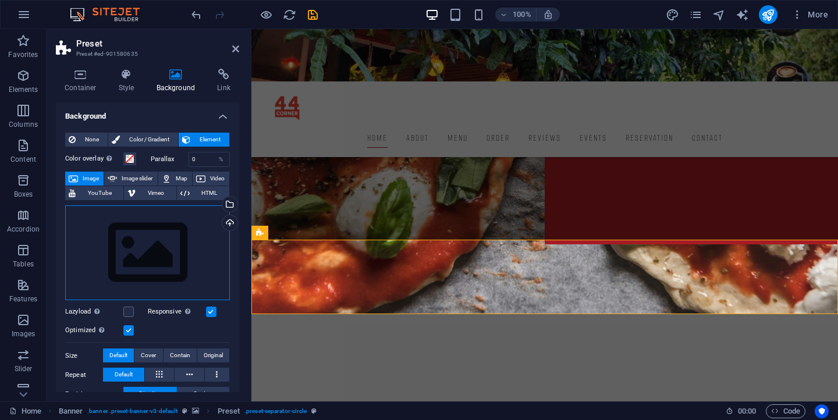
click at [183, 219] on div "Drag files here, click to choose files or select files from Files or our free s…" at bounding box center [147, 252] width 165 height 95
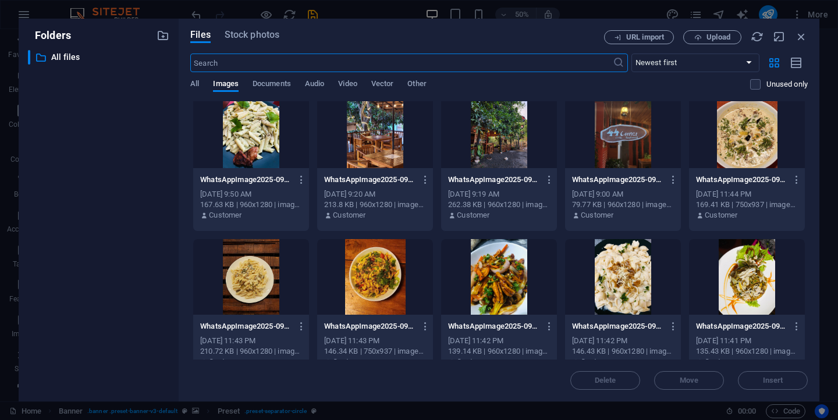
scroll to position [10, 0]
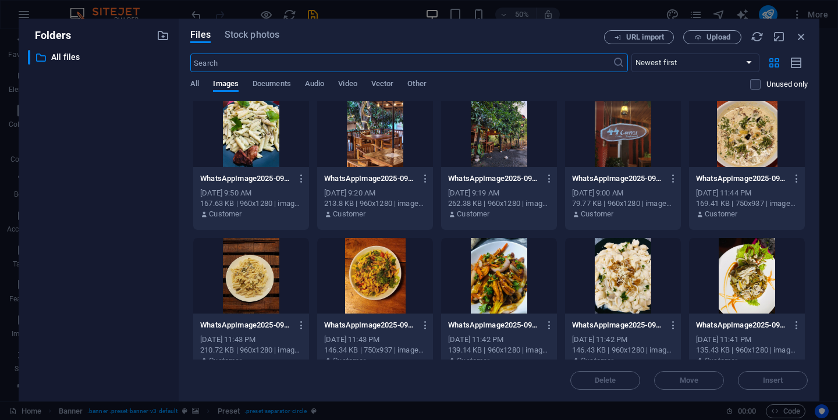
click at [644, 263] on div at bounding box center [623, 276] width 116 height 76
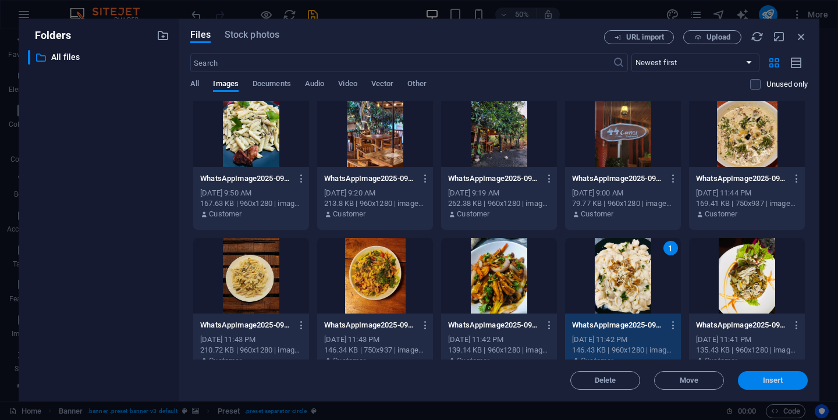
click at [769, 381] on span "Insert" at bounding box center [773, 380] width 20 height 7
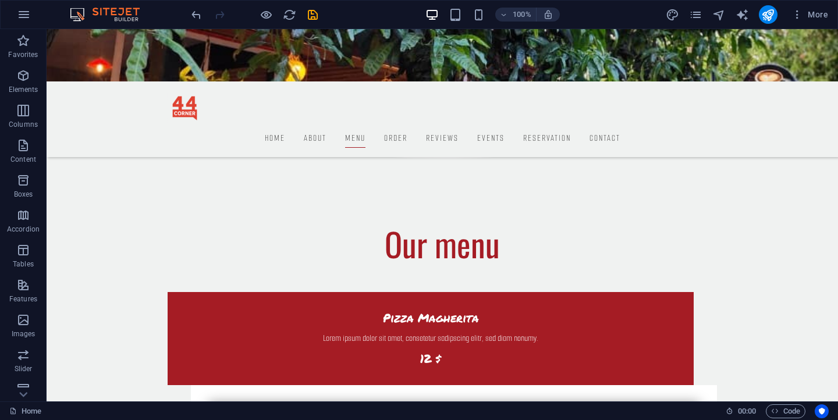
scroll to position [954, 0]
